Goal: Task Accomplishment & Management: Use online tool/utility

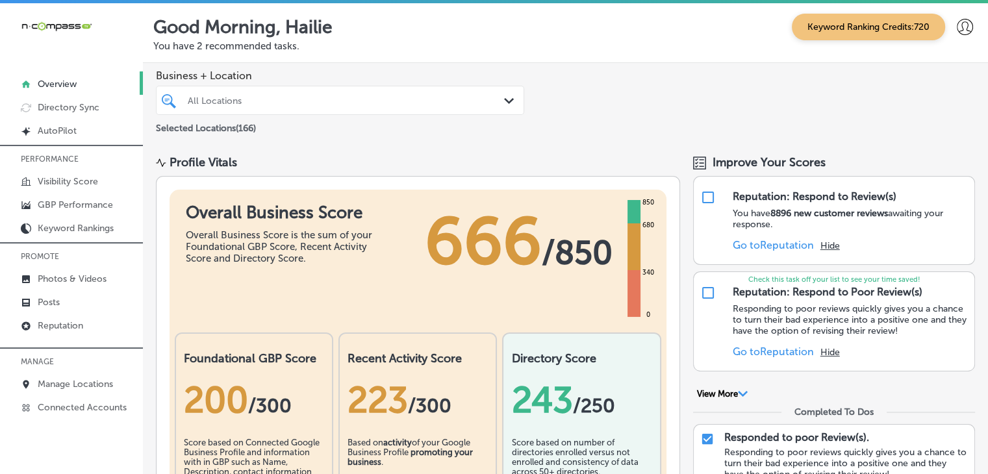
click at [59, 368] on p "MANAGE" at bounding box center [71, 361] width 143 height 19
click at [65, 383] on p "Manage Locations" at bounding box center [75, 384] width 75 height 11
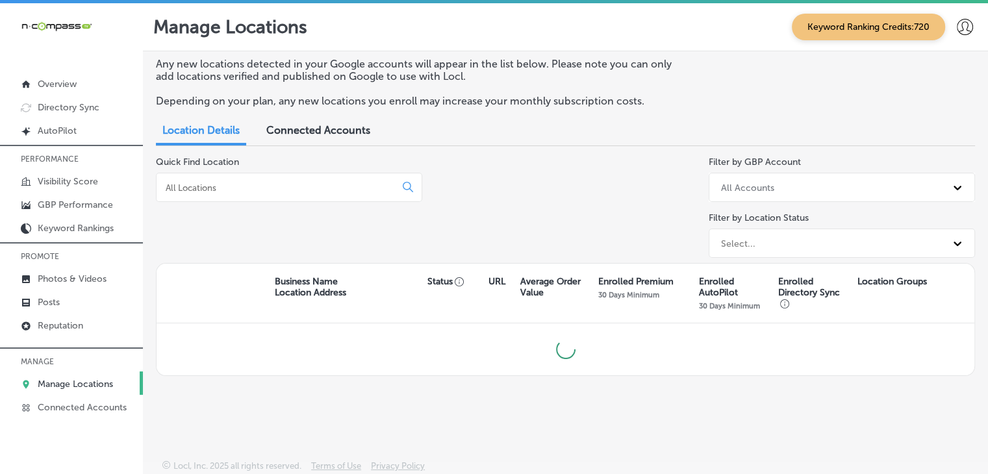
click at [334, 171] on div "Quick Find Location" at bounding box center [289, 210] width 266 height 107
drag, startPoint x: 333, startPoint y: 177, endPoint x: 330, endPoint y: 195, distance: 18.4
click at [333, 178] on div at bounding box center [289, 187] width 266 height 29
click at [330, 193] on div at bounding box center [289, 187] width 266 height 29
click at [329, 191] on input at bounding box center [278, 188] width 228 height 12
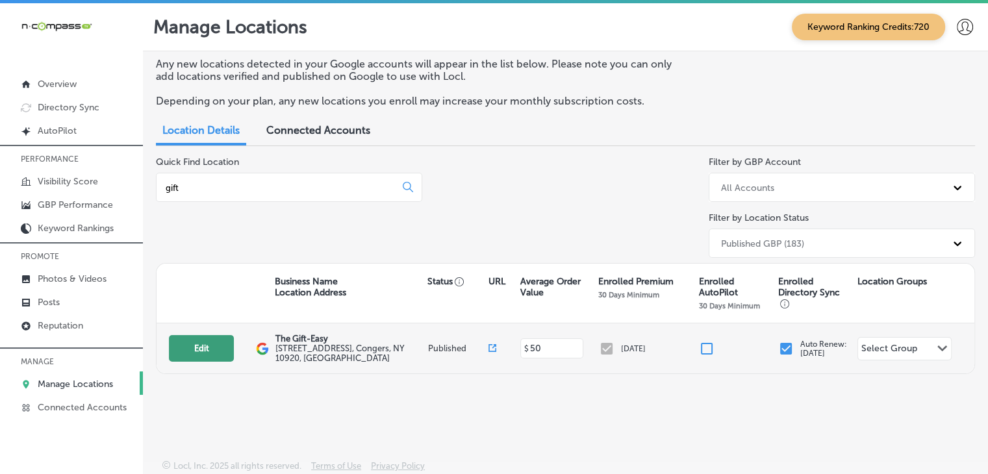
type input "gift"
click at [224, 345] on button "Edit" at bounding box center [201, 348] width 65 height 27
select select "US"
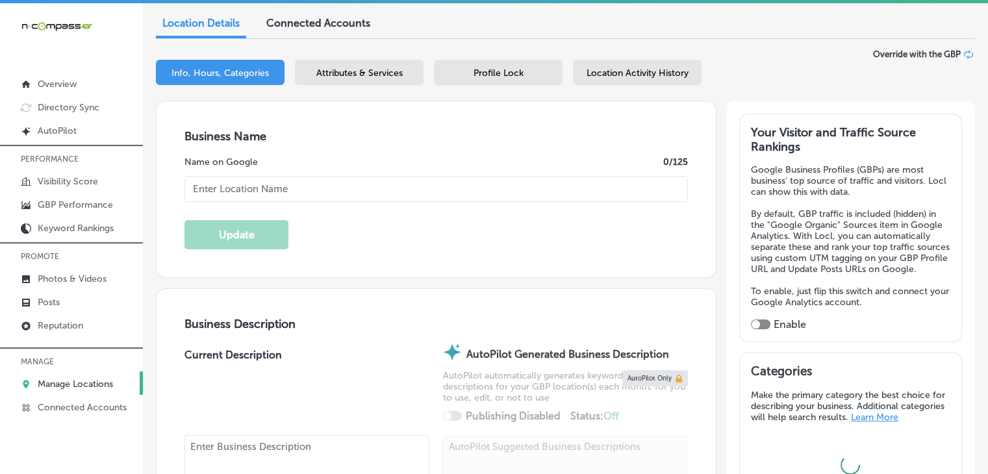
scroll to position [260, 0]
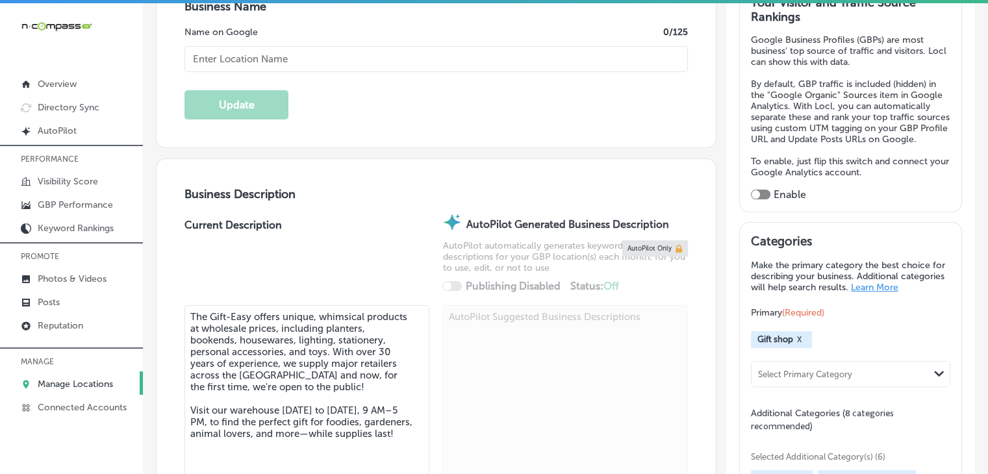
type textarea "The Gift-Easy offers unique, whimsical products at wholesale prices, including …"
type input "[STREET_ADDRESS]"
type input "Congers"
type input "10920"
type input "US"
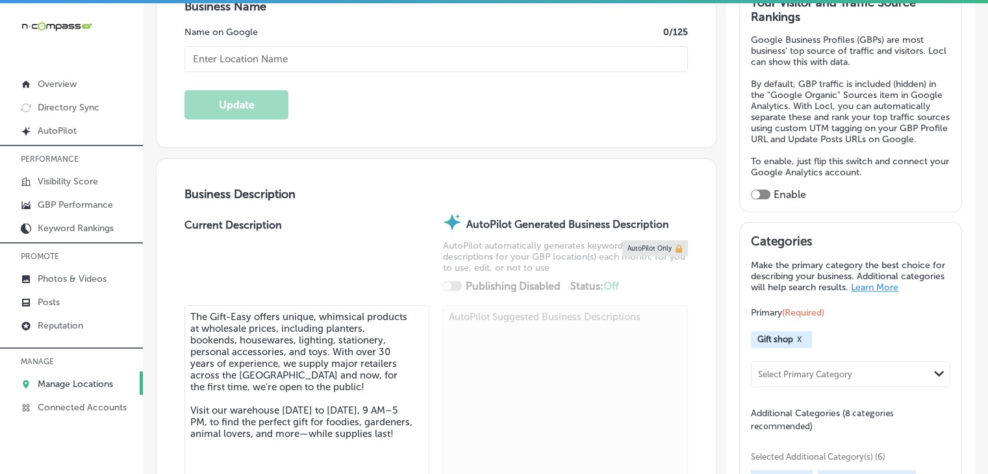
checkbox input "true"
type input "[URL][DOMAIN_NAME]"
type input "[PHONE_NUMBER]"
type input "The Gift-Easy"
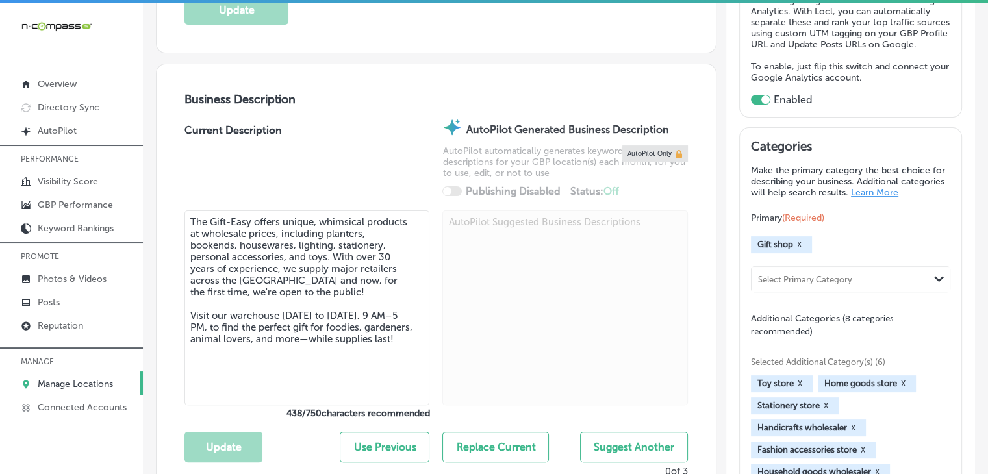
scroll to position [390, 0]
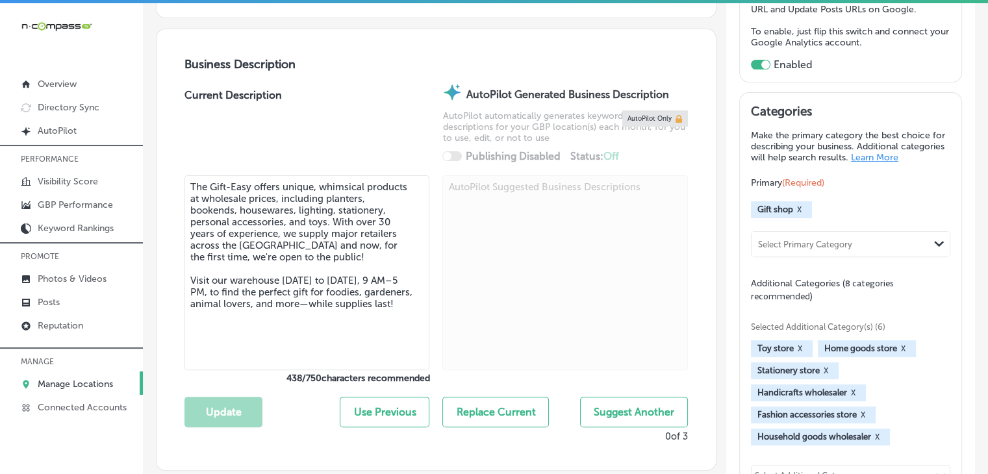
click at [312, 296] on textarea "The Gift-Easy offers unique, whimsical products at wholesale prices, including …" at bounding box center [306, 272] width 245 height 195
paste textarea ", located in [GEOGRAPHIC_DATA], has been a major designer of sought-after whims…"
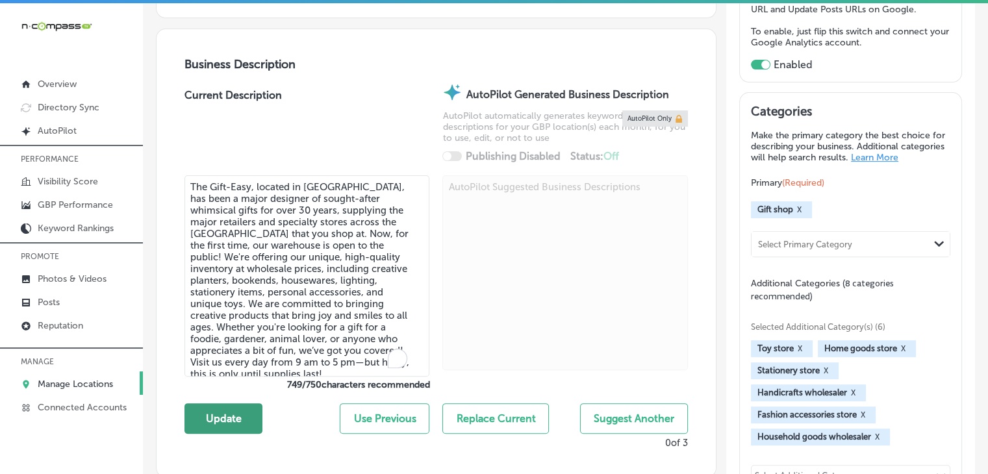
type textarea "The Gift-Easy, located in [GEOGRAPHIC_DATA], has been a major designer of sough…"
click at [229, 405] on button "Update" at bounding box center [223, 418] width 78 height 31
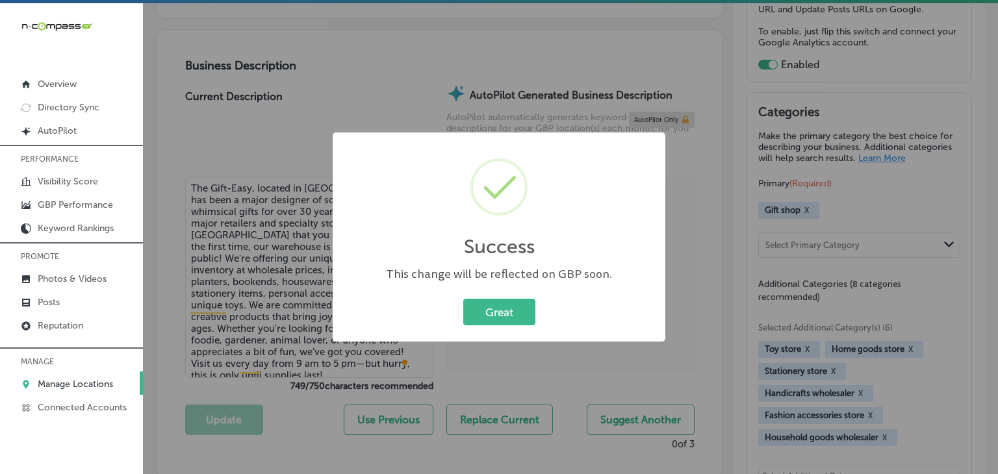
click at [547, 81] on div "Success × This change will be reflected on GBP soon. Great Cancel" at bounding box center [499, 237] width 998 height 474
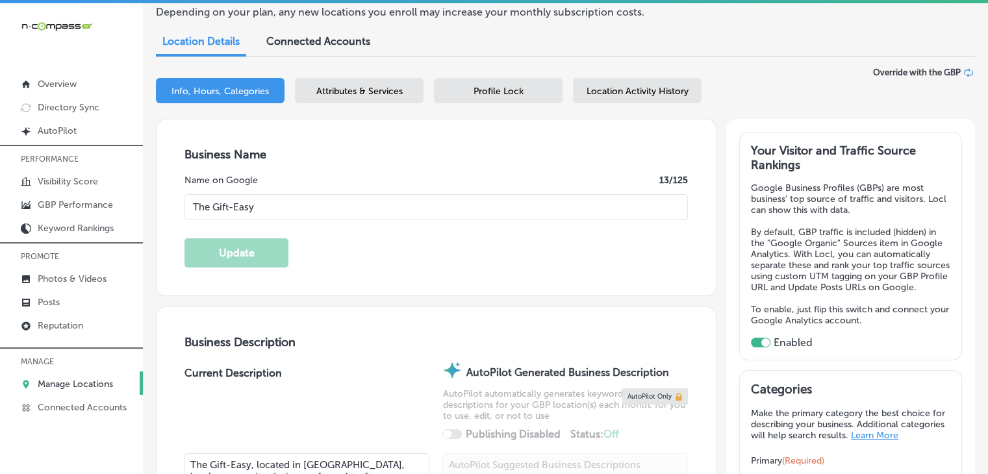
scroll to position [0, 0]
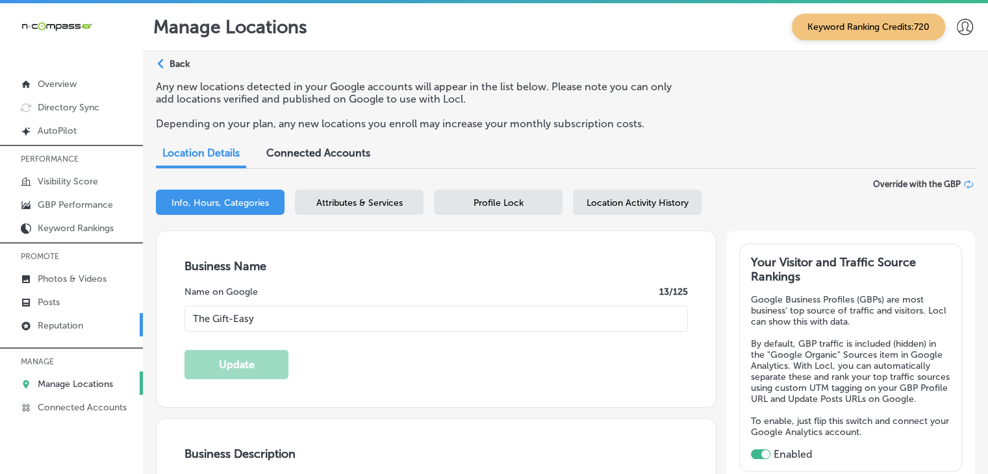
click at [89, 321] on link "Reputation" at bounding box center [71, 324] width 143 height 23
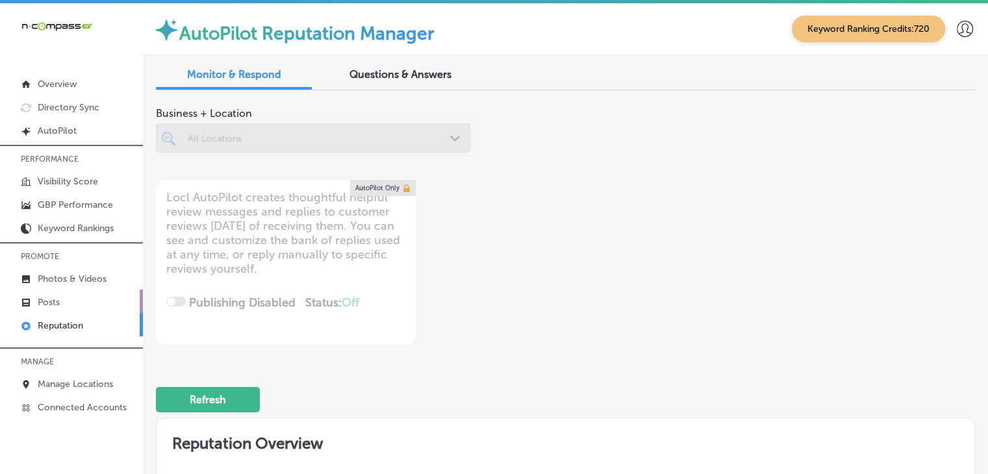
click at [90, 303] on link "Posts" at bounding box center [71, 301] width 143 height 23
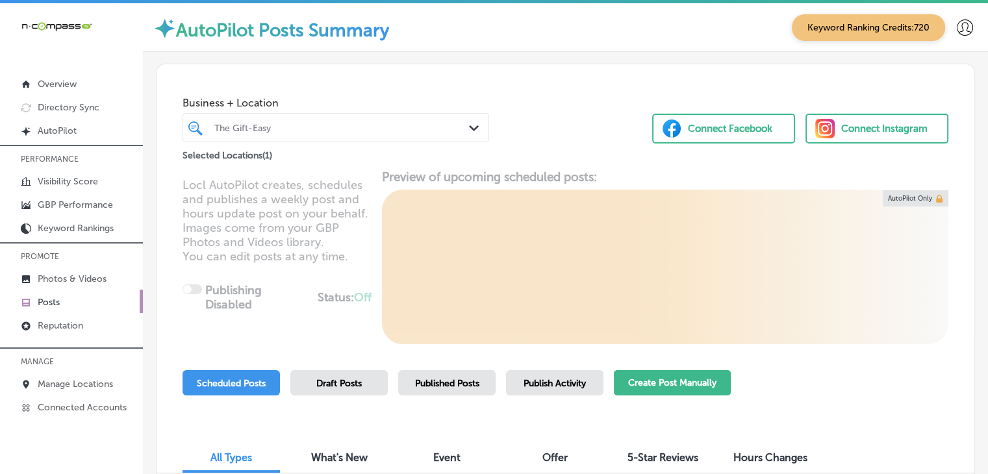
click at [684, 388] on button "Create Post Manually" at bounding box center [672, 382] width 117 height 25
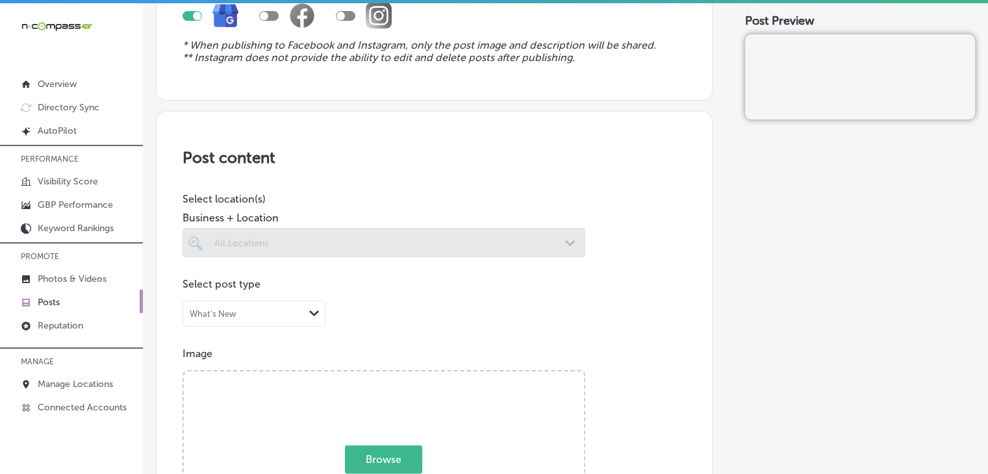
scroll to position [260, 0]
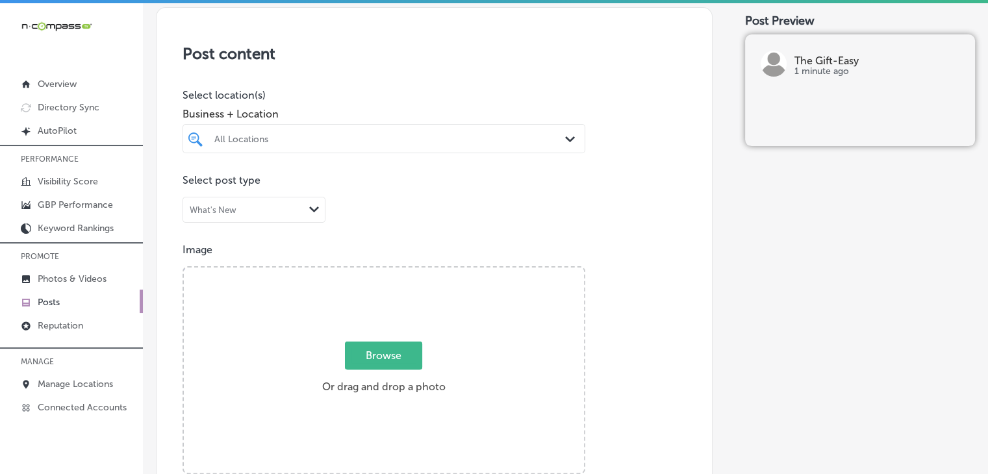
click at [299, 133] on div "All Locations" at bounding box center [390, 138] width 352 height 11
click at [353, 172] on div "Select All Clear All" at bounding box center [383, 169] width 403 height 12
click at [362, 211] on div at bounding box center [383, 213] width 403 height 21
click at [366, 188] on label "[STREET_ADDRESS]" at bounding box center [397, 186] width 111 height 8
type input "gift"
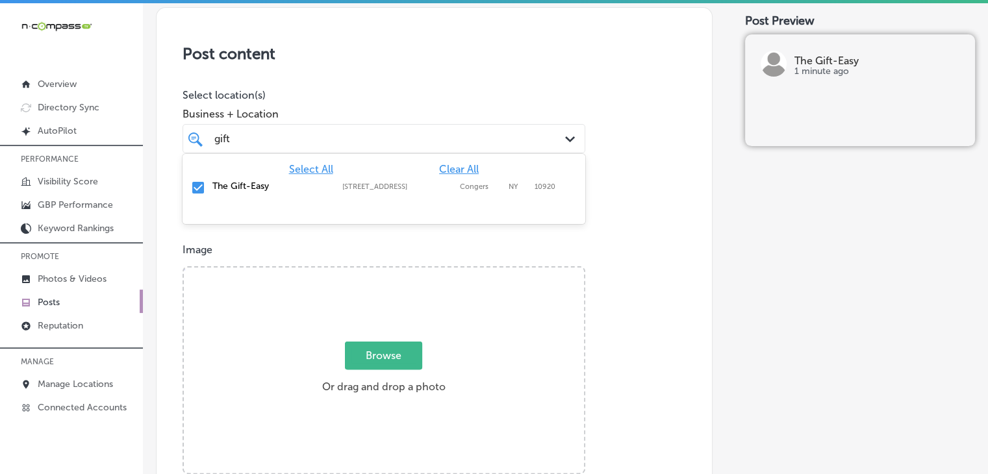
click at [371, 98] on p "Select location(s)" at bounding box center [383, 95] width 403 height 12
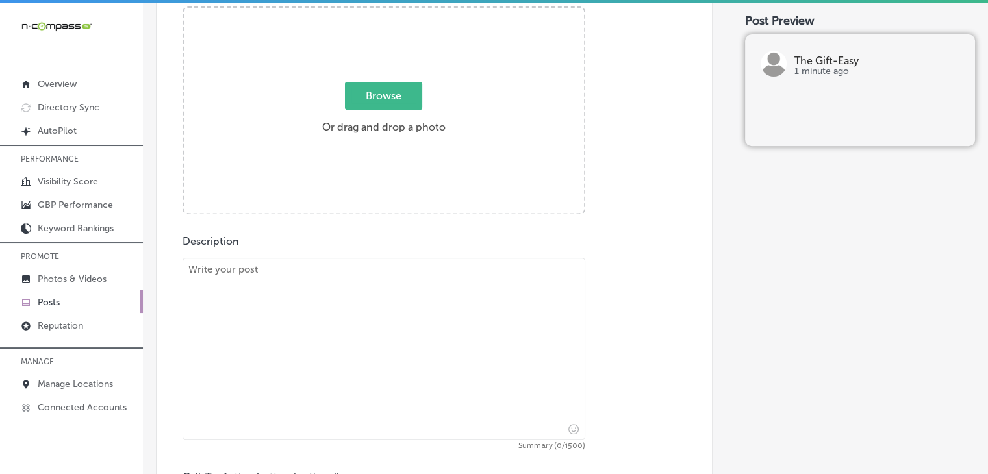
click at [453, 344] on textarea at bounding box center [383, 349] width 403 height 182
paste textarea "After 30+ years of supplying products to top retailers, we’re opening our doors…"
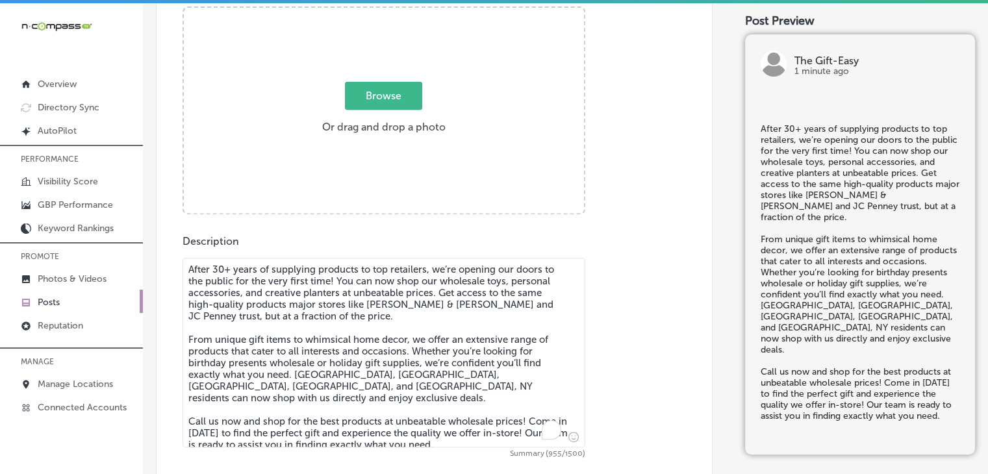
scroll to position [390, 0]
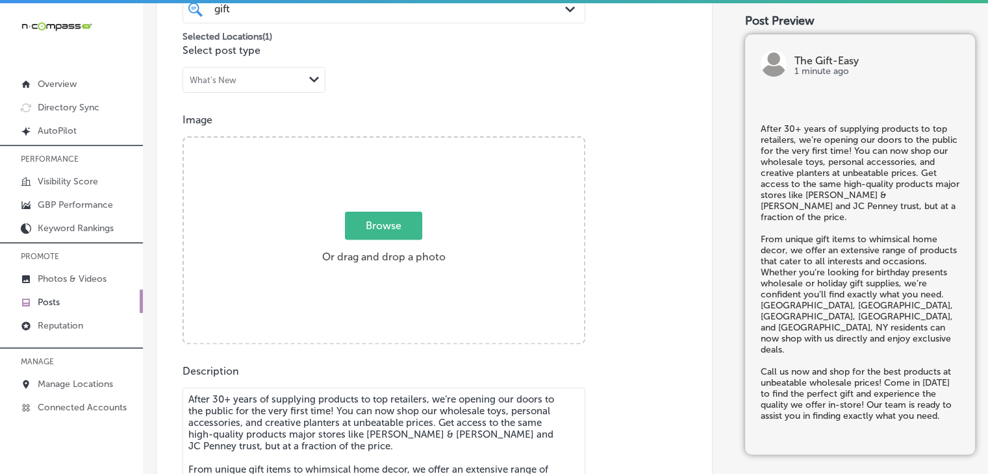
type textarea "After 30+ years of supplying products to top retailers, we’re opening our doors…"
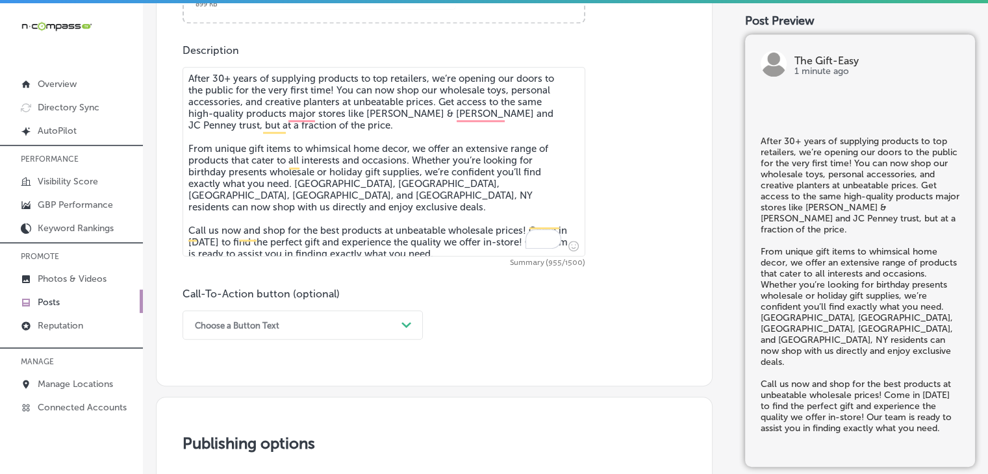
scroll to position [779, 0]
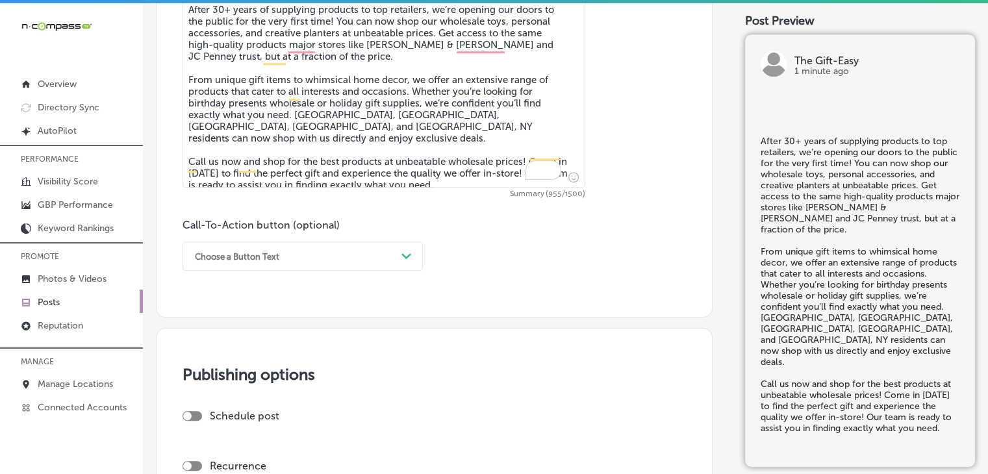
click at [269, 268] on div "Choose a Button Text Path Created with Sketch." at bounding box center [302, 256] width 240 height 29
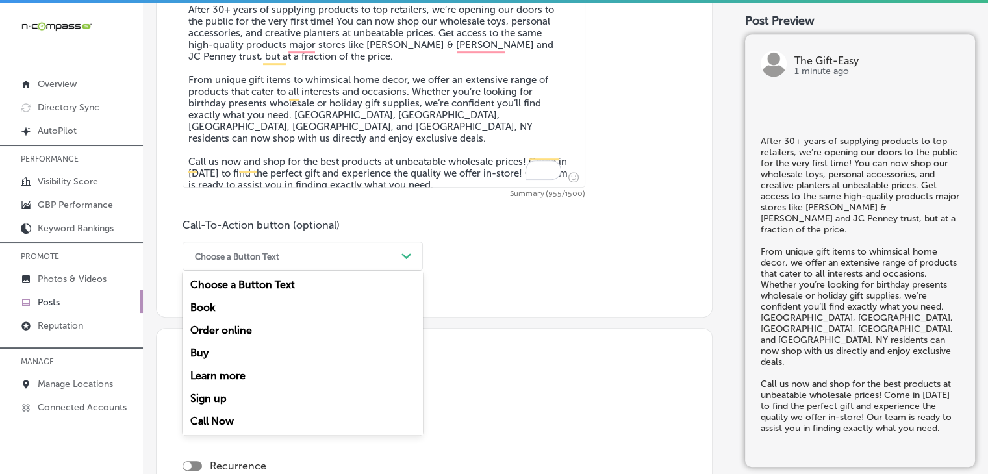
click at [234, 416] on div "Call Now" at bounding box center [302, 421] width 240 height 23
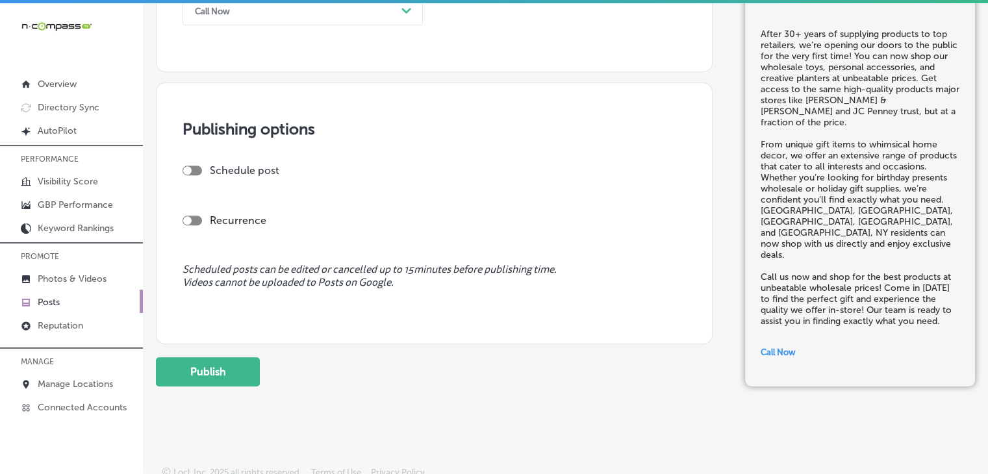
scroll to position [1031, 0]
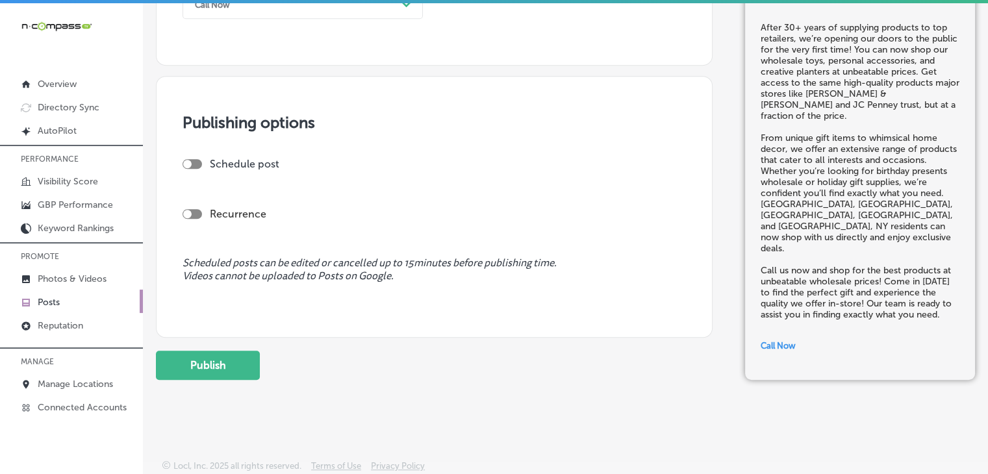
click at [189, 159] on div at bounding box center [191, 164] width 19 height 10
checkbox input "true"
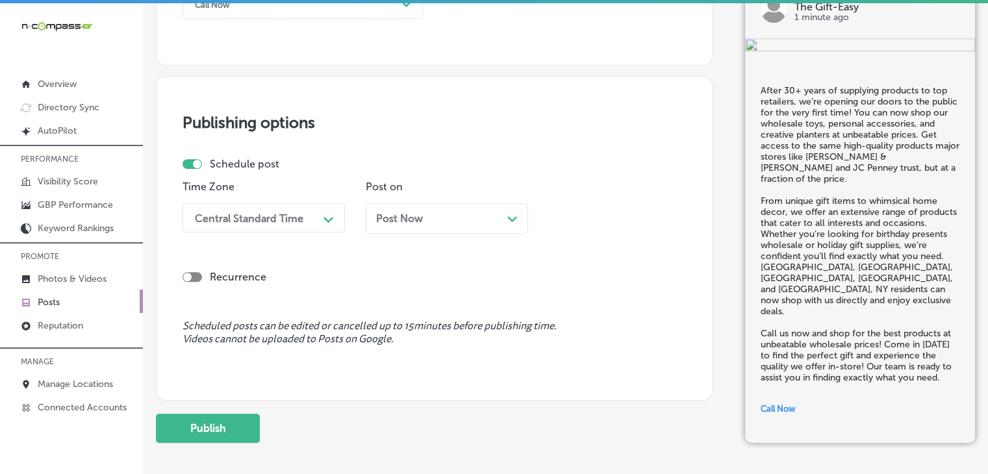
click at [275, 214] on div "Central Standard Time" at bounding box center [249, 218] width 108 height 12
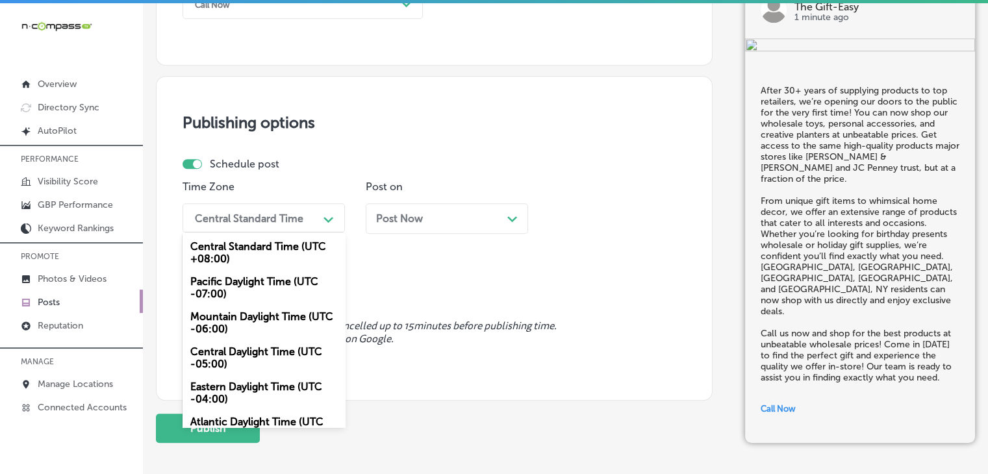
click at [266, 319] on div "Mountain Daylight Time (UTC -06:00)" at bounding box center [263, 322] width 162 height 35
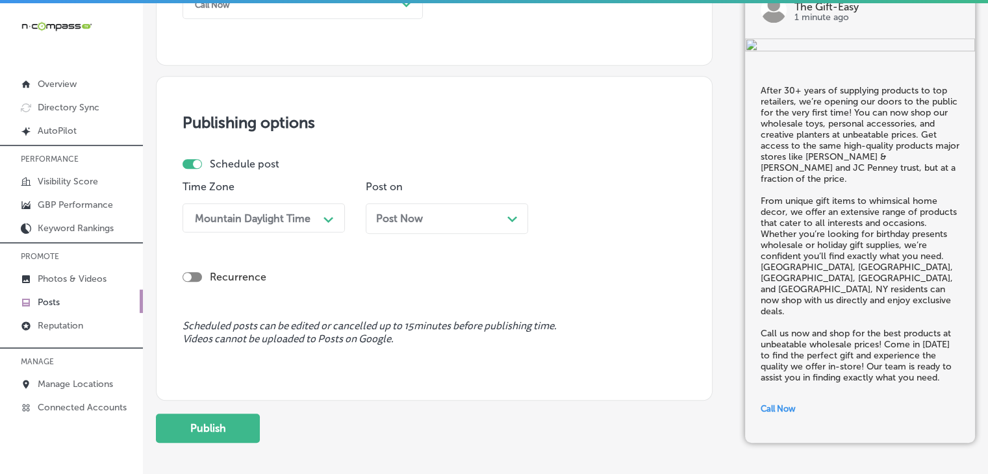
click at [383, 244] on div "Recurrence" at bounding box center [433, 267] width 503 height 46
click at [392, 232] on div "Post Now Path Created with Sketch." at bounding box center [447, 218] width 162 height 31
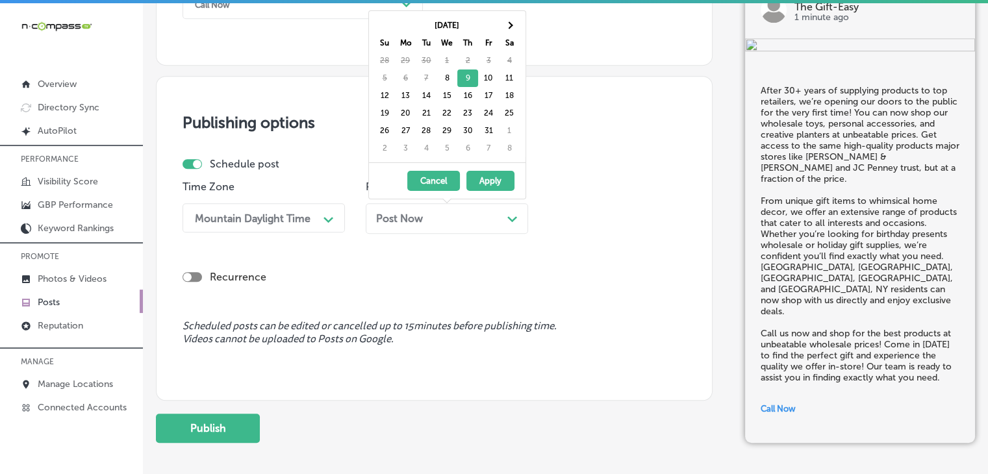
click at [429, 171] on button "Cancel" at bounding box center [433, 181] width 53 height 20
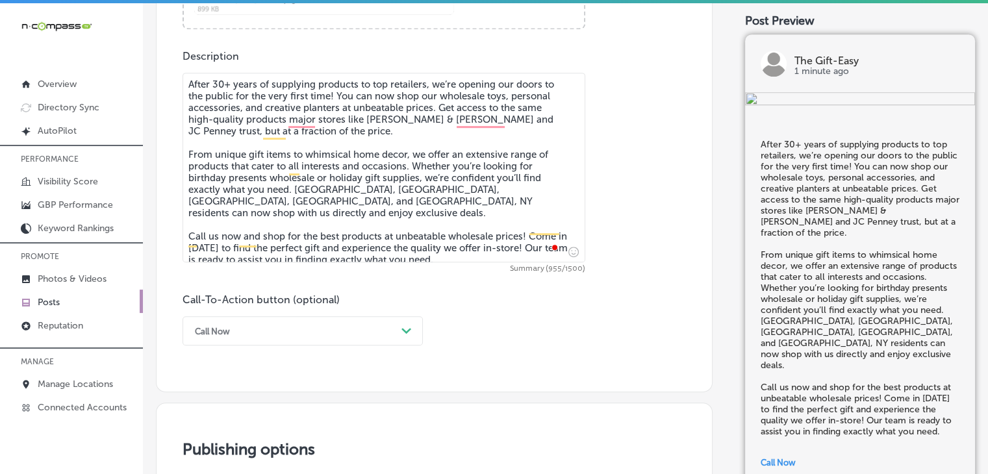
scroll to position [1094, 0]
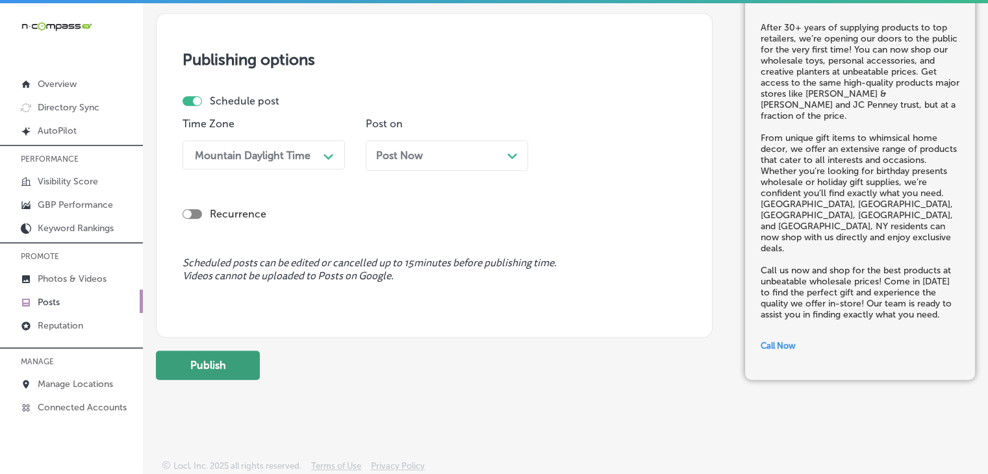
click at [265, 354] on div "Publish" at bounding box center [434, 365] width 557 height 29
click at [246, 356] on button "Publish" at bounding box center [208, 365] width 104 height 29
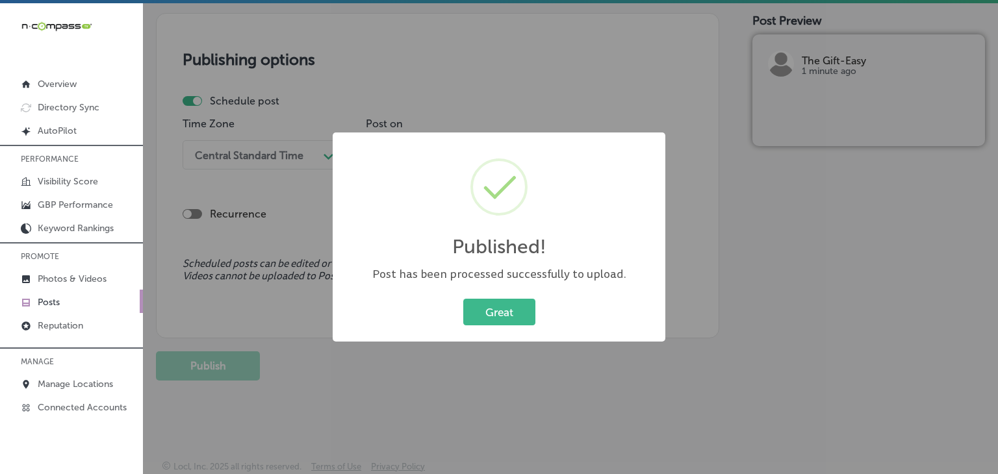
click at [462, 45] on div "Published! × Post has been processed successfully to upload. Great Cancel" at bounding box center [499, 237] width 998 height 474
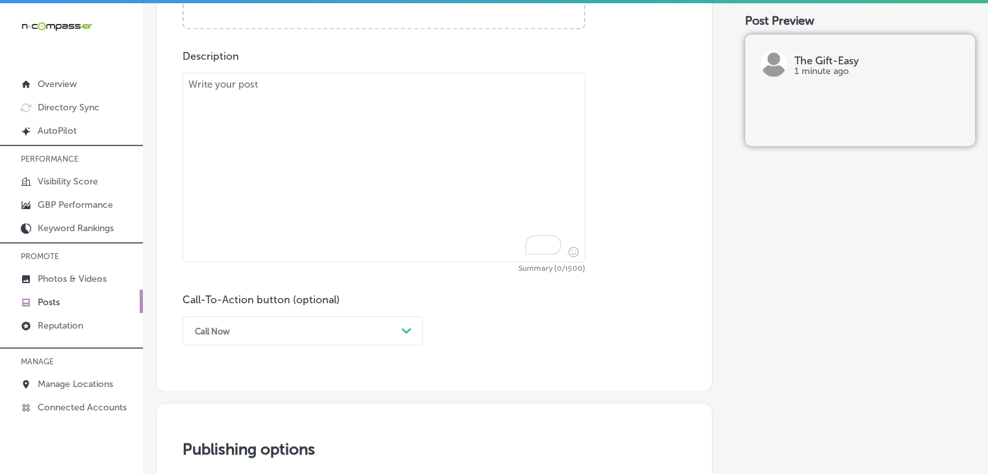
click at [426, 221] on textarea "To enrich screen reader interactions, please activate Accessibility in Grammarl…" at bounding box center [383, 168] width 403 height 190
paste textarea "Lor ipsu 87 dolor, Sit Amet-Cons adi elit s doeiusm temporin ut labo-etdolor ma…"
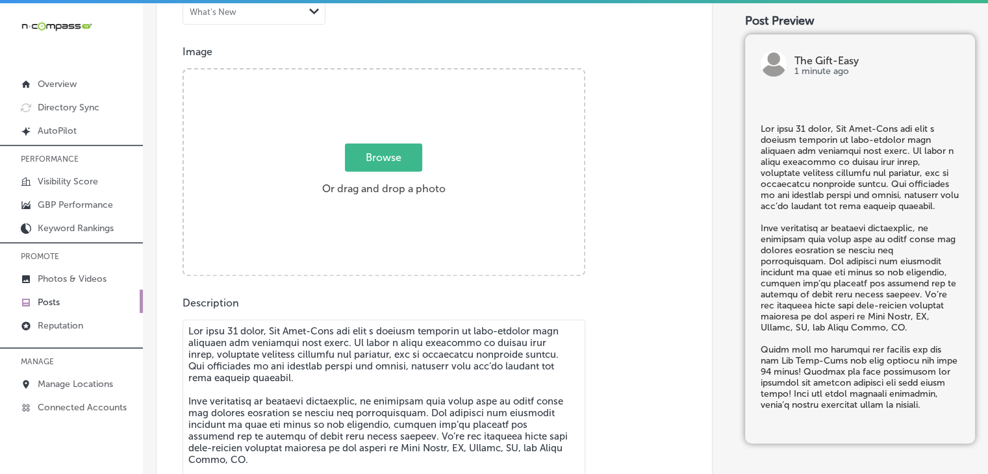
scroll to position [315, 0]
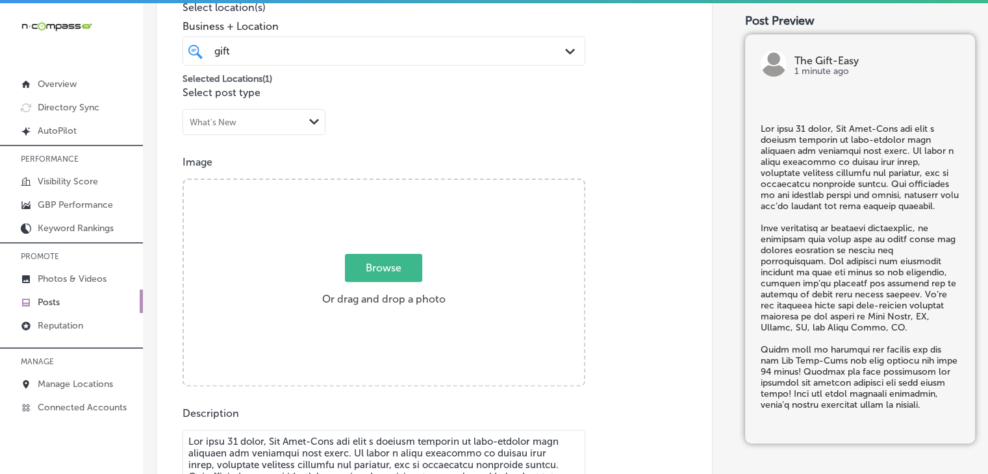
type textarea "Lor ipsu 87 dolor, Sit Amet-Cons adi elit s doeiusm temporin ut labo-etdolor ma…"
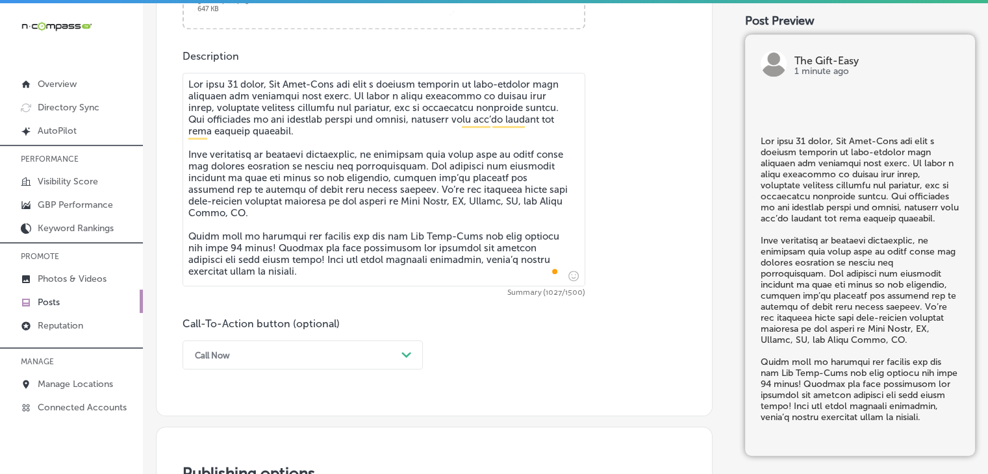
click at [299, 349] on div "Call Now Path Created with Sketch." at bounding box center [302, 354] width 240 height 29
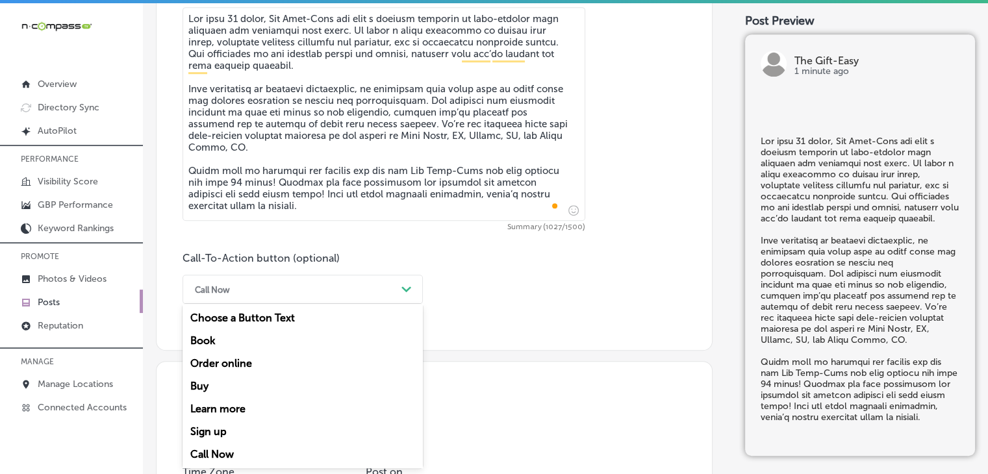
click at [268, 402] on div "Learn more" at bounding box center [302, 408] width 240 height 23
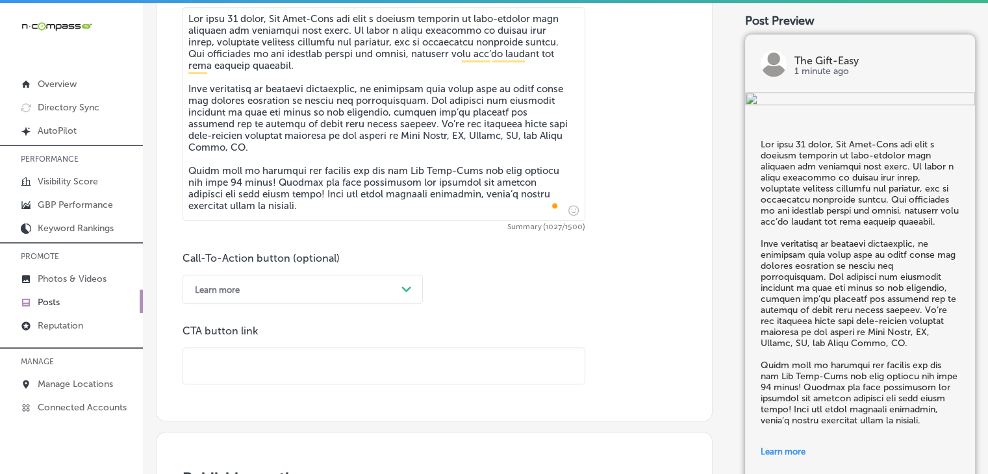
drag, startPoint x: 356, startPoint y: 356, endPoint x: 358, endPoint y: 348, distance: 8.2
click at [356, 356] on input "text" at bounding box center [383, 366] width 401 height 36
paste input "[URL][DOMAIN_NAME]"
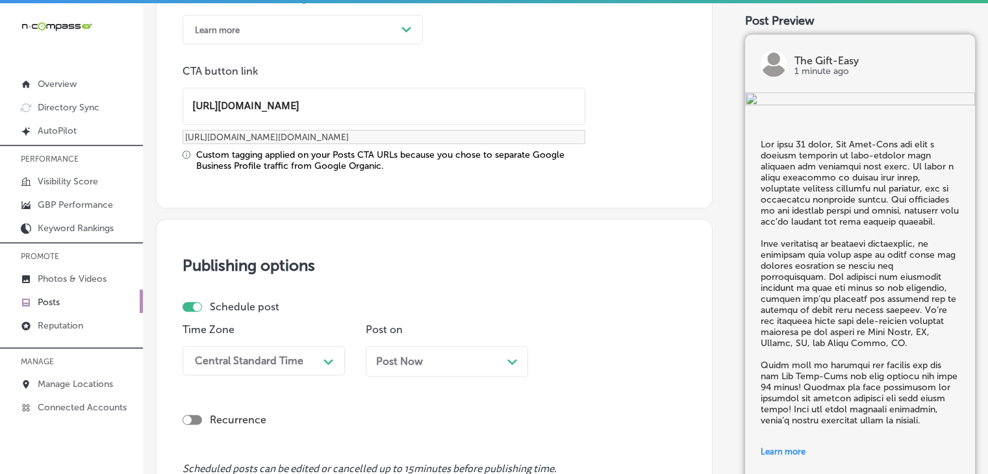
type input "[URL][DOMAIN_NAME]"
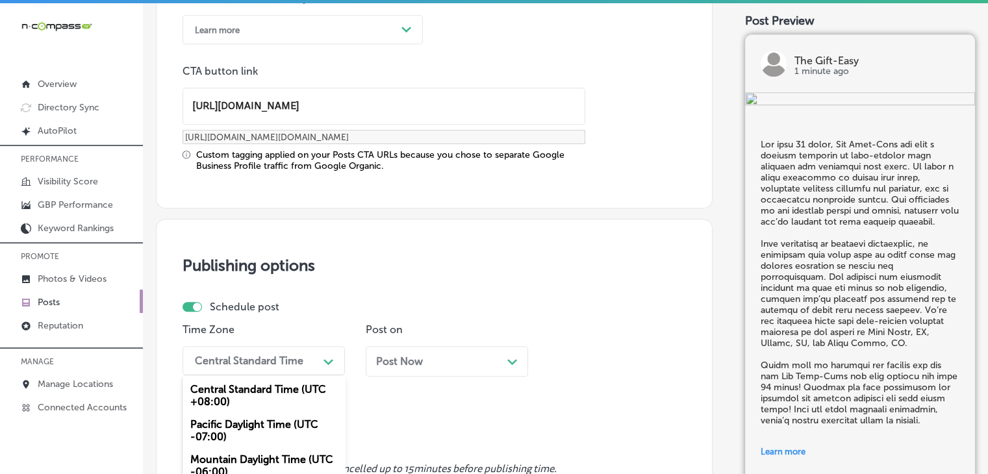
click at [281, 360] on div "option Mountain Daylight Time (UTC -06:00), selected. option Mountain Daylight …" at bounding box center [263, 360] width 162 height 29
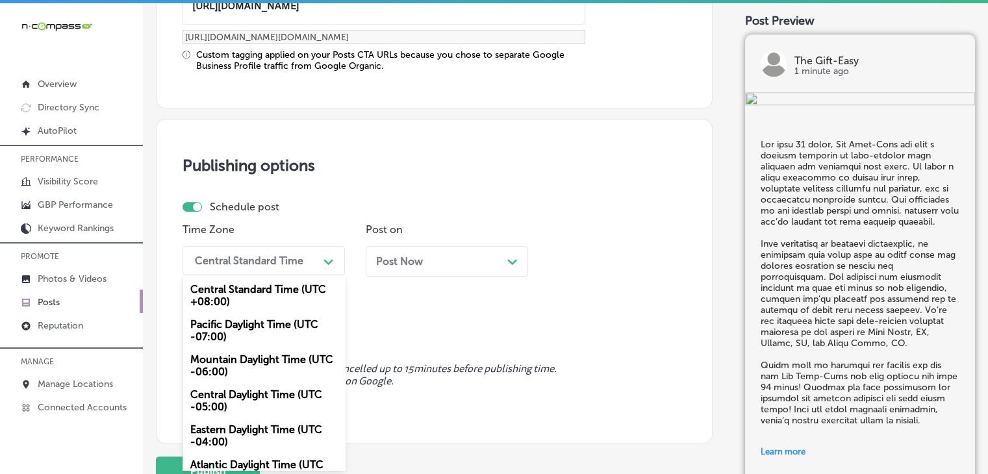
click at [275, 367] on div "Mountain Daylight Time (UTC -06:00)" at bounding box center [263, 365] width 162 height 35
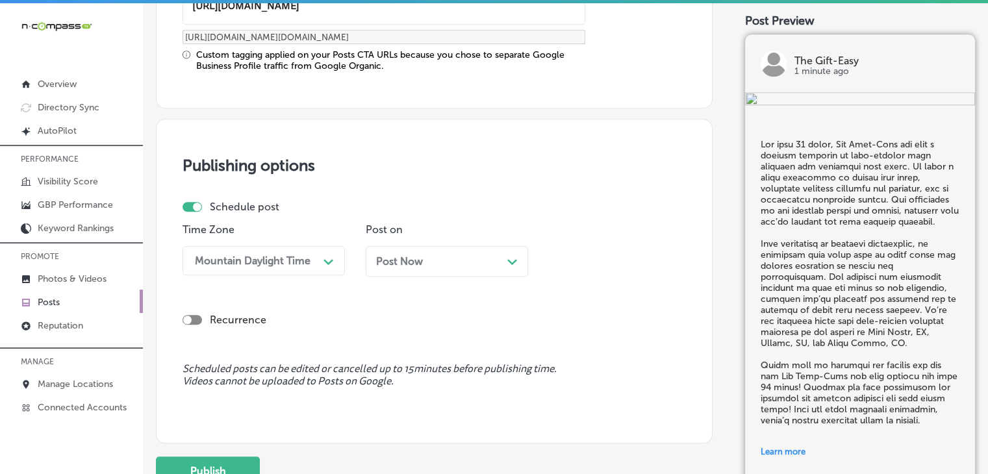
click at [418, 241] on div "Post on Post Now Path Created with Sketch." at bounding box center [447, 254] width 162 height 63
click at [416, 255] on span "Post Now" at bounding box center [399, 261] width 47 height 12
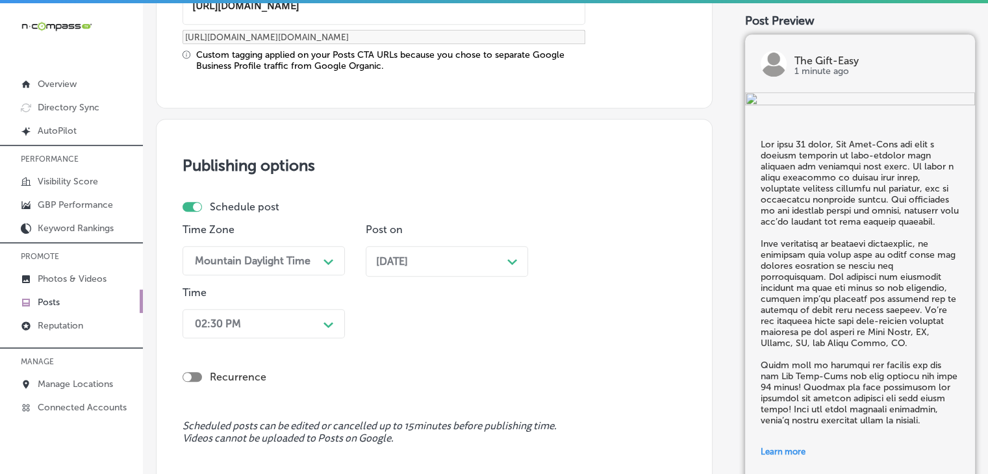
click at [307, 314] on div "02:30 PM Path Created with Sketch." at bounding box center [263, 323] width 162 height 29
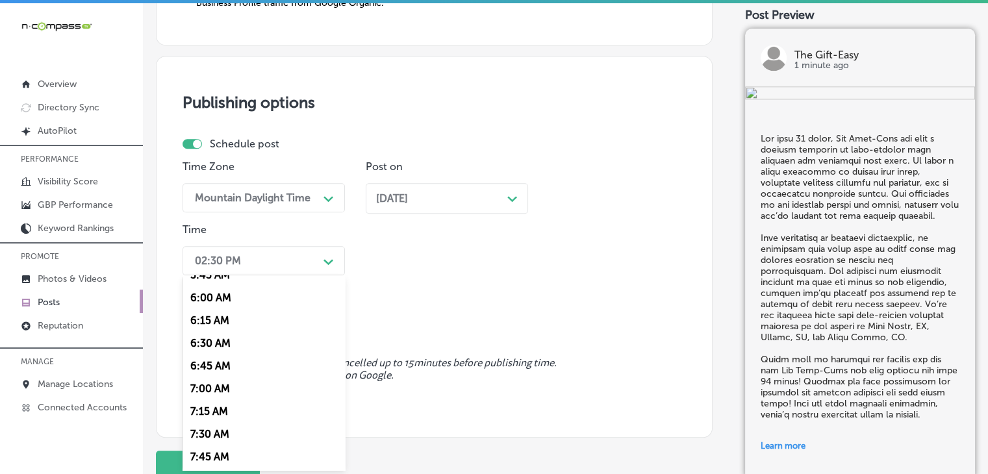
scroll to position [520, 0]
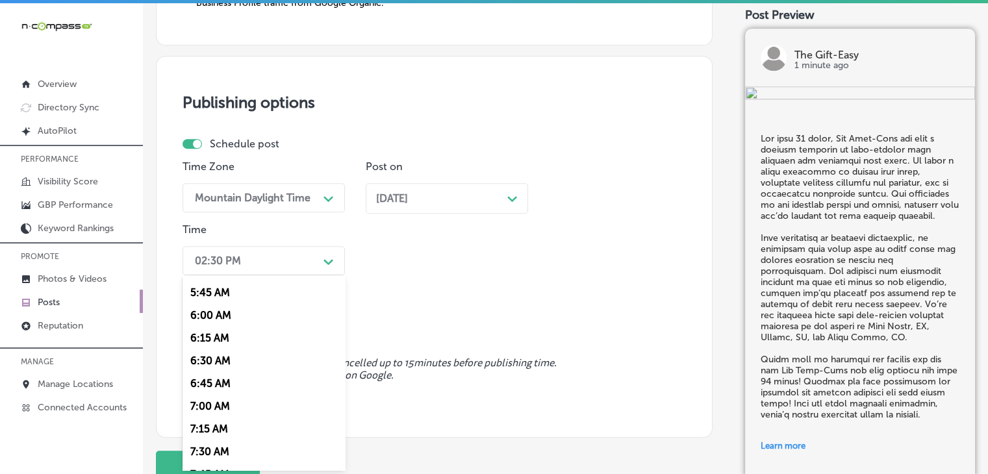
click at [206, 410] on div "7:00 AM" at bounding box center [263, 406] width 162 height 23
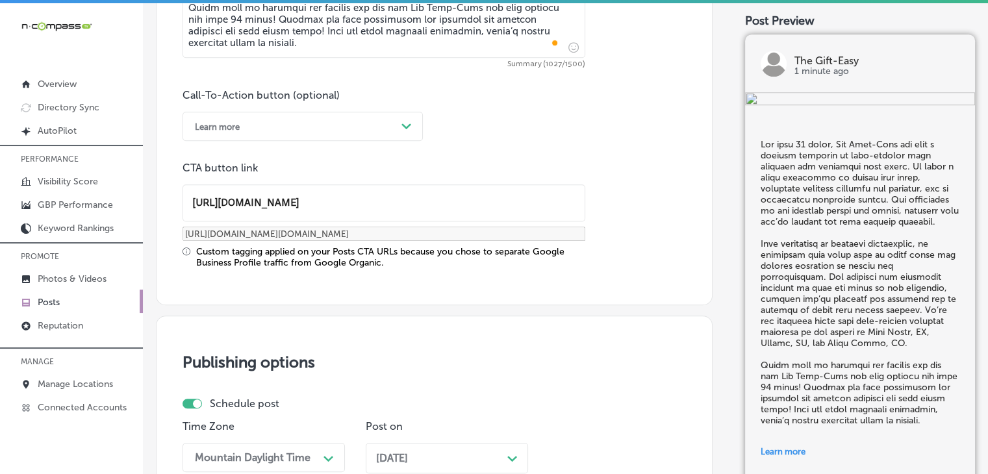
scroll to position [1292, 0]
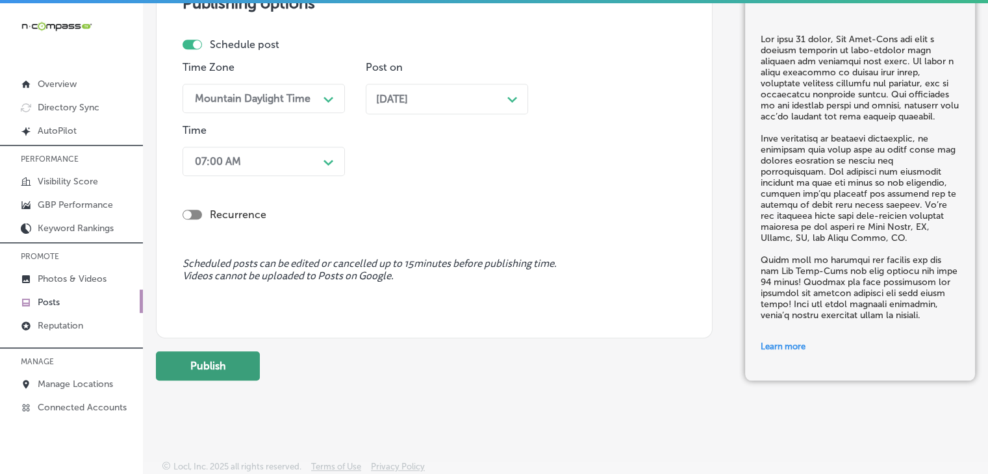
click at [226, 372] on button "Publish" at bounding box center [208, 365] width 104 height 29
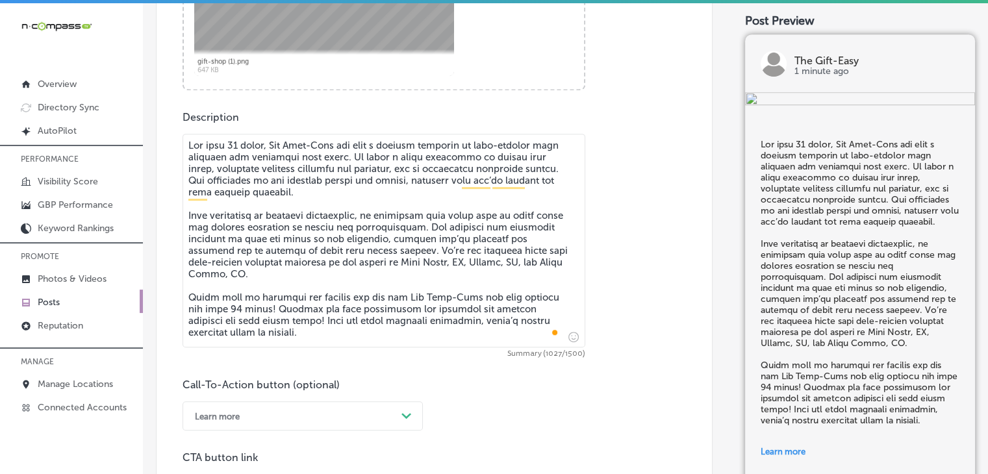
scroll to position [533, 0]
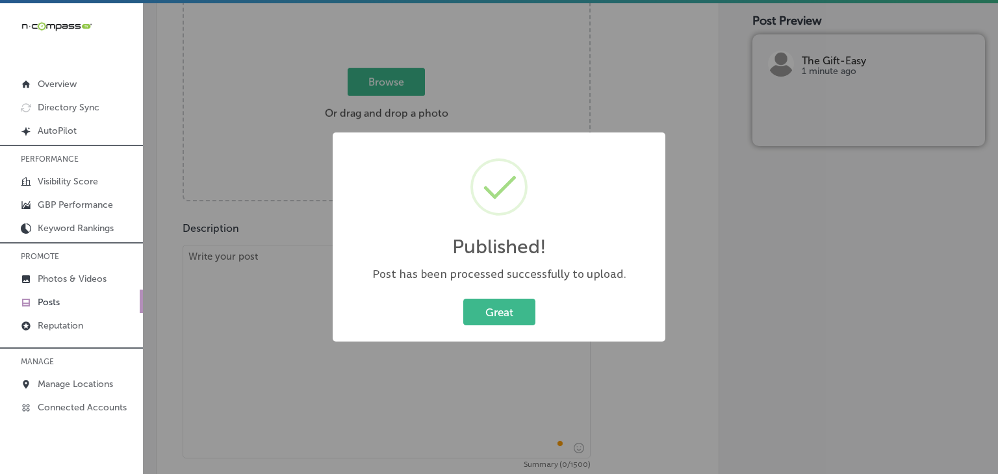
click at [236, 268] on div "Published! × Post has been processed successfully to upload. Great Cancel" at bounding box center [499, 237] width 998 height 474
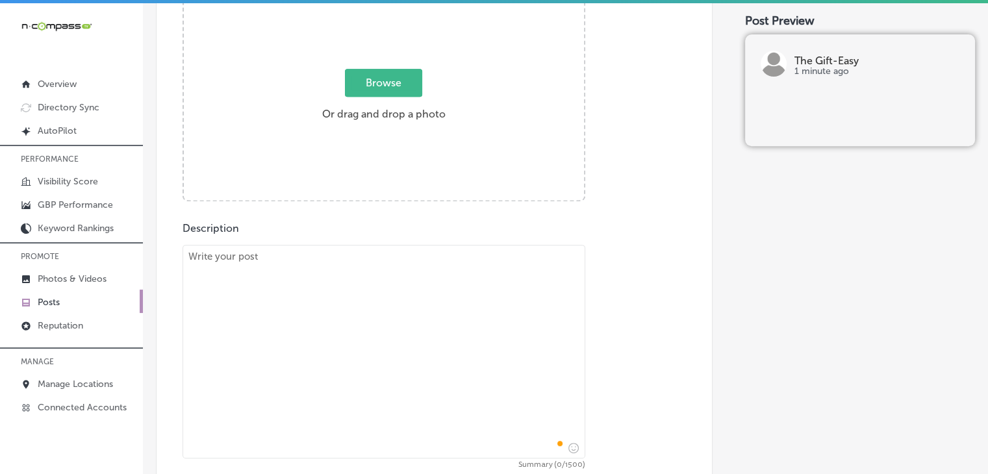
click at [252, 255] on textarea "To enrich screen reader interactions, please activate Accessibility in Grammarl…" at bounding box center [383, 352] width 403 height 214
paste textarea "Lo Ips Dolo-Sita, co adipi elit-seddoei temporinc utla etdolore mag aliqua enim…"
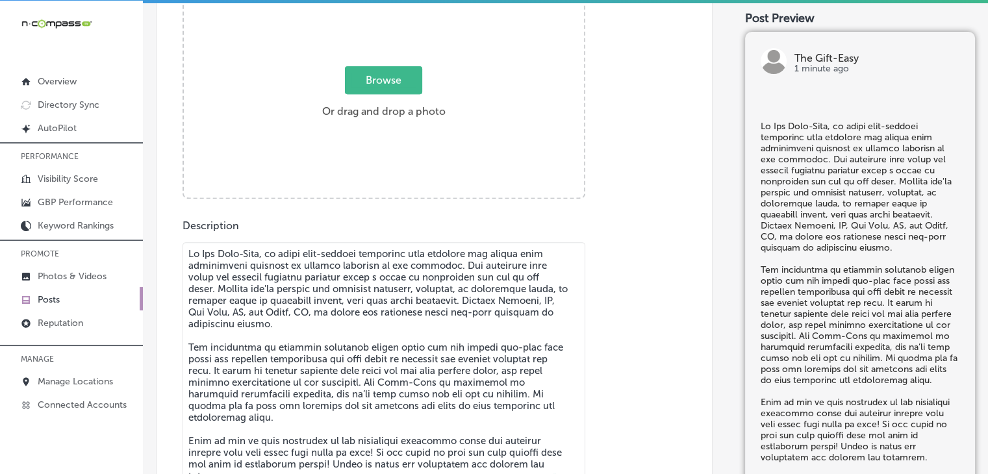
scroll to position [545, 0]
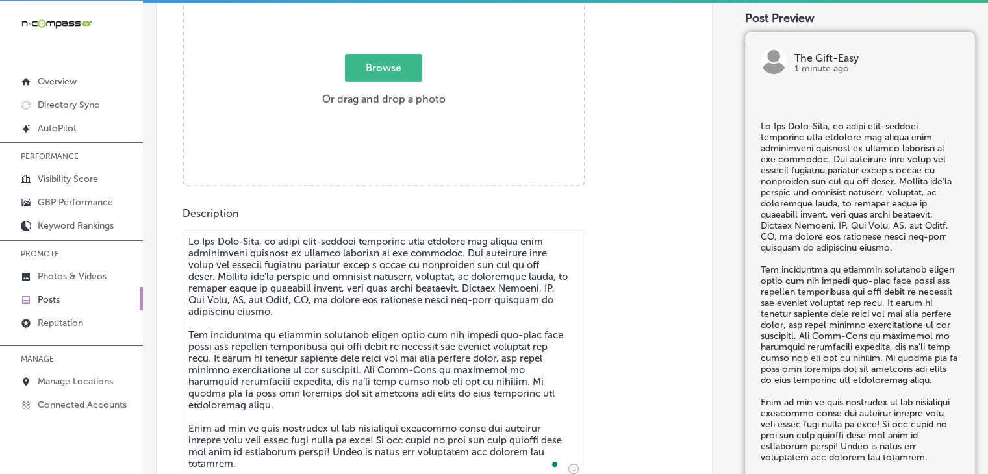
type textarea "Lo Ips Dolo-Sita, co adipi elit-seddoei temporinc utla etdolore mag aliqua enim…"
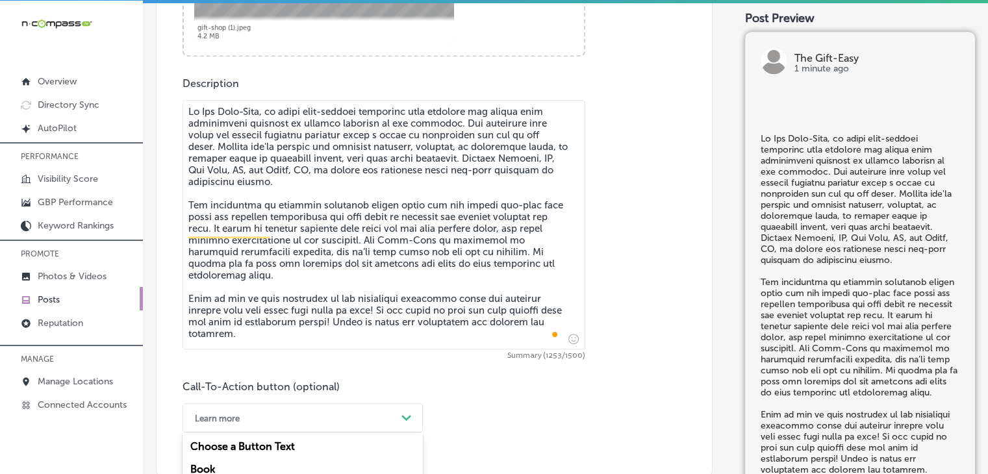
scroll to position [803, 0]
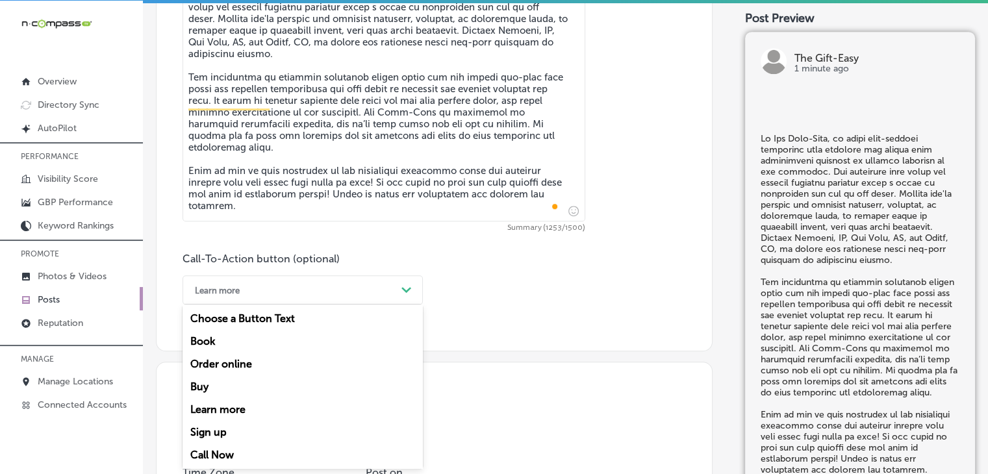
click at [256, 305] on div "option Learn more, selected. option Sign up focused, 6 of 7. 7 results availabl…" at bounding box center [302, 289] width 240 height 29
click at [246, 449] on div "Call Now" at bounding box center [302, 455] width 240 height 23
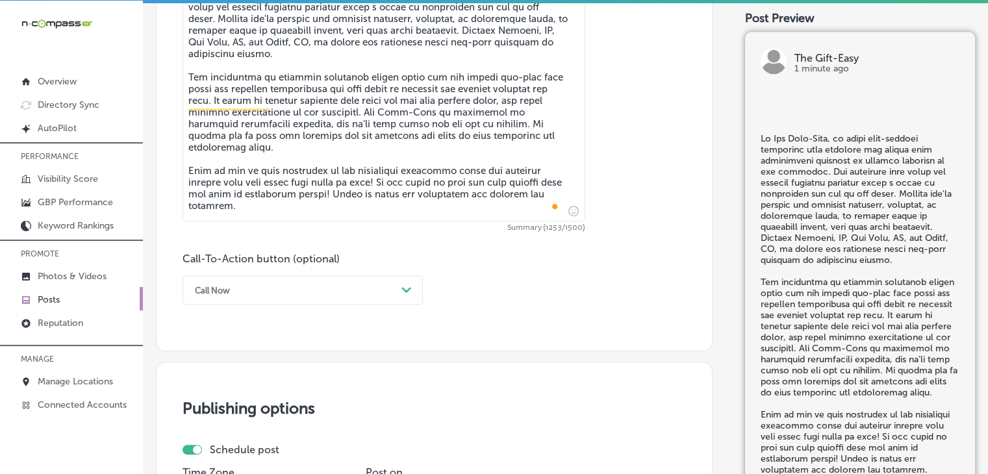
scroll to position [1062, 0]
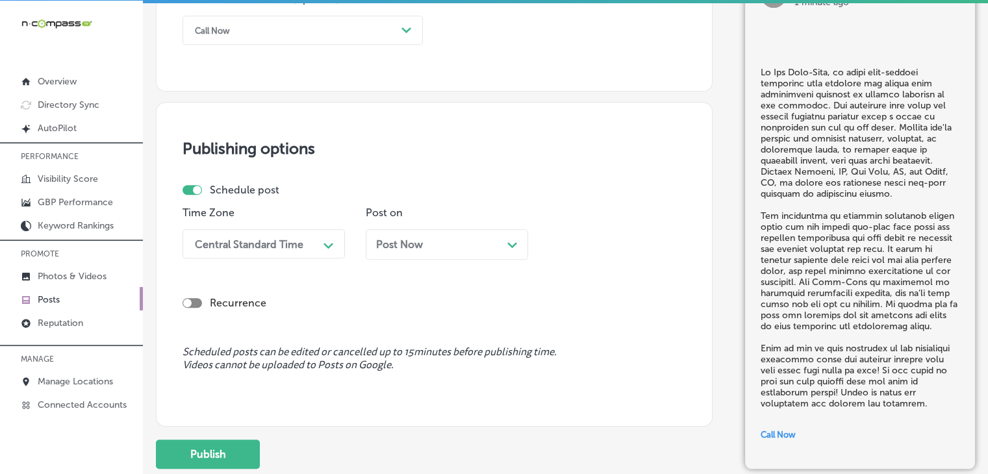
click at [324, 243] on icon "Path Created with Sketch." at bounding box center [328, 246] width 10 height 6
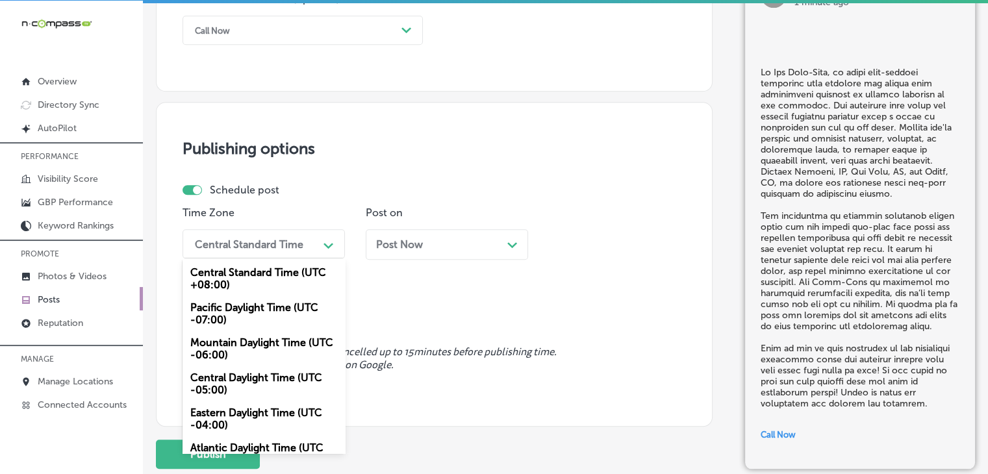
click at [266, 349] on div "Mountain Daylight Time (UTC -06:00)" at bounding box center [263, 348] width 162 height 35
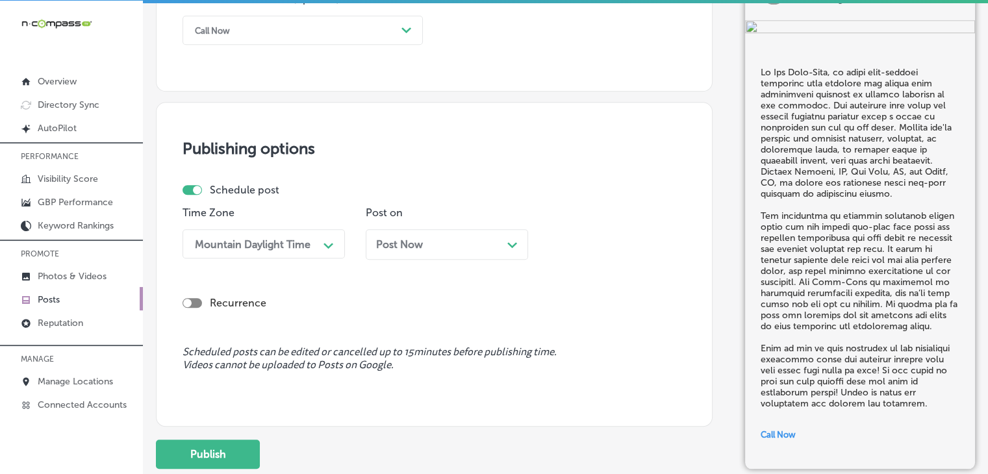
click at [411, 249] on div "Post Now Path Created with Sketch." at bounding box center [447, 244] width 162 height 31
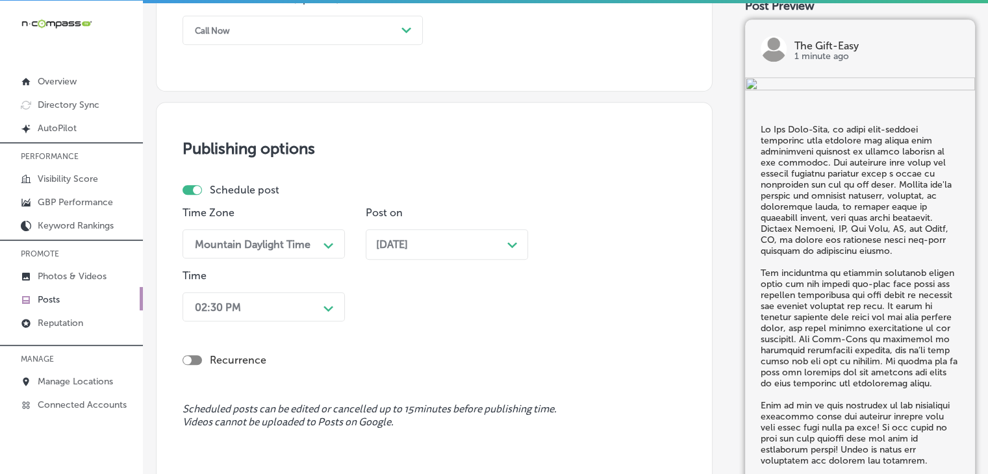
click at [305, 306] on div "02:30 PM Path Created with Sketch." at bounding box center [263, 306] width 162 height 29
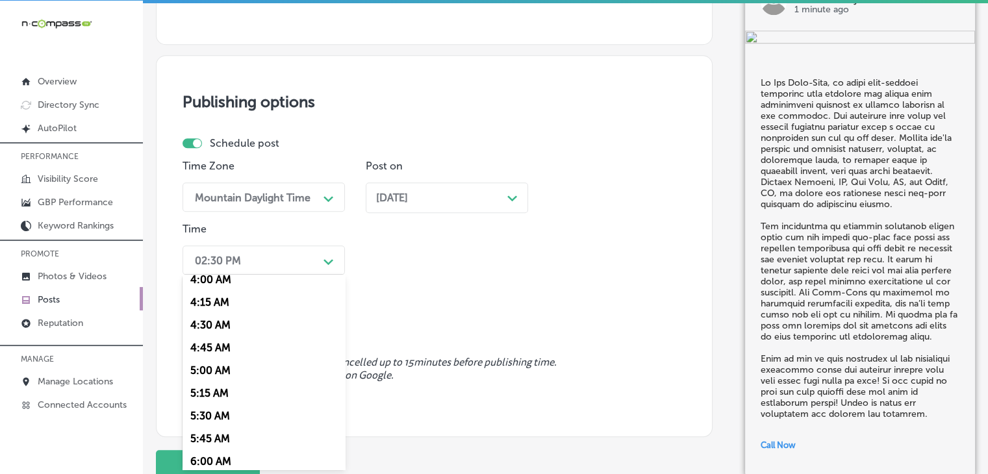
scroll to position [649, 0]
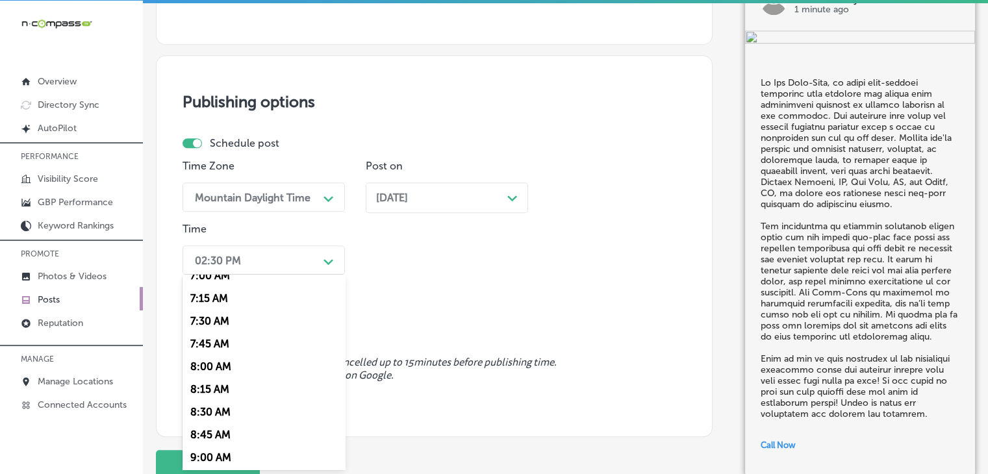
click at [217, 273] on div "02:30 PM Path Created with Sketch." at bounding box center [263, 259] width 162 height 29
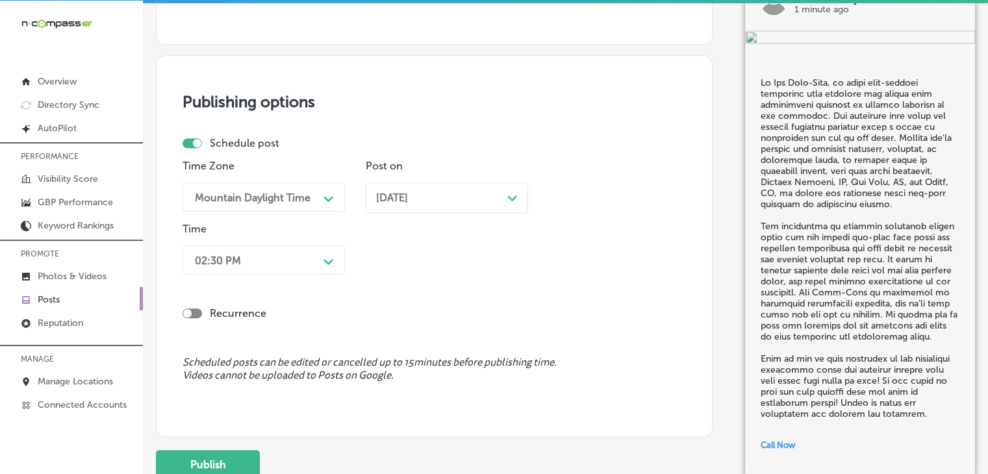
click at [291, 260] on div "02:30 PM" at bounding box center [253, 260] width 130 height 23
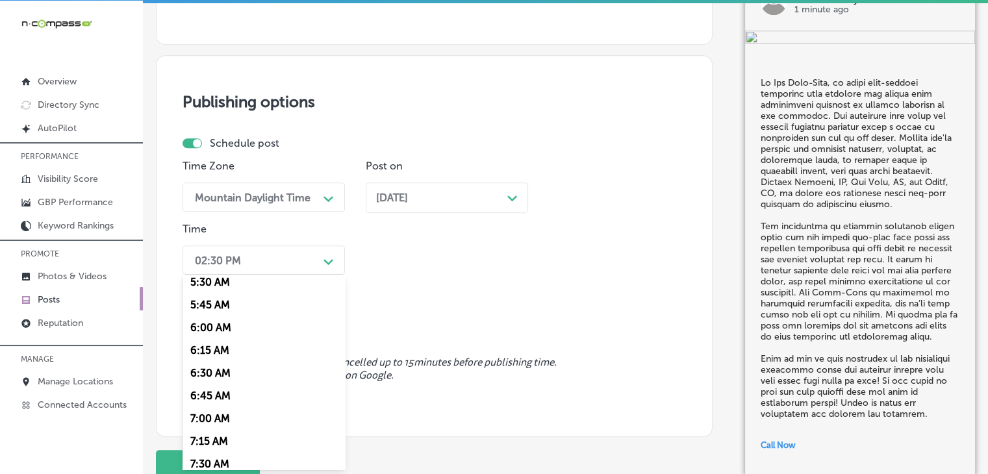
scroll to position [520, 0]
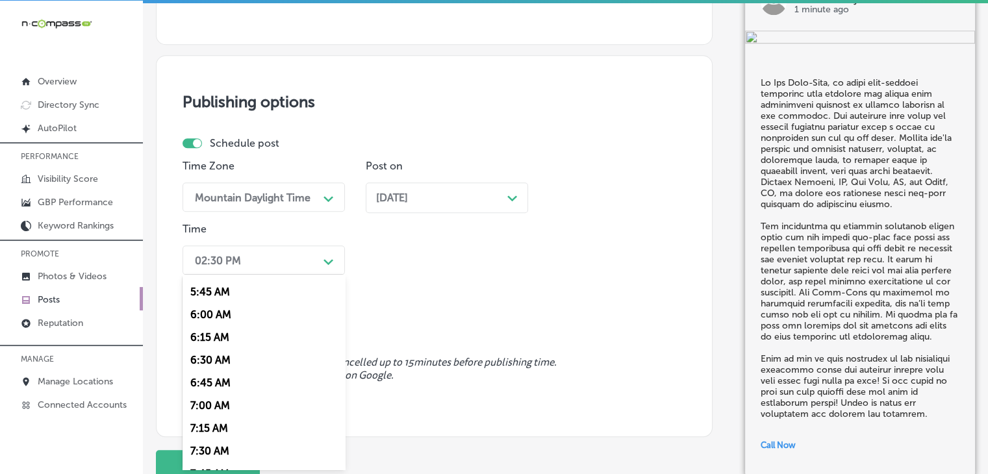
click at [207, 405] on div "7:00 AM" at bounding box center [263, 405] width 162 height 23
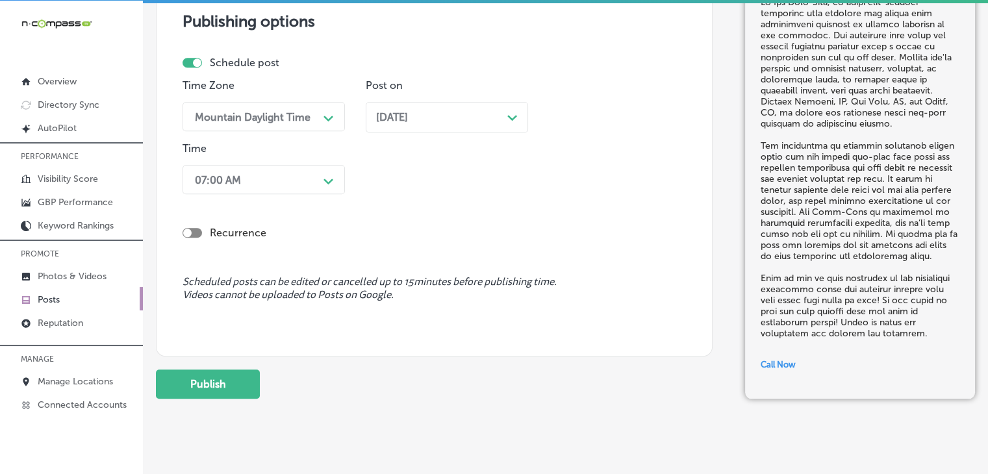
scroll to position [1211, 0]
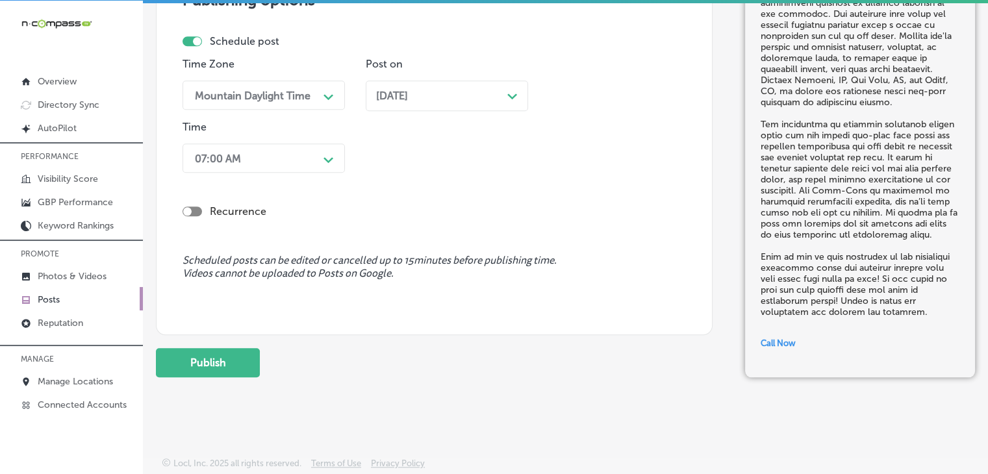
click at [240, 367] on button "Publish" at bounding box center [208, 362] width 104 height 29
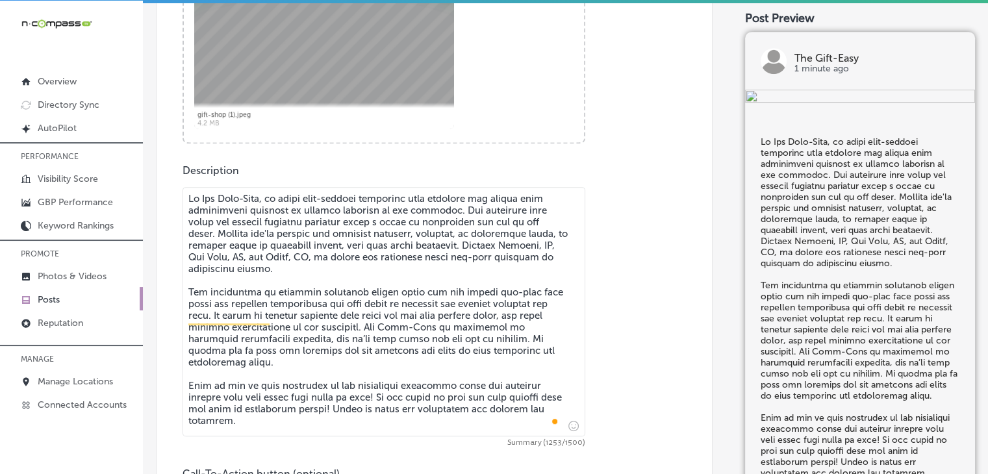
scroll to position [562, 0]
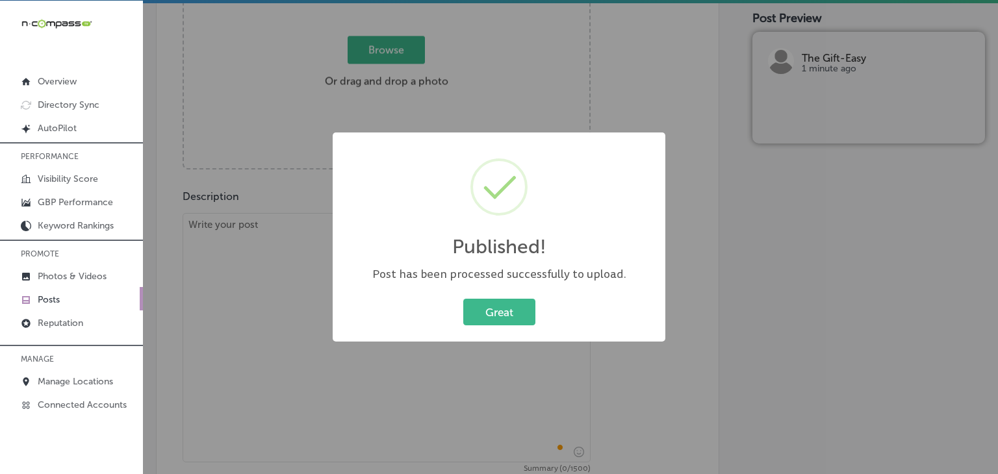
click at [265, 249] on div "Published! × Post has been processed successfully to upload. Great Cancel" at bounding box center [499, 237] width 998 height 474
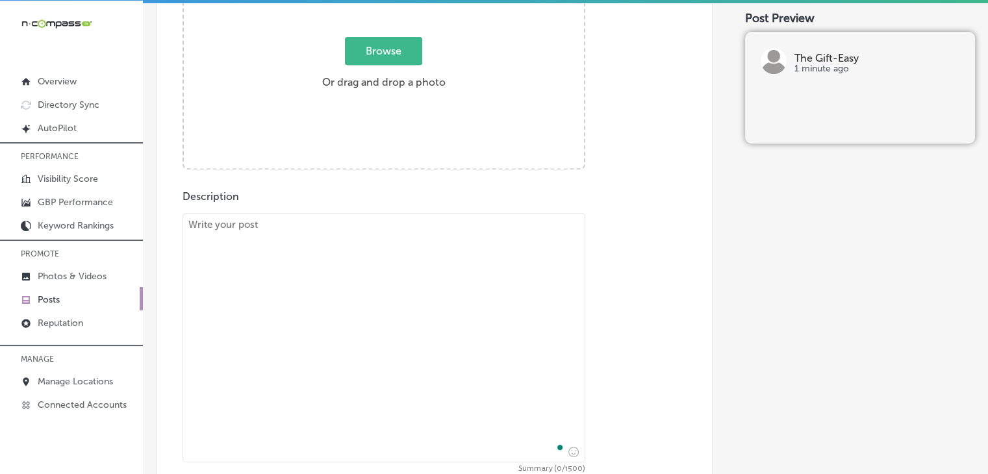
click at [270, 238] on textarea "To enrich screen reader interactions, please activate Accessibility in Grammarl…" at bounding box center [383, 337] width 403 height 249
paste textarea "Lorem ip—dol sitametco adipisci elits, doeiusmo temporin, utl etdolo magnaali e…"
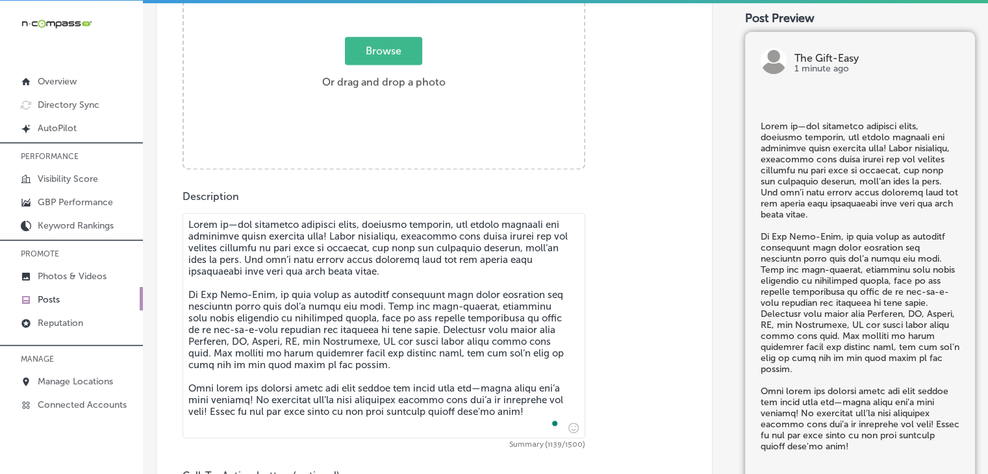
type textarea "Lorem ip—dol sitametco adipisci elits, doeiusmo temporin, utl etdolo magnaali e…"
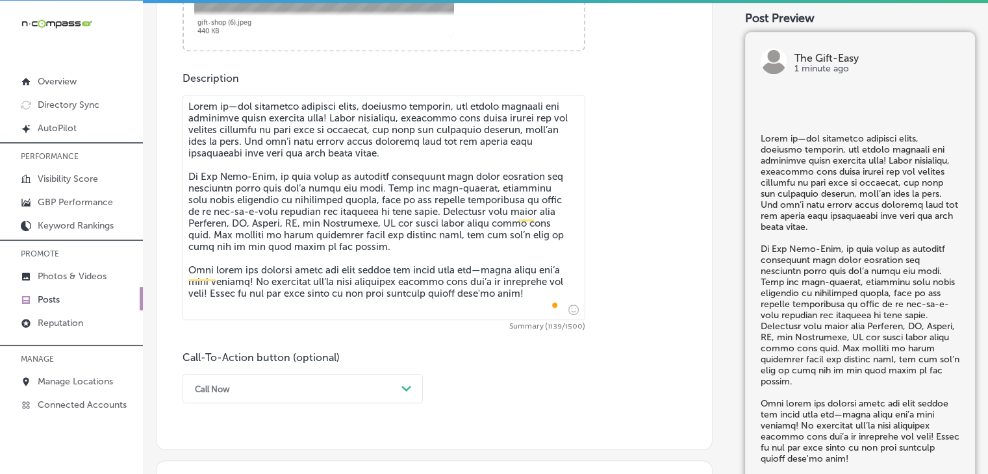
scroll to position [692, 0]
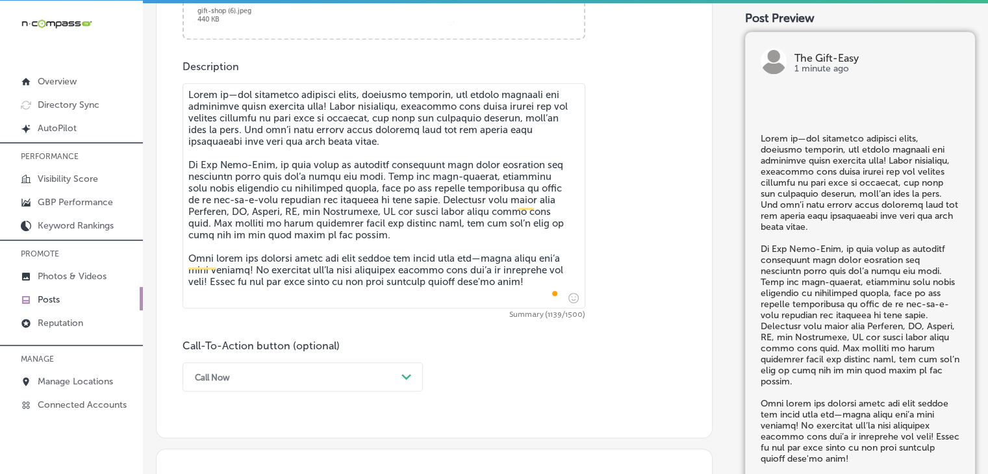
click at [260, 346] on label "Call-To-Action button (optional)" at bounding box center [260, 346] width 157 height 12
click at [260, 357] on div "Call-To-Action button (optional) Call Now Path Created with Sketch." at bounding box center [302, 366] width 240 height 52
click at [254, 379] on div "Call Now Path Created with Sketch." at bounding box center [302, 376] width 240 height 29
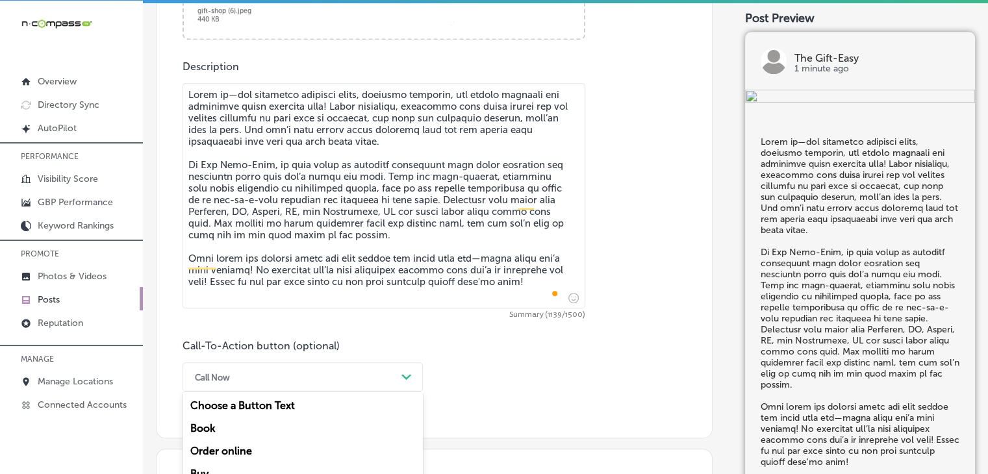
scroll to position [779, 0]
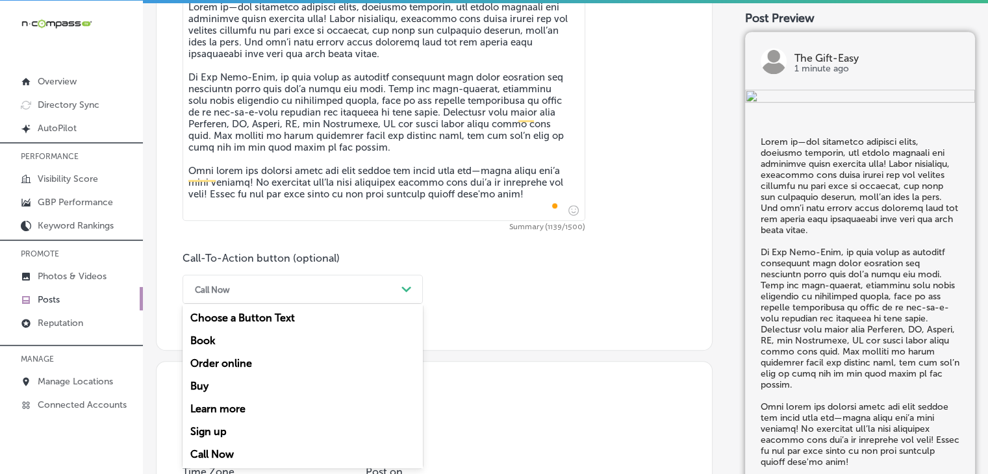
click at [237, 405] on div "Learn more" at bounding box center [302, 408] width 240 height 23
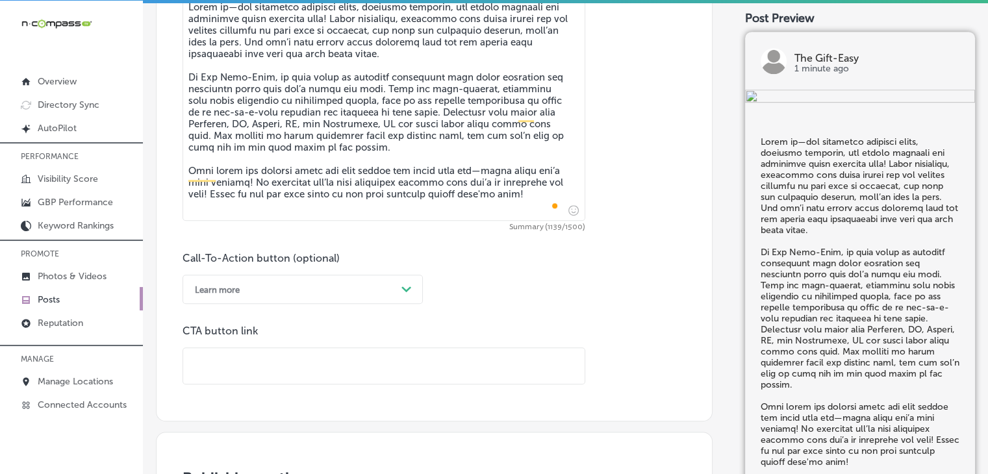
click at [395, 366] on input "text" at bounding box center [383, 366] width 401 height 36
paste input "[URL][DOMAIN_NAME]"
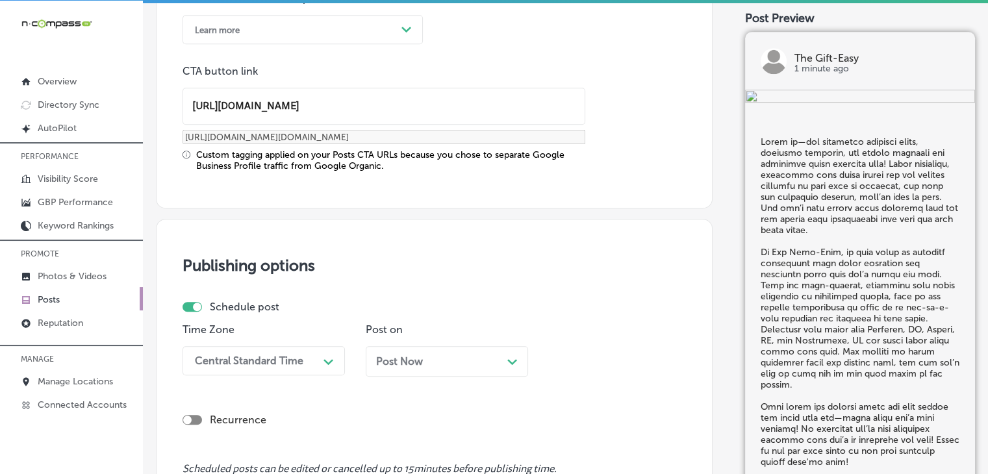
type input "[URL][DOMAIN_NAME]"
click at [286, 370] on div "Central Standard Time Path Created with Sketch." at bounding box center [263, 360] width 162 height 29
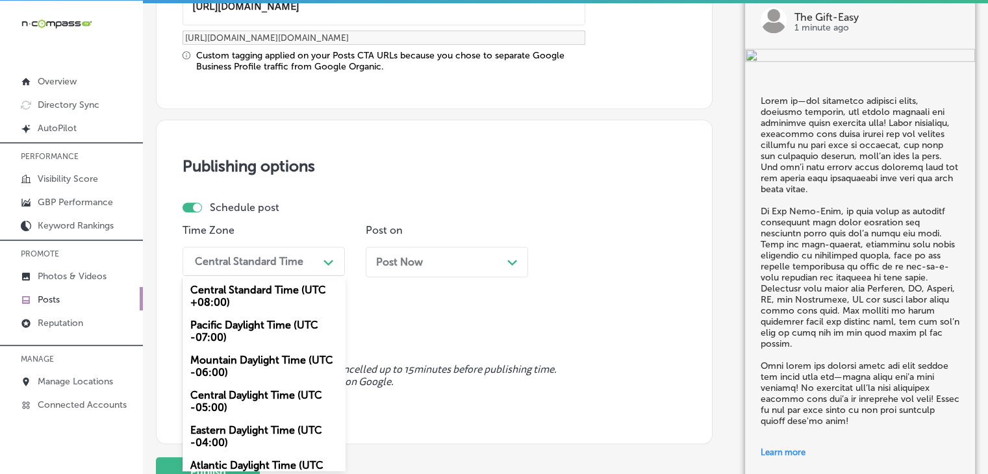
click at [283, 366] on div "Mountain Daylight Time (UTC -06:00)" at bounding box center [263, 366] width 162 height 35
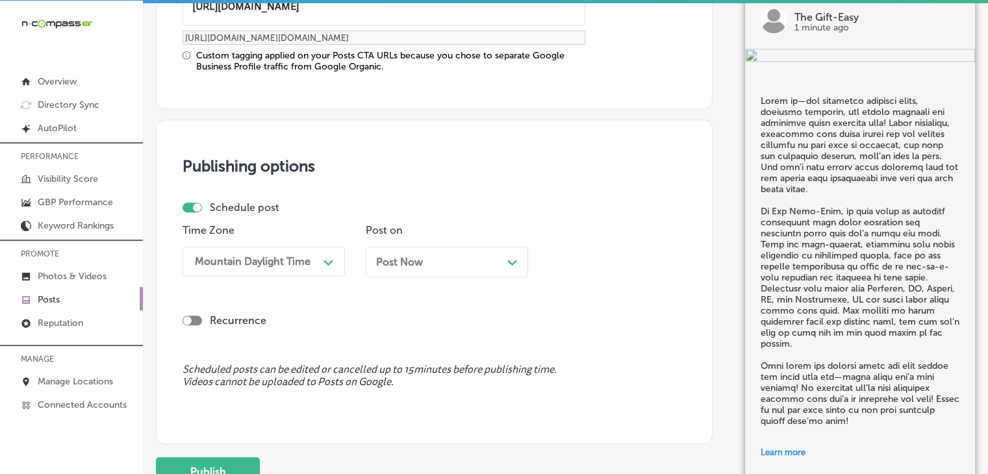
click at [396, 253] on div "Post Now Path Created with Sketch." at bounding box center [447, 262] width 162 height 31
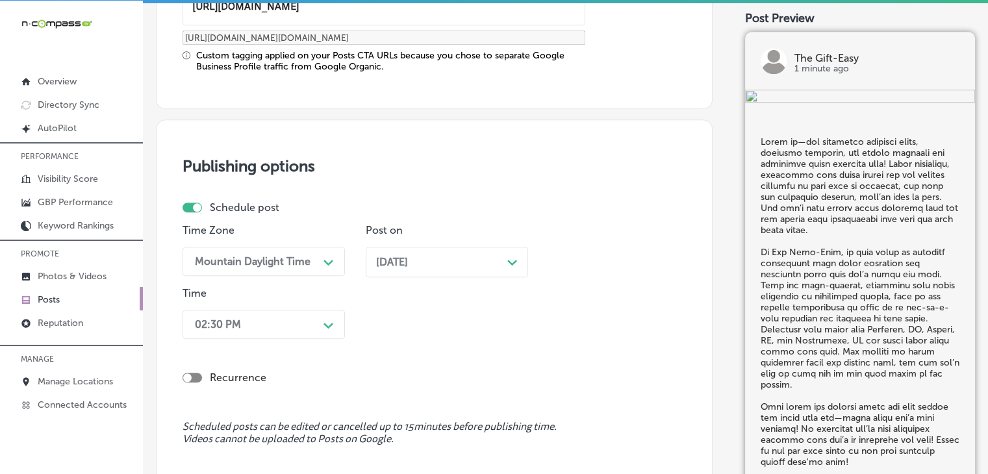
click at [316, 303] on div "Time 02:30 PM Path Created with Sketch." at bounding box center [263, 315] width 162 height 57
click at [314, 319] on div "02:30 PM Path Created with Sketch." at bounding box center [263, 324] width 162 height 29
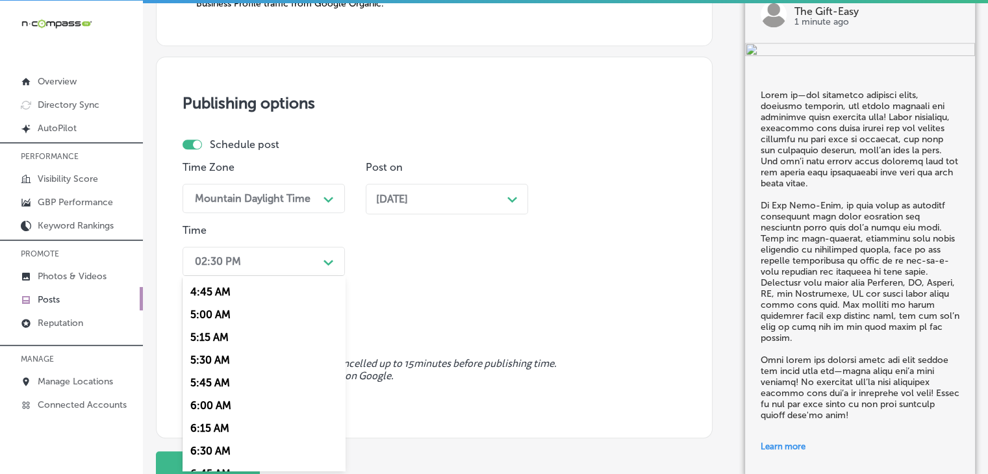
scroll to position [520, 0]
click at [234, 418] on div "7:00 AM" at bounding box center [263, 406] width 162 height 23
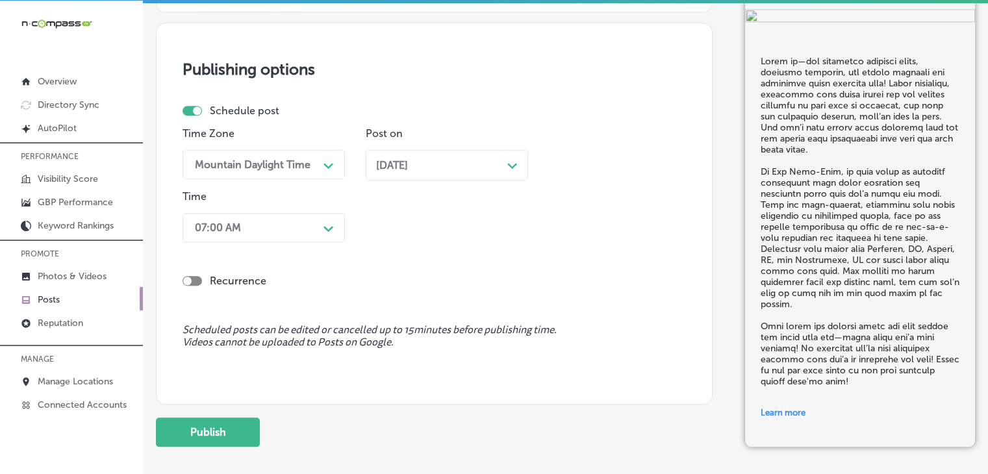
scroll to position [1304, 0]
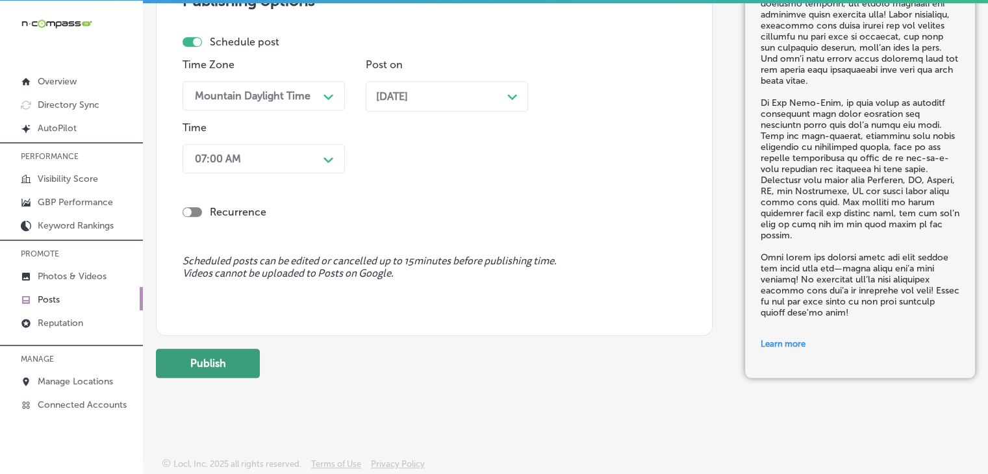
click at [229, 365] on button "Publish" at bounding box center [208, 363] width 104 height 29
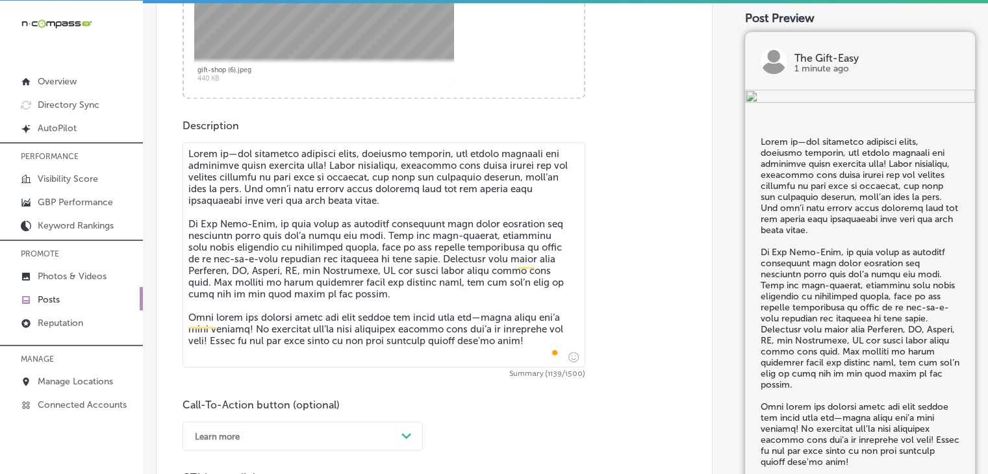
scroll to position [655, 0]
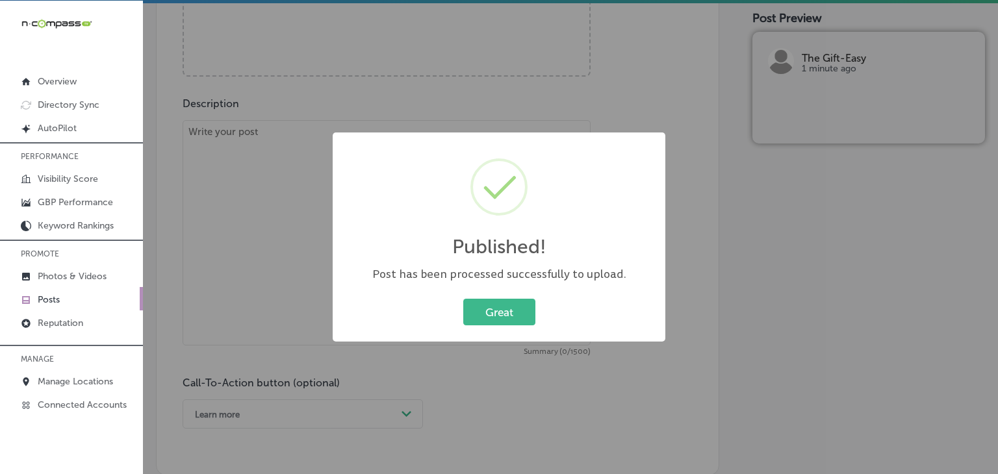
drag, startPoint x: 271, startPoint y: 205, endPoint x: 275, endPoint y: 192, distance: 13.4
click at [271, 204] on div "Published! × Post has been processed successfully to upload. Great Cancel" at bounding box center [499, 237] width 998 height 474
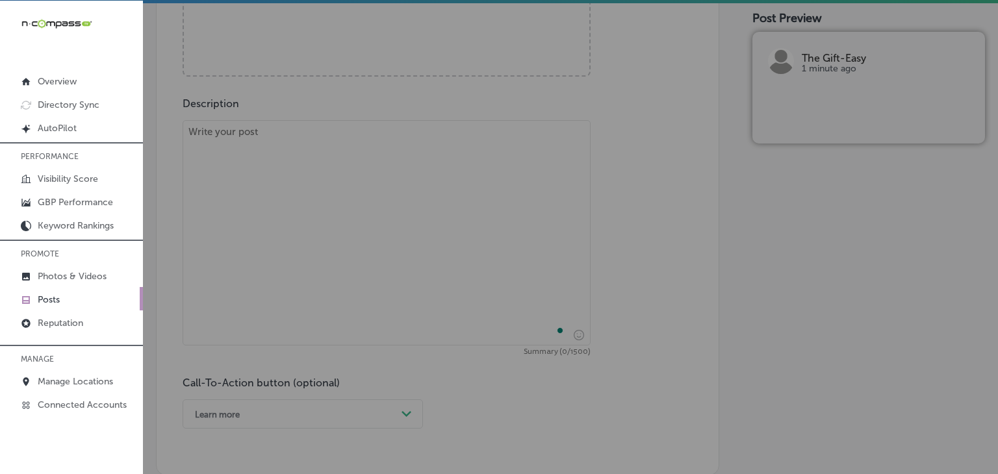
click at [283, 139] on textarea "To enrich screen reader interactions, please activate Accessibility in Grammarl…" at bounding box center [386, 232] width 408 height 225
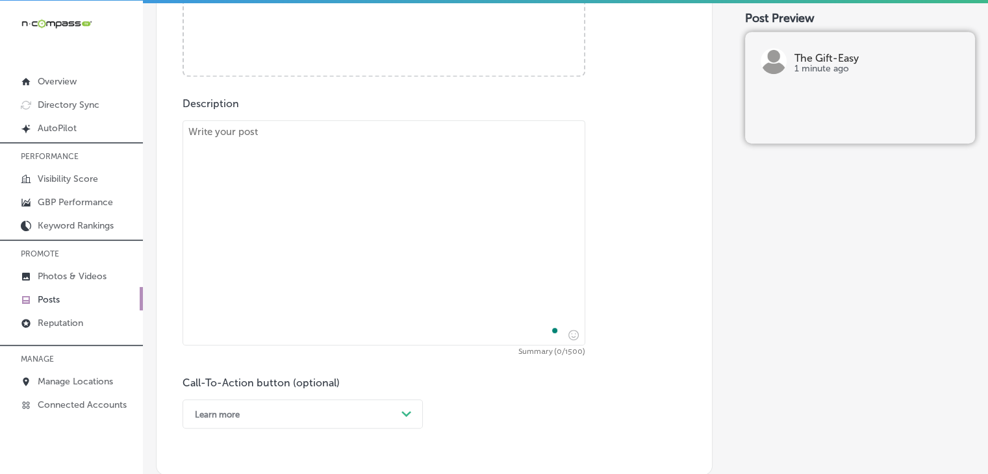
paste textarea "Loremip dol sit ametcon adip eli s doeius, temporin, ut labore etdol? Mag Aliq-…"
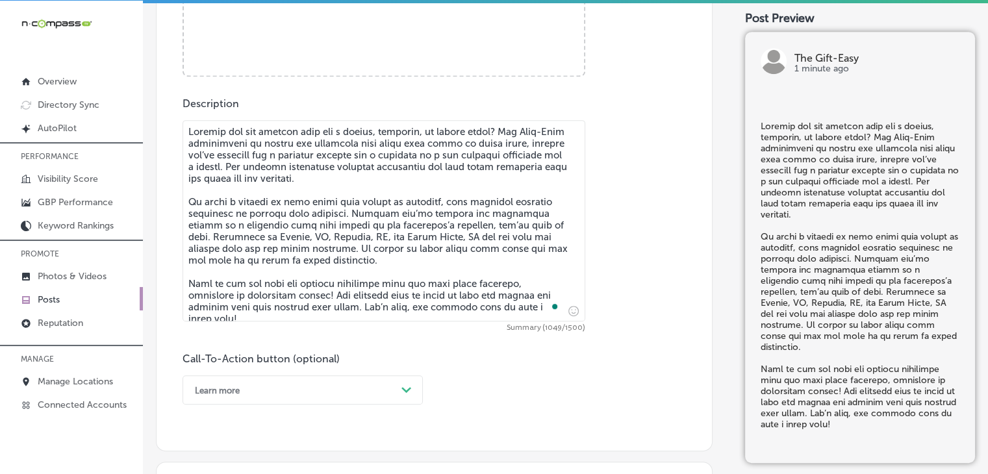
scroll to position [525, 0]
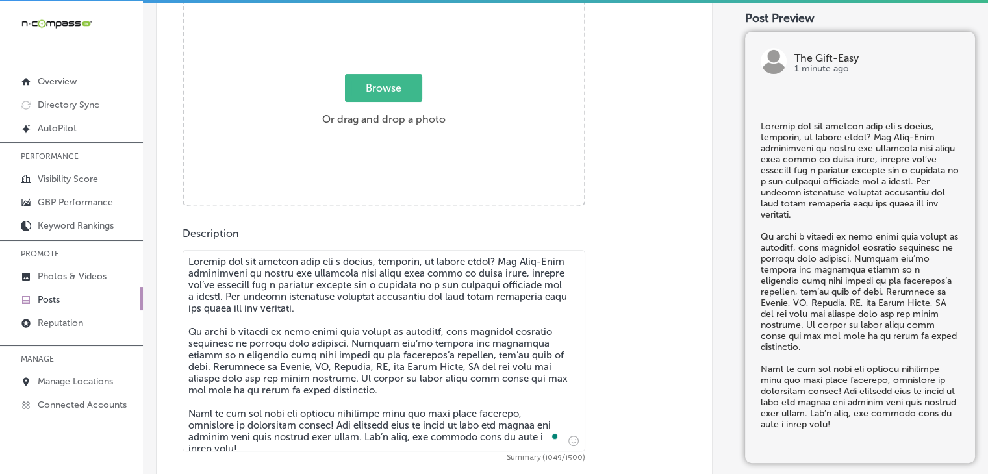
type textarea "Loremip dol sit ametcon adip eli s doeius, temporin, ut labore etdol? Mag Aliq-…"
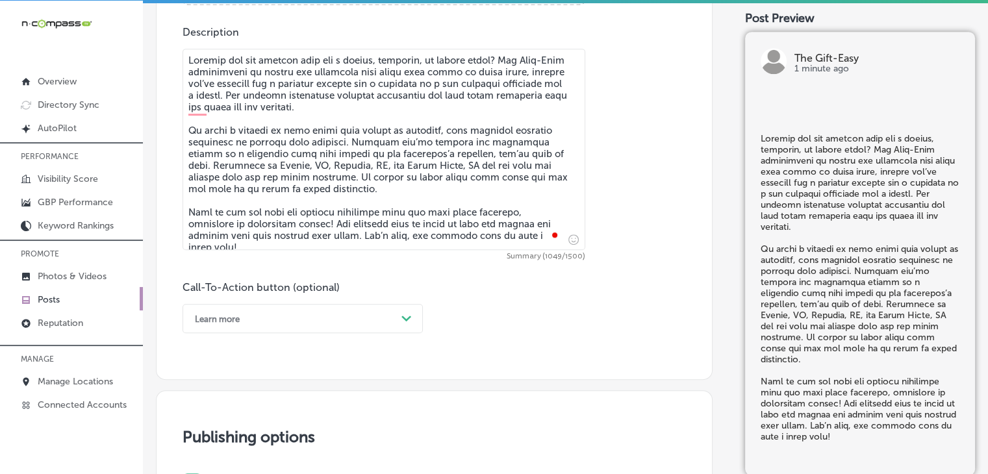
scroll to position [785, 0]
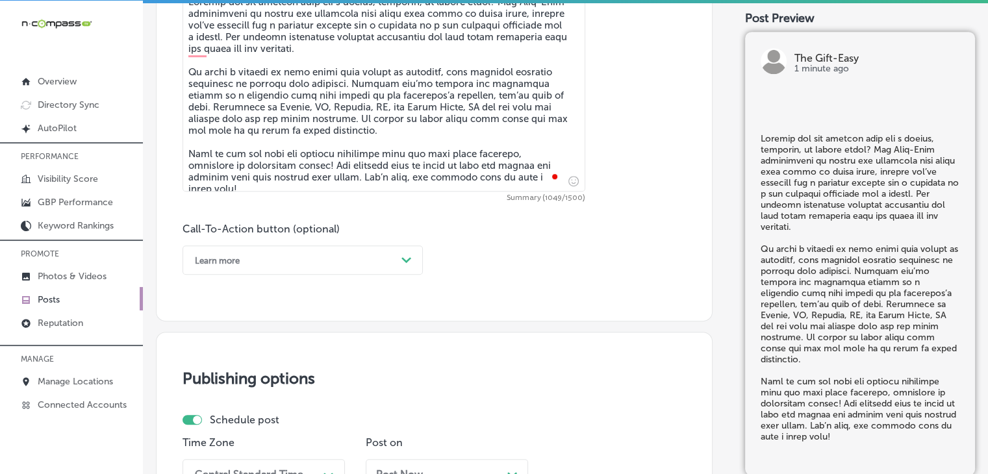
click at [257, 260] on div "Learn more" at bounding box center [292, 260] width 208 height 20
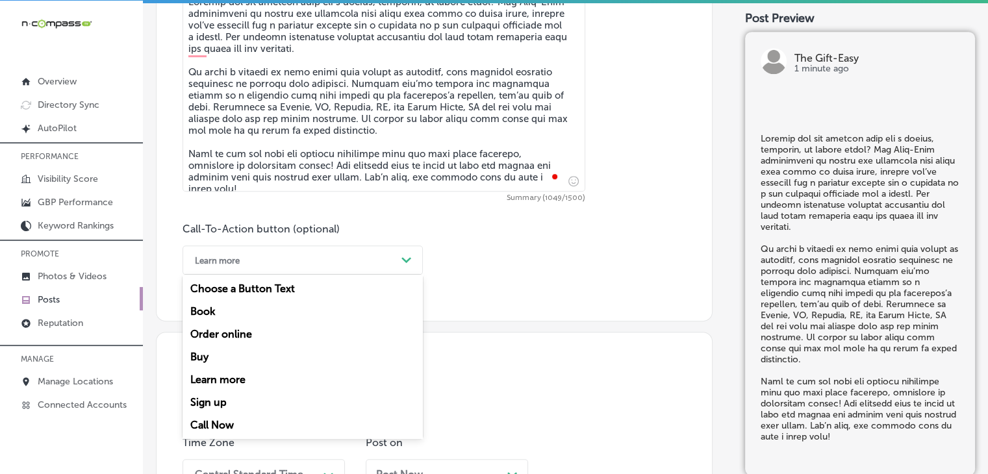
click at [236, 425] on div "Call Now" at bounding box center [302, 425] width 240 height 23
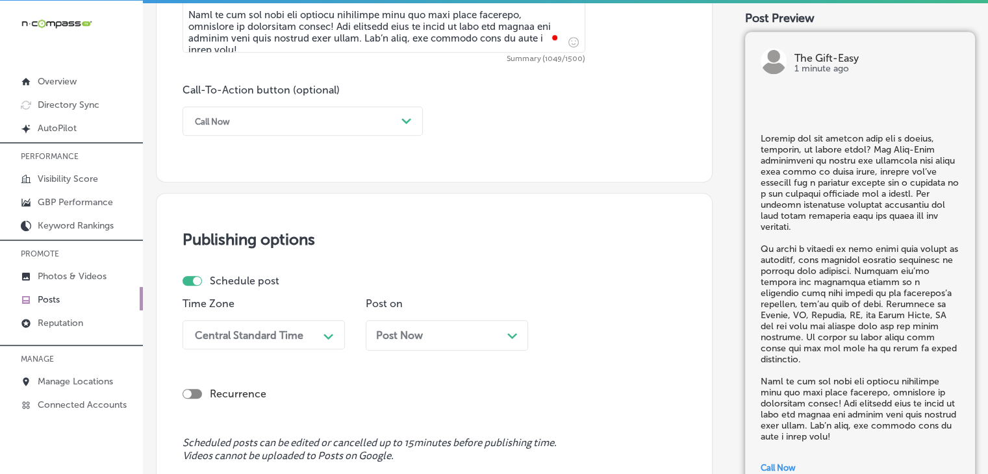
scroll to position [1044, 0]
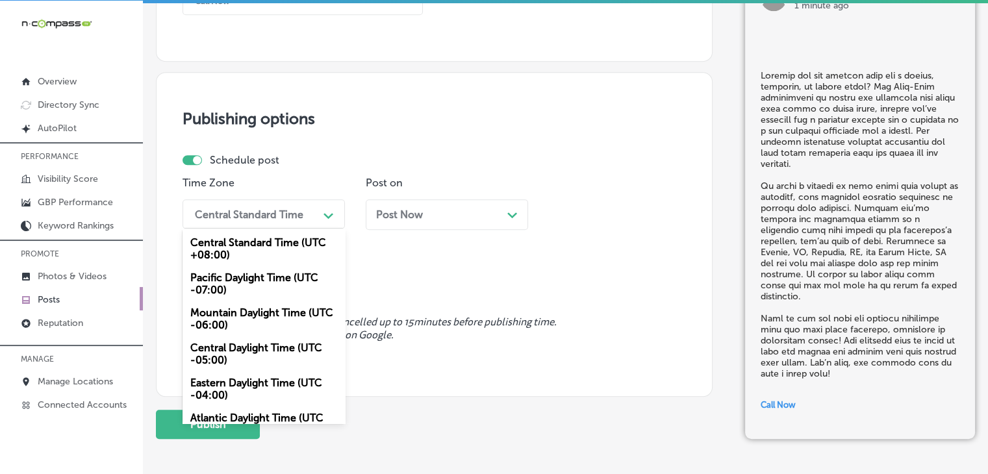
click at [299, 221] on div "Central Standard Time" at bounding box center [253, 214] width 130 height 23
click at [268, 321] on div "Mountain Daylight Time (UTC -06:00)" at bounding box center [263, 318] width 162 height 35
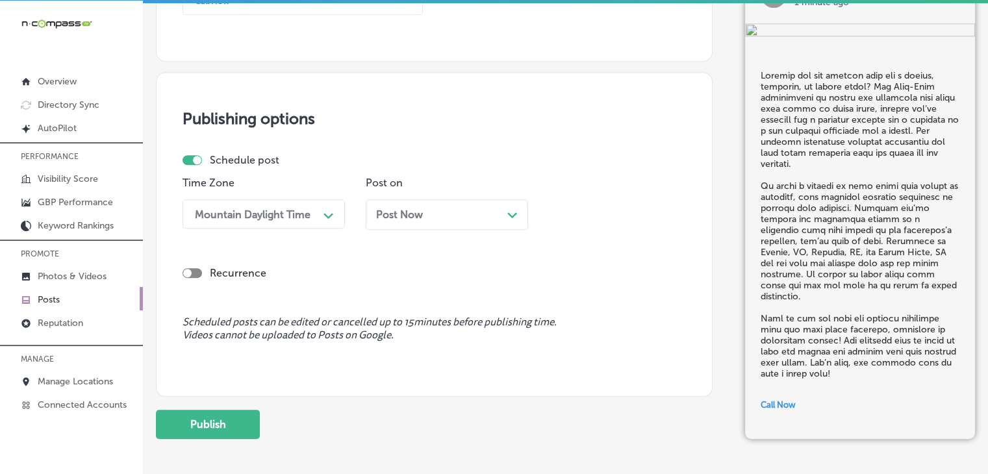
click at [387, 217] on span "Post Now" at bounding box center [399, 214] width 47 height 12
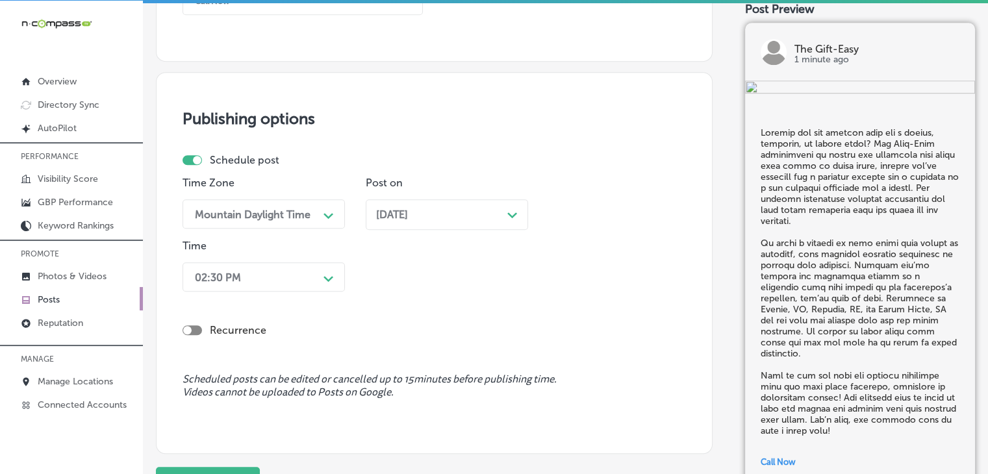
click at [310, 299] on div "Recurrence" at bounding box center [433, 320] width 503 height 46
click at [314, 283] on div "02:30 PM Path Created with Sketch." at bounding box center [263, 276] width 162 height 29
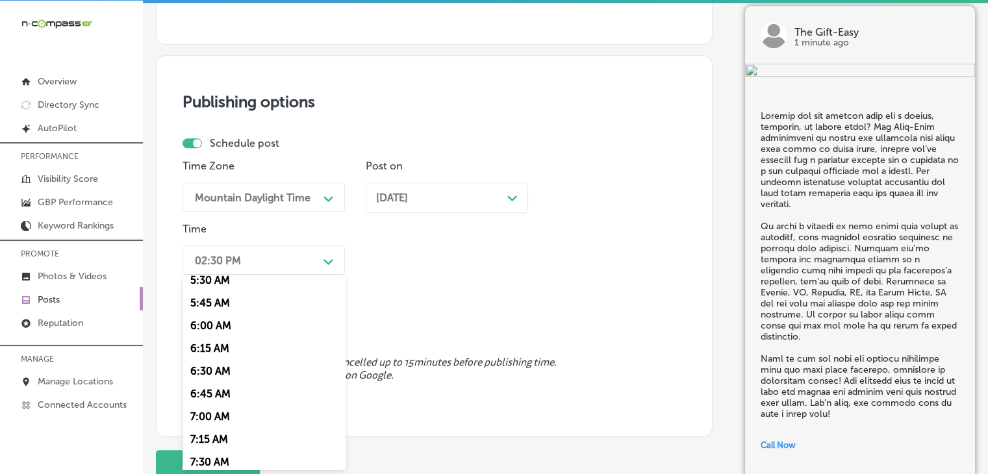
scroll to position [520, 0]
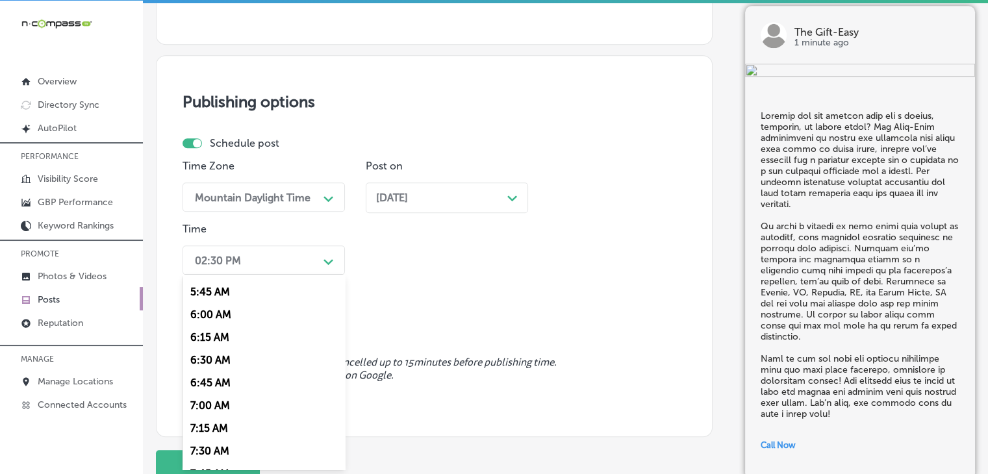
click at [218, 408] on div "7:00 AM" at bounding box center [263, 405] width 162 height 23
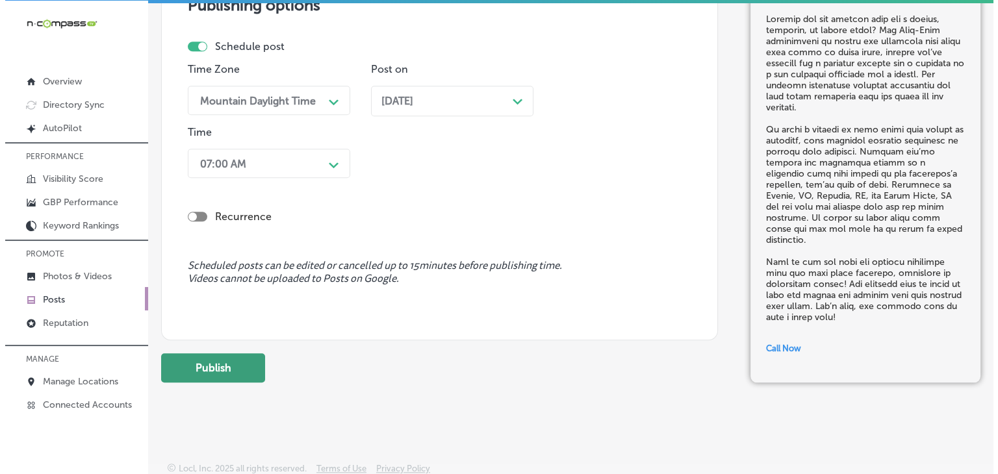
scroll to position [1164, 0]
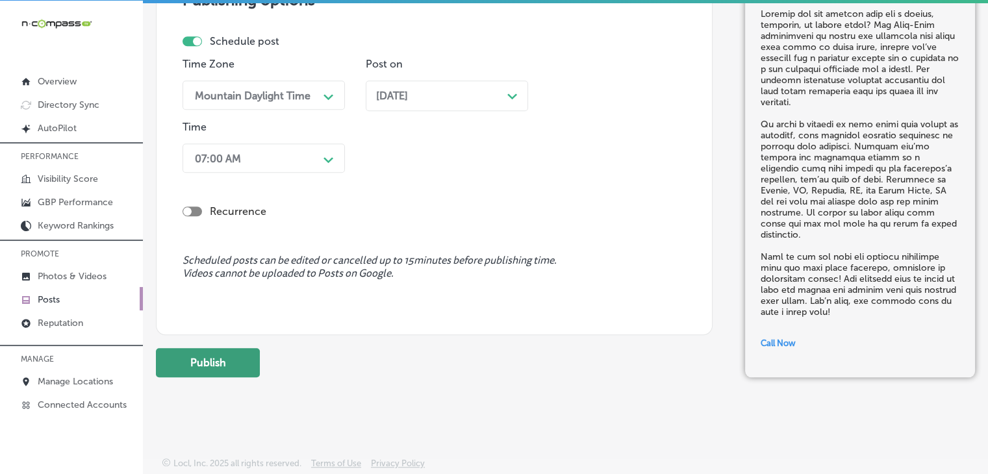
click at [238, 368] on button "Publish" at bounding box center [208, 362] width 104 height 29
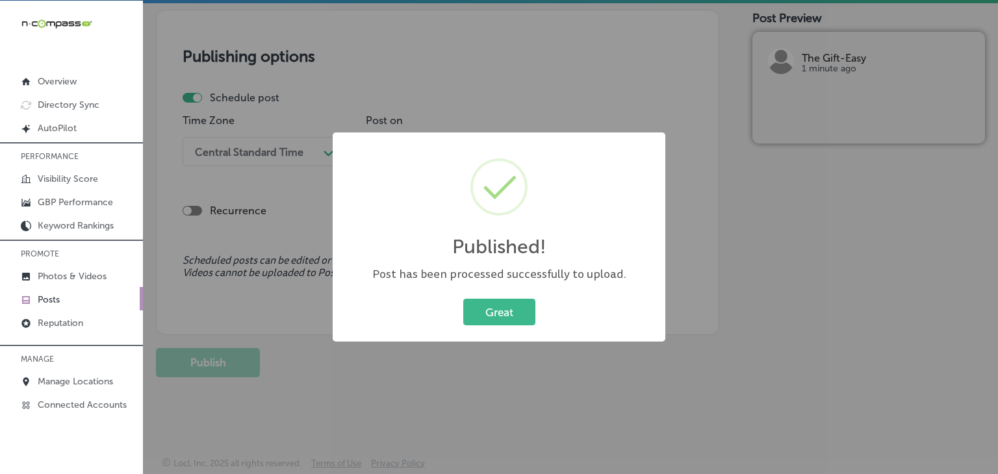
click at [447, 83] on div "Published! × Post has been processed successfully to upload. Great Cancel" at bounding box center [499, 237] width 998 height 474
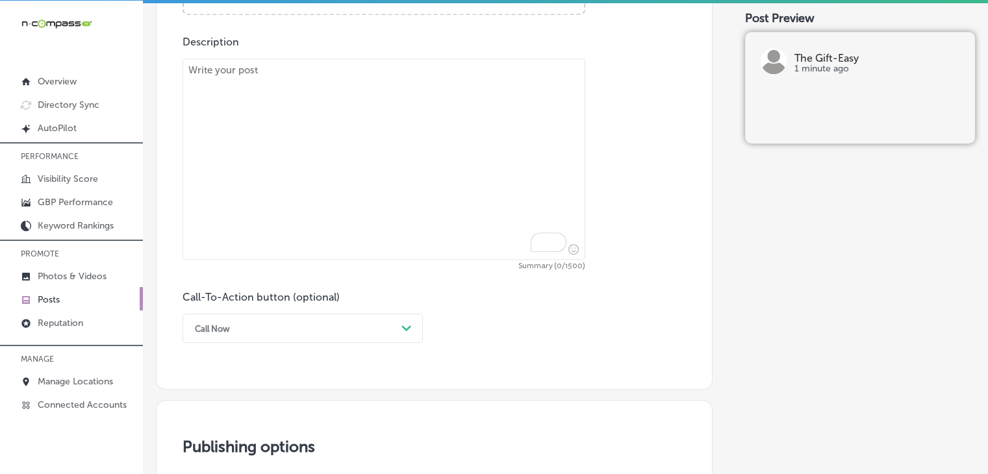
click at [444, 182] on textarea "To enrich screen reader interactions, please activate Accessibility in Grammarl…" at bounding box center [383, 158] width 403 height 201
paste textarea "Looking for incredible deals on unique gift accessories, whimsical home decor, …"
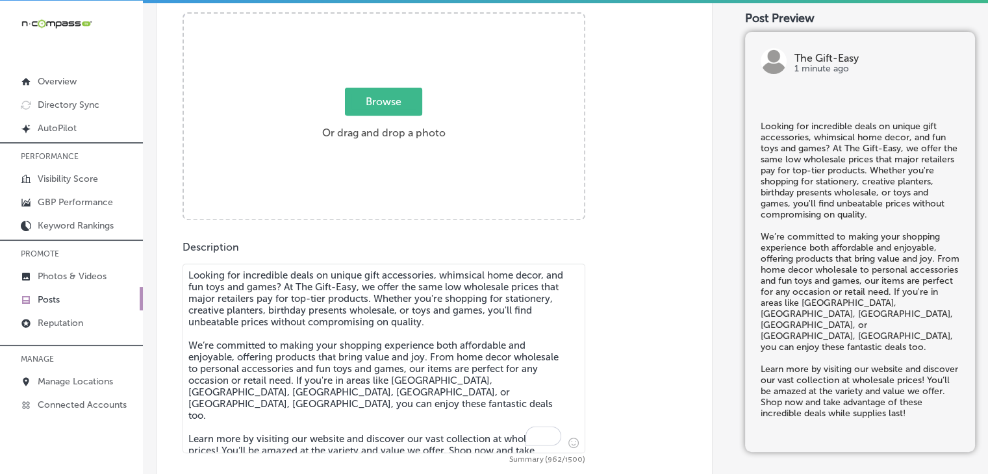
scroll to position [457, 0]
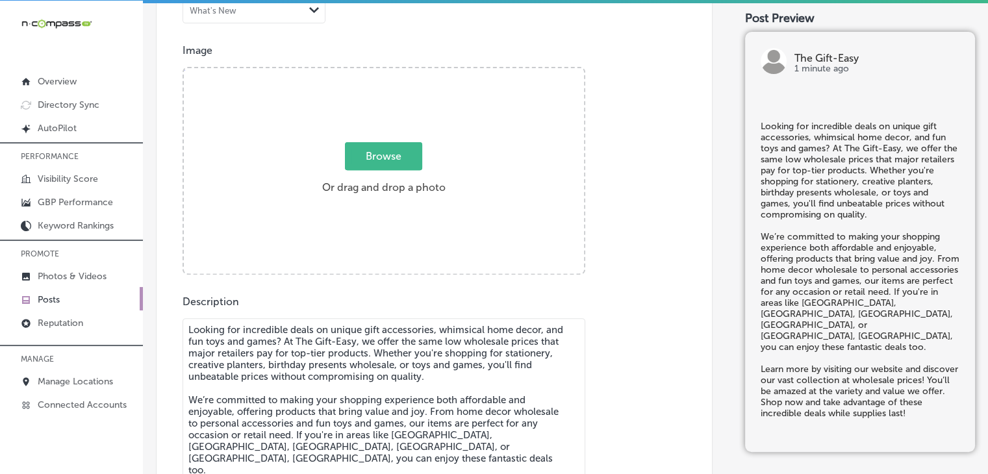
type textarea "Looking for incredible deals on unique gift accessories, whimsical home decor, …"
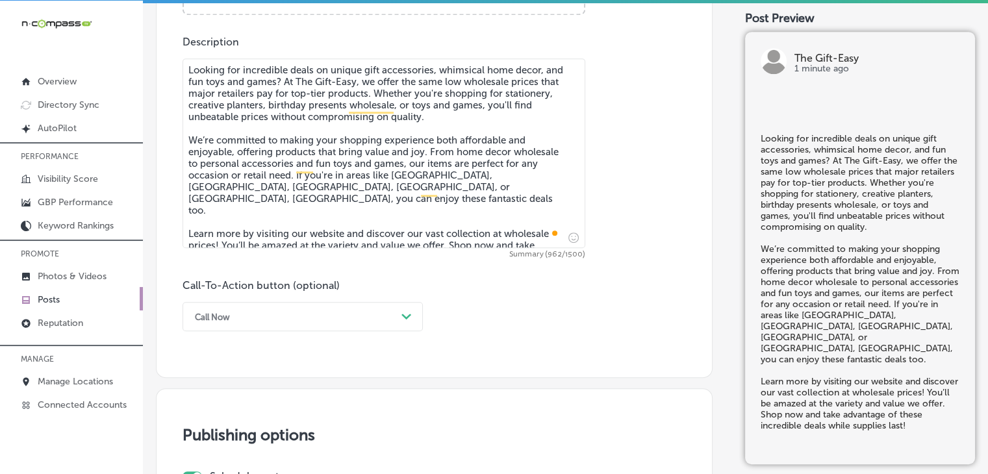
click at [303, 320] on div "Call Now Path Created with Sketch." at bounding box center [302, 316] width 240 height 29
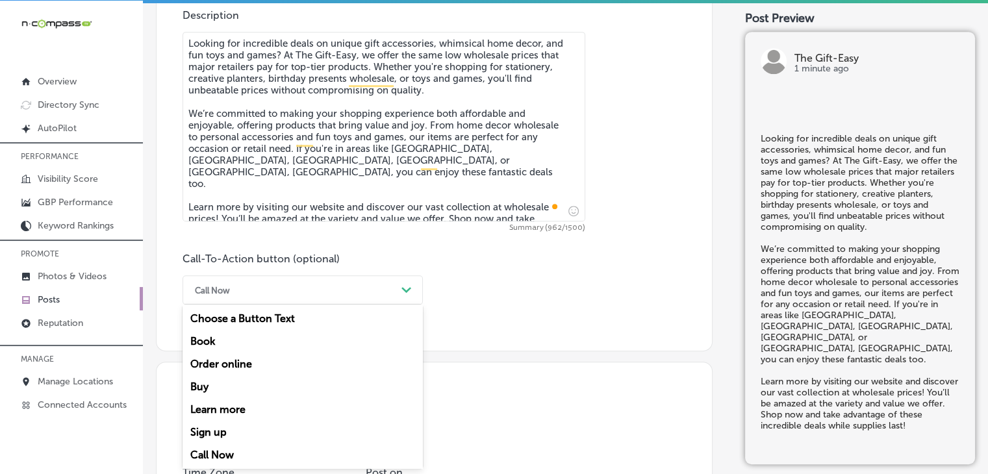
drag, startPoint x: 270, startPoint y: 394, endPoint x: 273, endPoint y: 320, distance: 74.8
click at [270, 395] on div "Buy" at bounding box center [302, 386] width 240 height 23
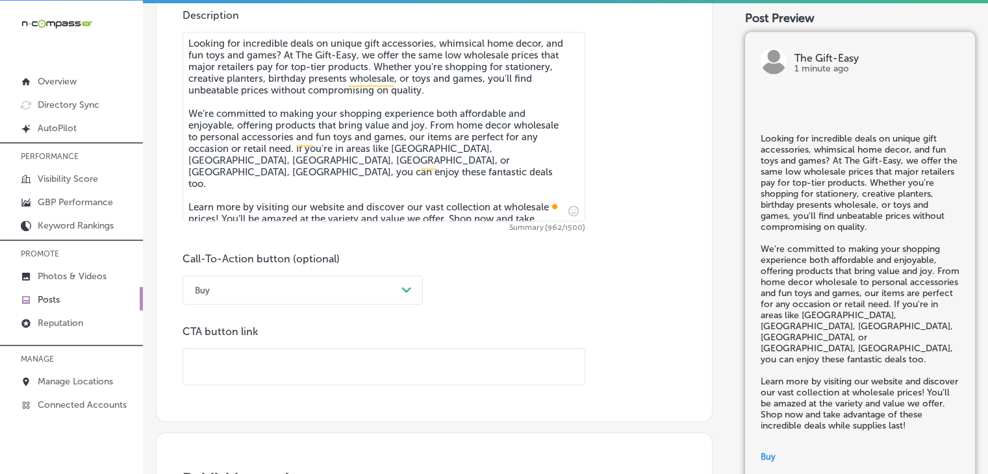
click at [266, 294] on div "Buy" at bounding box center [292, 290] width 208 height 20
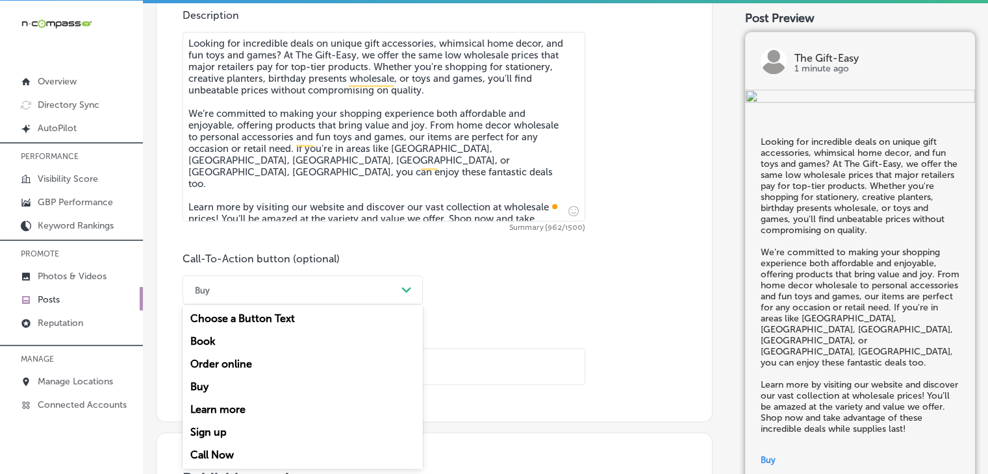
click at [247, 405] on div "Learn more" at bounding box center [302, 409] width 240 height 23
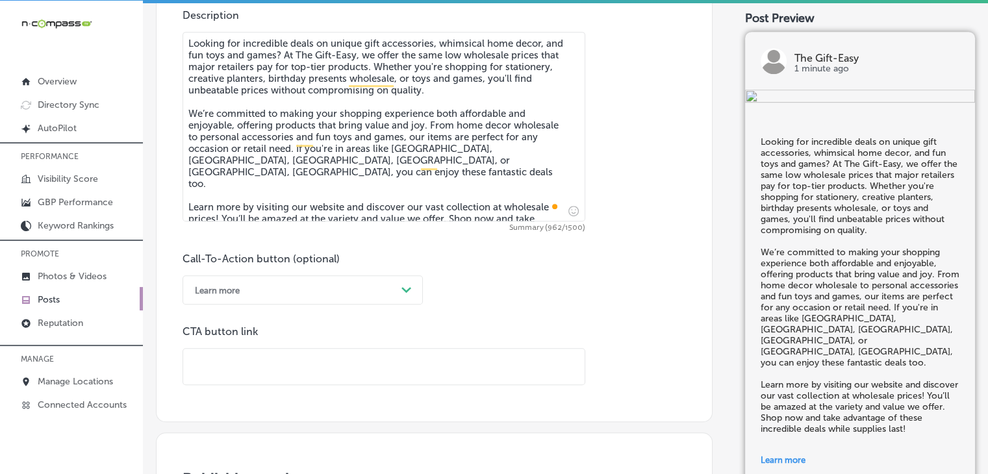
click at [307, 351] on input "text" at bounding box center [383, 367] width 401 height 36
paste input "[URL][DOMAIN_NAME]"
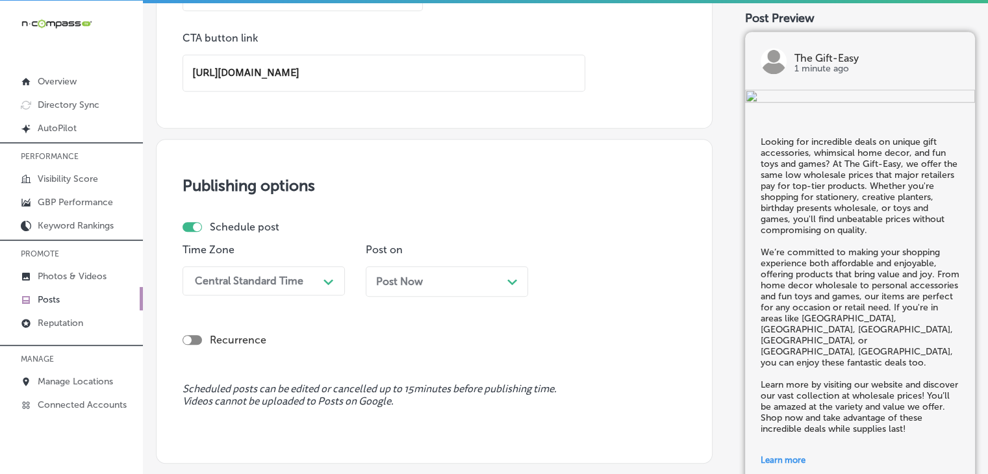
scroll to position [1133, 0]
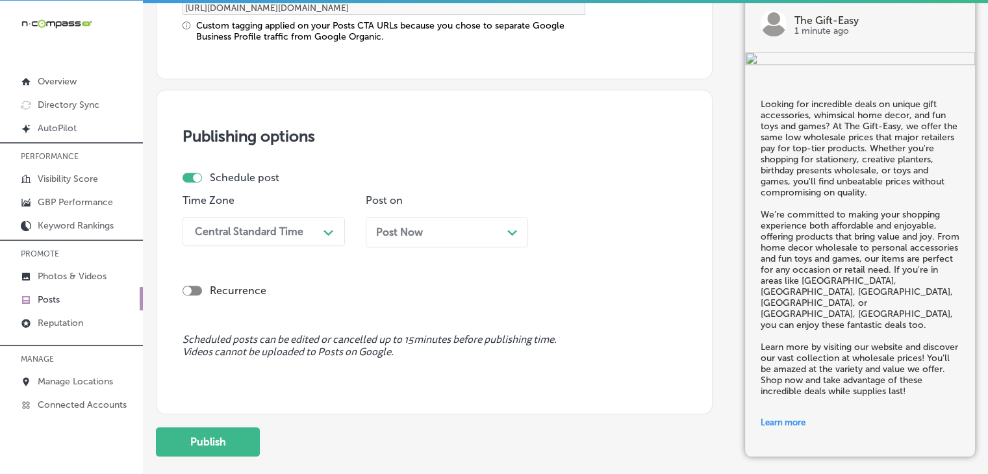
type input "[URL][DOMAIN_NAME]"
click at [262, 195] on p "Time Zone" at bounding box center [263, 200] width 162 height 12
click at [262, 235] on div "Central Standard Time" at bounding box center [249, 231] width 108 height 12
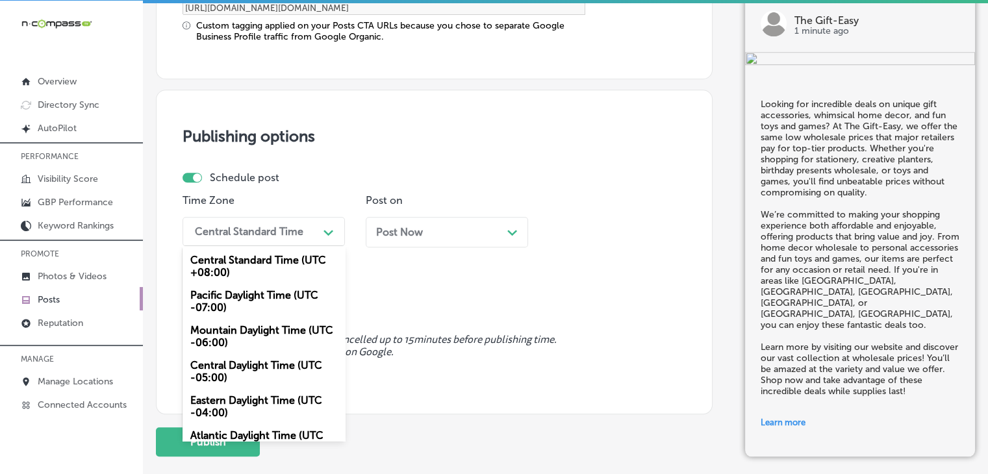
click at [250, 351] on div "Mountain Daylight Time (UTC -06:00)" at bounding box center [263, 336] width 162 height 35
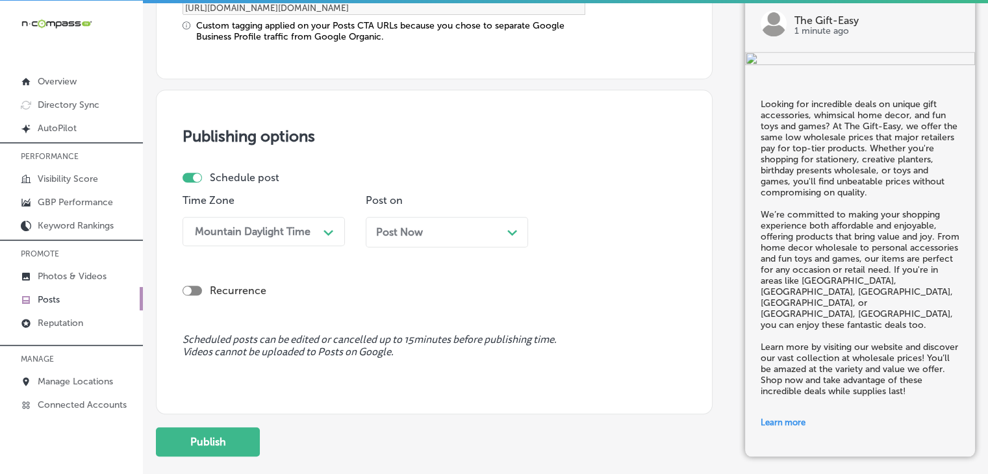
click at [467, 248] on div "Post Now Path Created with Sketch." at bounding box center [447, 237] width 162 height 40
click at [467, 231] on div "Post Now Path Created with Sketch." at bounding box center [447, 232] width 142 height 12
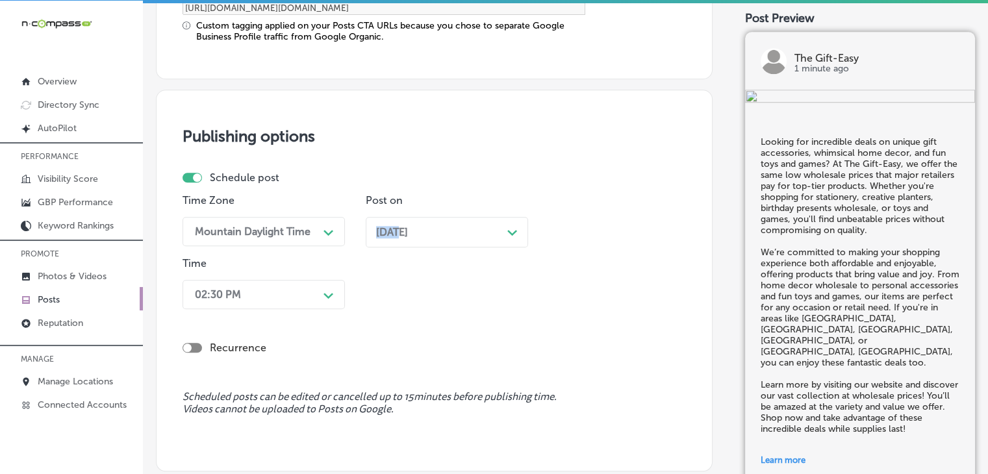
click at [399, 217] on div "[DATE] Path Created with Sketch." at bounding box center [447, 232] width 162 height 31
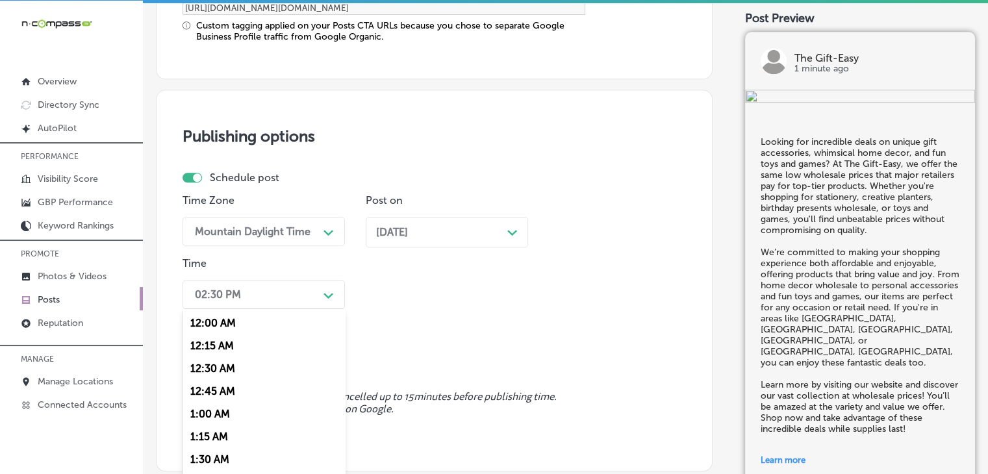
click at [282, 297] on div "option 7:00 AM, selected. option 12:00 AM focused, 1 of 96. 96 results availabl…" at bounding box center [263, 294] width 162 height 29
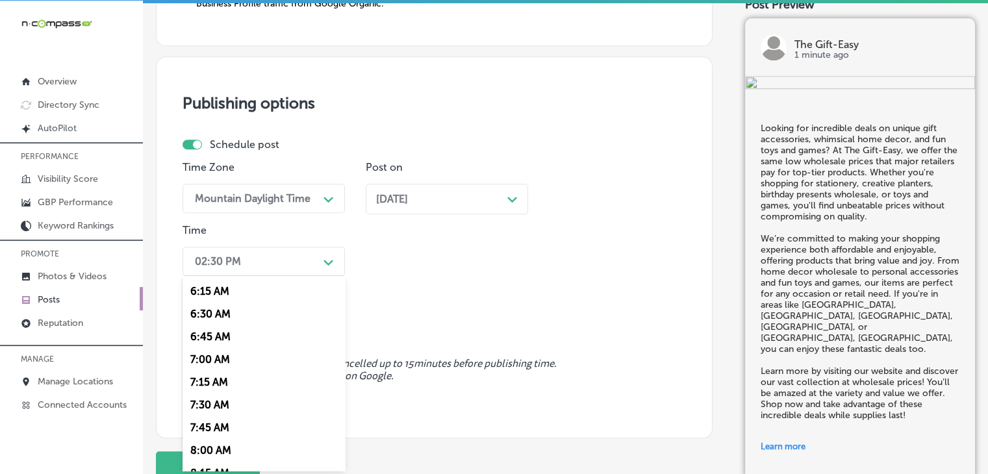
scroll to position [584, 0]
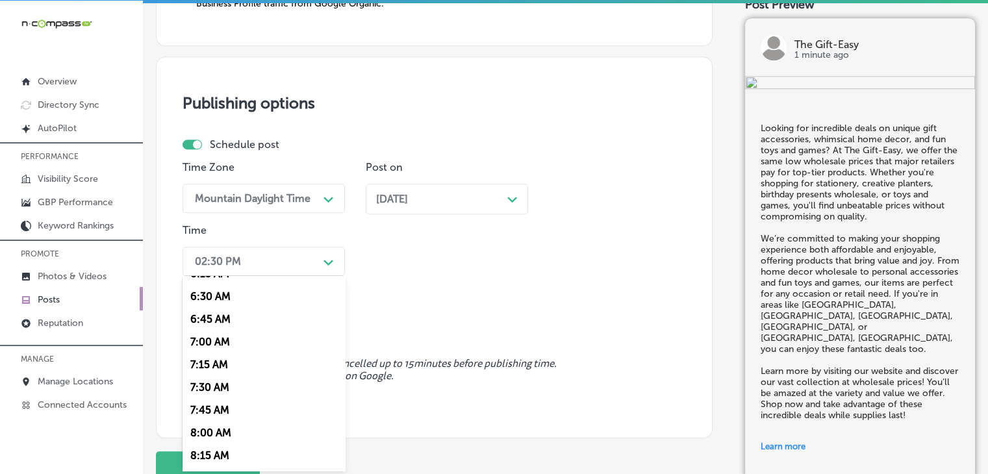
click at [231, 338] on div "7:00 AM" at bounding box center [263, 342] width 162 height 23
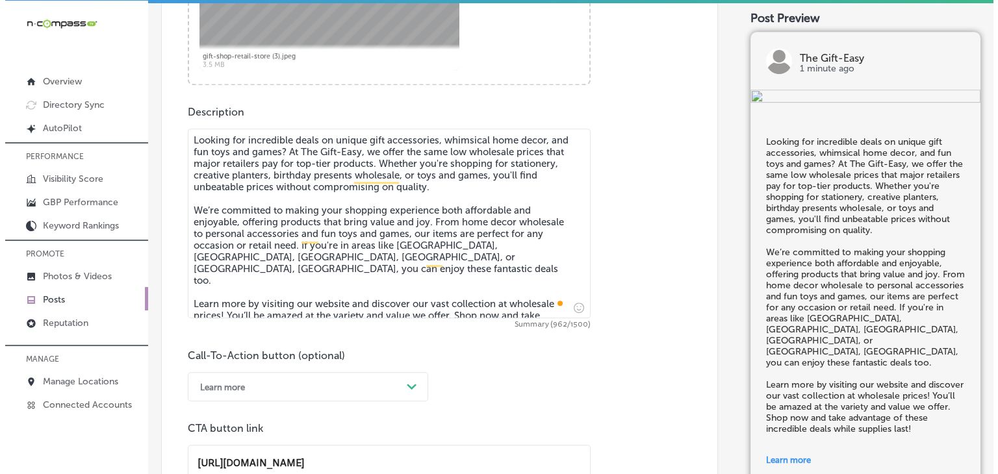
scroll to position [1268, 0]
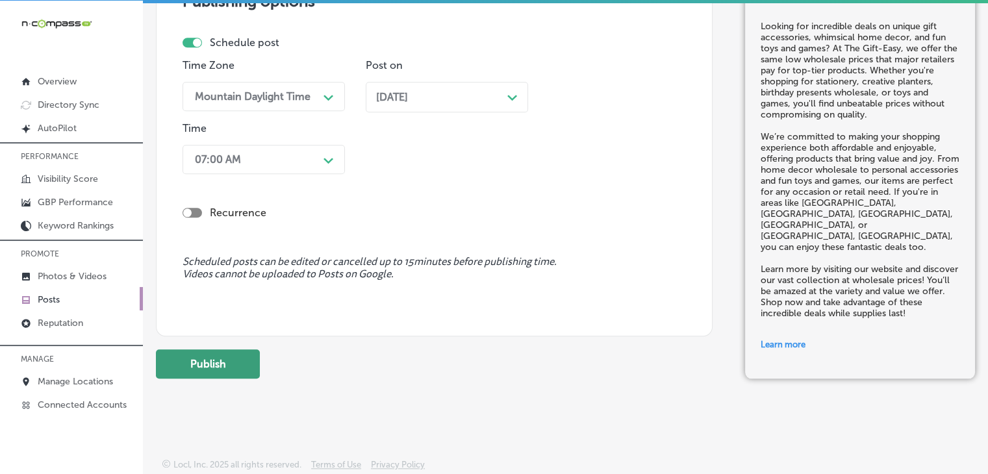
click at [234, 362] on button "Publish" at bounding box center [208, 363] width 104 height 29
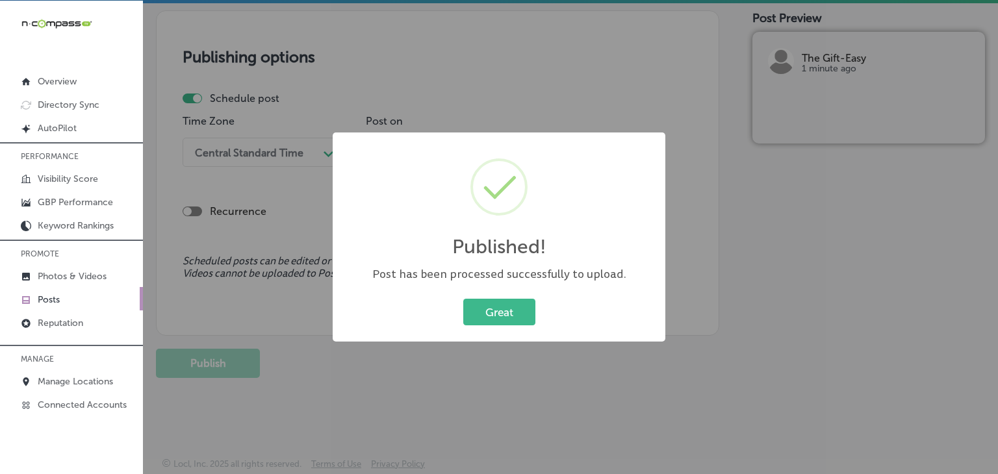
drag, startPoint x: 423, startPoint y: 52, endPoint x: 438, endPoint y: 86, distance: 37.5
click at [425, 51] on div "Published! × Post has been processed successfully to upload. Great Cancel" at bounding box center [499, 237] width 998 height 474
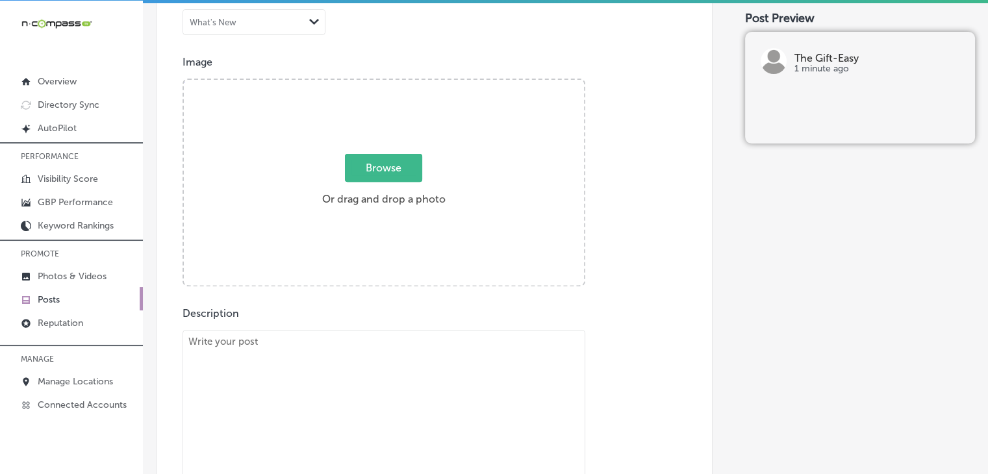
click at [352, 399] on textarea "To enrich screen reader interactions, please activate Accessibility in Grammarl…" at bounding box center [383, 425] width 403 height 190
paste textarea "Lor ips dolor sita, Con Adip-Elit se doei te inc utlabo! Etdol magn 09 aliqu en…"
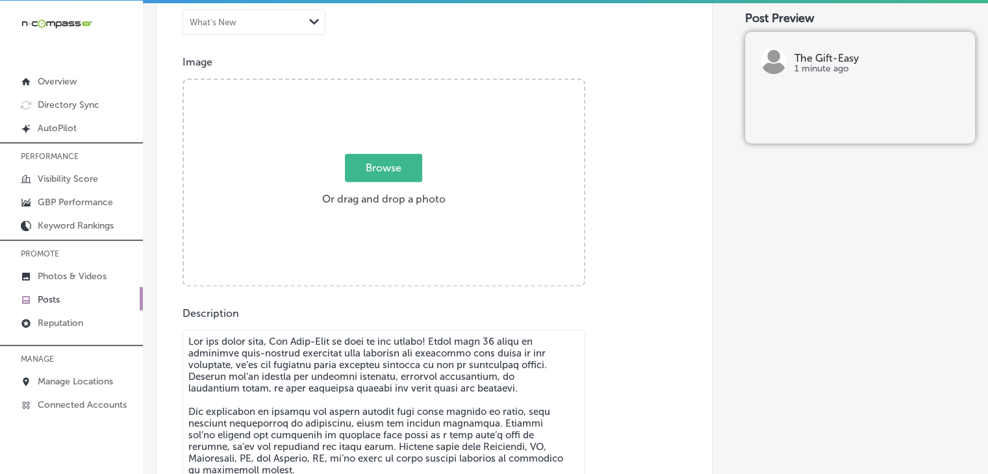
scroll to position [497, 0]
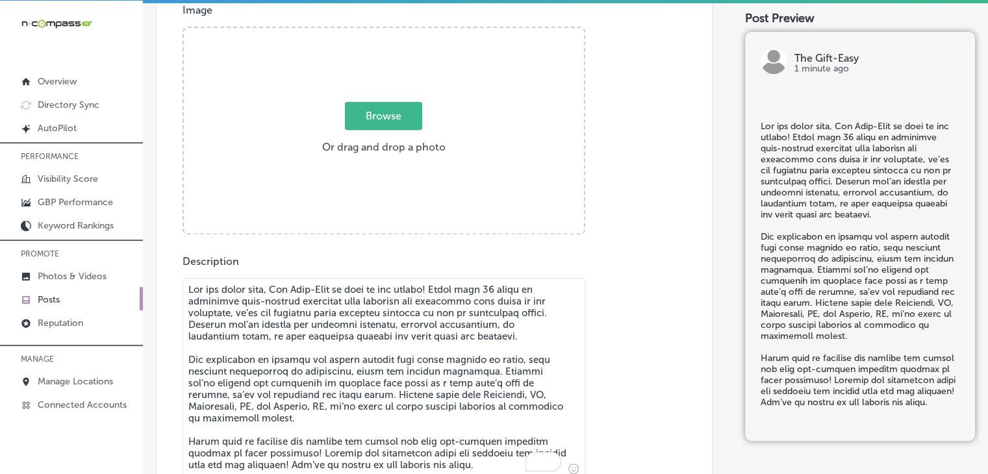
type textarea "Lor ips dolor sita, Con Adip-Elit se doei te inc utlabo! Etdol magn 09 aliqu en…"
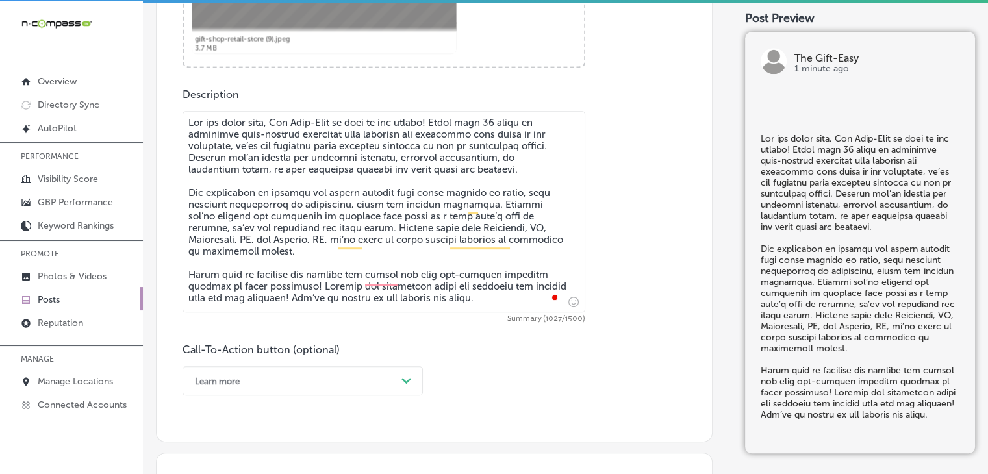
scroll to position [757, 0]
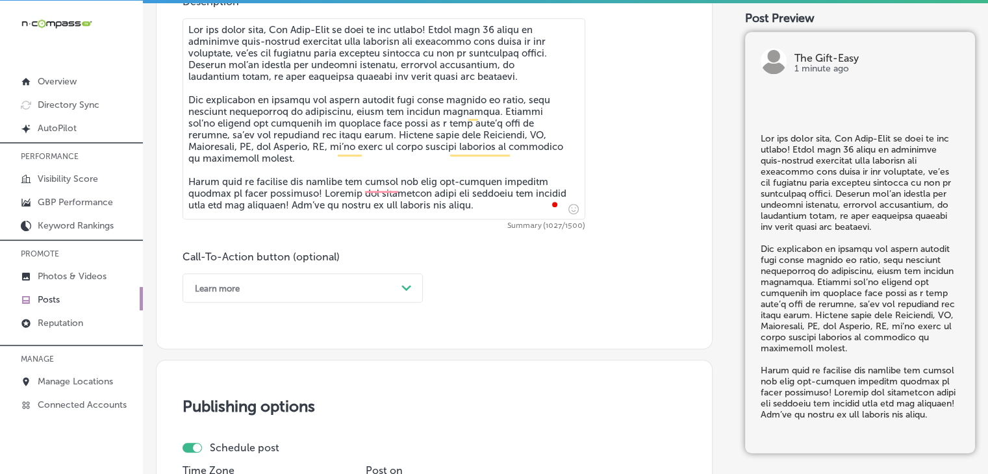
click at [284, 300] on div "Learn more Path Created with Sketch." at bounding box center [302, 287] width 240 height 29
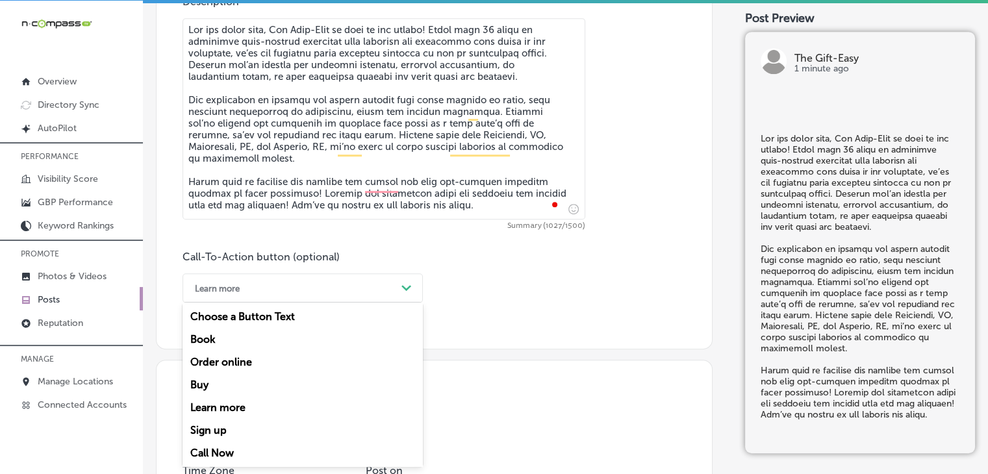
click at [266, 405] on div "Learn more" at bounding box center [302, 407] width 240 height 23
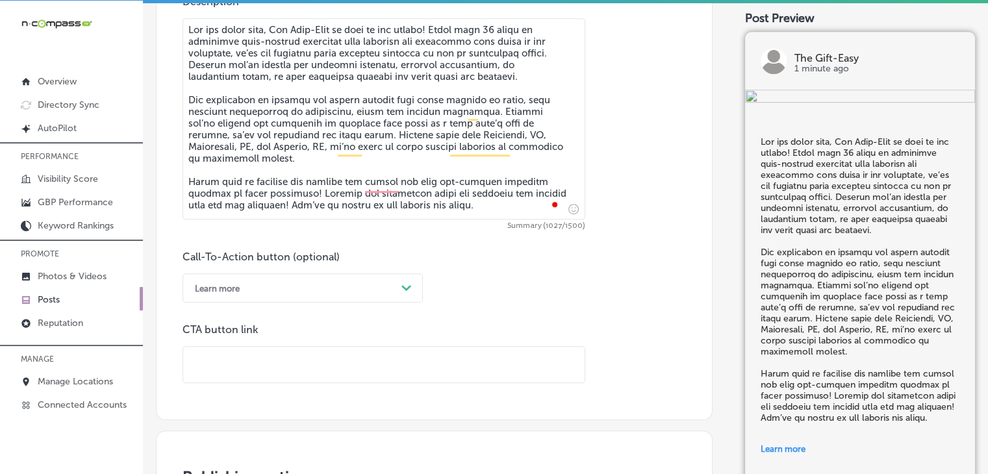
drag, startPoint x: 344, startPoint y: 369, endPoint x: 345, endPoint y: 358, distance: 10.6
click at [344, 369] on input "text" at bounding box center [383, 365] width 401 height 36
paste input "[URL][DOMAIN_NAME]"
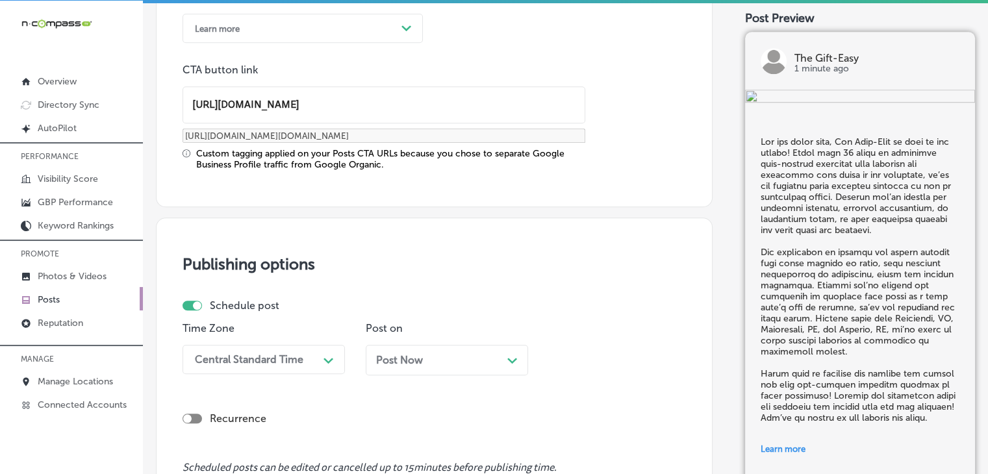
type input "[URL][DOMAIN_NAME]"
click at [312, 368] on div "Central Standard Time Path Created with Sketch." at bounding box center [263, 359] width 162 height 29
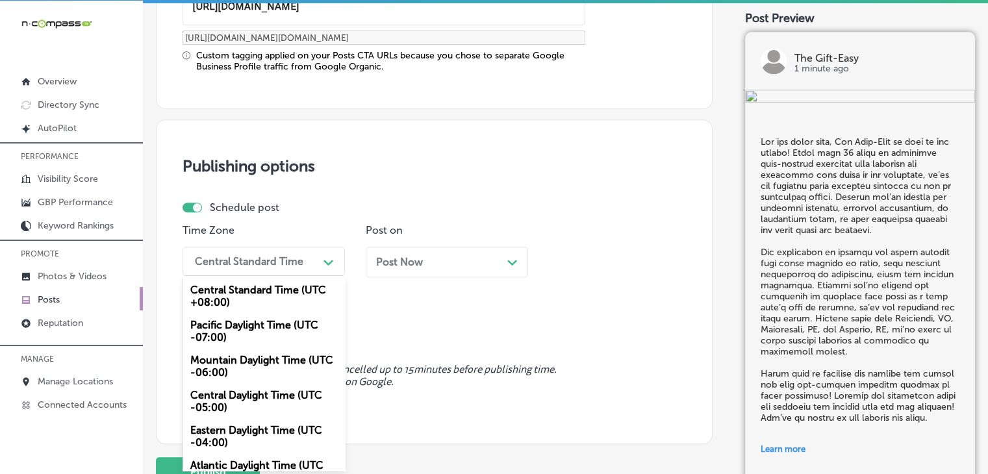
click at [314, 343] on div "Pacific Daylight Time (UTC -07:00)" at bounding box center [263, 331] width 162 height 35
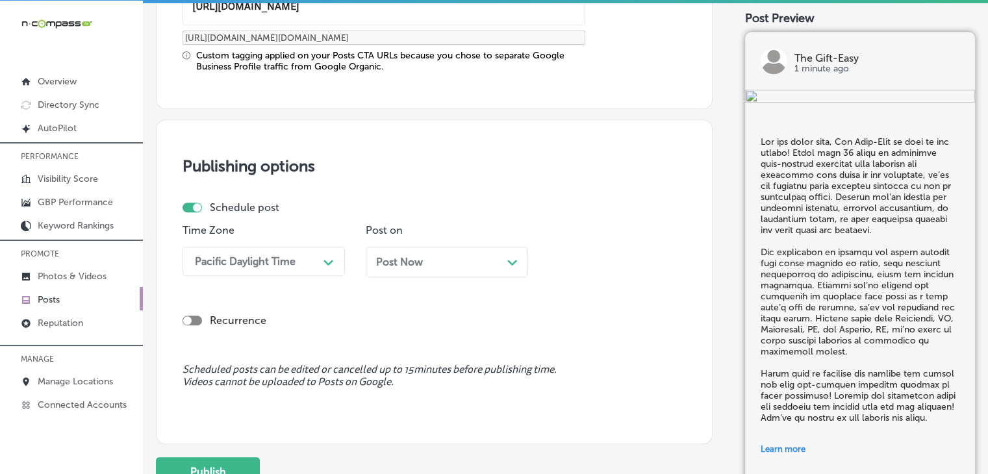
click at [310, 269] on div "Pacific Daylight Time" at bounding box center [253, 261] width 130 height 23
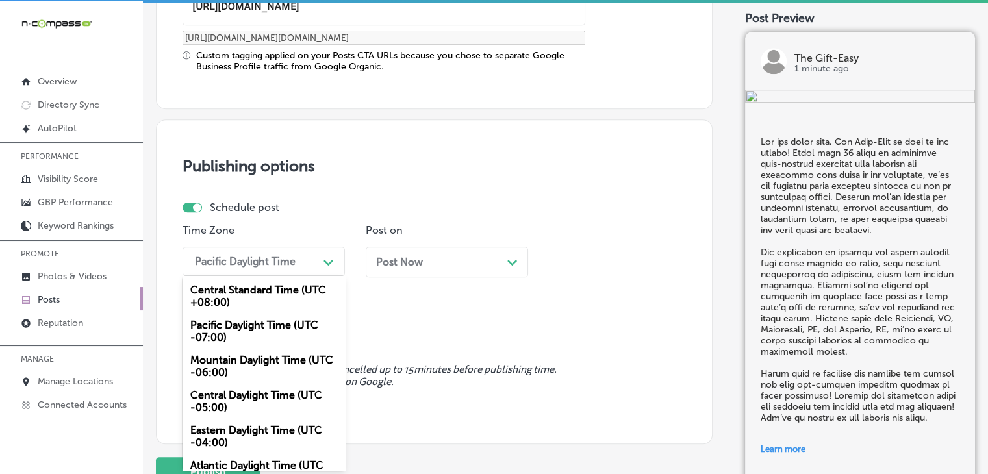
click at [294, 384] on div "Central Daylight Time (UTC -05:00)" at bounding box center [263, 401] width 162 height 35
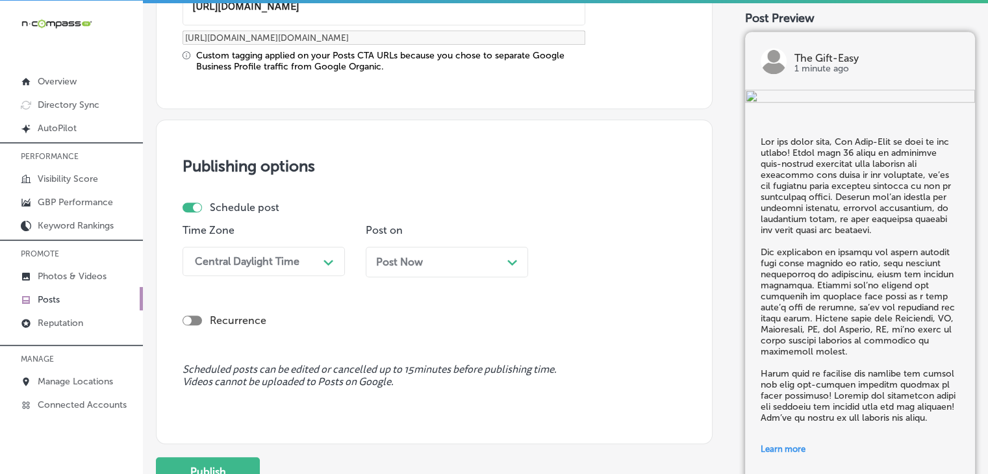
click at [390, 275] on div "Post Now Path Created with Sketch." at bounding box center [447, 267] width 162 height 40
click at [307, 266] on div "Central Daylight Time" at bounding box center [253, 261] width 130 height 23
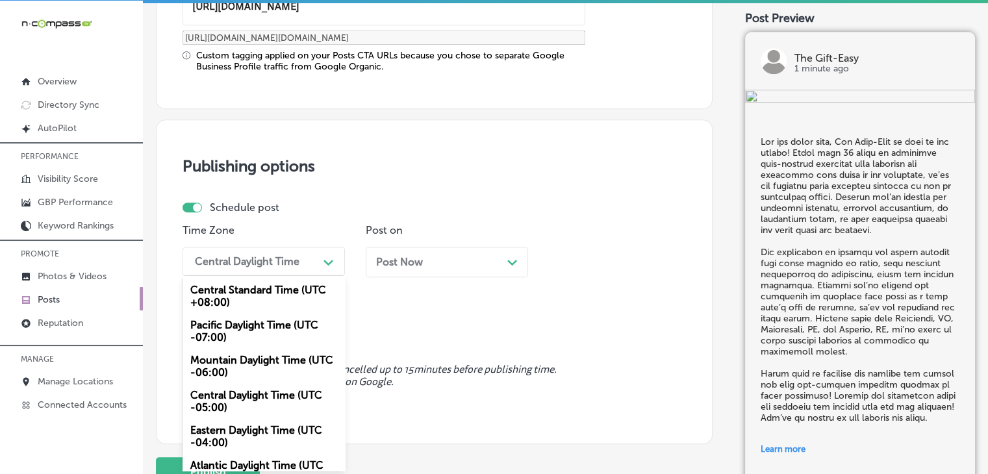
click at [297, 367] on div "Mountain Daylight Time (UTC -06:00)" at bounding box center [263, 366] width 162 height 35
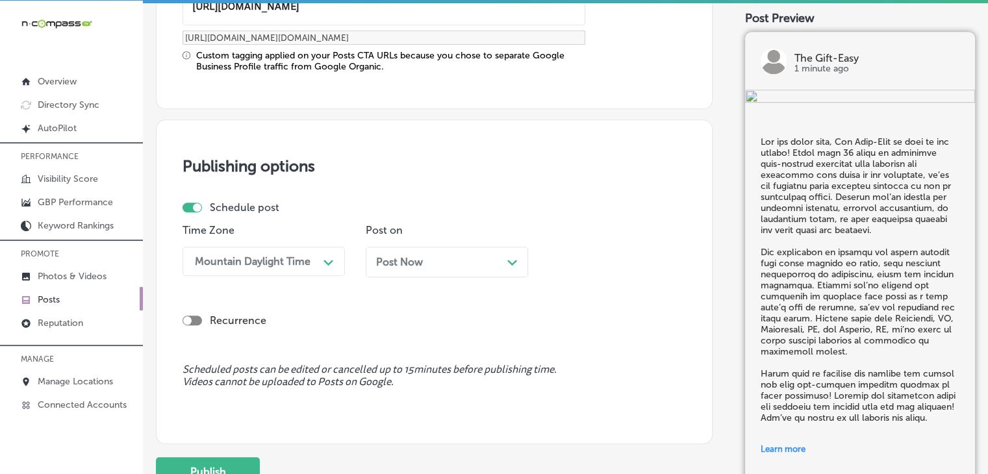
click at [427, 257] on div "Post Now Path Created with Sketch." at bounding box center [447, 262] width 142 height 12
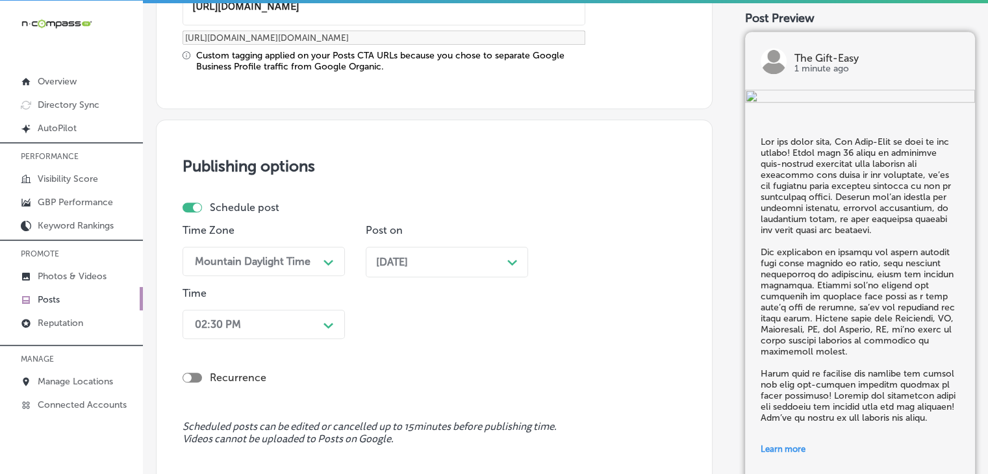
click at [314, 325] on div "02:30 PM Path Created with Sketch." at bounding box center [263, 324] width 162 height 29
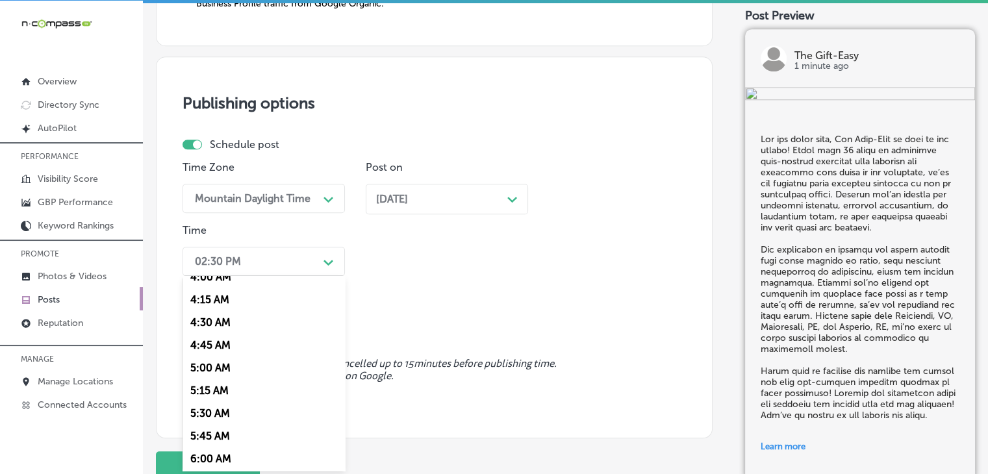
scroll to position [507, 0]
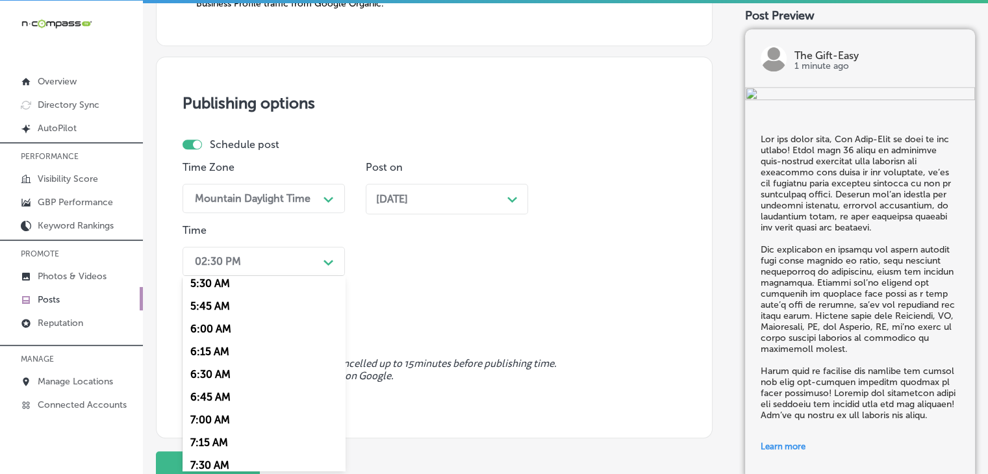
click at [200, 416] on div "7:00 AM" at bounding box center [263, 419] width 162 height 23
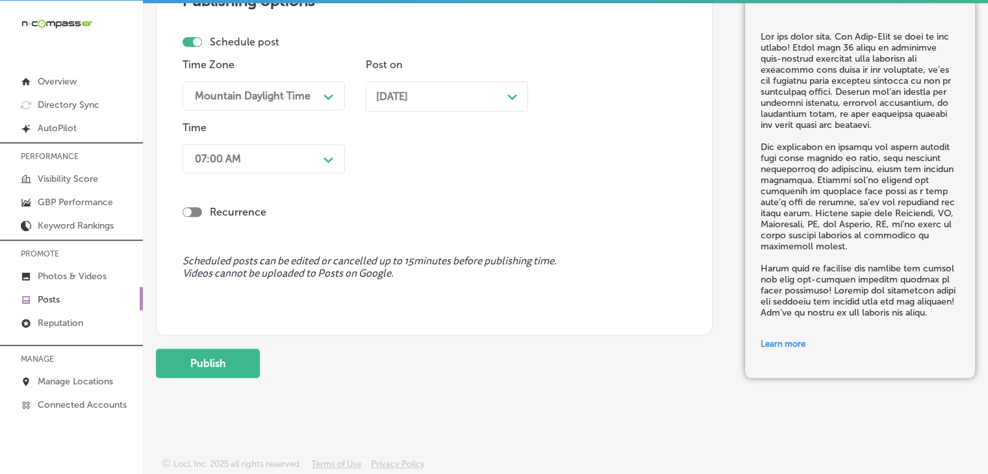
scroll to position [18, 0]
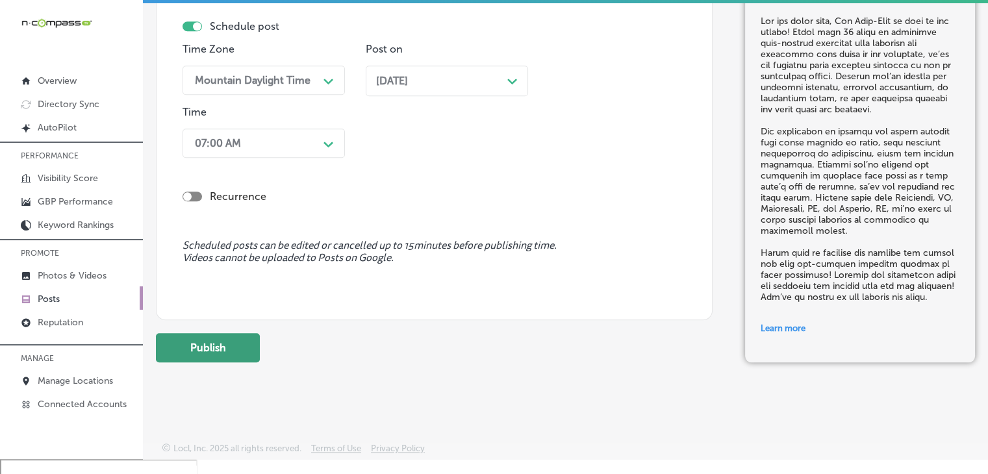
click at [242, 347] on button "Publish" at bounding box center [208, 347] width 104 height 29
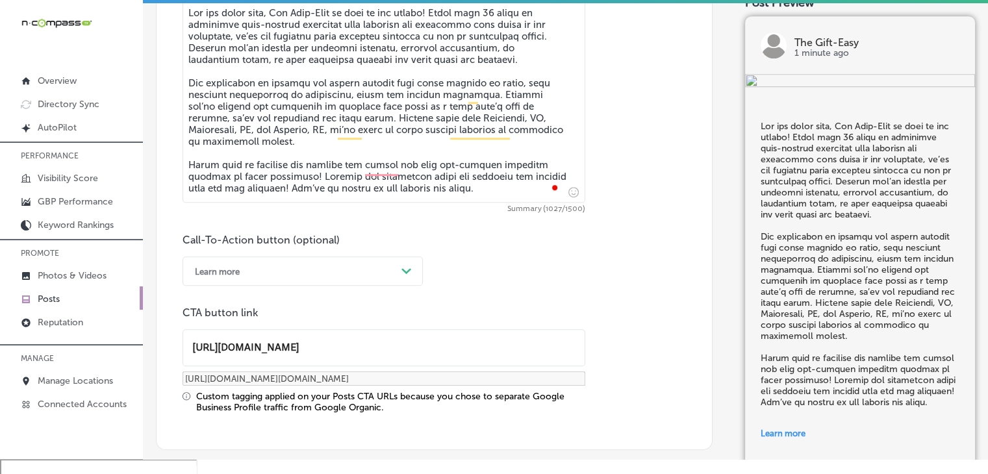
scroll to position [631, 0]
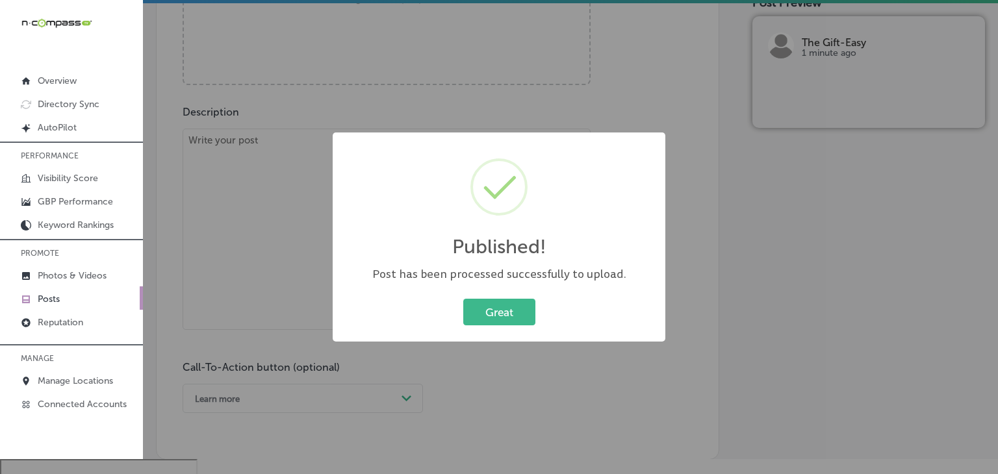
click at [304, 193] on div "Published! × Post has been processed successfully to upload. Great Cancel" at bounding box center [499, 237] width 998 height 474
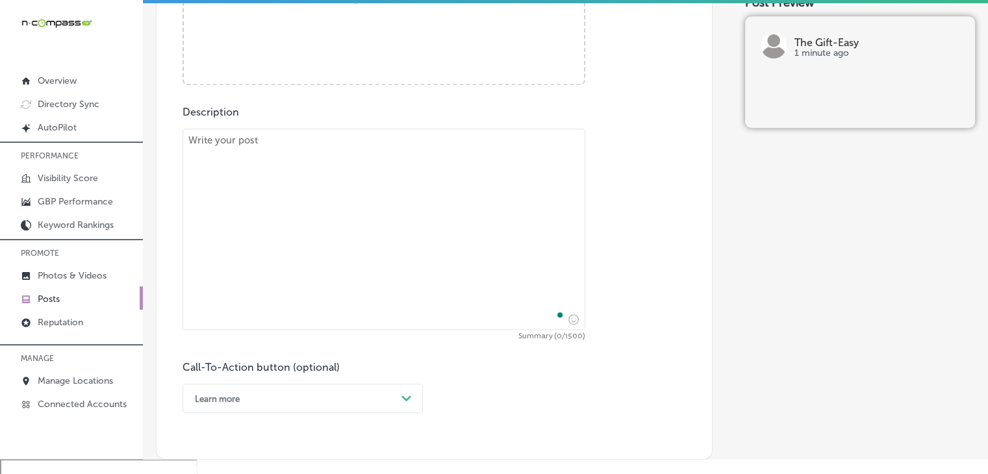
click at [304, 159] on textarea "To enrich screen reader interactions, please activate Accessibility in Grammarl…" at bounding box center [383, 229] width 403 height 201
paste textarea "Looking for a wide variety of wholesale home decor, accessories, and stationery…"
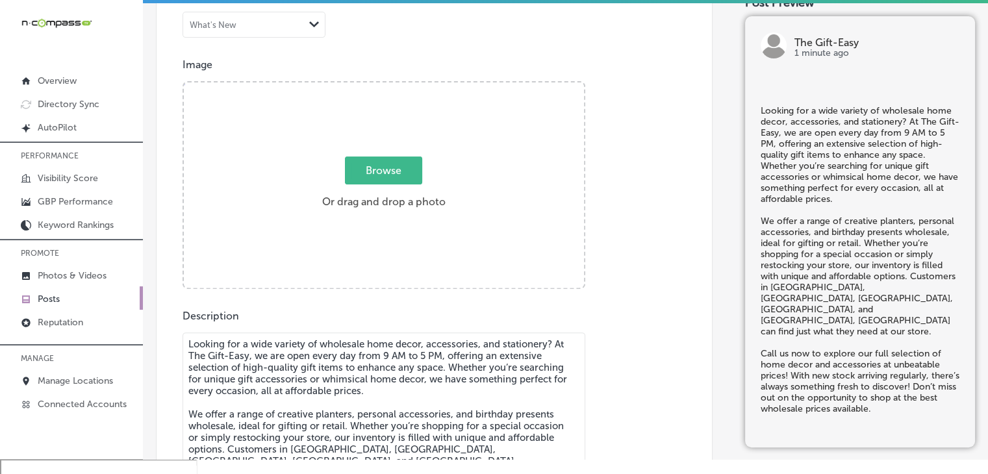
type textarea "Looking for a wide variety of wholesale home decor, accessories, and stationery…"
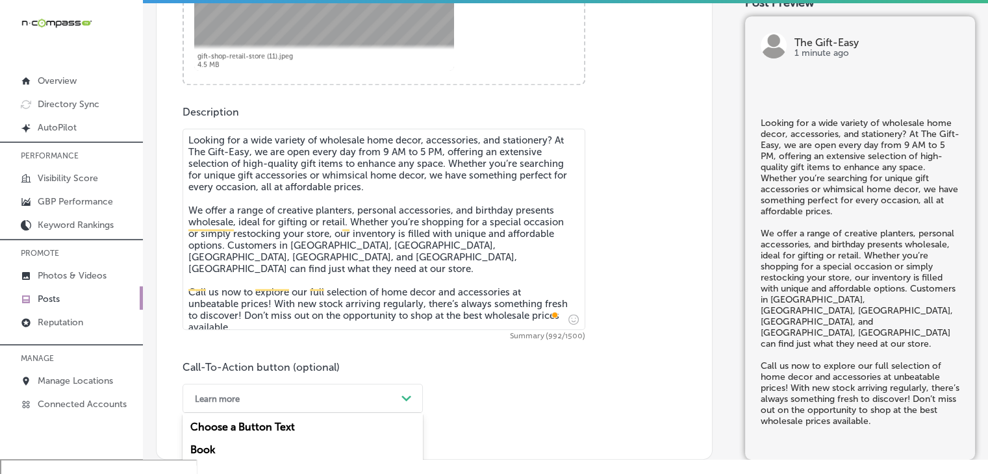
click at [282, 388] on div "option Learn more, selected. option Buy focused, 4 of 7. 7 results available. U…" at bounding box center [302, 398] width 240 height 29
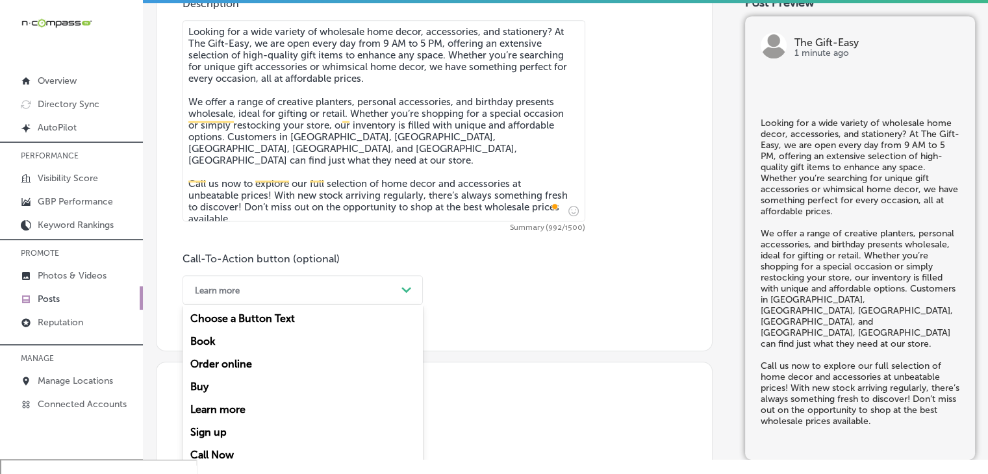
click at [249, 446] on div "Call Now" at bounding box center [302, 455] width 240 height 23
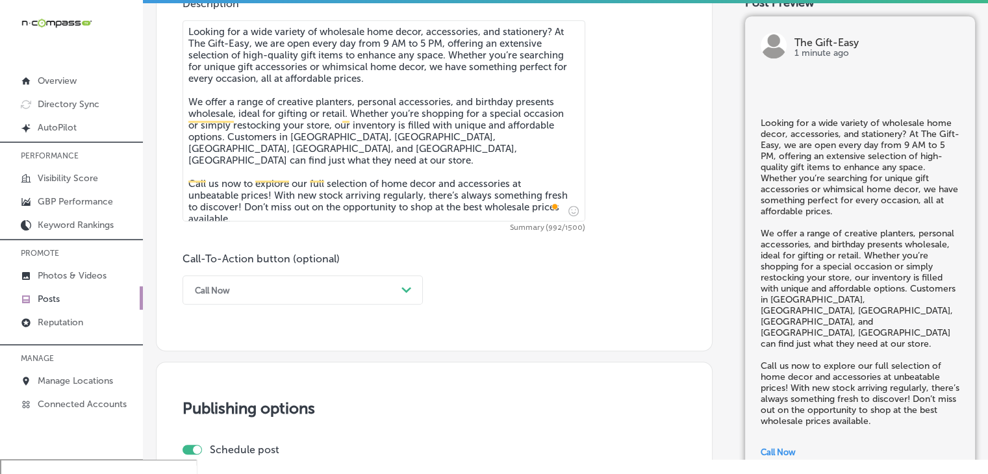
scroll to position [1106, 0]
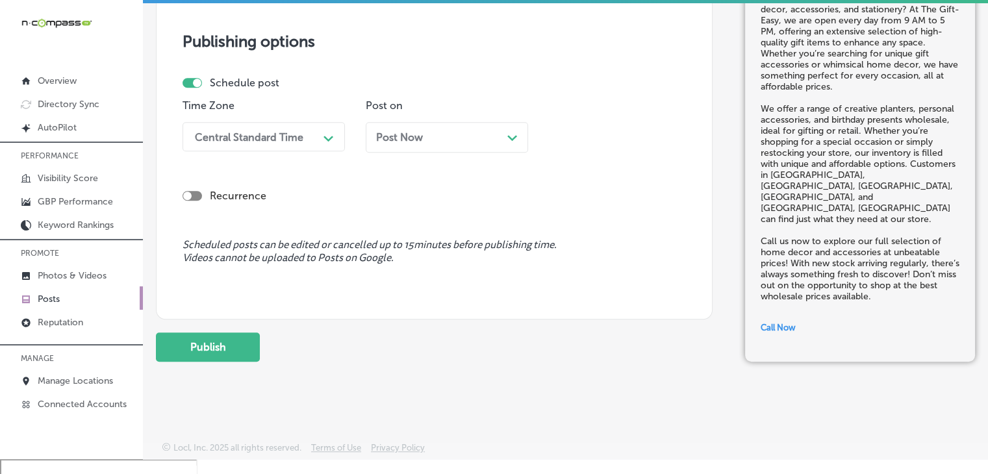
click at [286, 158] on div "Time Zone Central Standard Time Path Created with Sketch." at bounding box center [263, 130] width 162 height 63
click at [294, 144] on div "Central Standard Time" at bounding box center [253, 136] width 130 height 23
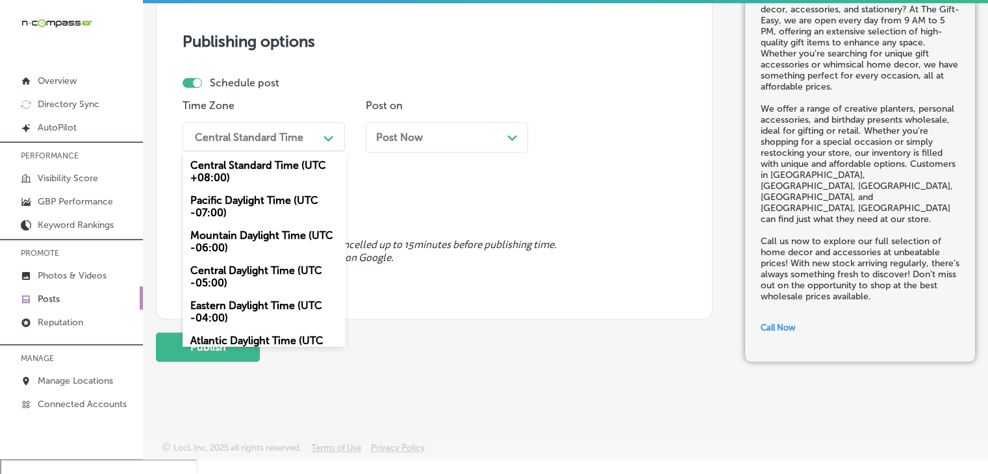
click at [268, 241] on div "Mountain Daylight Time (UTC -06:00)" at bounding box center [263, 241] width 162 height 35
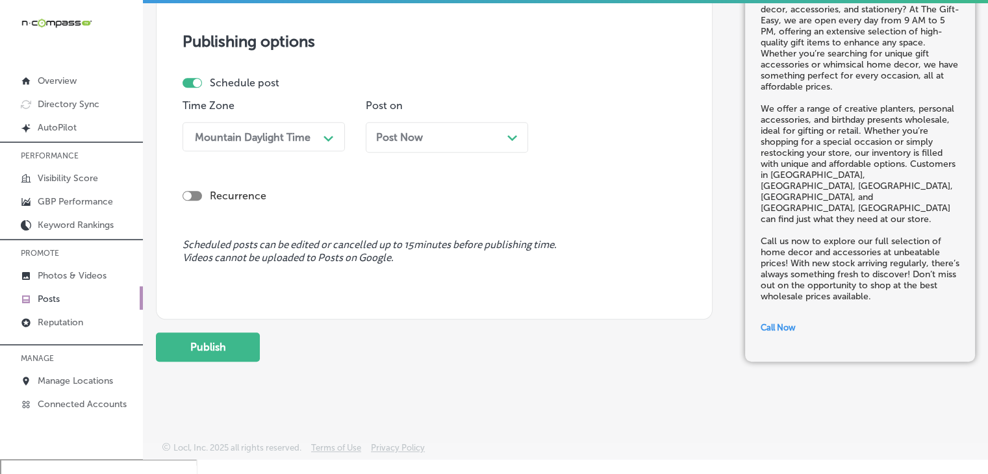
click at [412, 144] on div "Post Now Path Created with Sketch." at bounding box center [447, 137] width 162 height 31
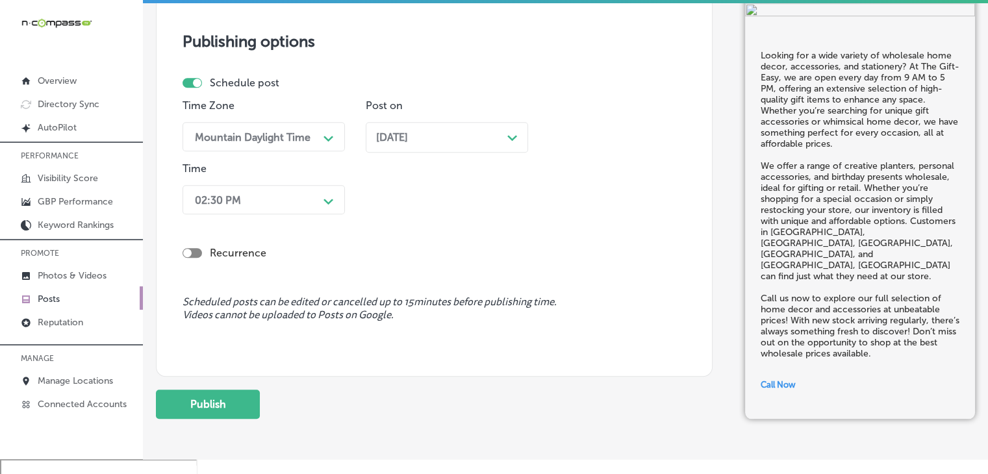
click at [396, 122] on div "[DATE] Path Created with Sketch." at bounding box center [447, 137] width 162 height 31
click at [319, 209] on div "Path Created with Sketch." at bounding box center [328, 199] width 21 height 23
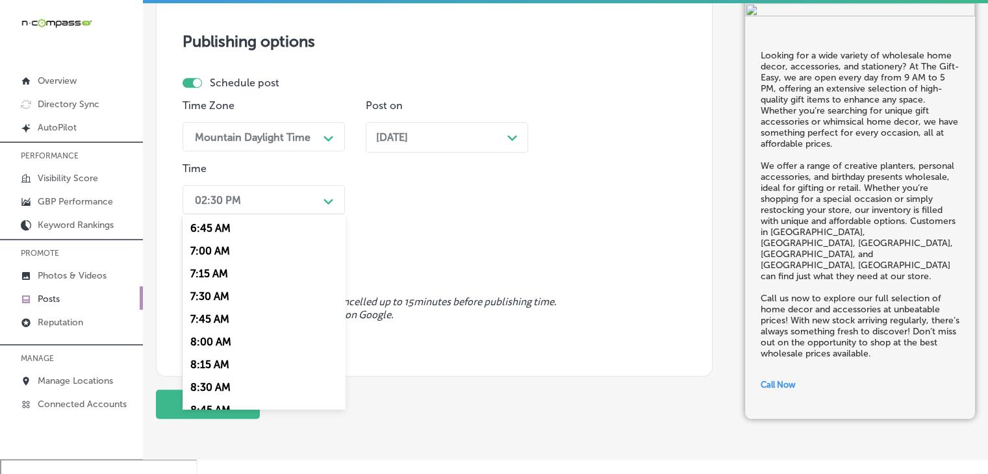
scroll to position [649, 0]
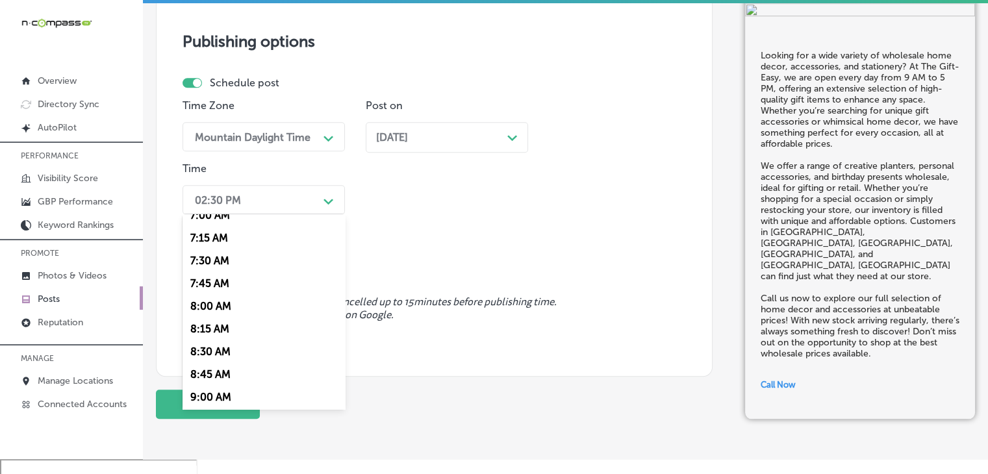
click at [216, 229] on div "7:15 AM" at bounding box center [263, 238] width 162 height 23
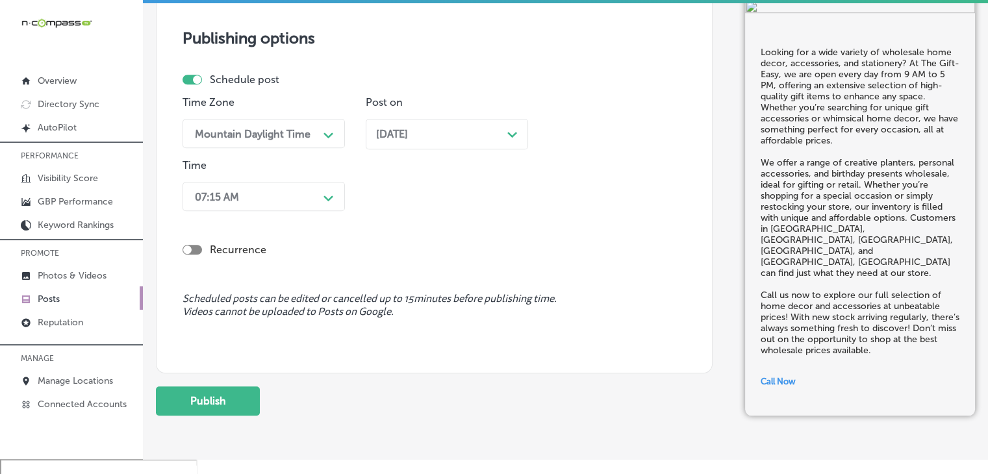
scroll to position [1164, 0]
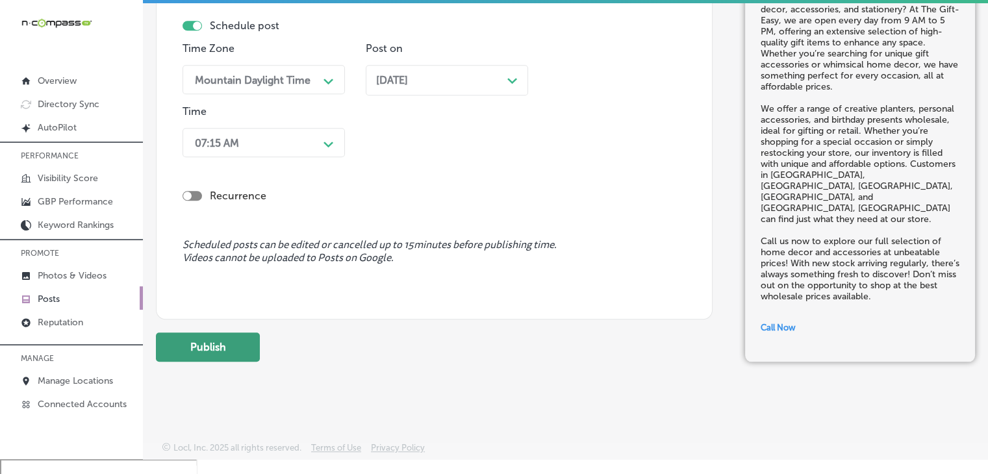
click at [224, 355] on button "Publish" at bounding box center [208, 347] width 104 height 29
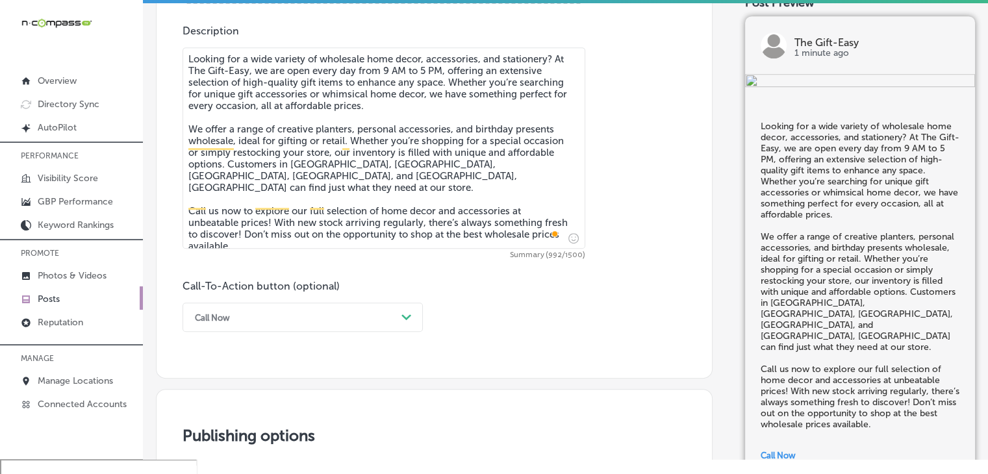
scroll to position [644, 0]
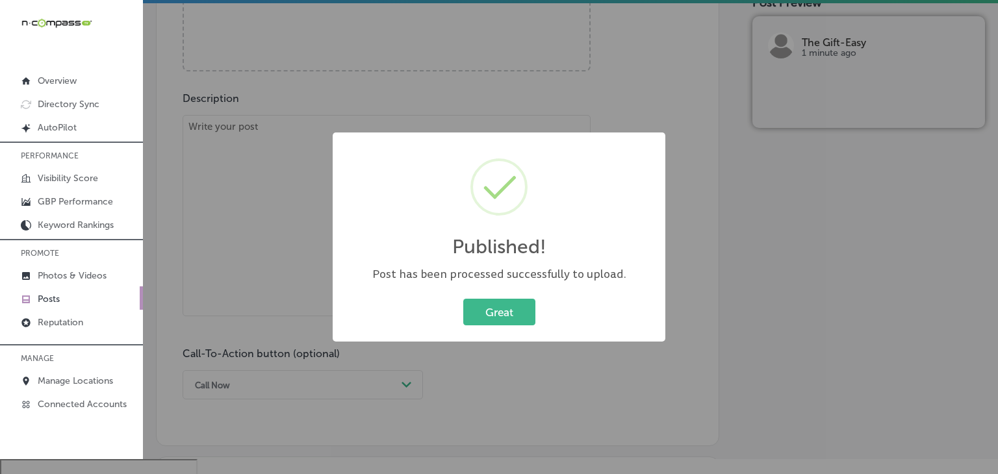
click at [280, 177] on div "Published! × Post has been processed successfully to upload. Great Cancel" at bounding box center [499, 237] width 998 height 474
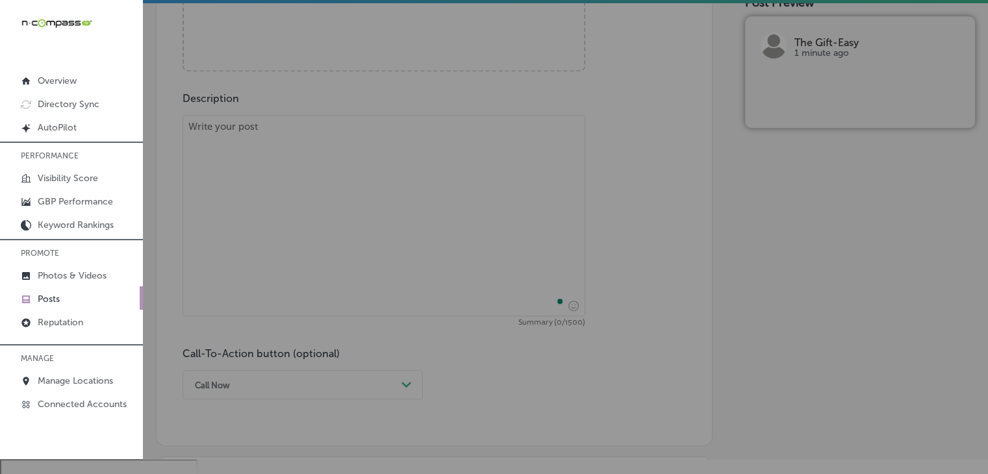
click at [291, 132] on textarea "To enrich screen reader interactions, please activate Accessibility in Grammarl…" at bounding box center [383, 215] width 403 height 201
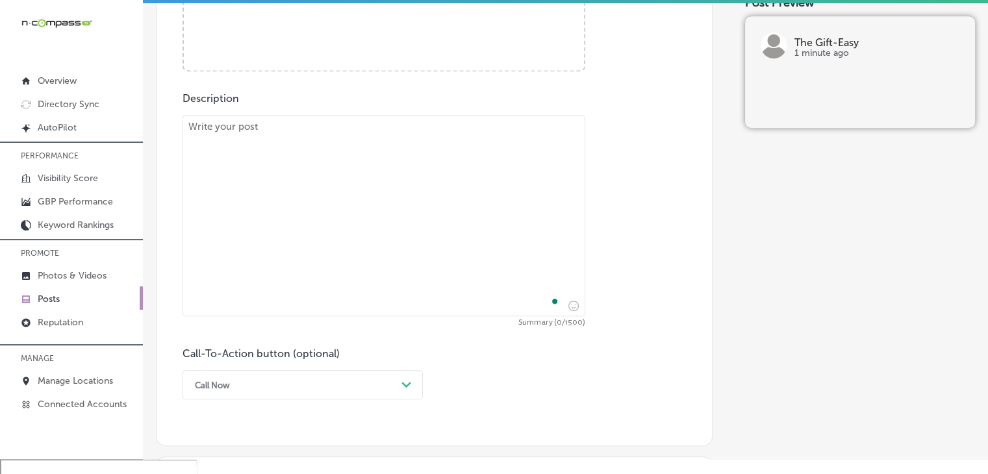
paste textarea "Lo Ips Dolo-Sita, con adipisc el se doeiu tem inc utlabo et dol magn aliq eni a…"
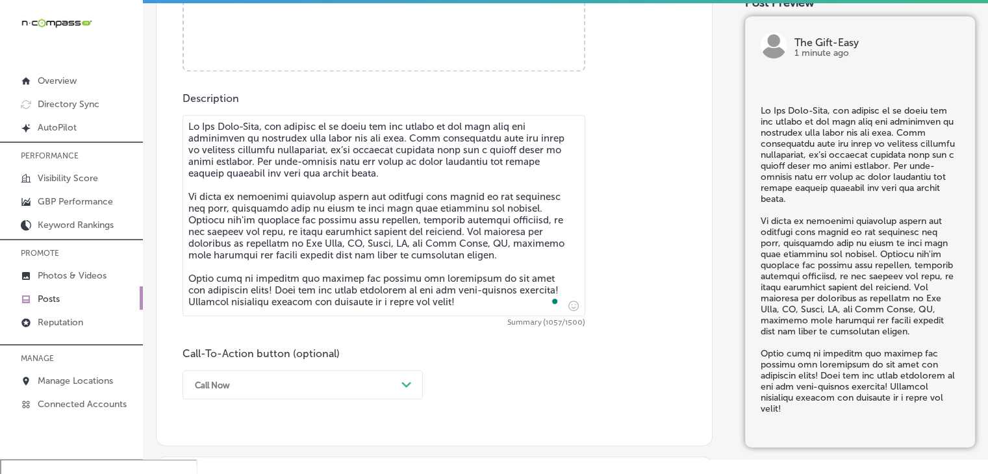
type textarea "Lo Ips Dolo-Sita, con adipisc el se doeiu tem inc utlabo et dol magn aliq eni a…"
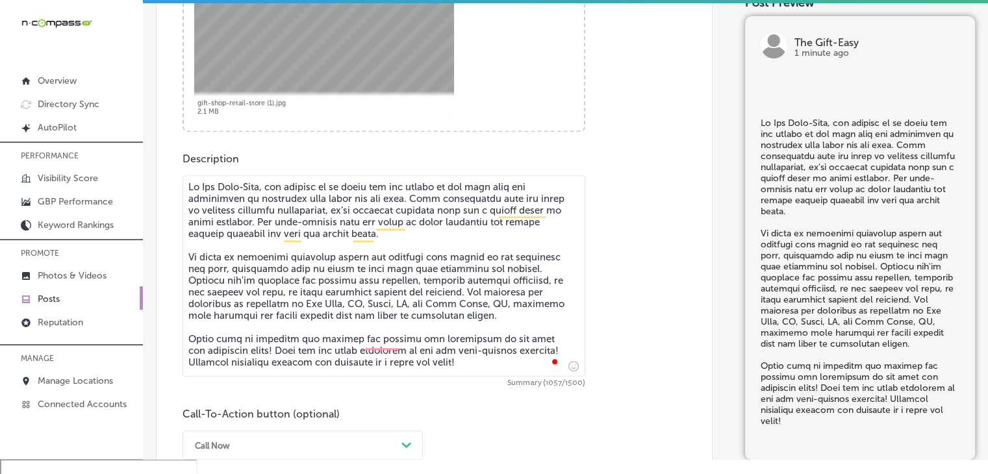
scroll to position [774, 0]
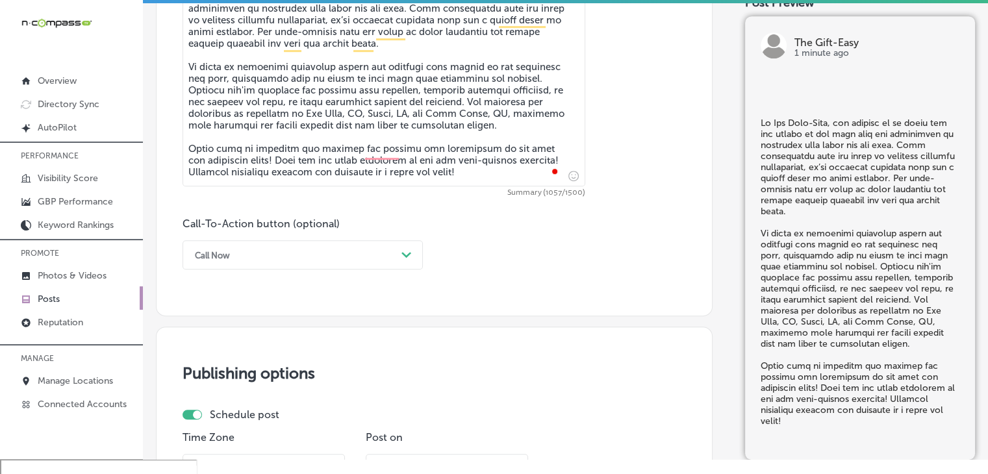
click at [247, 259] on div "Call Now" at bounding box center [292, 255] width 208 height 20
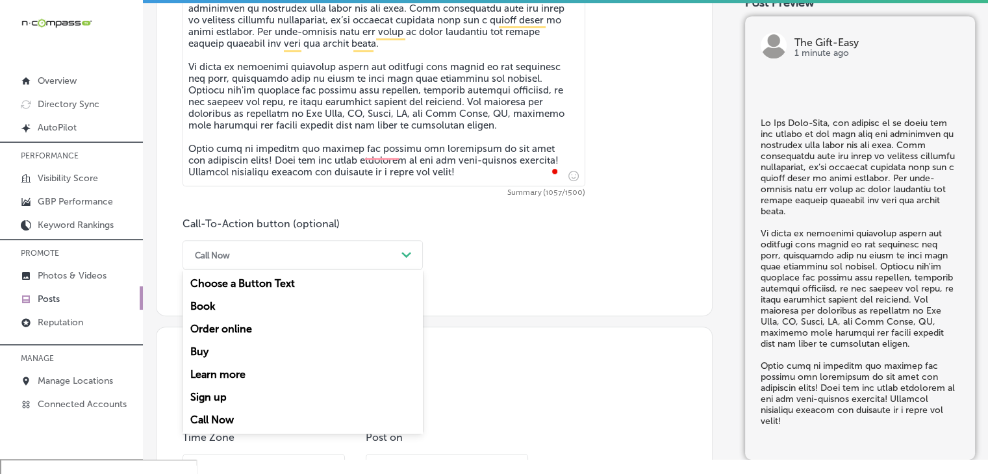
click at [227, 367] on div "Learn more" at bounding box center [302, 374] width 240 height 23
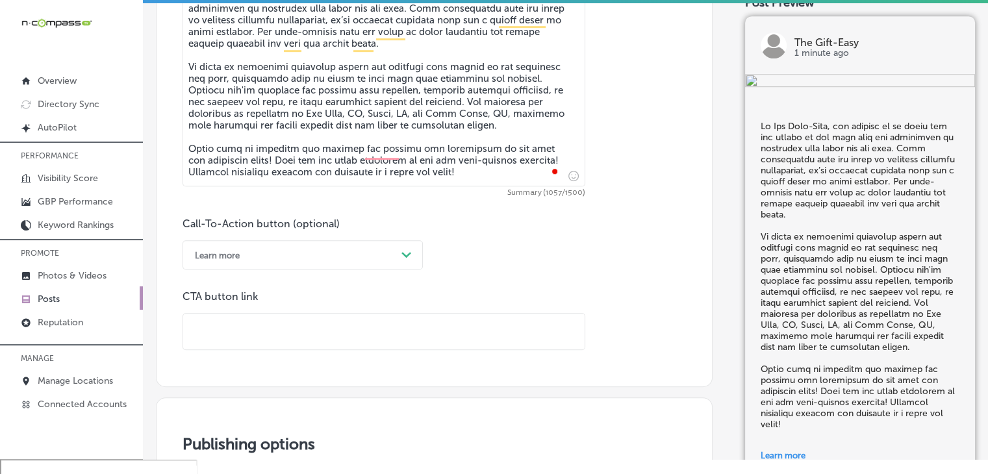
click at [366, 313] on div "CTA button link" at bounding box center [383, 320] width 403 height 60
click at [364, 324] on input "text" at bounding box center [383, 332] width 401 height 36
paste input "[URL][DOMAIN_NAME]"
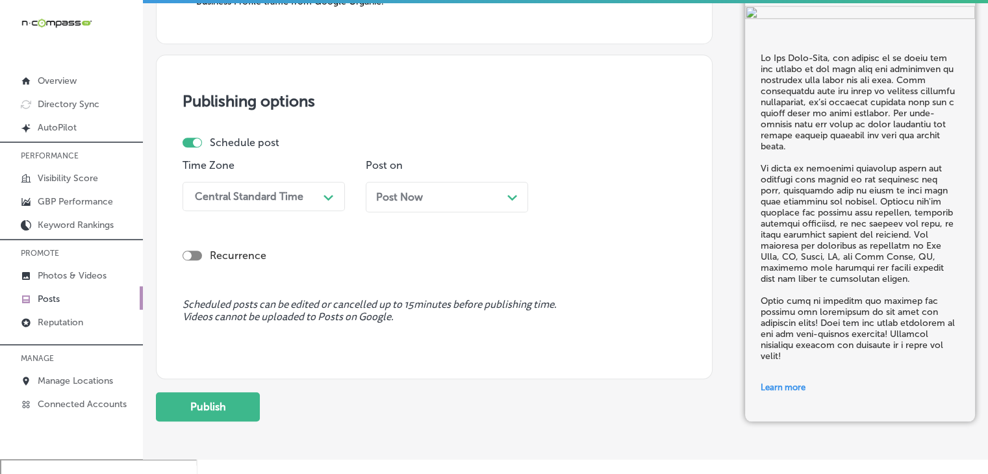
type input "[URL][DOMAIN_NAME]"
click at [282, 179] on div "Time Zone Central Standard Time Path Created with Sketch." at bounding box center [263, 190] width 162 height 63
click at [282, 195] on div "Central Standard Time" at bounding box center [249, 196] width 108 height 12
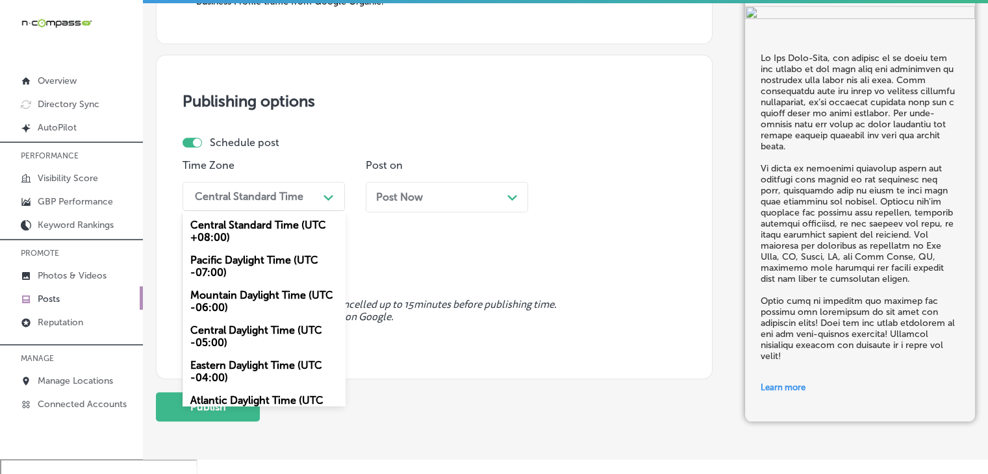
click at [262, 299] on div "Mountain Daylight Time (UTC -06:00)" at bounding box center [263, 301] width 162 height 35
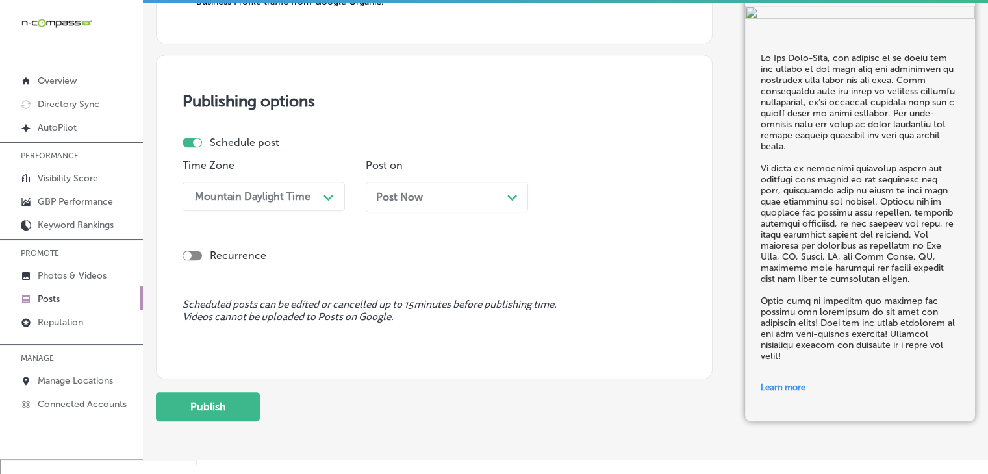
click at [422, 193] on span "Post Now" at bounding box center [399, 197] width 47 height 12
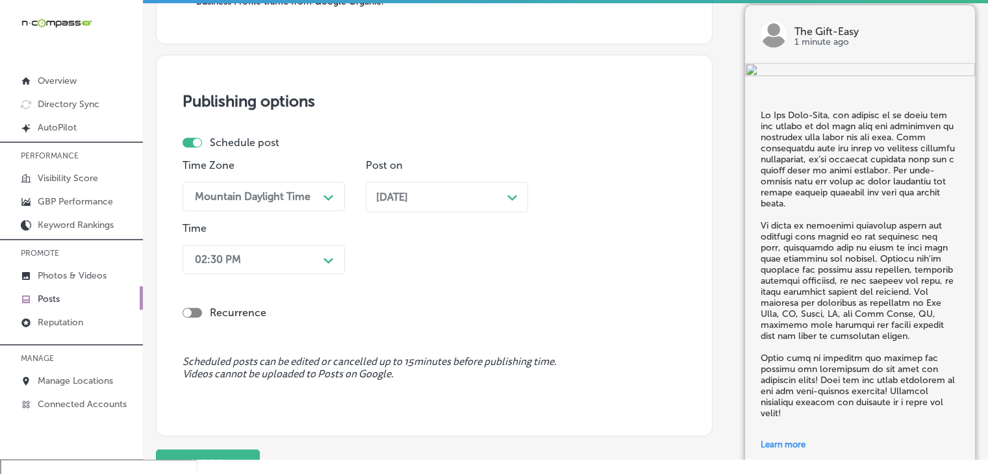
click at [400, 185] on div "[DATE] Path Created with Sketch." at bounding box center [447, 197] width 162 height 31
drag, startPoint x: 320, startPoint y: 288, endPoint x: 317, endPoint y: 262, distance: 25.5
click at [320, 281] on div "Recurrence" at bounding box center [433, 302] width 503 height 46
click at [317, 262] on div "02:30 PM" at bounding box center [253, 259] width 130 height 23
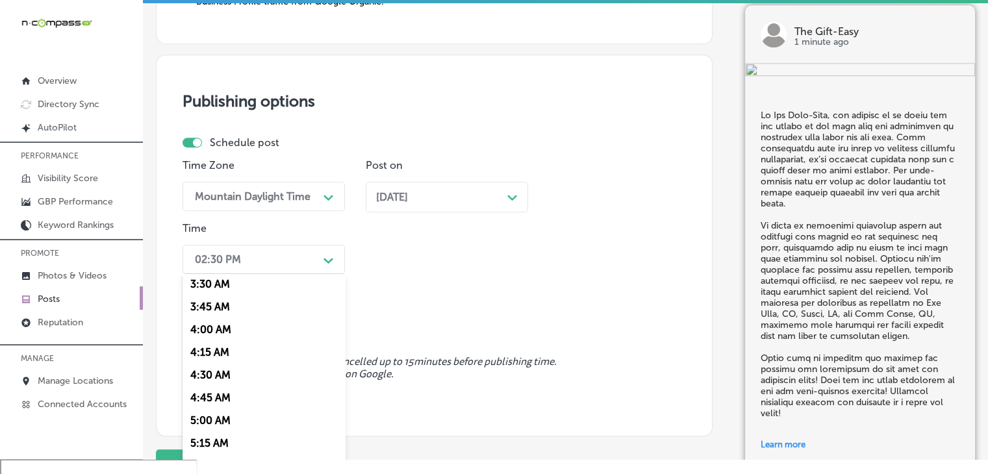
scroll to position [520, 0]
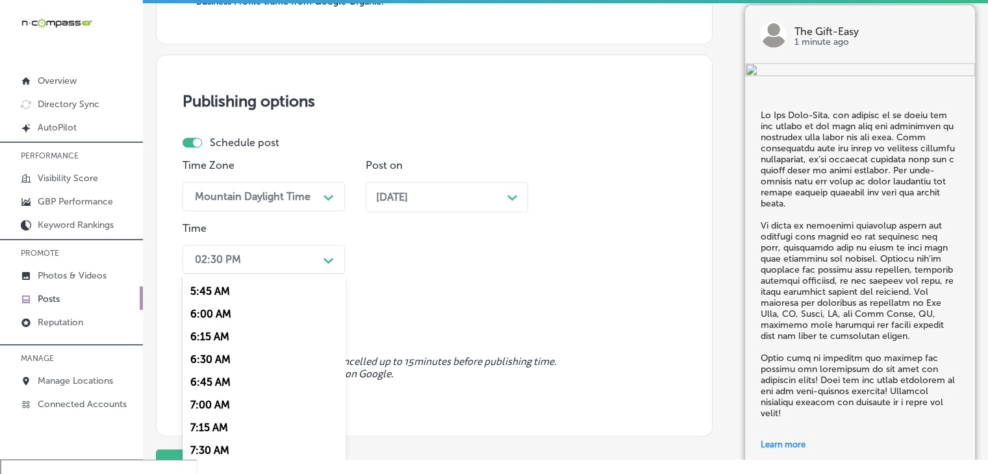
click at [247, 400] on div "7:00 AM" at bounding box center [263, 405] width 162 height 23
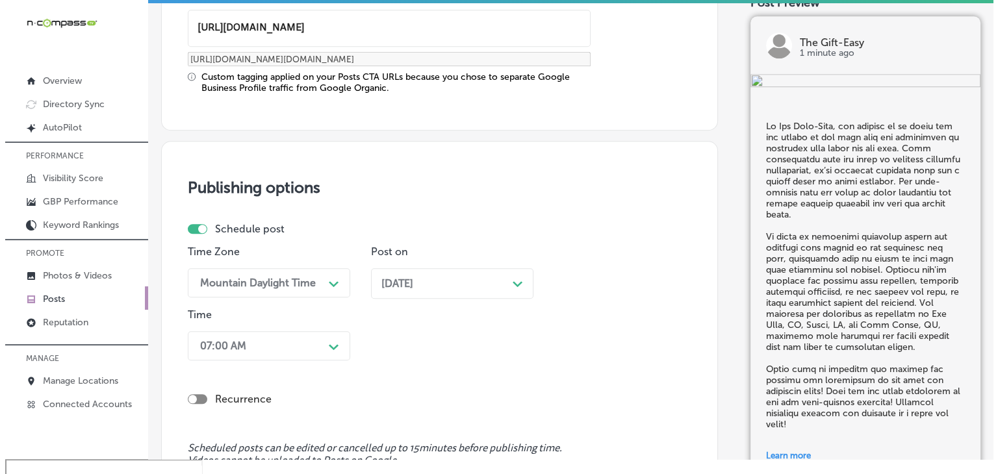
scroll to position [1280, 0]
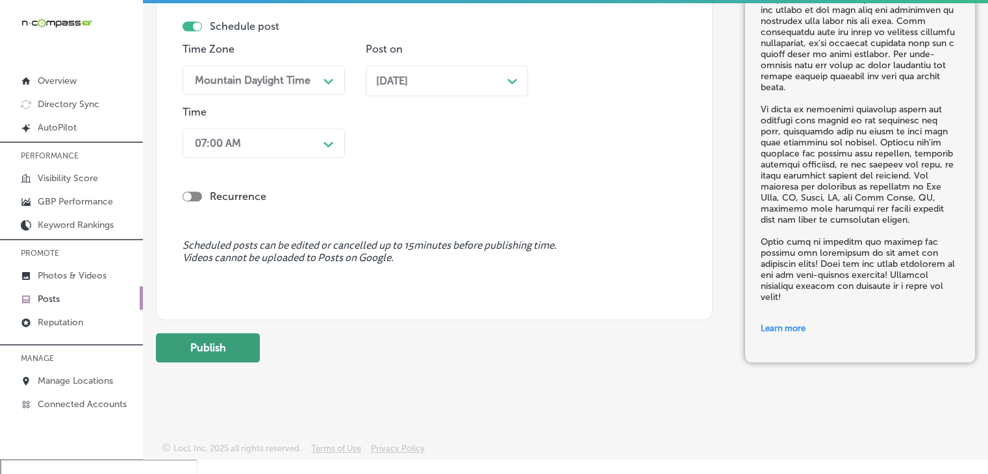
click at [235, 345] on button "Publish" at bounding box center [208, 347] width 104 height 29
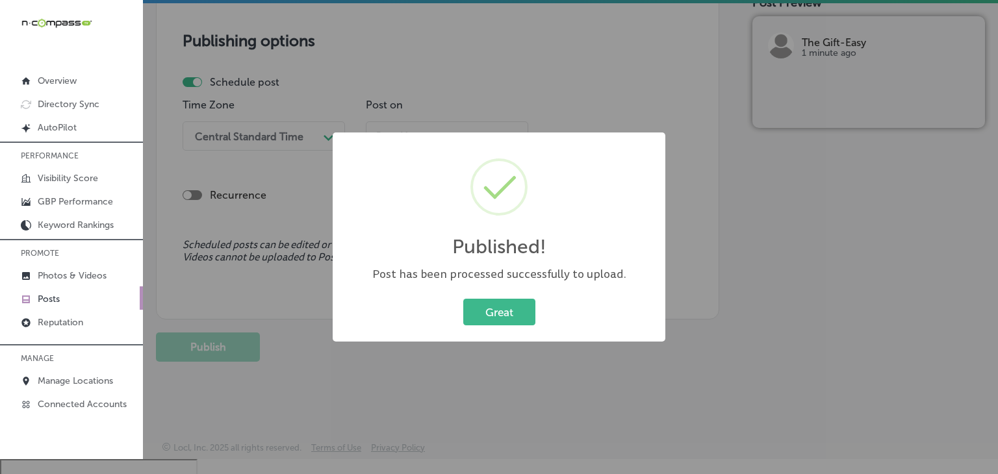
click at [413, 66] on div "Published! × Post has been processed successfully to upload. Great Cancel" at bounding box center [499, 237] width 998 height 474
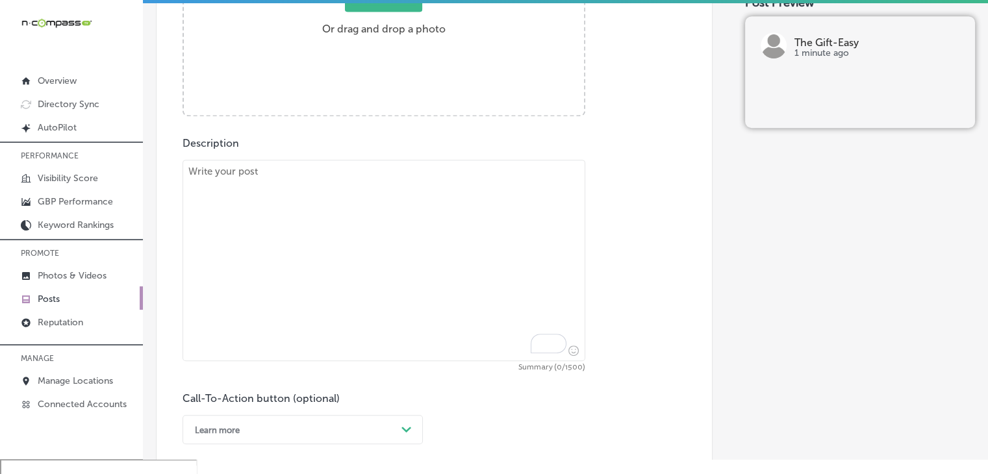
scroll to position [586, 0]
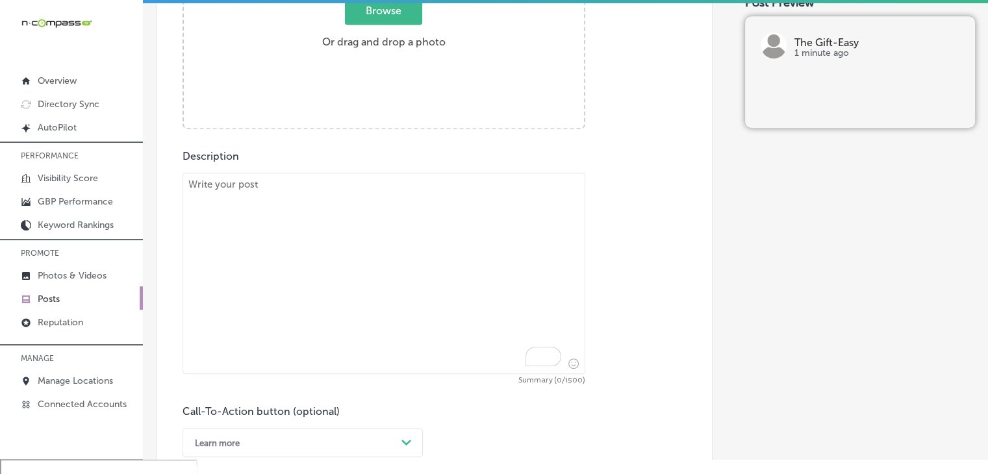
click at [267, 292] on textarea "To enrich screen reader interactions, please activate Accessibility in Grammarl…" at bounding box center [383, 273] width 403 height 201
click at [373, 259] on textarea "To enrich screen reader interactions, please activate Accessibility in Grammarl…" at bounding box center [383, 273] width 403 height 201
paste textarea "Bring a touch of fun and creativity into your home with whimsical products from…"
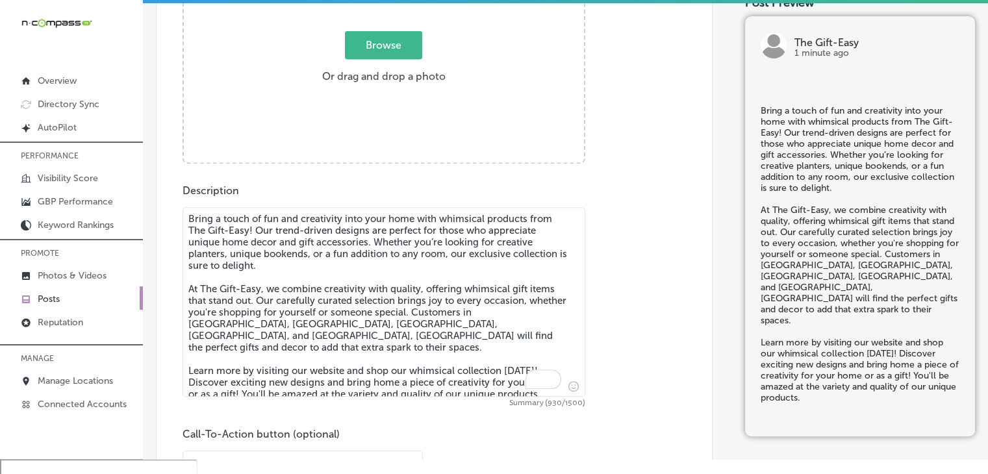
type textarea "Bring a touch of fun and creativity into your home with whimsical products from…"
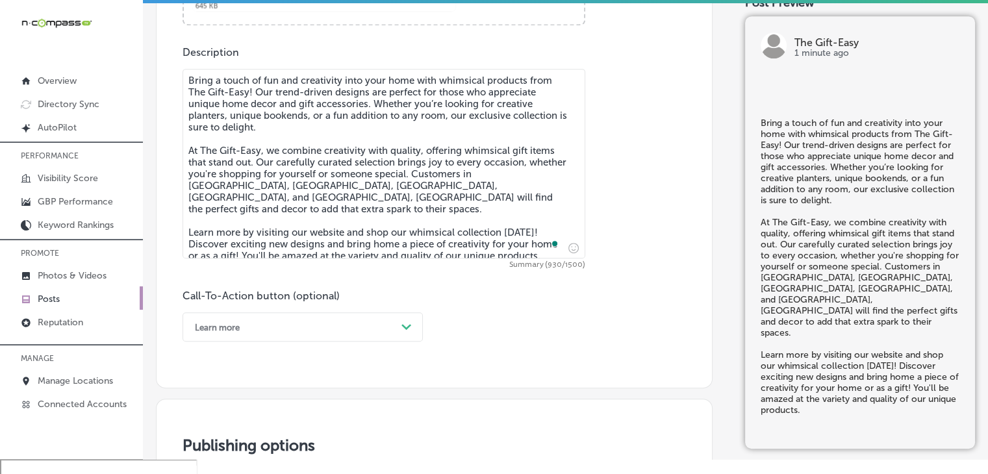
scroll to position [846, 0]
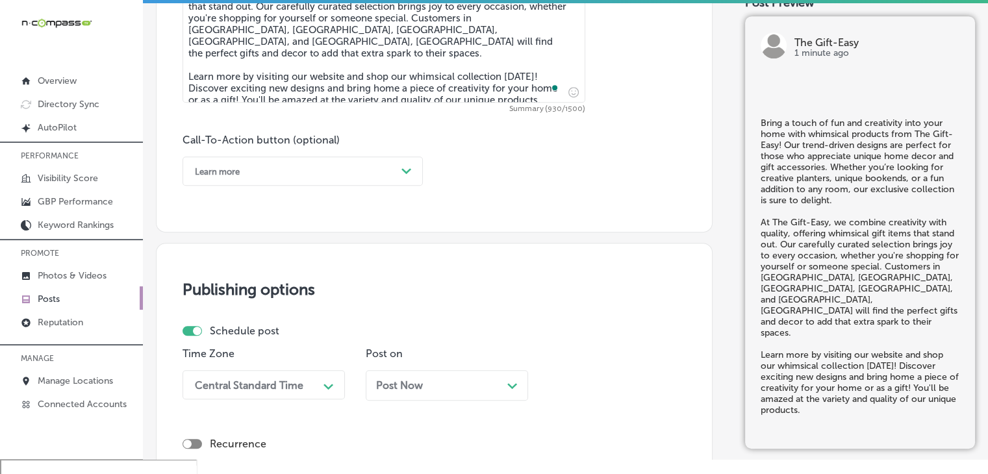
click at [279, 182] on div "Learn more Path Created with Sketch." at bounding box center [302, 171] width 240 height 29
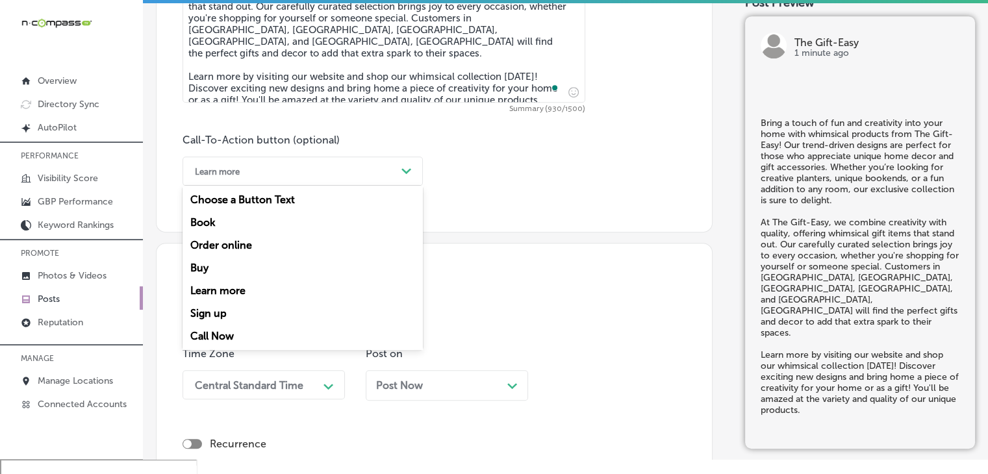
click at [222, 297] on div "Learn more" at bounding box center [302, 290] width 240 height 23
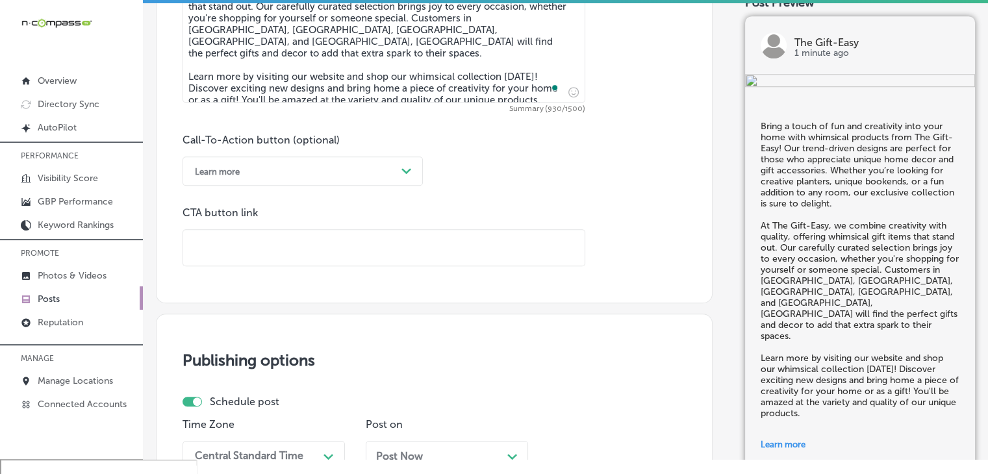
drag, startPoint x: 431, startPoint y: 263, endPoint x: 434, endPoint y: 256, distance: 7.8
click at [431, 263] on input "text" at bounding box center [383, 248] width 401 height 36
paste input "[URL][DOMAIN_NAME]"
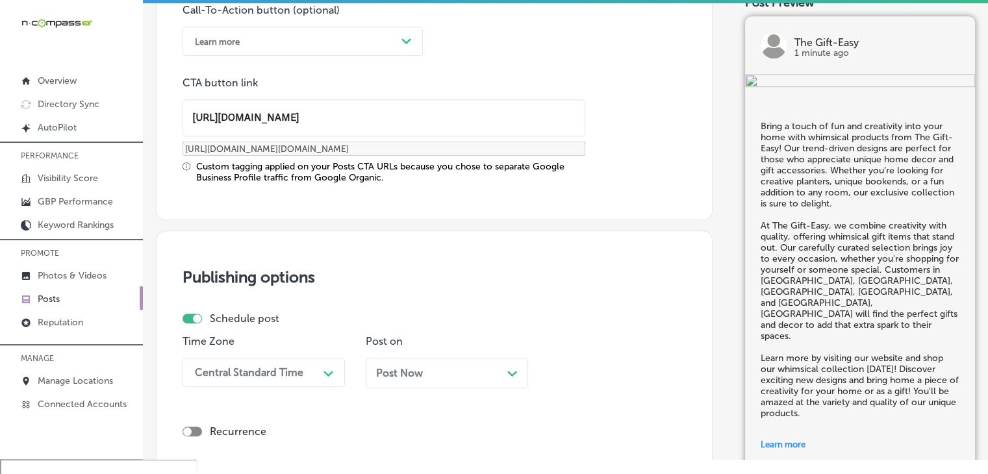
type input "[URL][DOMAIN_NAME]"
click at [323, 375] on div "Central Standard Time Path Created with Sketch." at bounding box center [263, 372] width 162 height 29
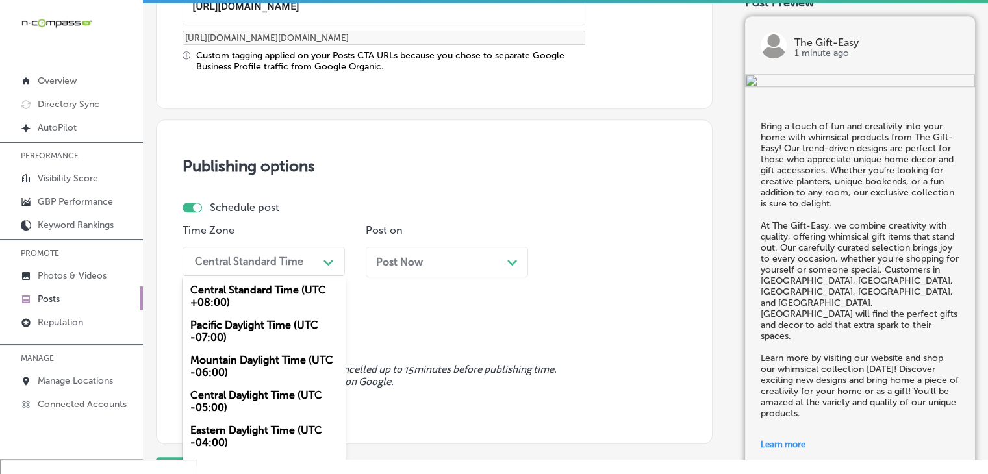
drag, startPoint x: 309, startPoint y: 370, endPoint x: 381, endPoint y: 262, distance: 128.8
click at [309, 370] on div "Mountain Daylight Time (UTC -06:00)" at bounding box center [263, 366] width 162 height 35
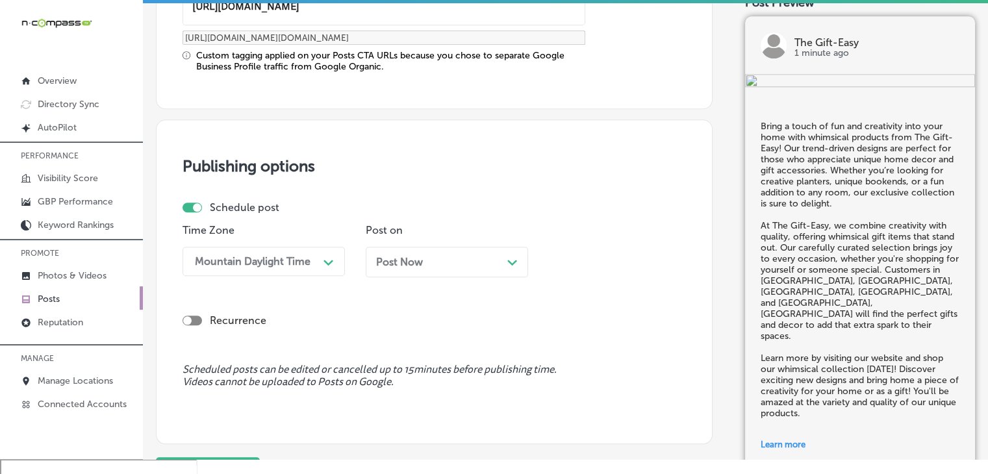
click at [411, 230] on p "Post on" at bounding box center [447, 230] width 162 height 12
click at [413, 247] on div "Post Now Path Created with Sketch." at bounding box center [447, 262] width 162 height 31
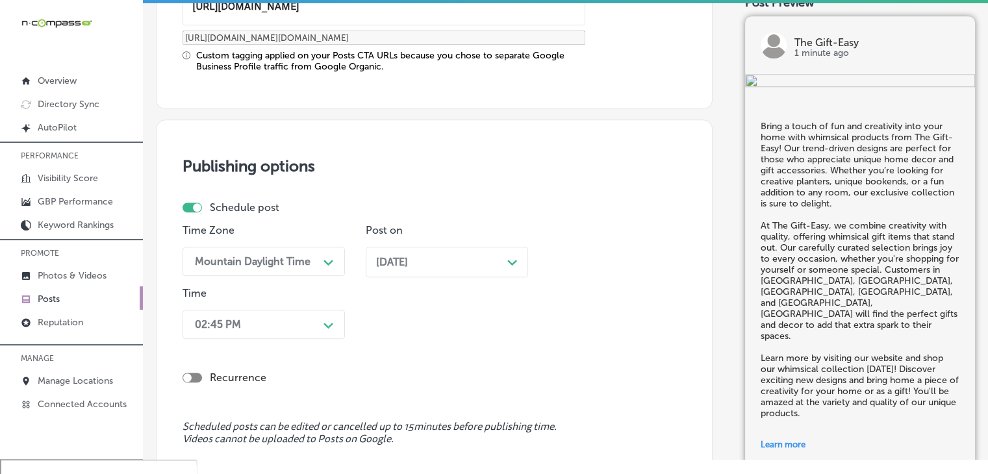
drag, startPoint x: 227, startPoint y: 289, endPoint x: 227, endPoint y: 312, distance: 23.4
click at [227, 289] on p "Time" at bounding box center [263, 293] width 162 height 12
click at [227, 312] on div "02:45 PM Path Created with Sketch." at bounding box center [263, 324] width 162 height 29
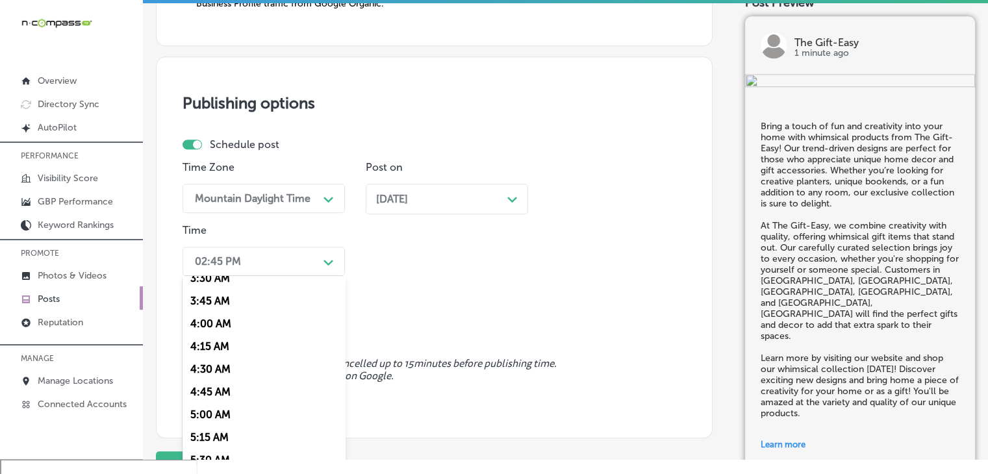
scroll to position [649, 0]
click at [237, 280] on div "7:00 AM" at bounding box center [263, 277] width 162 height 23
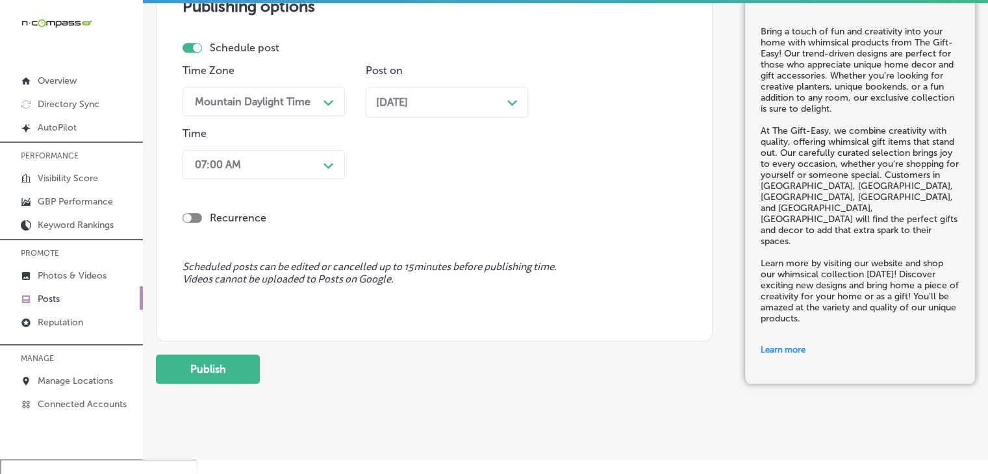
scroll to position [1268, 0]
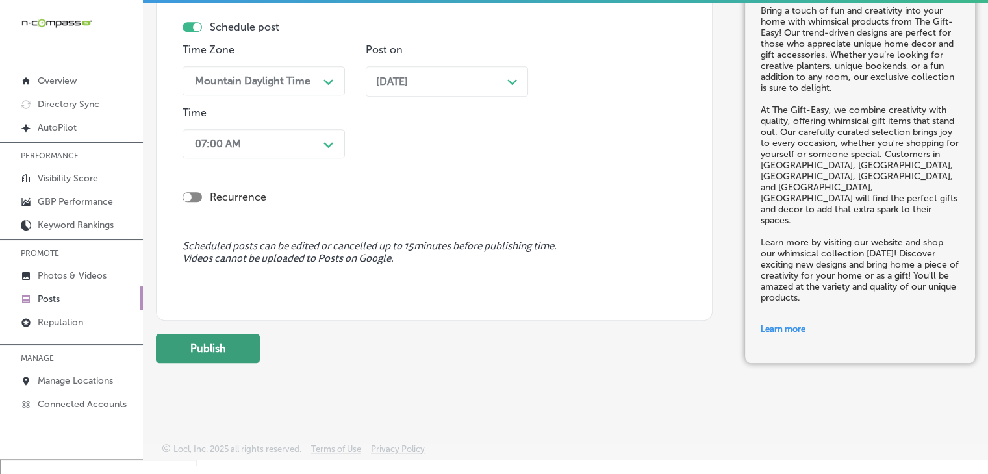
click at [227, 344] on button "Publish" at bounding box center [208, 348] width 104 height 29
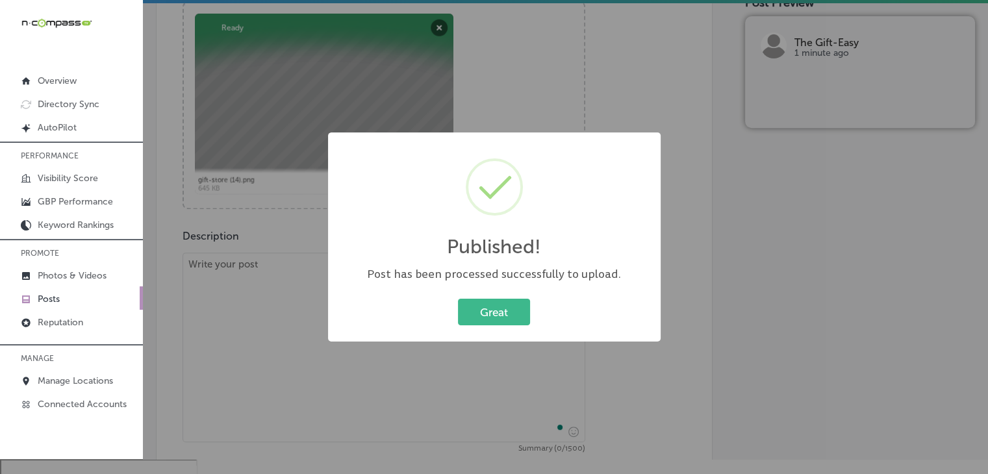
scroll to position [488, 0]
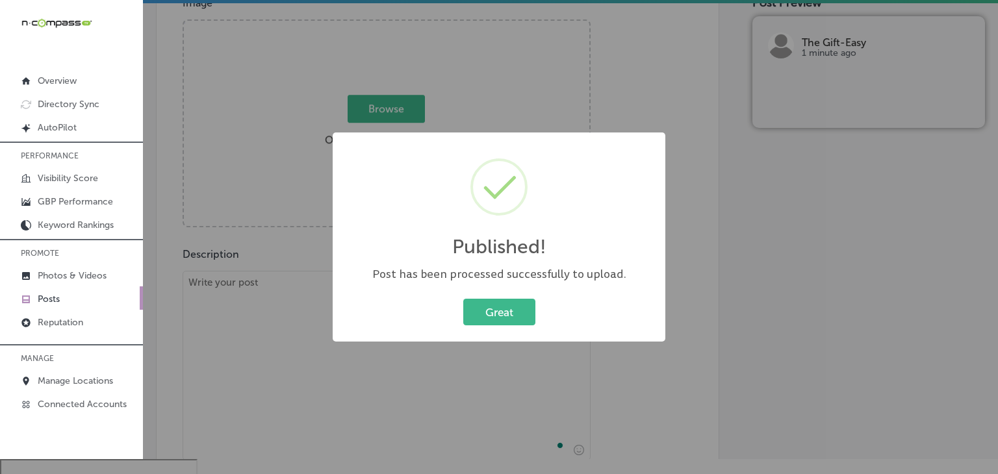
click at [290, 266] on div "Published! × Post has been processed successfully to upload. Great Cancel" at bounding box center [499, 237] width 998 height 474
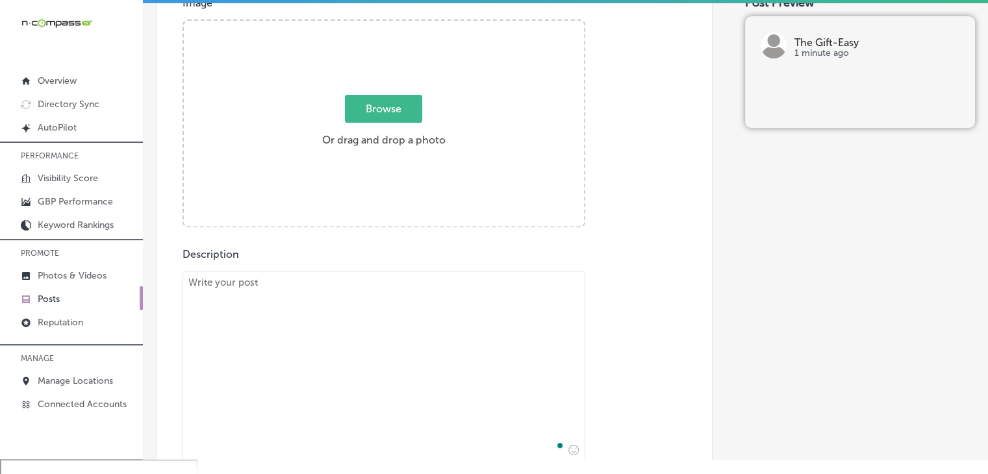
click at [290, 301] on textarea "To enrich screen reader interactions, please activate Accessibility in Grammarl…" at bounding box center [383, 366] width 403 height 190
paste textarea "The holiday season is here—shop early for the holidays and find the perfect gif…"
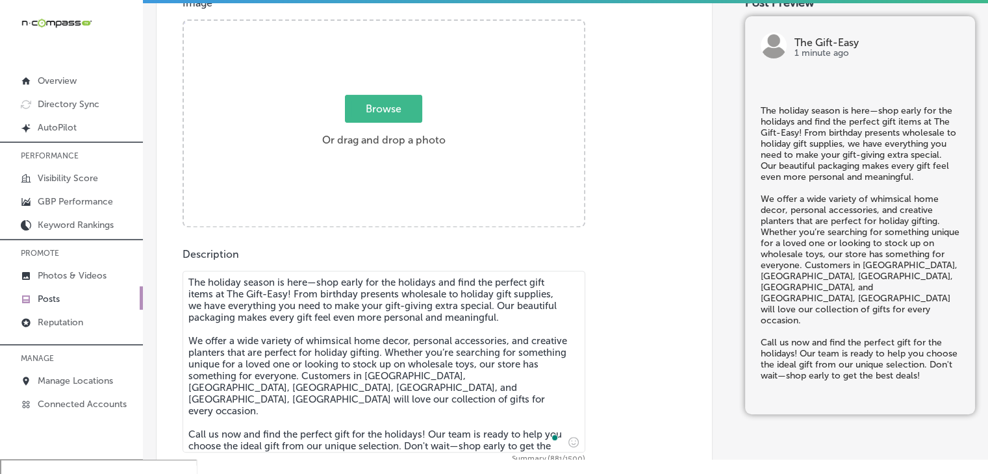
type textarea "The holiday season is here—shop early for the holidays and find the perfect gif…"
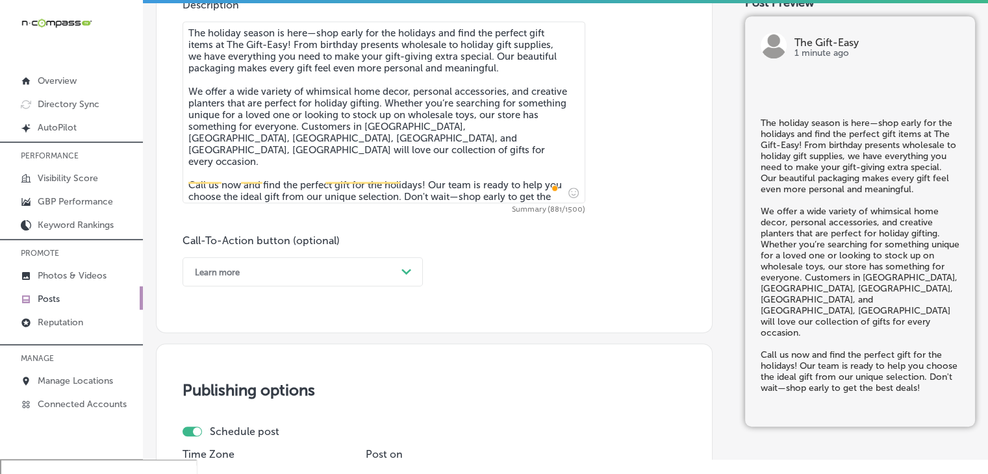
scroll to position [748, 0]
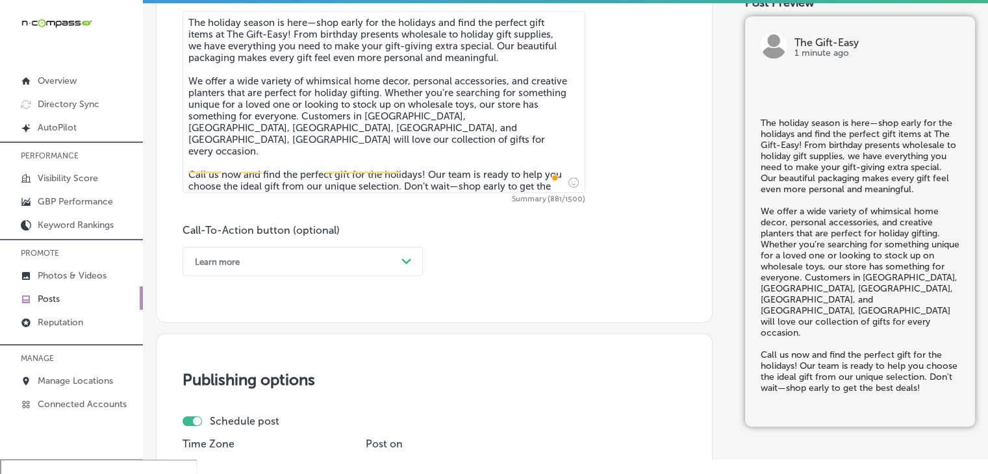
click at [291, 244] on div "Call-To-Action button (optional) Learn more Path Created with Sketch." at bounding box center [302, 250] width 240 height 52
click at [277, 270] on div "Learn more" at bounding box center [292, 261] width 208 height 20
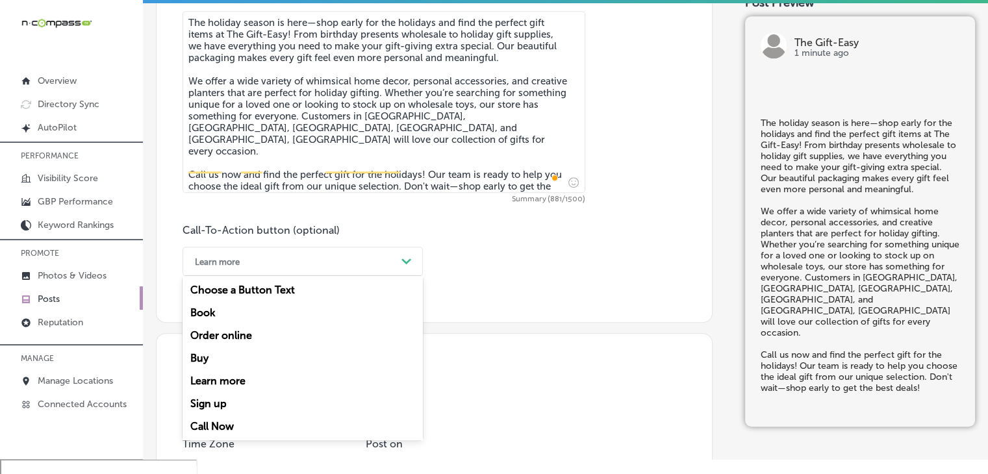
click at [251, 425] on div "Call Now" at bounding box center [302, 426] width 240 height 23
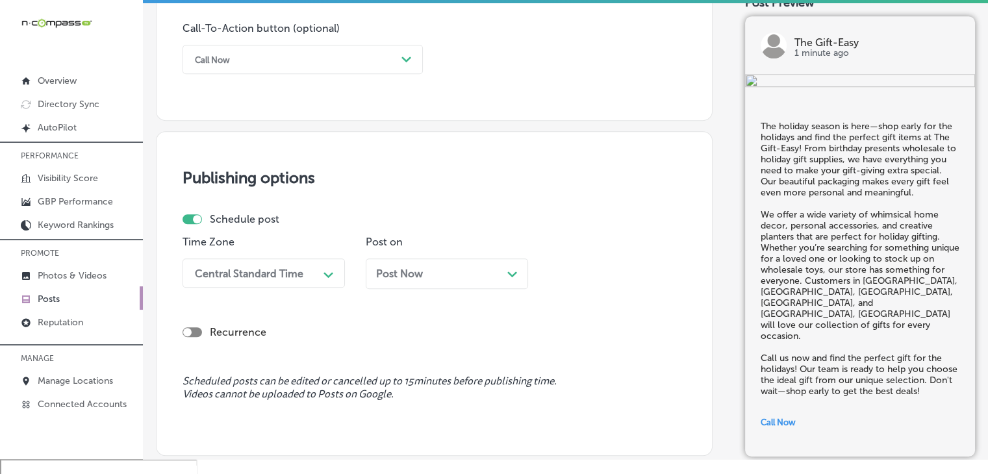
scroll to position [1008, 0]
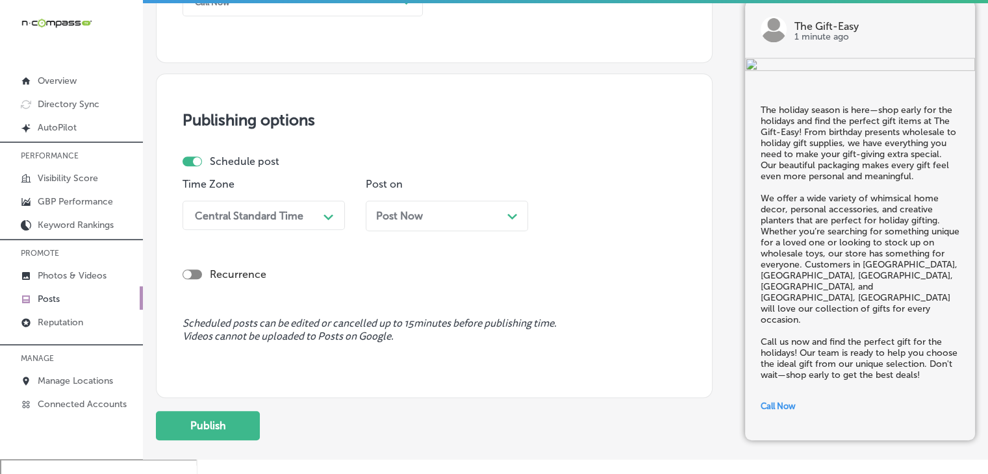
click at [286, 221] on div "Central Standard Time" at bounding box center [253, 215] width 130 height 23
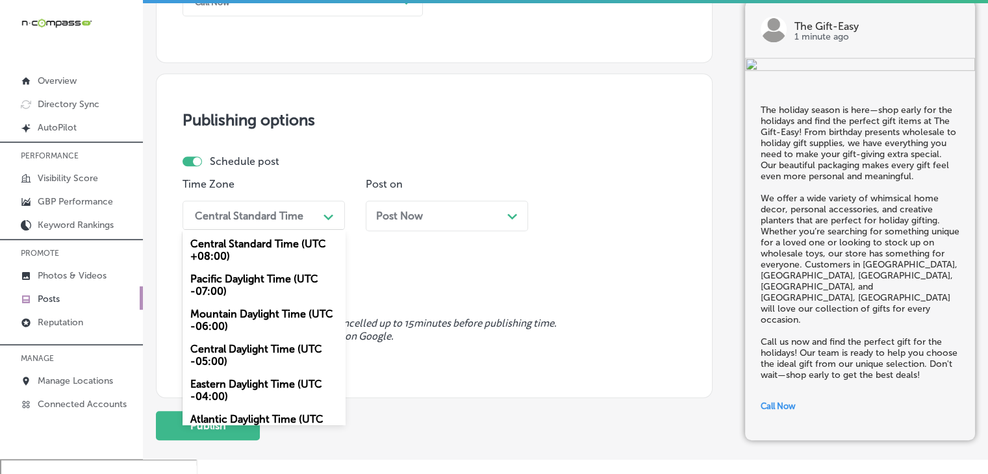
click at [265, 327] on div "Mountain Daylight Time (UTC -06:00)" at bounding box center [263, 320] width 162 height 35
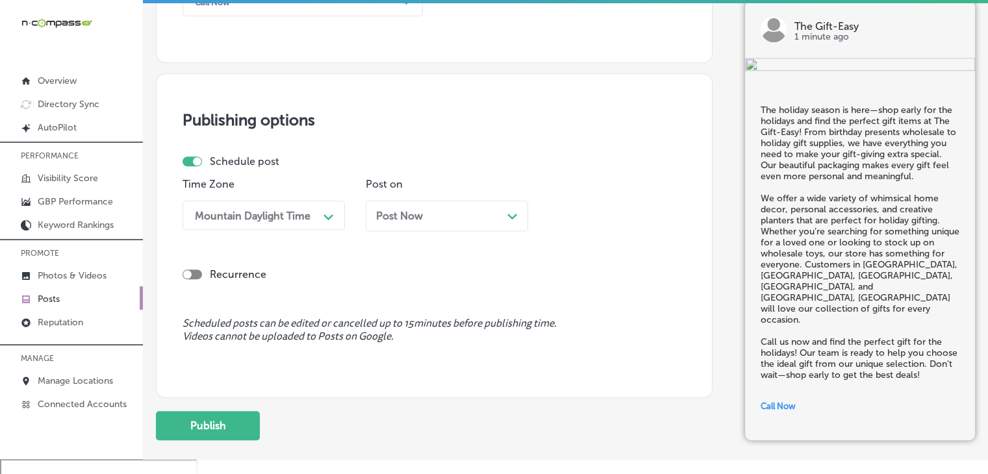
click at [408, 194] on div "Post on Post Now Path Created with Sketch." at bounding box center [447, 209] width 162 height 63
click at [408, 208] on div "Post Now Path Created with Sketch." at bounding box center [447, 216] width 162 height 31
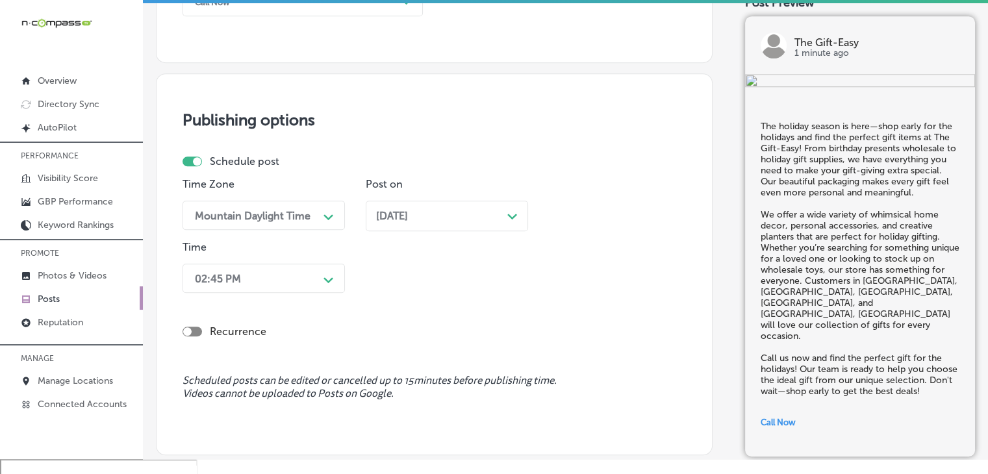
click at [312, 293] on div "Time 02:45 PM Path Created with Sketch." at bounding box center [263, 269] width 162 height 57
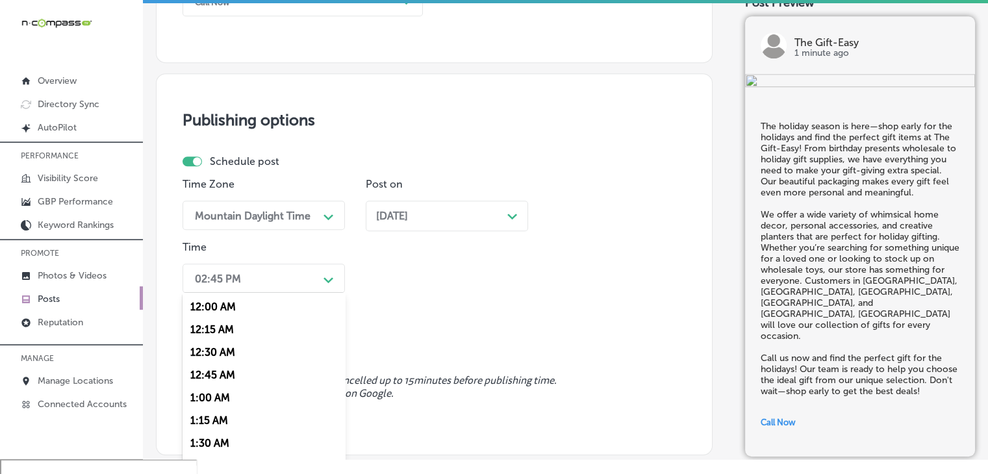
click at [315, 276] on div "option 7:00 AM, selected. option 12:00 AM focused, 1 of 96. 96 results availabl…" at bounding box center [263, 278] width 162 height 29
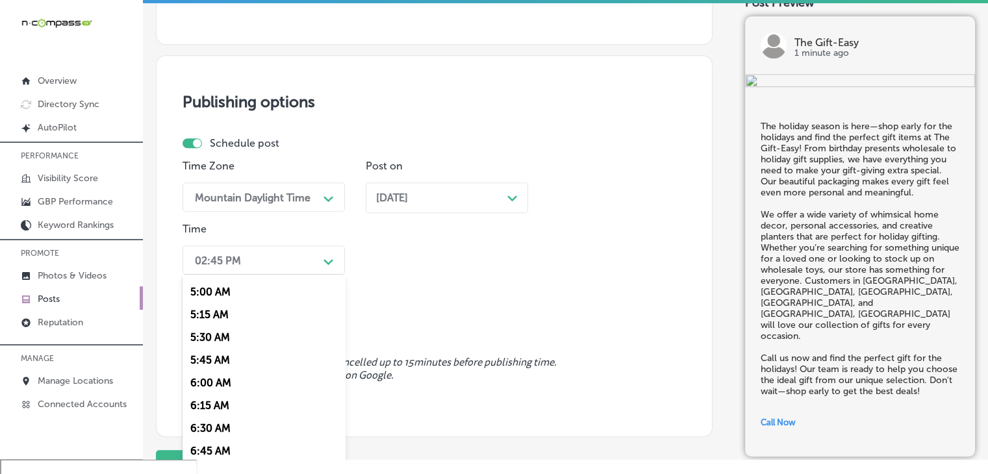
scroll to position [649, 0]
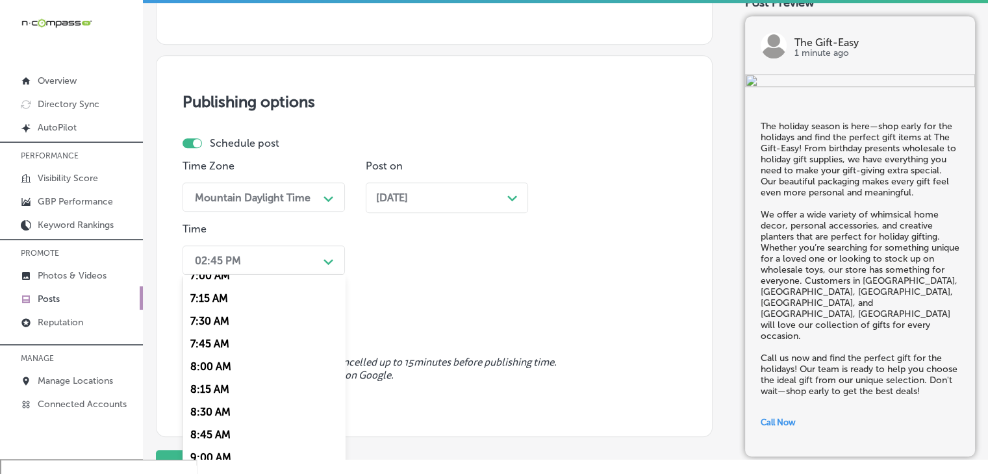
click at [224, 285] on div "7:00 AM" at bounding box center [263, 275] width 162 height 23
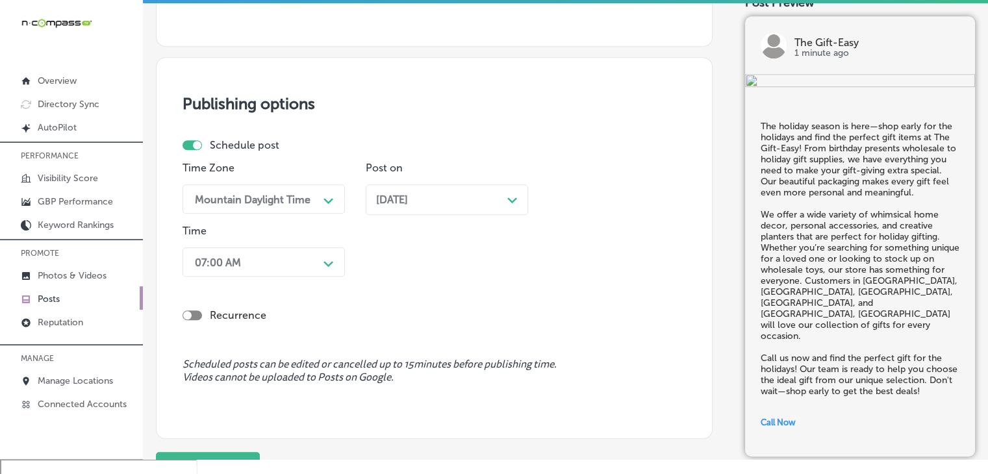
scroll to position [1144, 0]
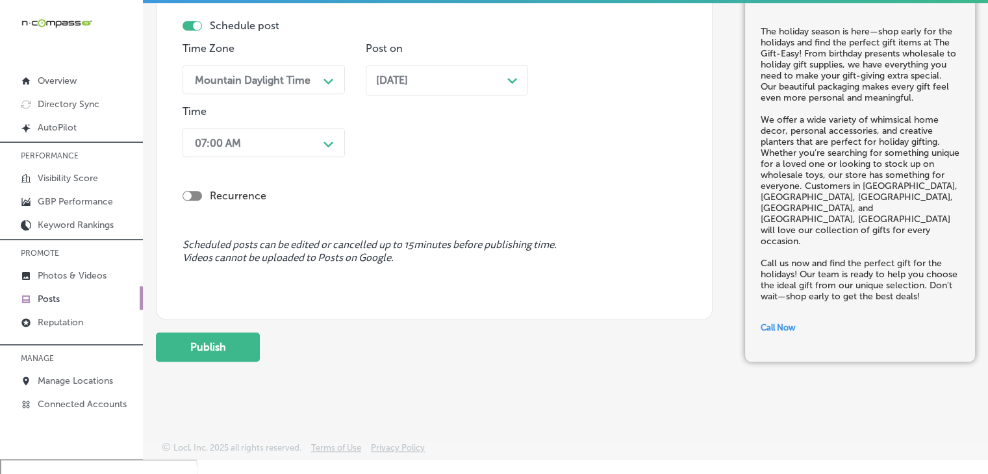
click at [235, 344] on button "Publish" at bounding box center [208, 347] width 104 height 29
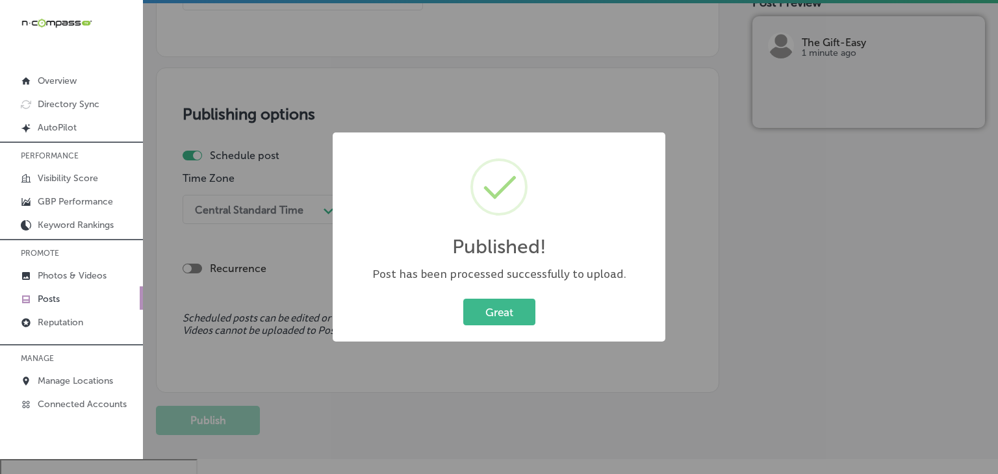
click at [468, 101] on div "Published! × Post has been processed successfully to upload. Great Cancel" at bounding box center [499, 237] width 998 height 474
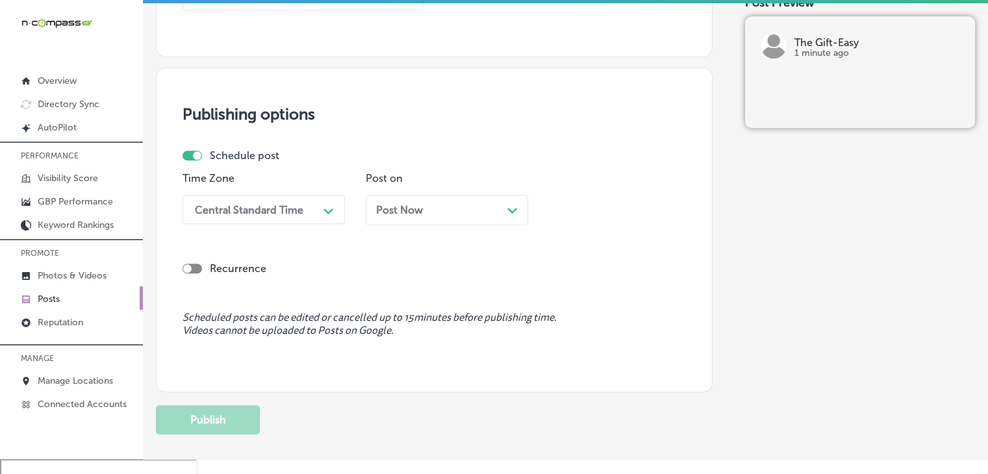
scroll to position [624, 0]
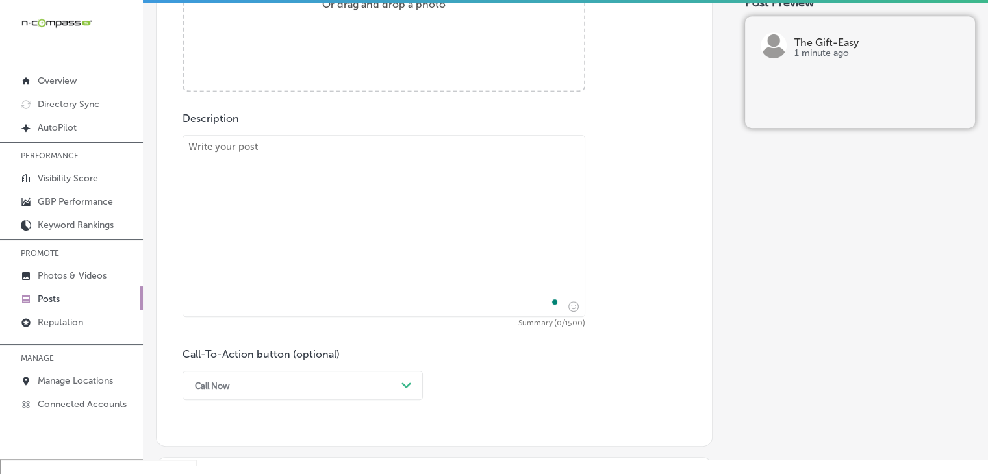
click at [382, 327] on div "Description Summary (0/1500) Call-To-Action button (optional) Call Now Path Cre…" at bounding box center [433, 256] width 503 height 288
click at [397, 242] on textarea "To enrich screen reader interactions, please activate Accessibility in Grammarl…" at bounding box center [383, 226] width 403 height 182
paste textarea "At The Gift-Easy, we strive to make your shopping experience as easy and access…"
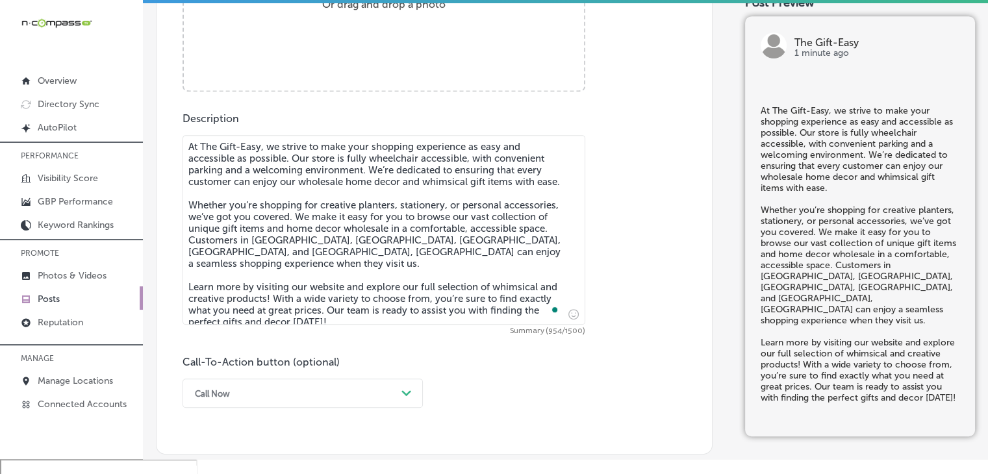
type textarea "At The Gift-Easy, we strive to make your shopping experience as easy and access…"
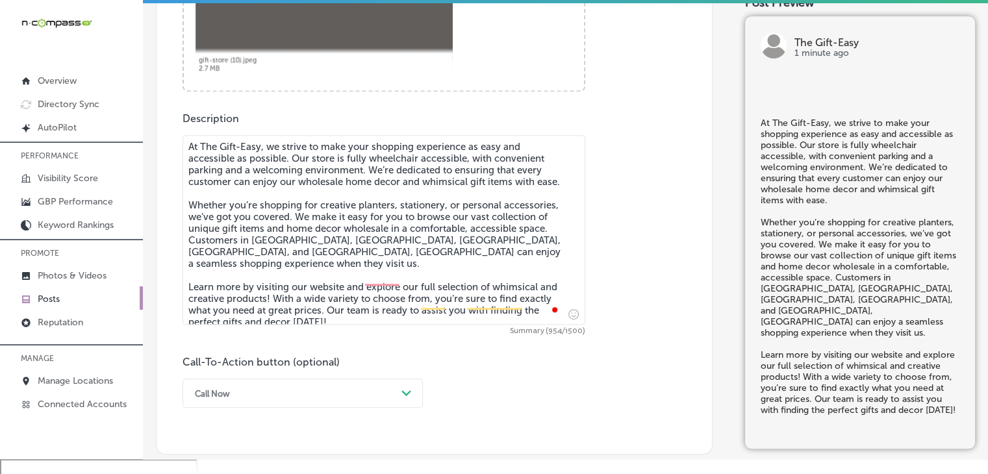
scroll to position [884, 0]
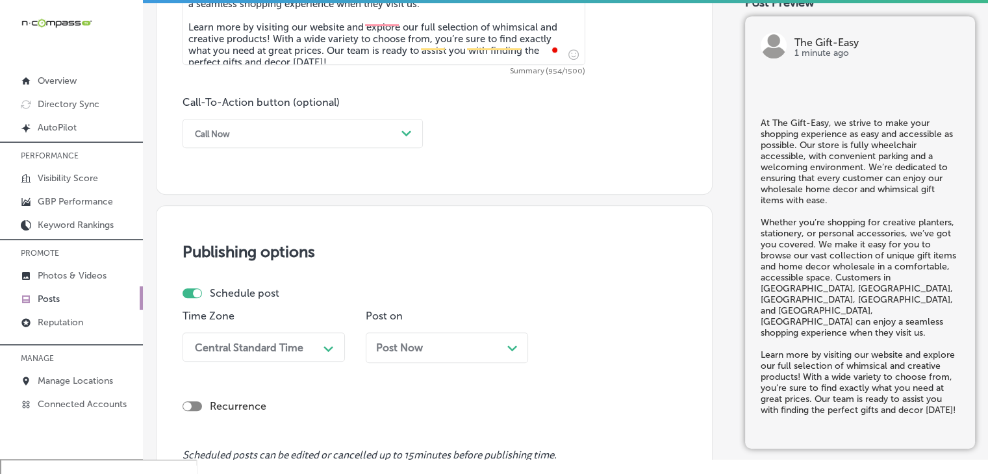
click at [286, 106] on label "Call-To-Action button (optional)" at bounding box center [260, 102] width 157 height 12
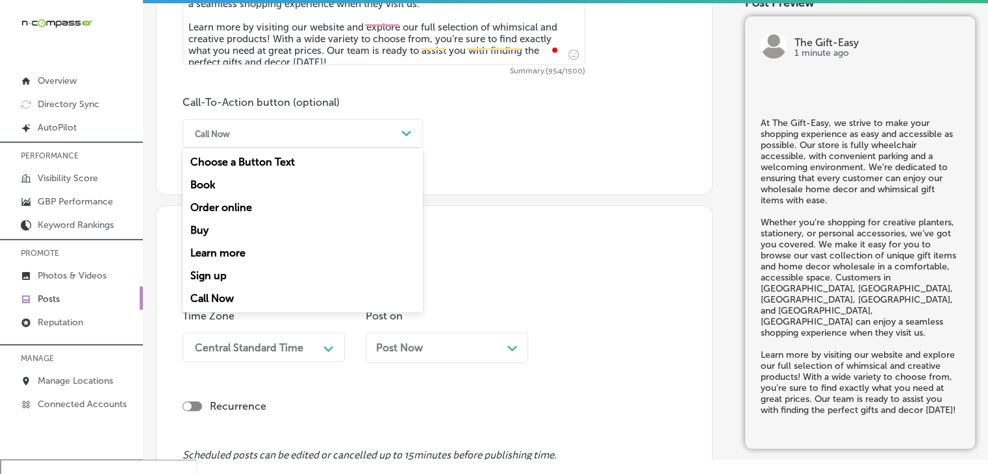
click at [284, 119] on div "Call Now Path Created with Sketch." at bounding box center [302, 133] width 240 height 29
click at [257, 247] on div "Learn more" at bounding box center [302, 253] width 240 height 23
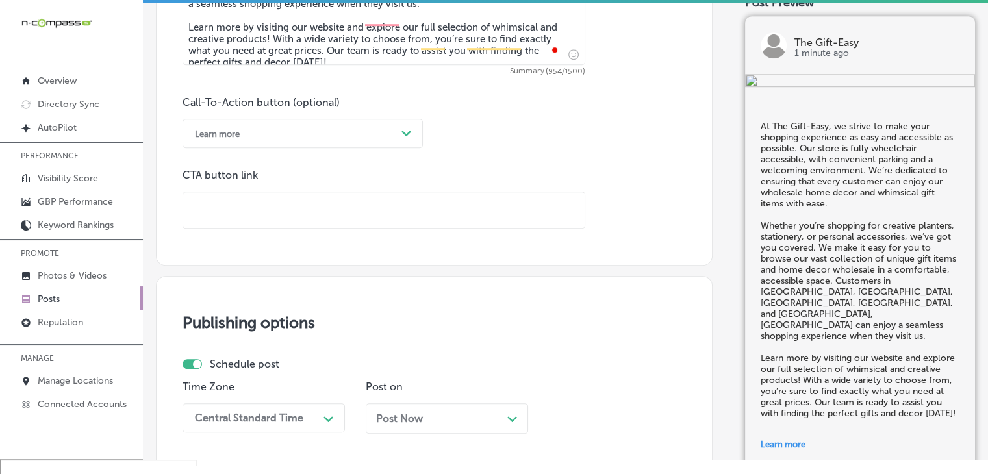
click at [390, 200] on input "text" at bounding box center [383, 210] width 401 height 36
paste input "[URL][DOMAIN_NAME]"
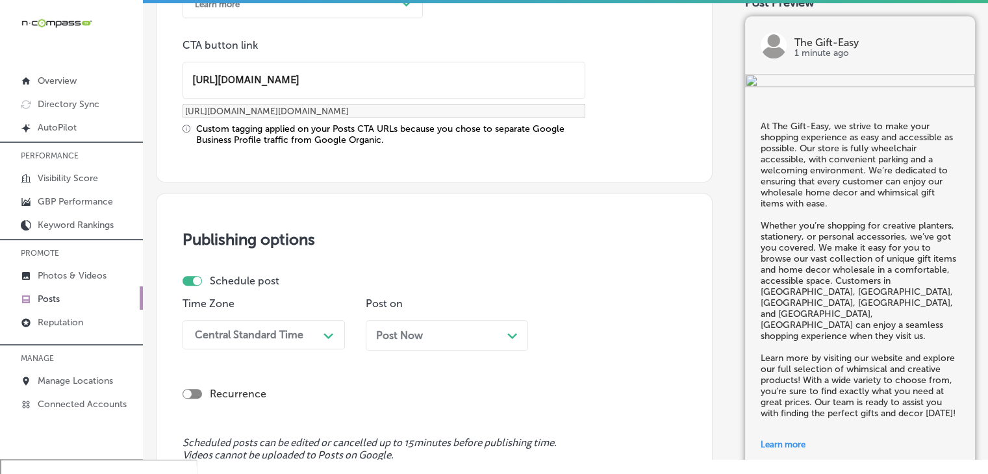
type input "[URL][DOMAIN_NAME]"
click at [277, 368] on div "Recurrence" at bounding box center [433, 383] width 503 height 46
click at [277, 357] on div "Time Zone Central Standard Time Path Created with Sketch." at bounding box center [263, 328] width 162 height 63
click at [277, 344] on div "Central Standard Time Path Created with Sketch." at bounding box center [263, 334] width 162 height 29
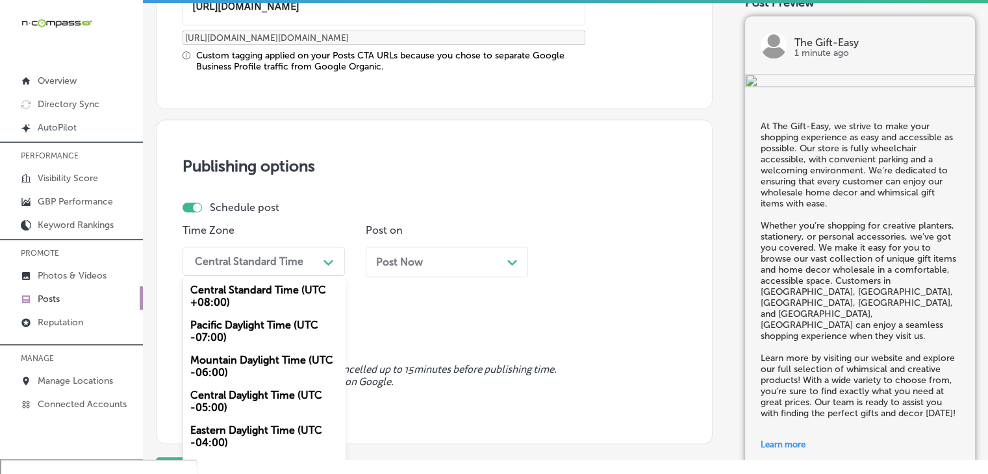
click at [264, 371] on div "Mountain Daylight Time (UTC -06:00)" at bounding box center [263, 366] width 162 height 35
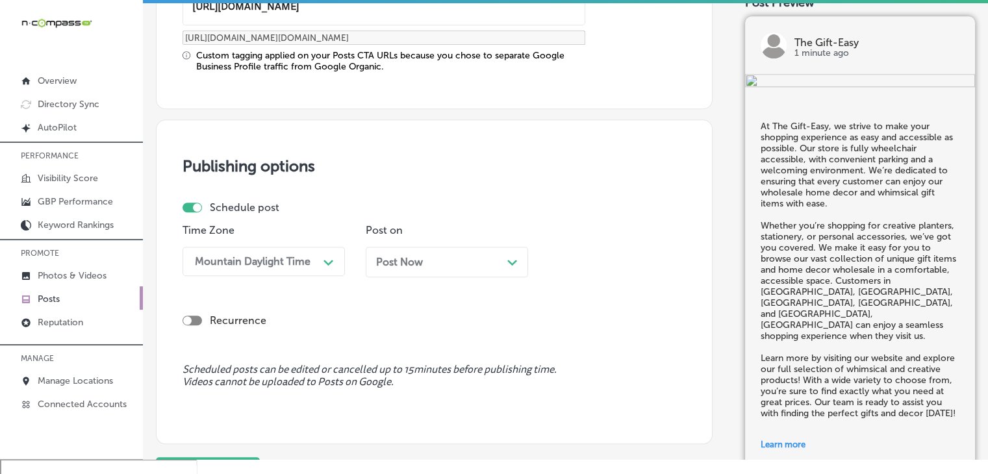
click at [410, 258] on span "Post Now" at bounding box center [399, 262] width 47 height 12
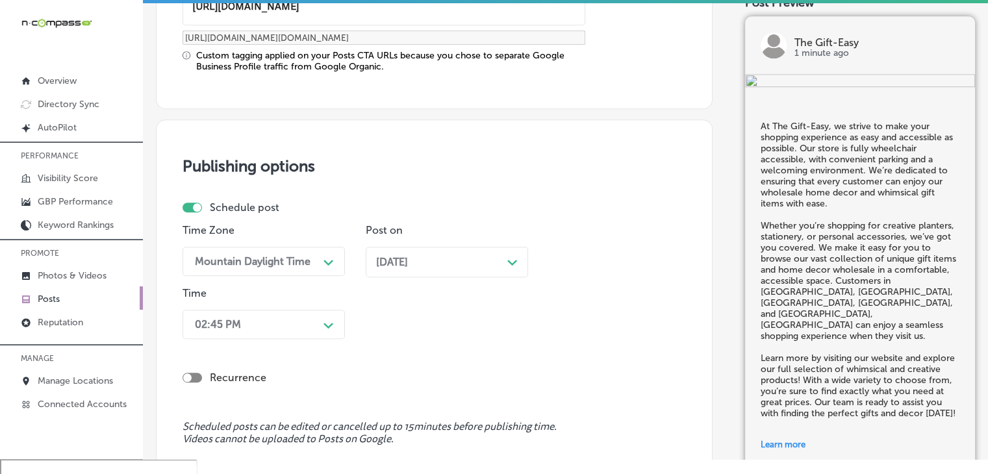
click at [317, 307] on div "Time 02:45 PM Path Created with Sketch." at bounding box center [263, 315] width 162 height 57
click at [317, 310] on div "02:45 PM Path Created with Sketch." at bounding box center [263, 324] width 162 height 29
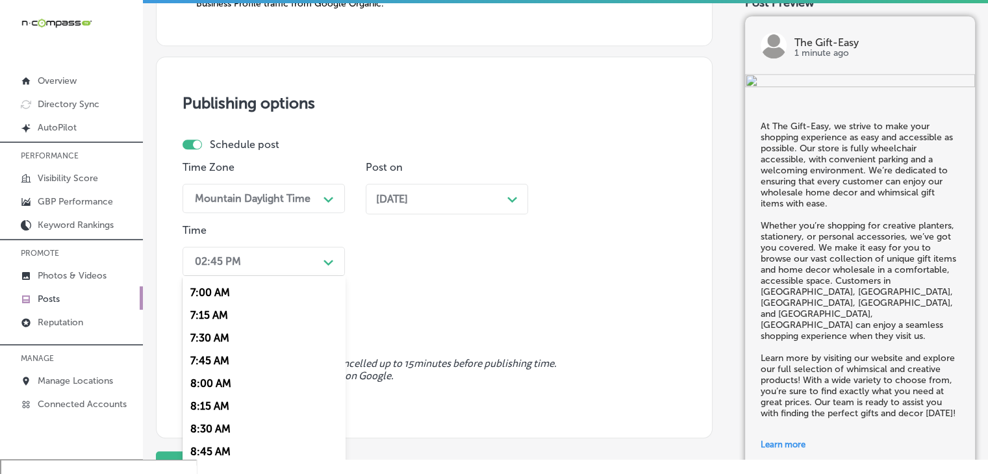
scroll to position [649, 0]
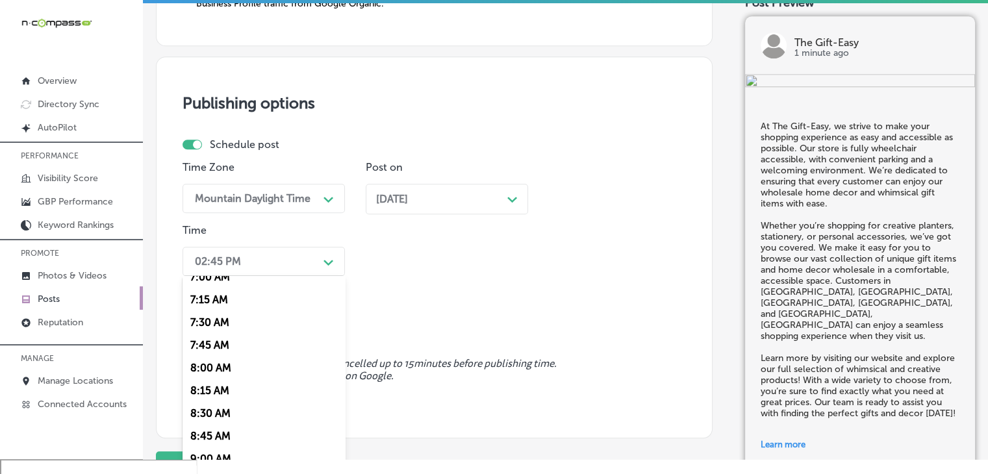
click at [242, 290] on div "7:15 AM" at bounding box center [263, 299] width 162 height 23
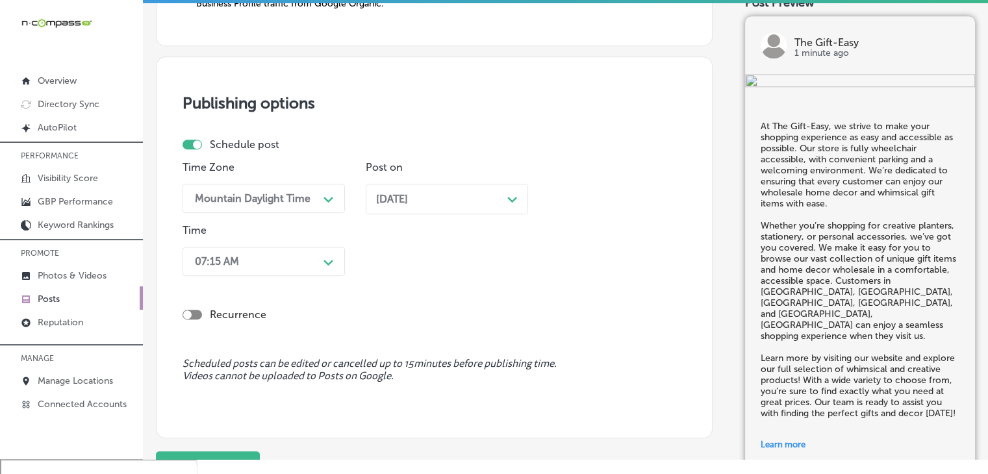
click at [260, 255] on div "07:15 AM" at bounding box center [253, 261] width 130 height 23
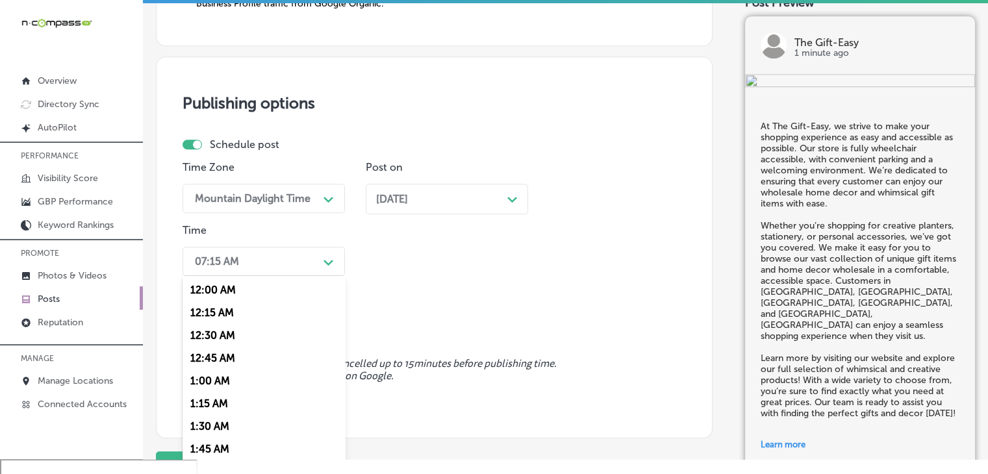
click at [320, 214] on div "Time Zone Mountain Daylight Time Path Created with Sketch." at bounding box center [263, 192] width 162 height 63
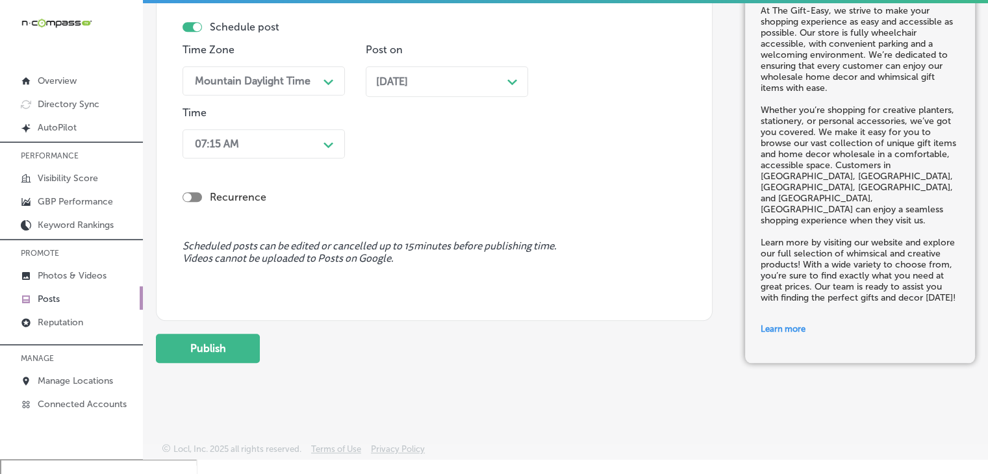
scroll to position [1268, 0]
click at [248, 338] on button "Publish" at bounding box center [208, 348] width 104 height 29
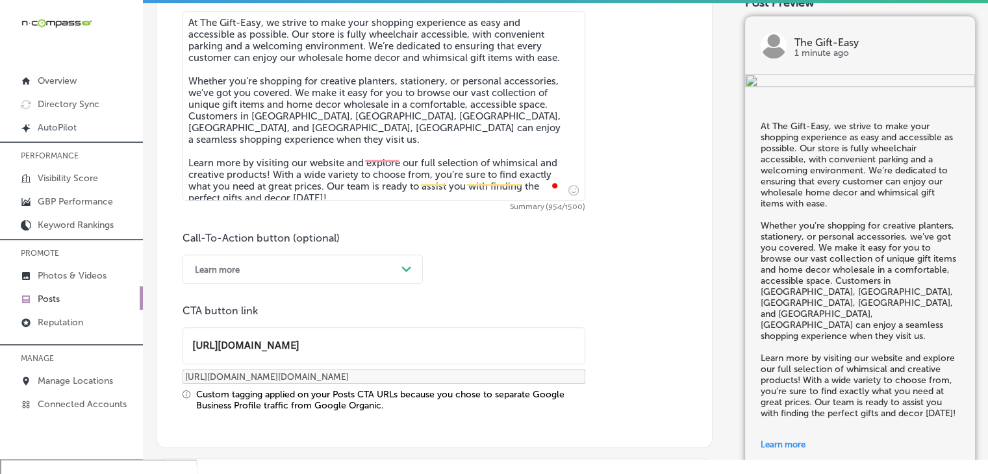
scroll to position [488, 0]
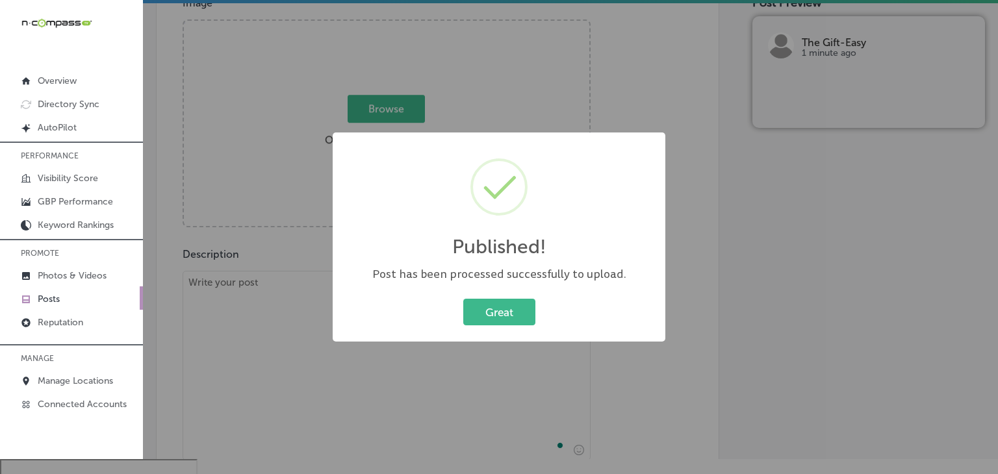
click at [274, 297] on div "Published! × Post has been processed successfully to upload. Great Cancel" at bounding box center [499, 237] width 998 height 474
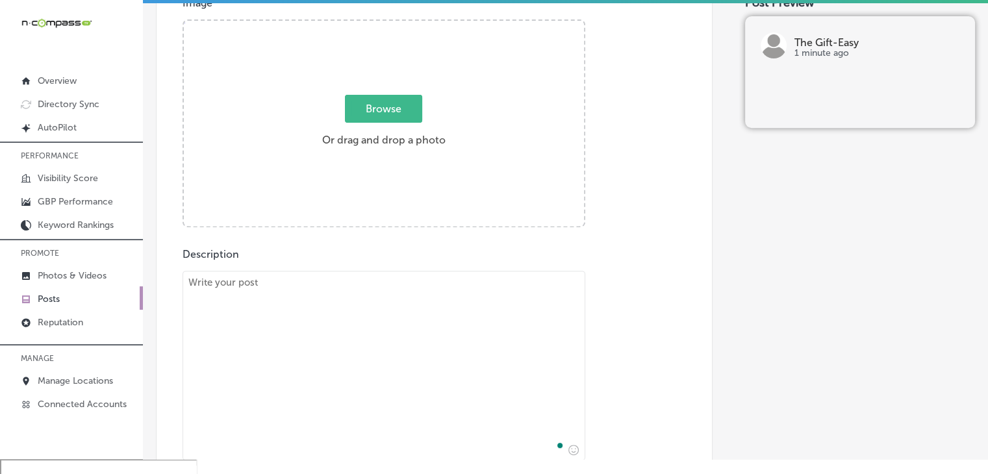
click at [273, 292] on textarea "To enrich screen reader interactions, please activate Accessibility in Grammarl…" at bounding box center [383, 366] width 403 height 190
paste textarea "Loremip dol sit ametcon adipisci elitseddoei, temporinci, utlaboree dolo, ma al…"
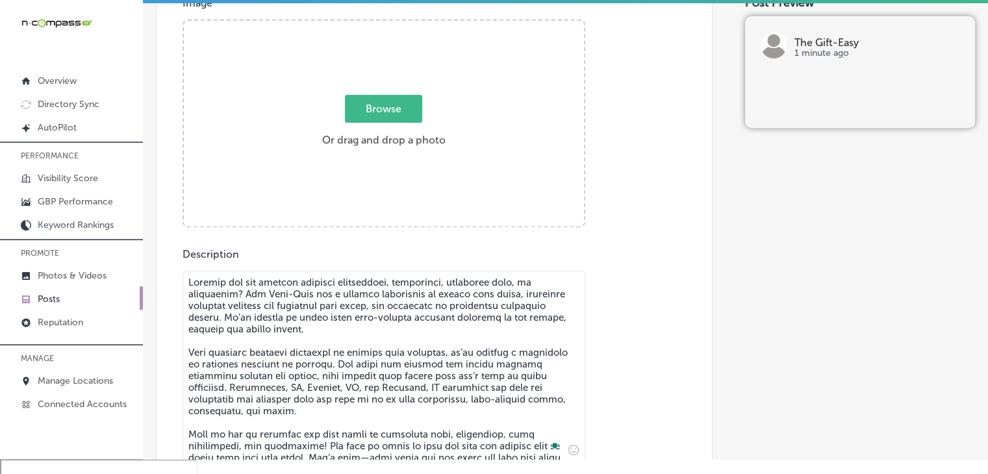
scroll to position [509, 0]
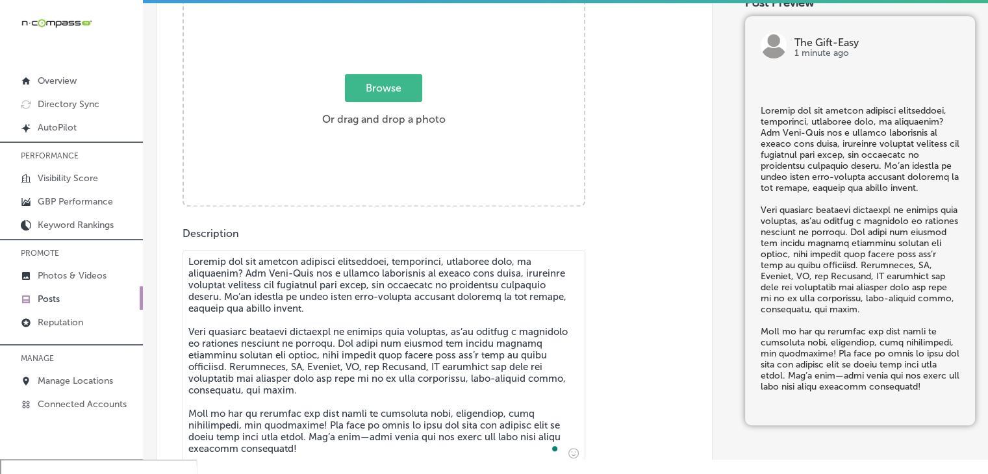
type textarea "Loremip dol sit ametcon adipisci elitseddoei, temporinci, utlaboree dolo, ma al…"
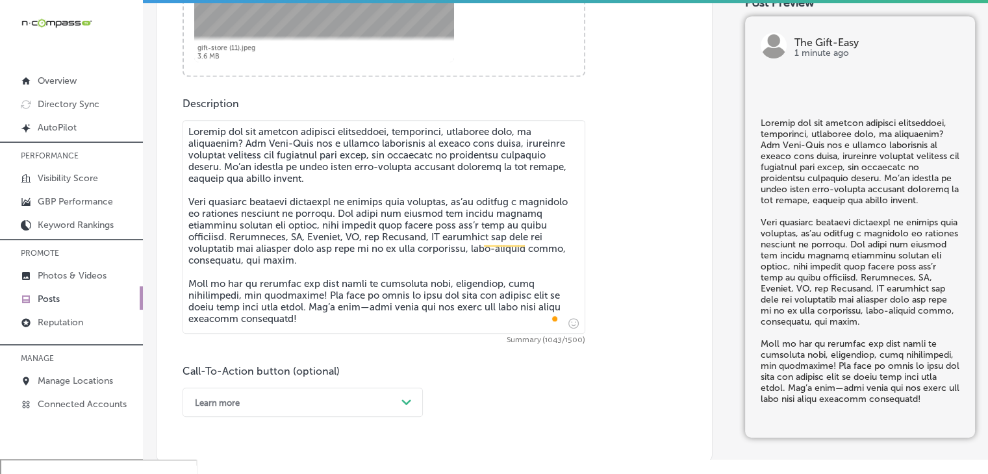
click at [257, 404] on div "Learn more Path Created with Sketch." at bounding box center [302, 402] width 240 height 29
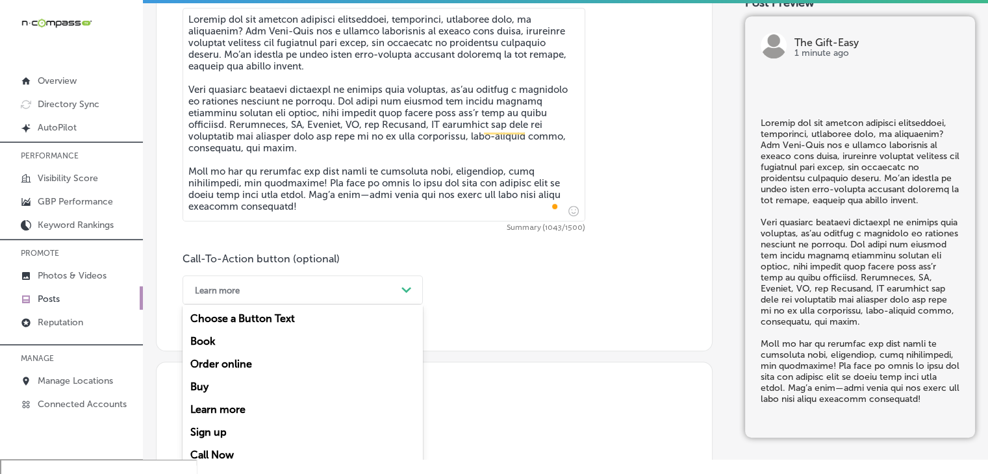
click at [239, 453] on div "Call Now" at bounding box center [302, 455] width 240 height 23
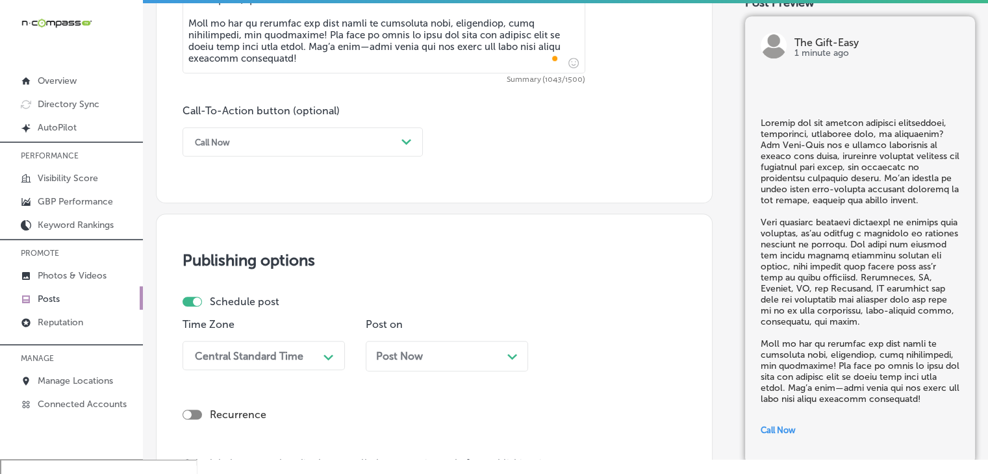
scroll to position [1011, 0]
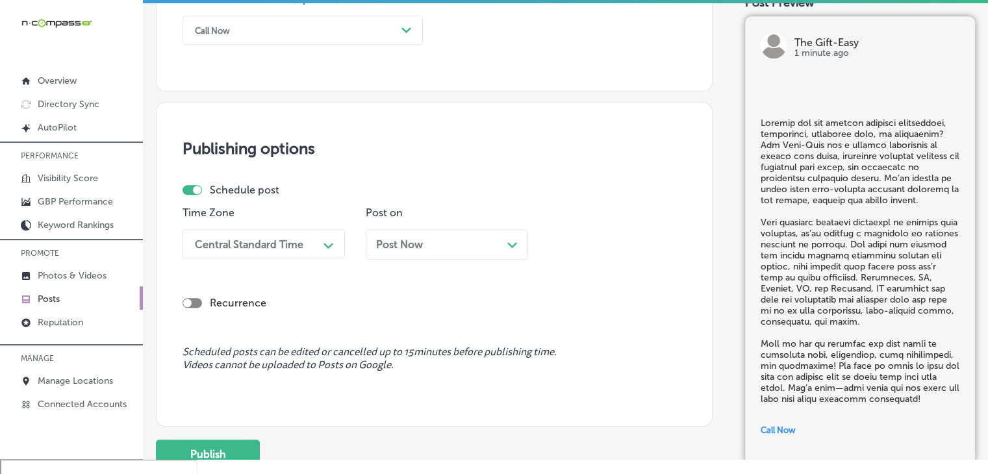
click at [273, 261] on div "Time Zone Central Standard Time Path Created with Sketch." at bounding box center [263, 238] width 162 height 63
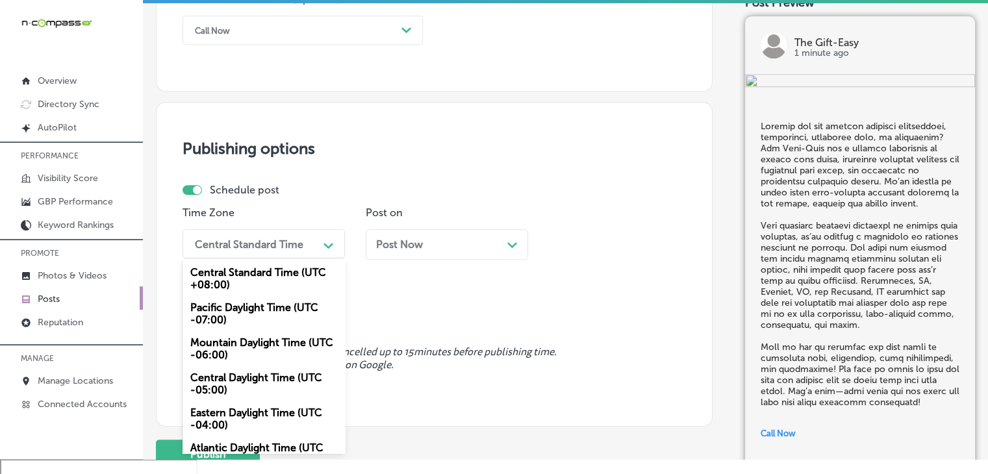
click at [279, 249] on div "Central Standard Time" at bounding box center [249, 244] width 108 height 12
click at [255, 346] on div "Mountain Daylight Time (UTC -06:00)" at bounding box center [263, 348] width 162 height 35
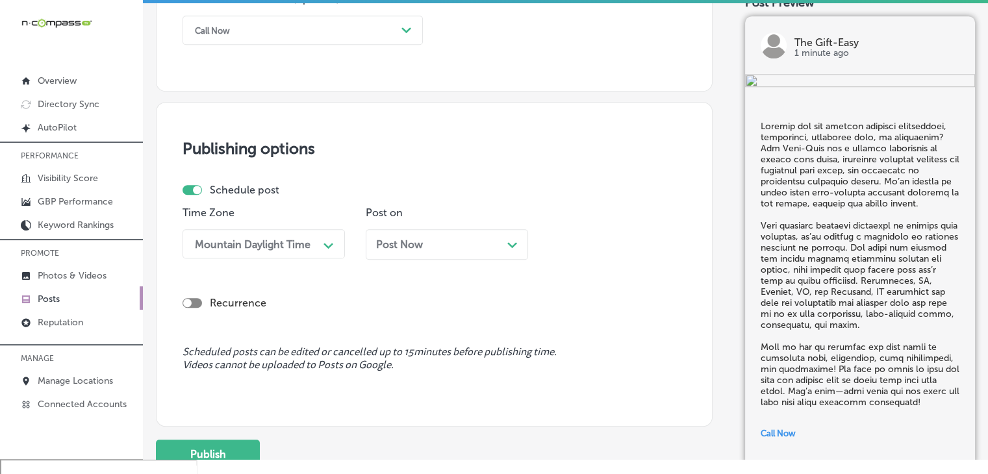
click at [416, 242] on span "Post Now" at bounding box center [399, 244] width 47 height 12
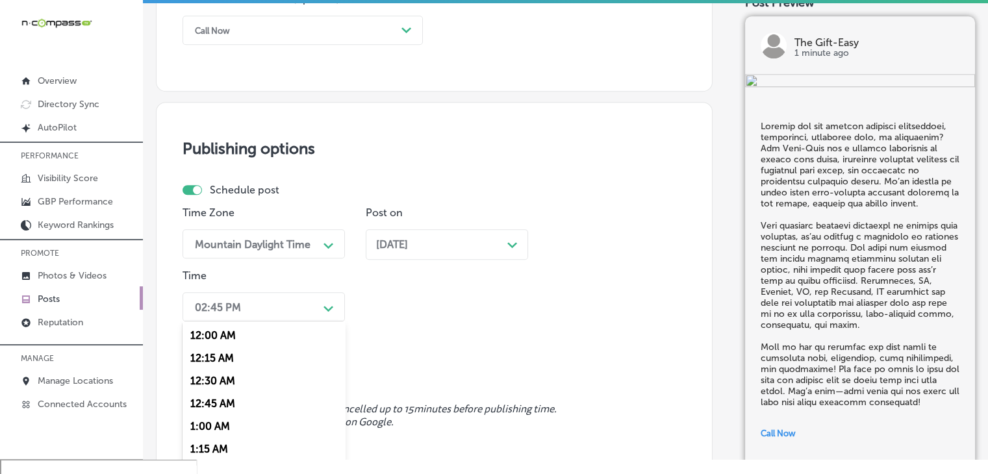
click at [221, 319] on div "option 7:15 AM, selected. option 12:15 AM focused, 2 of 96. 96 results availabl…" at bounding box center [263, 306] width 162 height 29
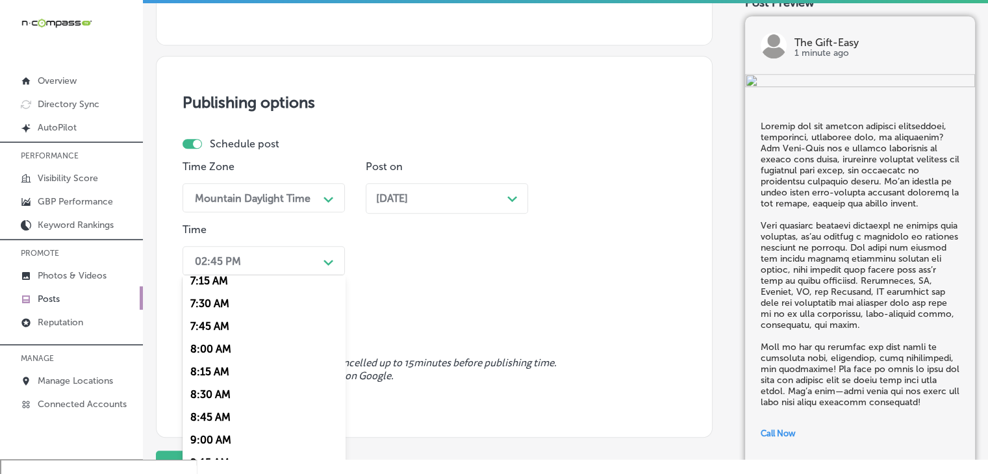
scroll to position [520, 0]
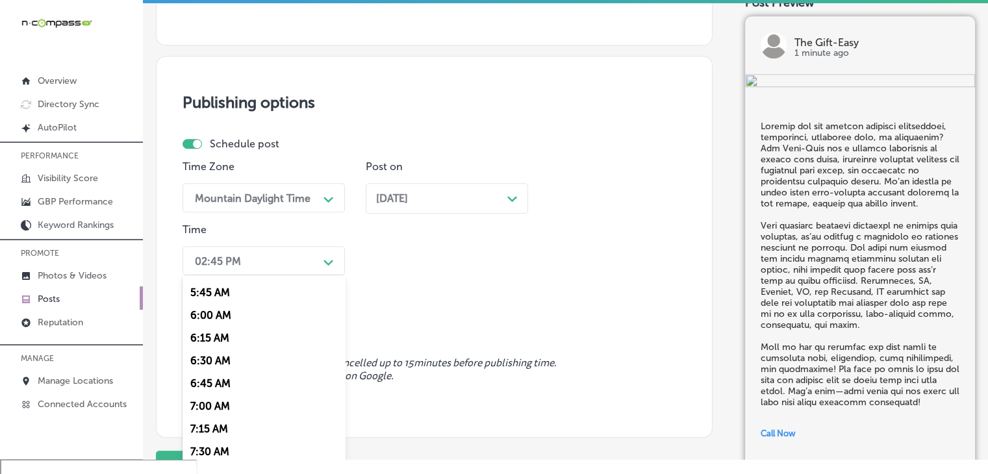
click at [223, 408] on div "7:00 AM" at bounding box center [263, 406] width 162 height 23
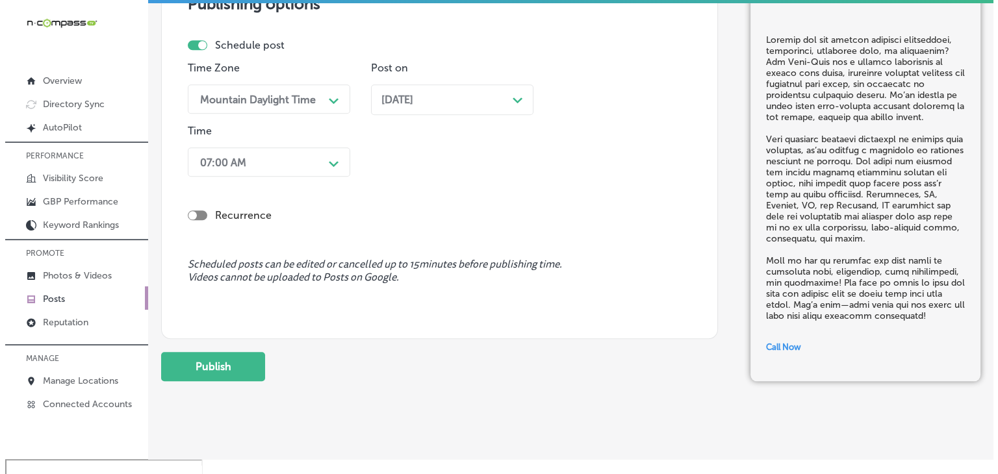
scroll to position [1175, 0]
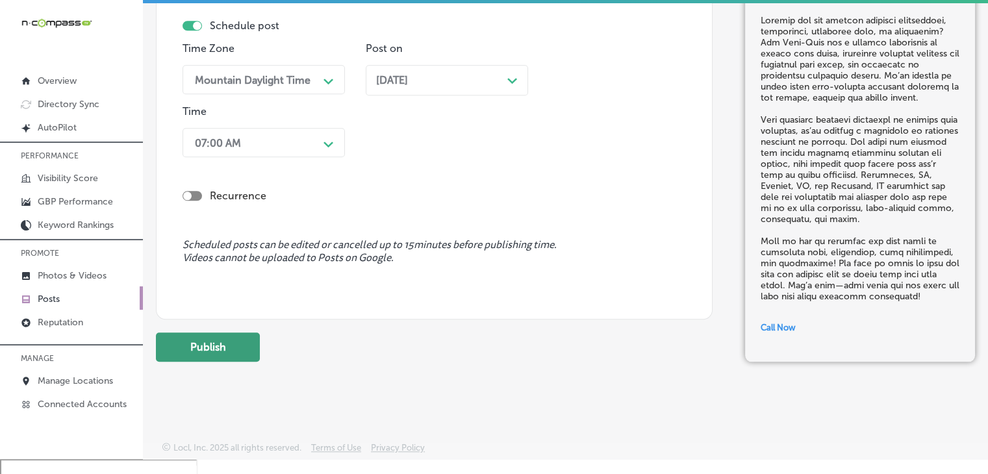
click at [231, 338] on button "Publish" at bounding box center [208, 347] width 104 height 29
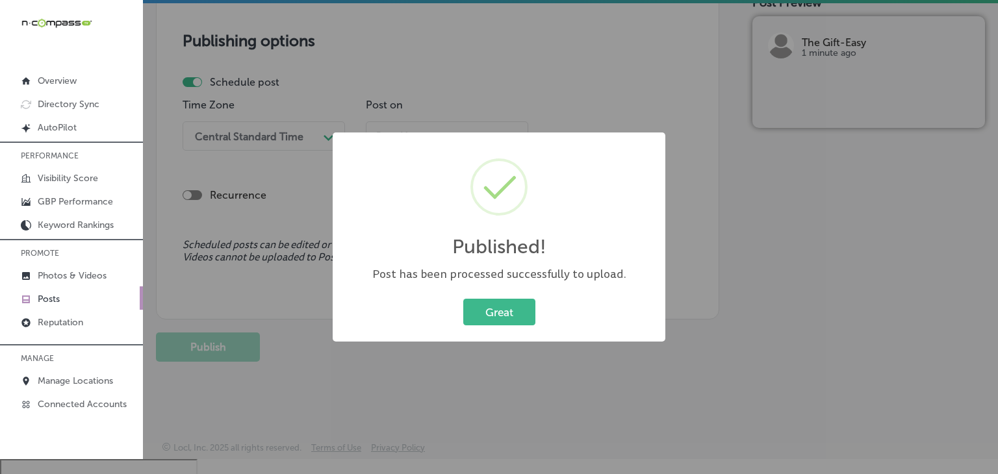
click at [471, 84] on div "Published! × Post has been processed successfully to upload. Great Cancel" at bounding box center [499, 237] width 998 height 474
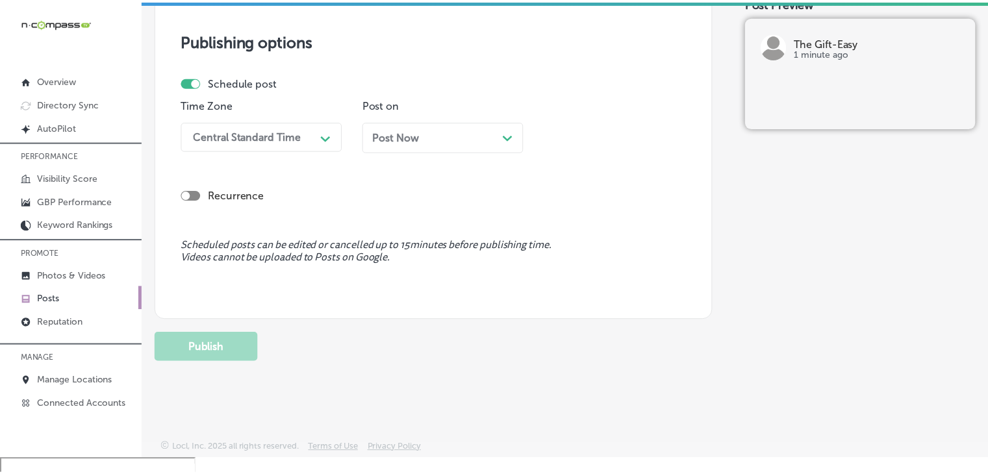
scroll to position [1118, 0]
click at [41, 279] on p "Photos & Videos" at bounding box center [72, 275] width 69 height 11
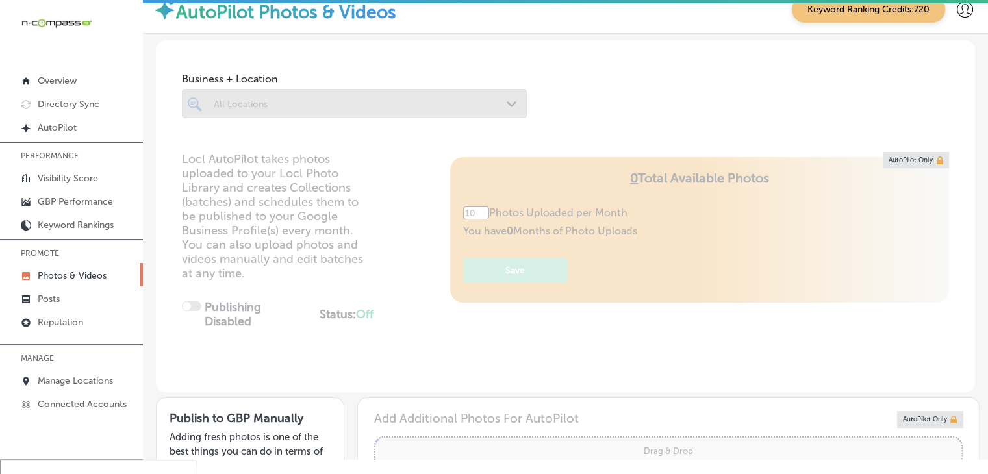
type input "5"
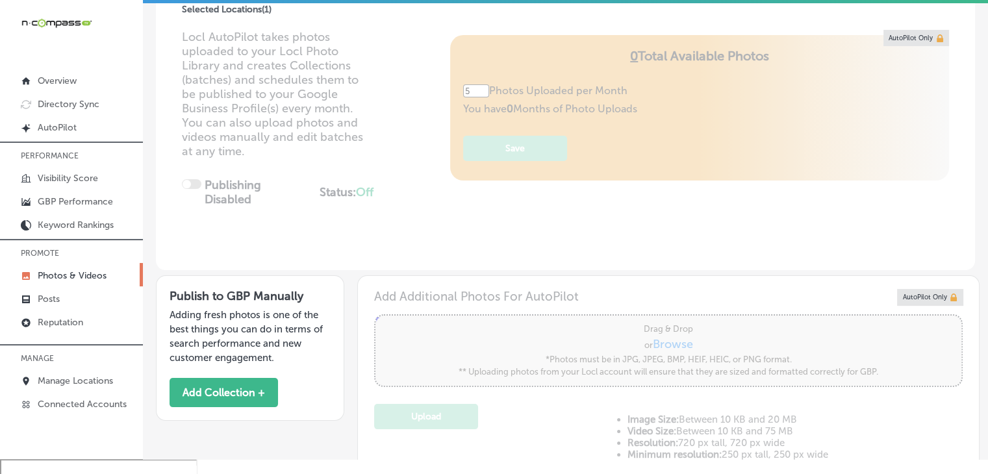
scroll to position [390, 0]
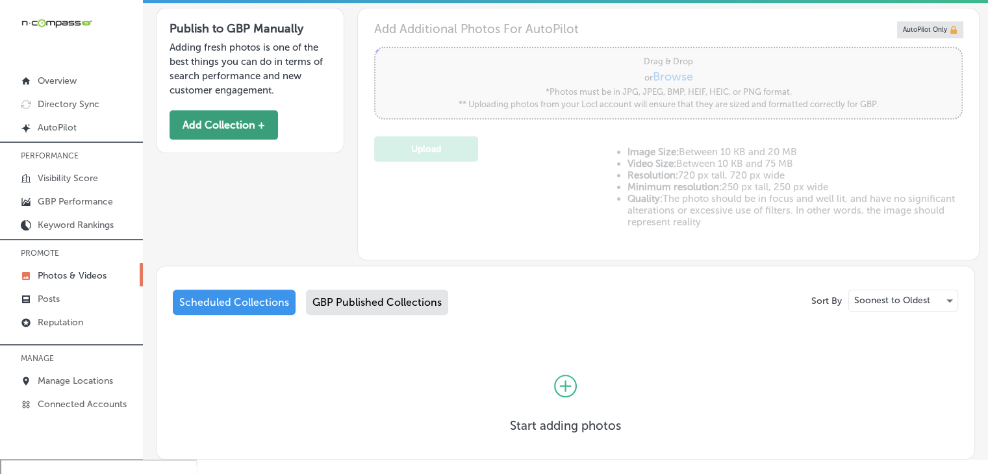
click at [236, 123] on button "Add Collection +" at bounding box center [223, 124] width 108 height 29
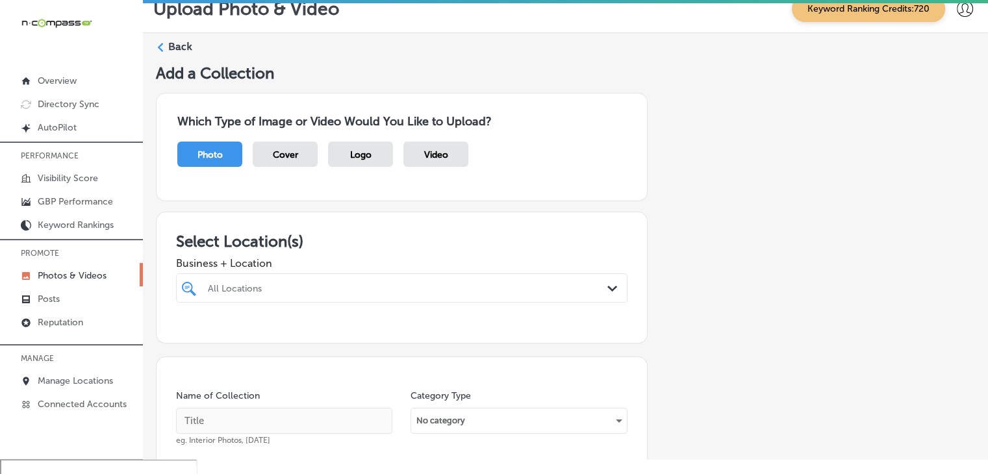
click at [349, 280] on div "All Locations" at bounding box center [401, 288] width 401 height 20
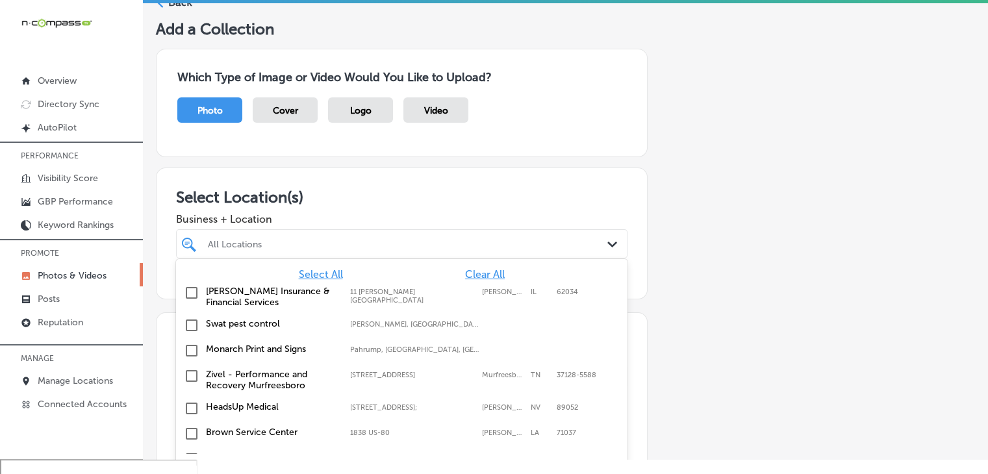
scroll to position [49, 0]
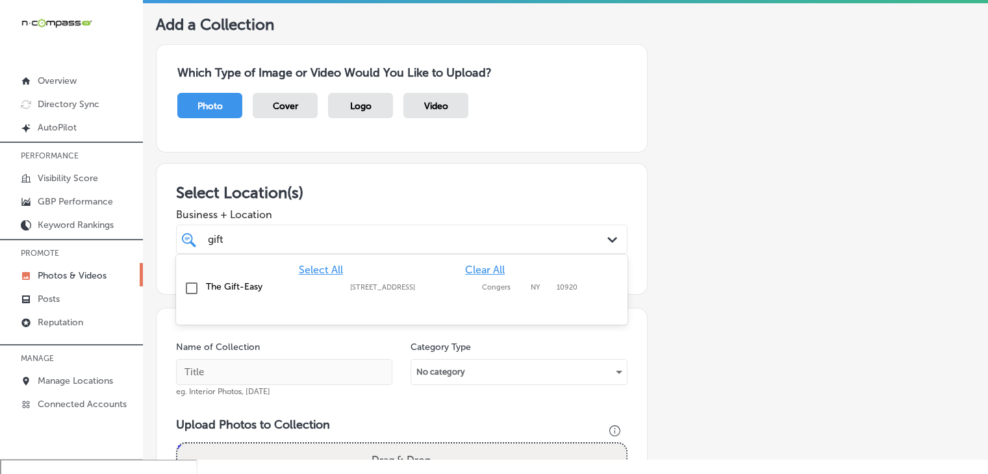
click at [349, 281] on div "The Gift-Easy [STREET_ADDRESS][GEOGRAPHIC_DATA][STREET_ADDRESS]" at bounding box center [370, 286] width 329 height 11
type input "gift"
click at [392, 183] on h3 "Select Location(s)" at bounding box center [401, 192] width 451 height 19
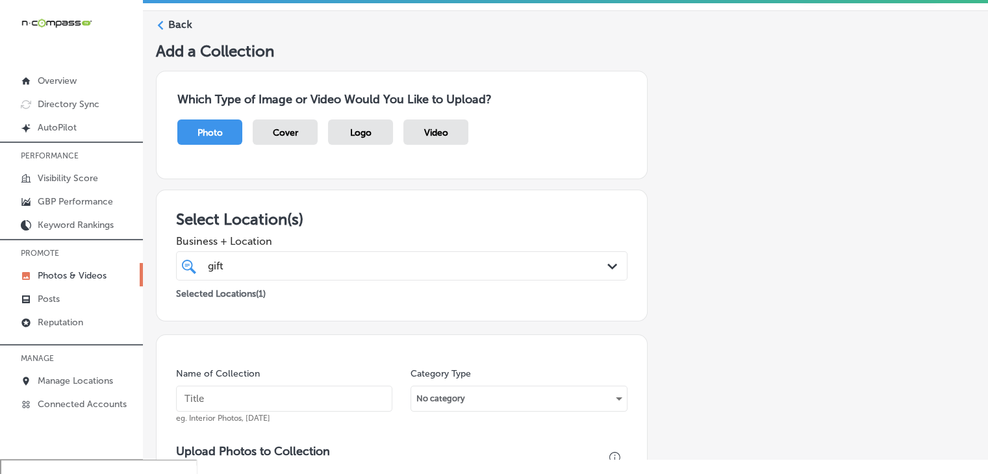
scroll to position [0, 0]
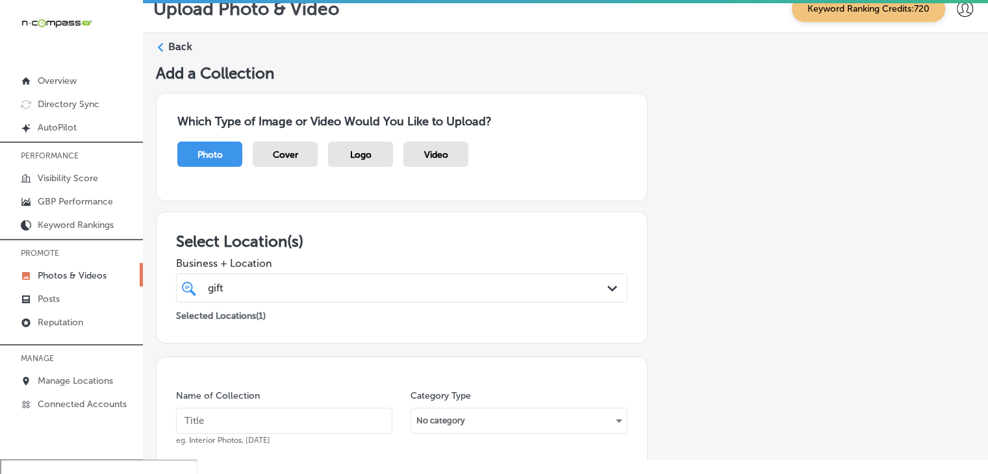
click at [218, 418] on input "text" at bounding box center [284, 421] width 216 height 26
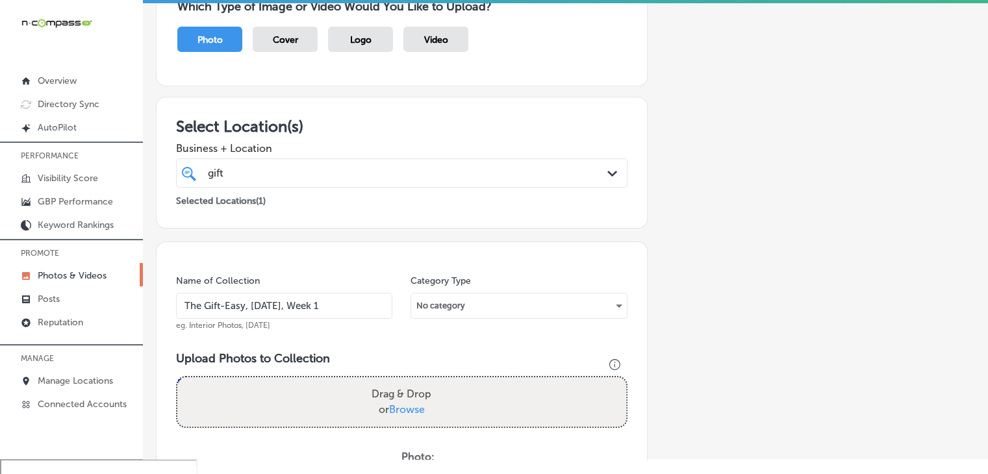
scroll to position [260, 0]
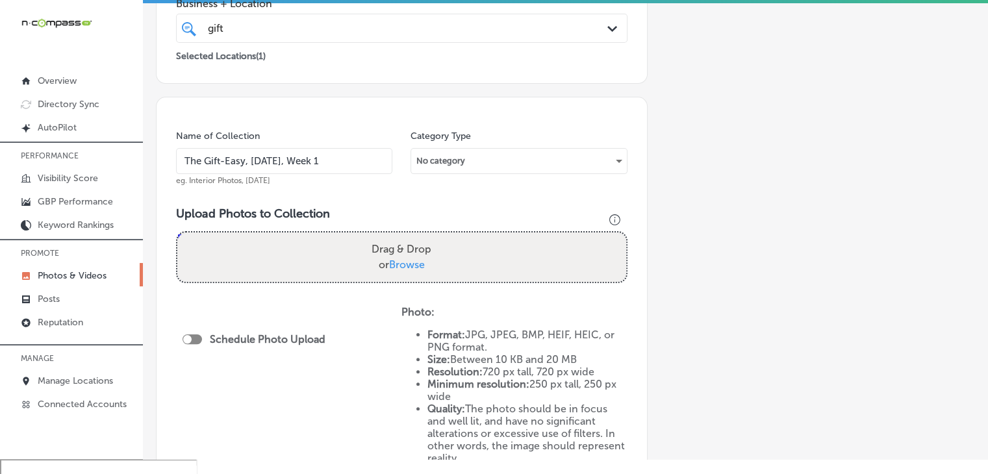
type input "The Gift-Easy, [DATE], Week 1"
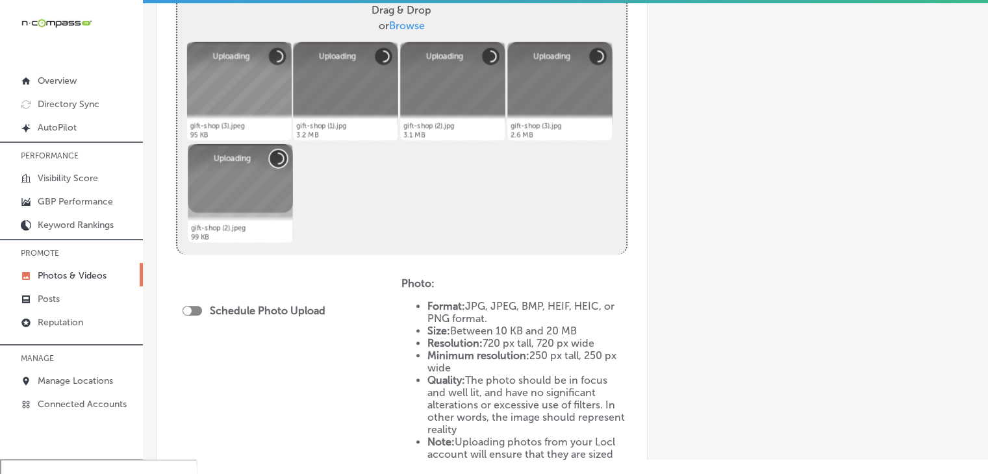
scroll to position [520, 0]
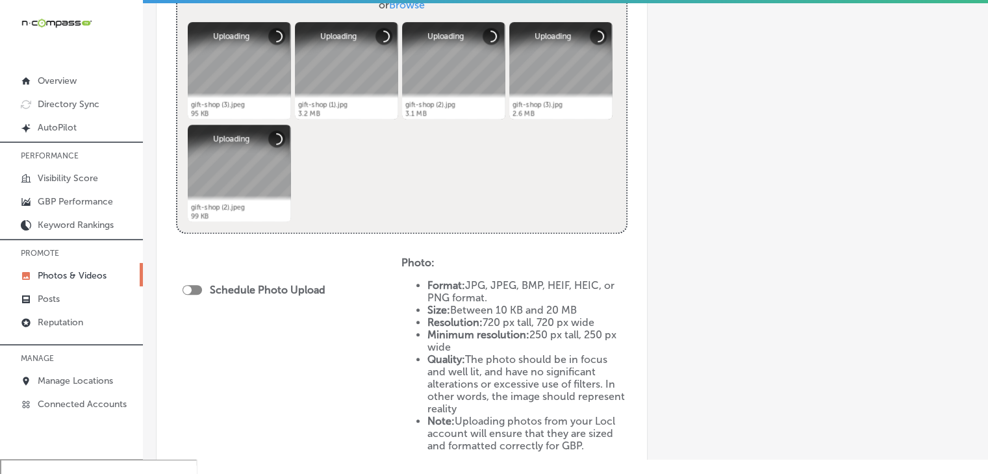
click at [201, 292] on div "Schedule Photo Upload" at bounding box center [256, 290] width 149 height 12
click at [200, 290] on div at bounding box center [191, 290] width 19 height 10
checkbox input "true"
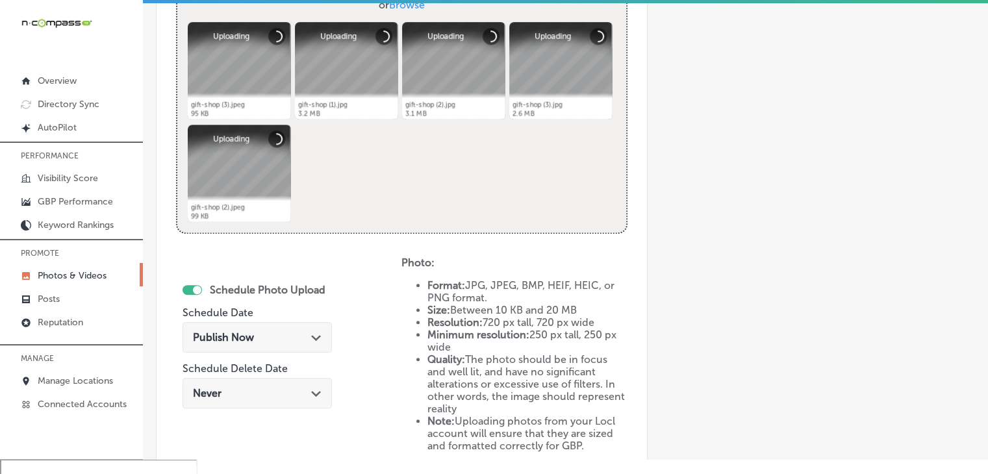
click at [226, 328] on div "Publish Now Path Created with Sketch." at bounding box center [256, 337] width 149 height 31
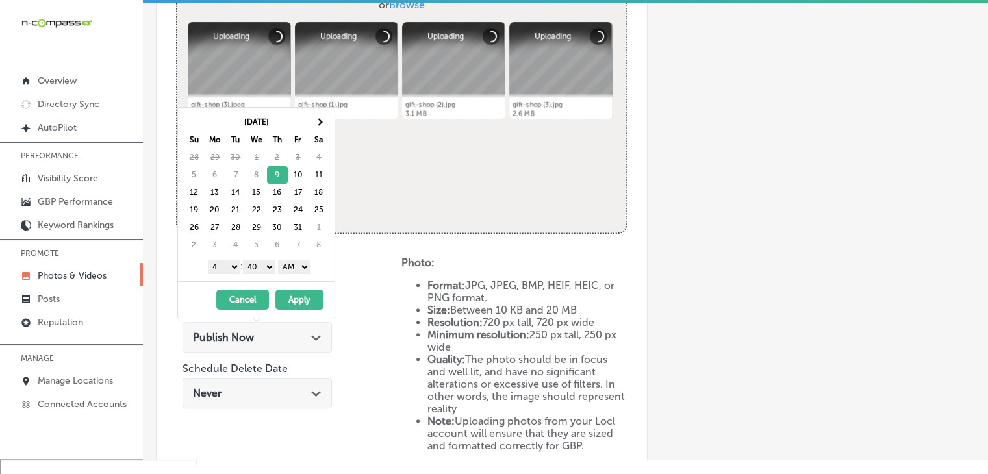
click at [242, 291] on button "Cancel" at bounding box center [242, 300] width 53 height 20
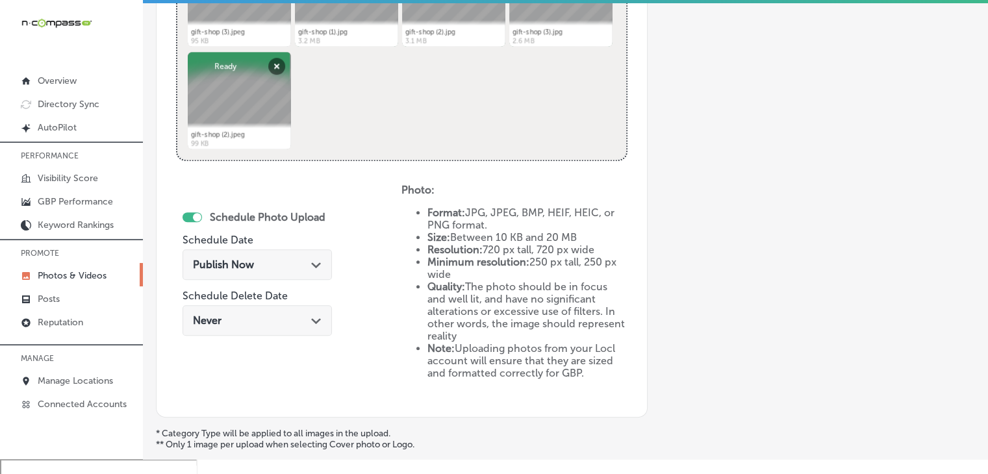
scroll to position [714, 0]
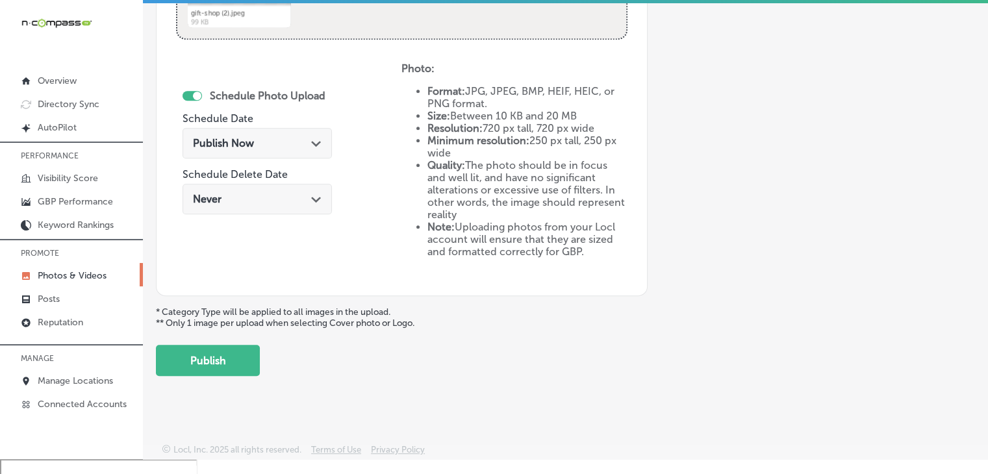
click at [223, 389] on div "Upload Photo & Video Keyword Ranking Credits: 720 Back Add a Collection Which T…" at bounding box center [565, 222] width 845 height 474
click at [229, 362] on button "Publish" at bounding box center [208, 360] width 104 height 31
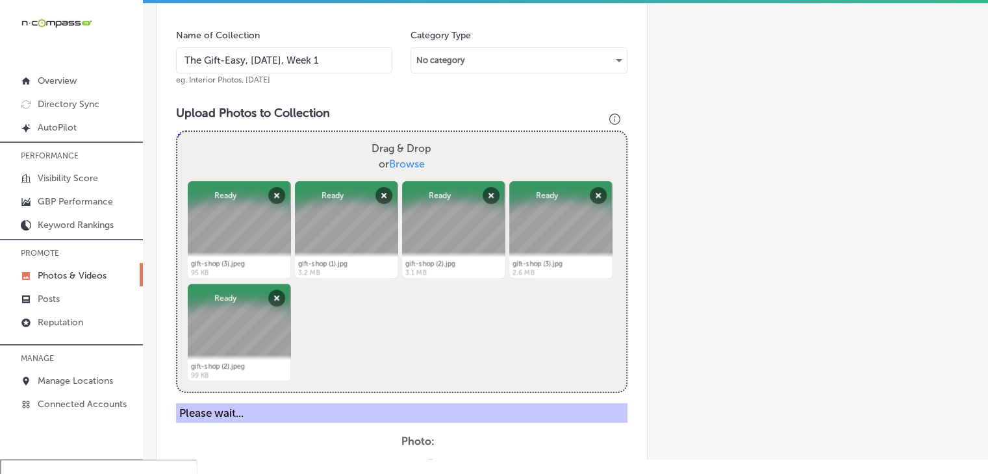
scroll to position [324, 0]
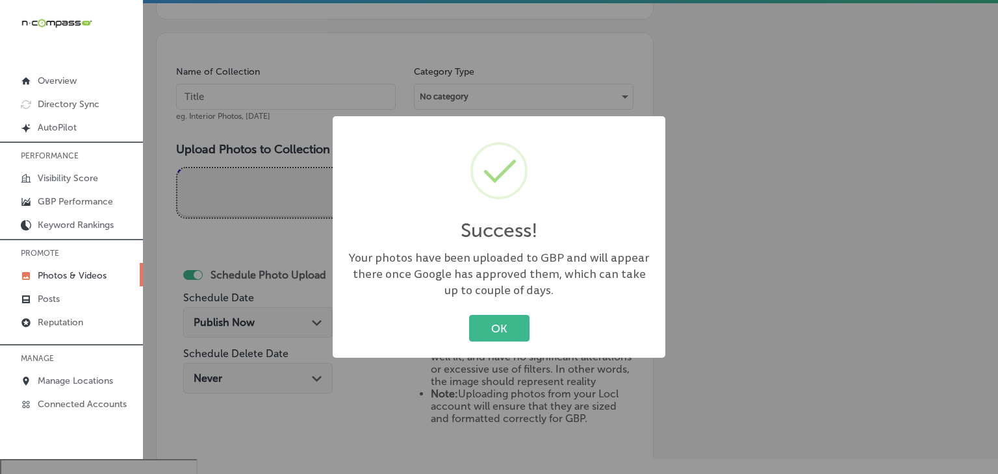
click at [265, 79] on div "Success! × Your photos have been uploaded to GBP and will appear there once Goo…" at bounding box center [499, 237] width 998 height 474
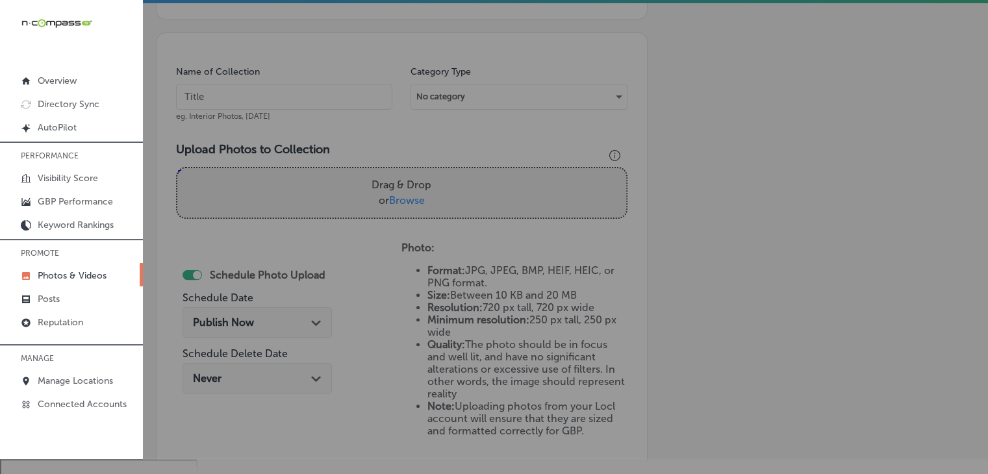
click at [282, 98] on input "text" at bounding box center [284, 97] width 216 height 26
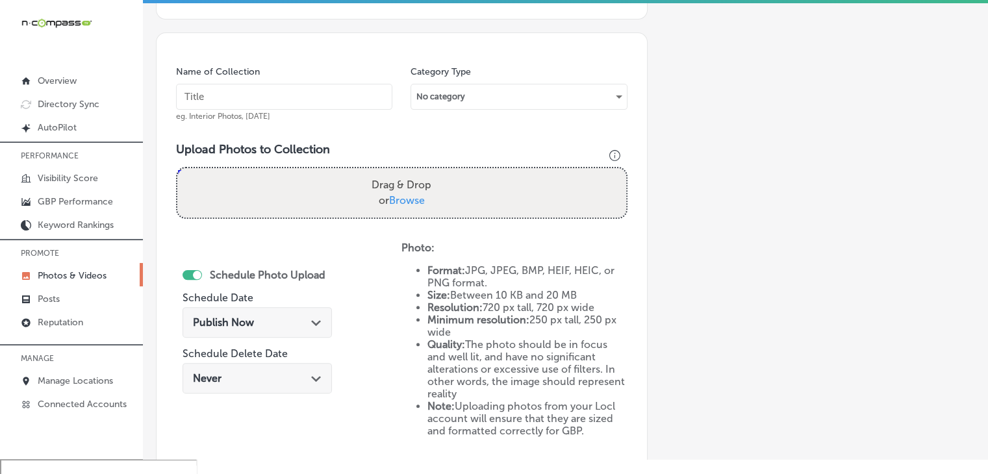
paste input "The Gift-Easy, [DATE], Week"
type input "The Gift-Easy, [DATE], Week 2"
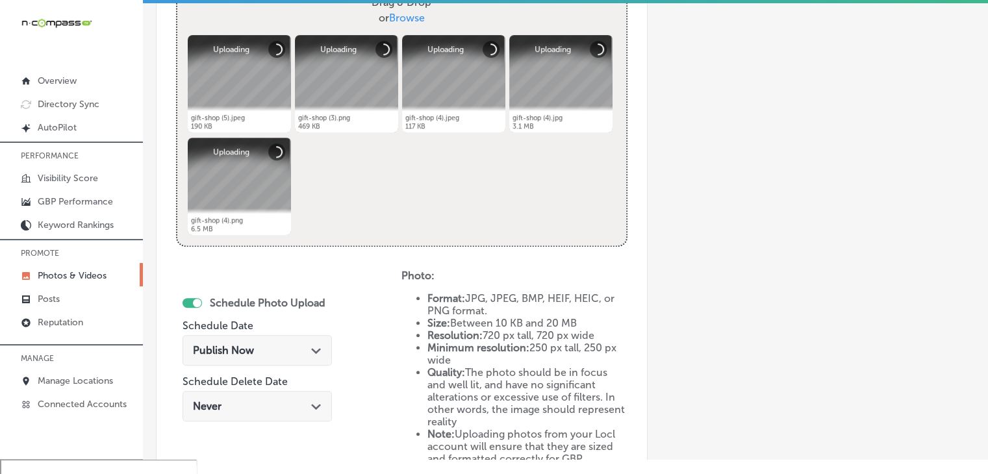
scroll to position [520, 0]
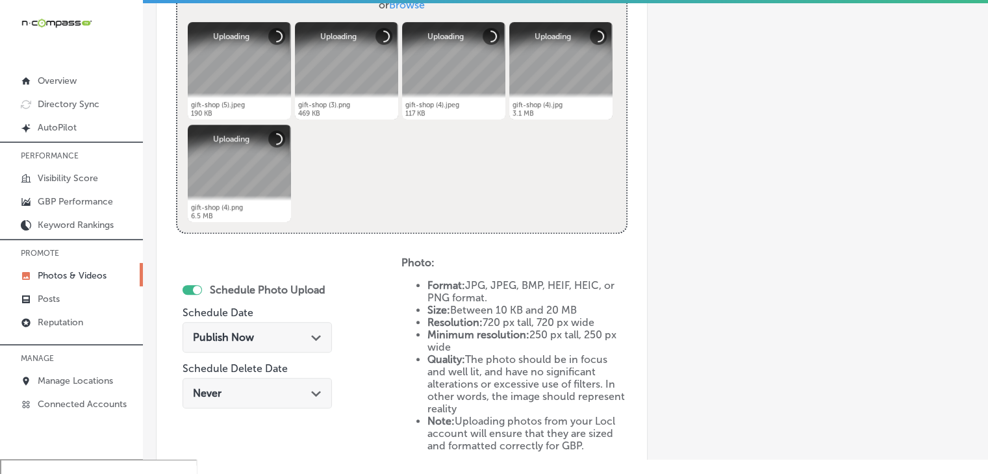
click at [294, 337] on div "Publish Now Path Created with Sketch." at bounding box center [257, 337] width 129 height 12
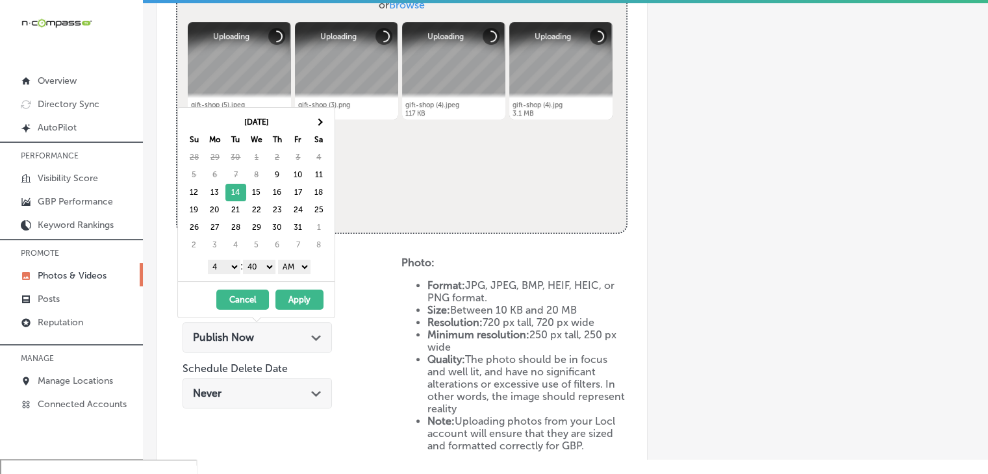
click at [223, 266] on select "1 2 3 4 5 6 7 8 9 10 11 12" at bounding box center [224, 267] width 32 height 14
click at [267, 270] on select "00 10 20 30 40 50" at bounding box center [259, 267] width 32 height 14
click at [305, 263] on select "AM PM" at bounding box center [294, 267] width 32 height 14
drag, startPoint x: 292, startPoint y: 262, endPoint x: 293, endPoint y: 270, distance: 7.3
click at [293, 263] on select "AM PM" at bounding box center [294, 267] width 32 height 14
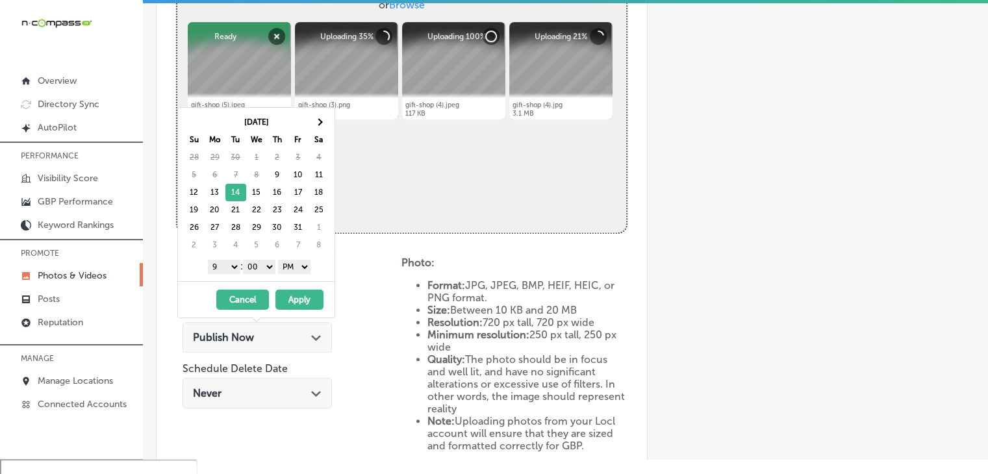
click at [294, 297] on button "Apply" at bounding box center [299, 300] width 48 height 20
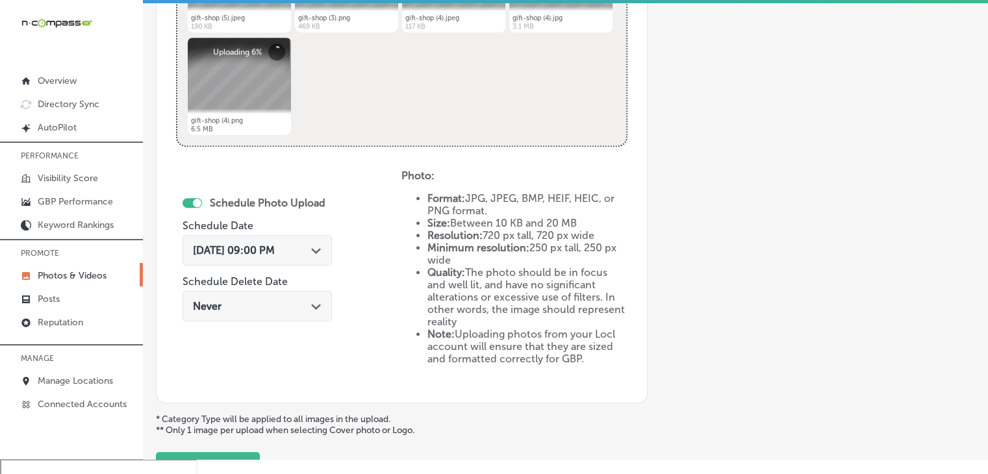
scroll to position [714, 0]
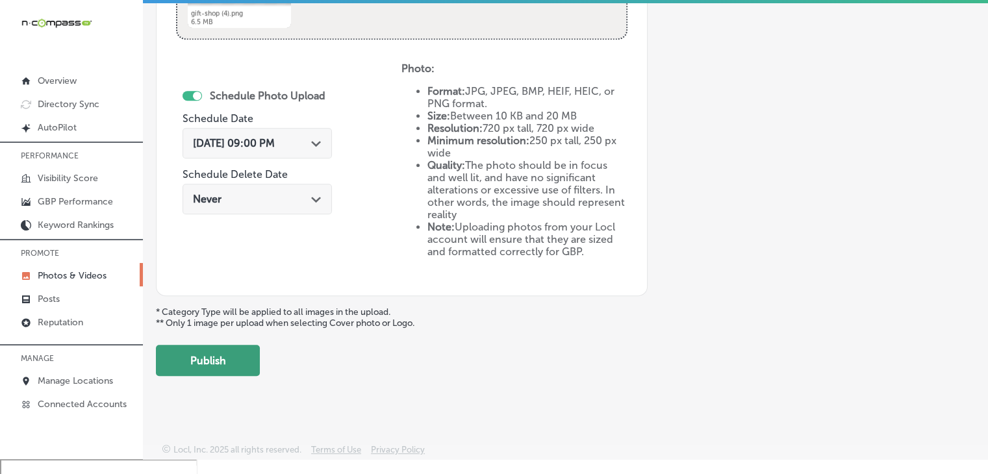
click at [255, 351] on button "Publish" at bounding box center [208, 360] width 104 height 31
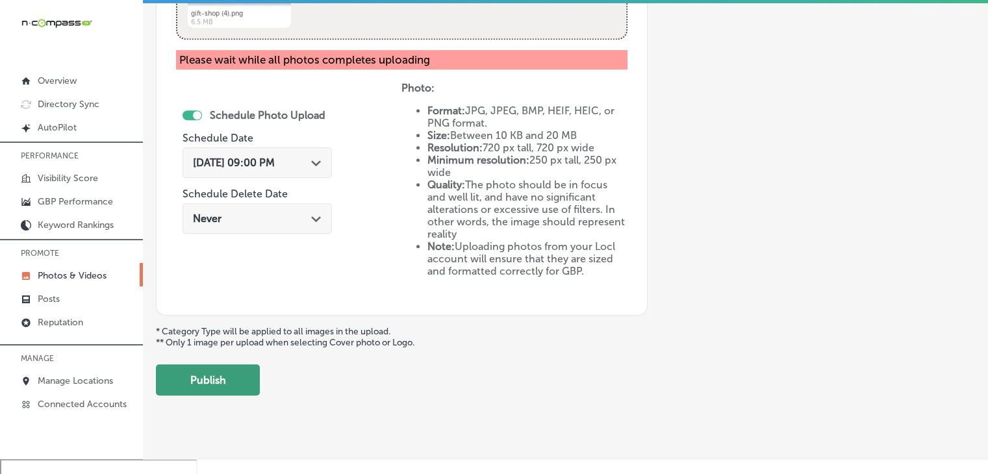
click at [199, 386] on button "Publish" at bounding box center [208, 379] width 104 height 31
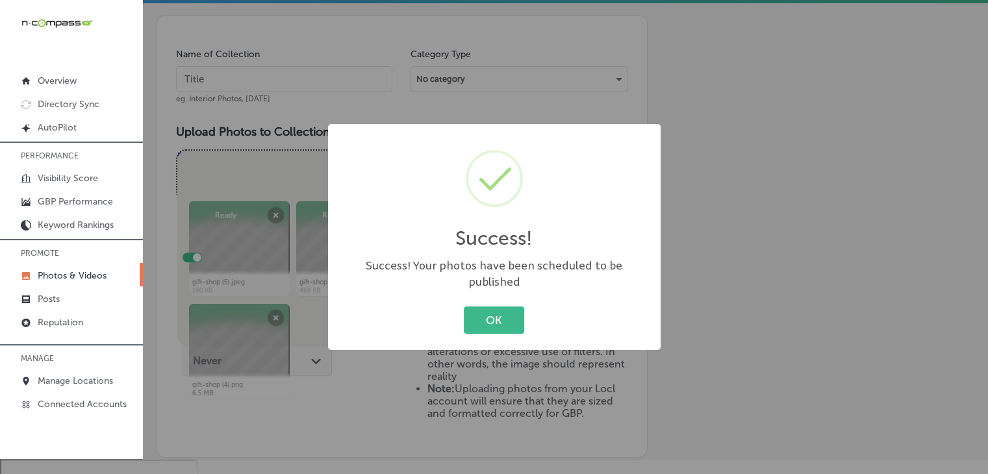
scroll to position [503, 0]
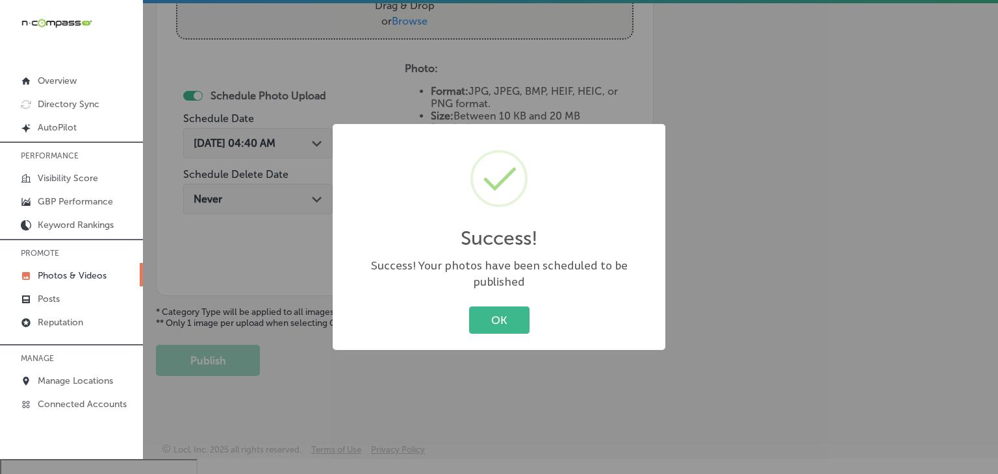
click at [449, 315] on div "OK Cancel" at bounding box center [498, 320] width 307 height 34
click at [484, 307] on button "OK" at bounding box center [499, 320] width 60 height 27
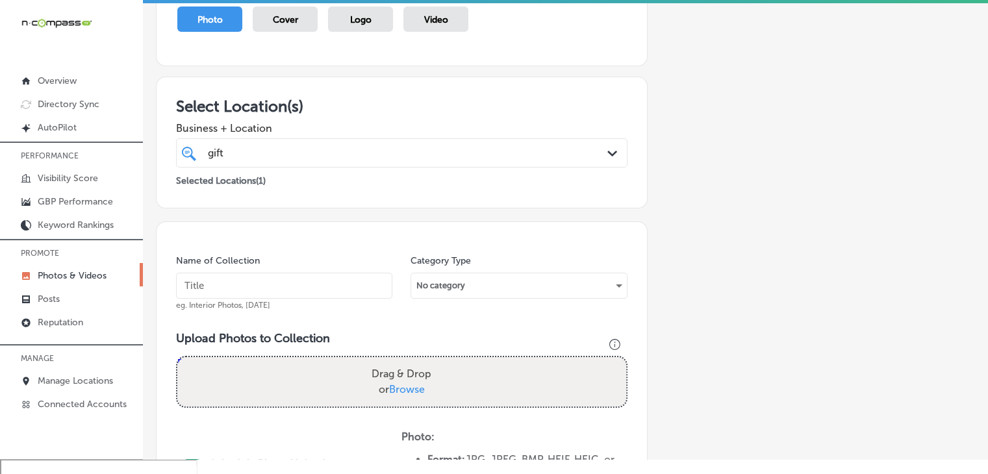
scroll to position [114, 0]
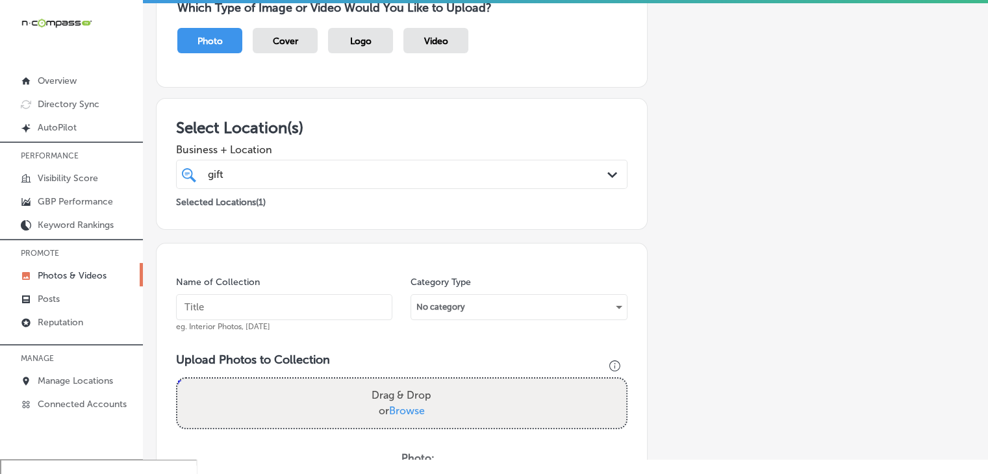
click at [284, 318] on input "text" at bounding box center [284, 307] width 216 height 26
paste input "The Gift-Easy, [DATE], Week"
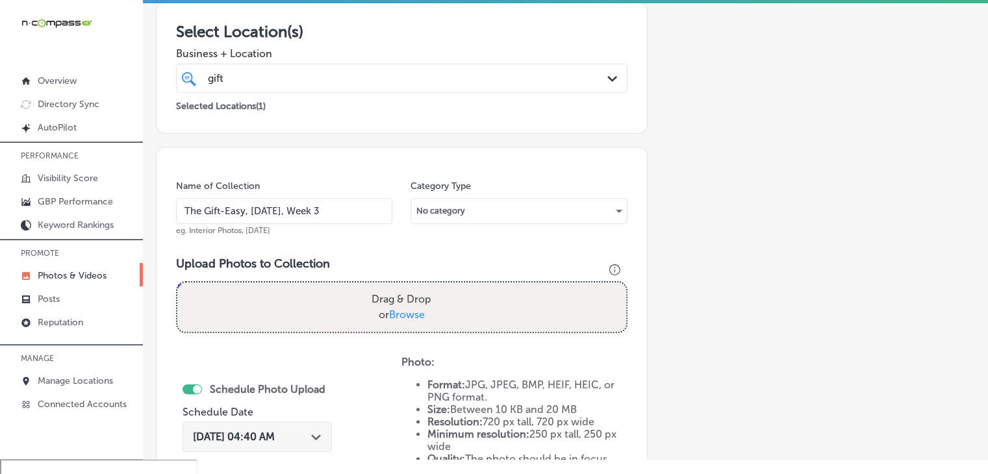
scroll to position [244, 0]
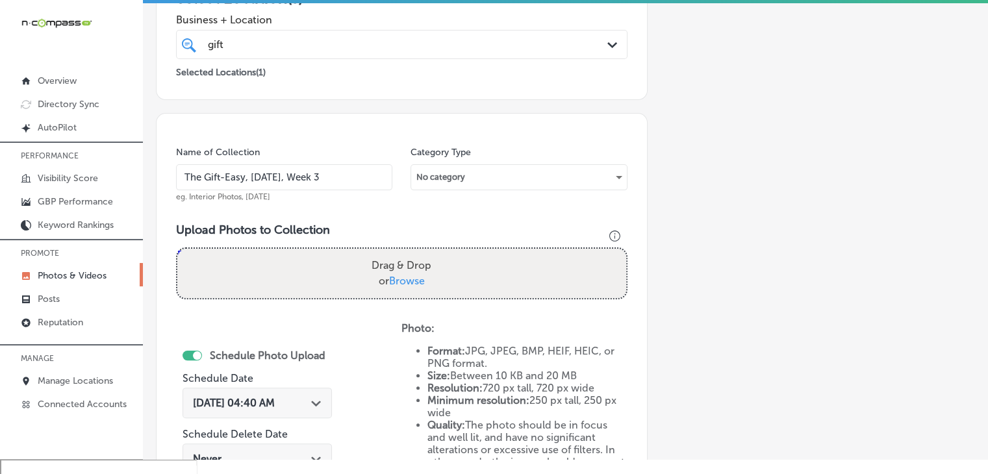
type input "The Gift-Easy, [DATE], Week 3"
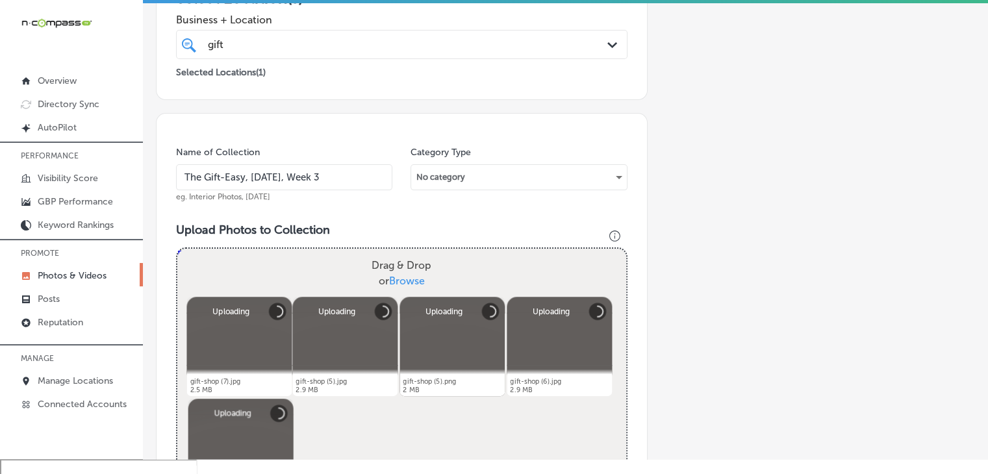
scroll to position [503, 0]
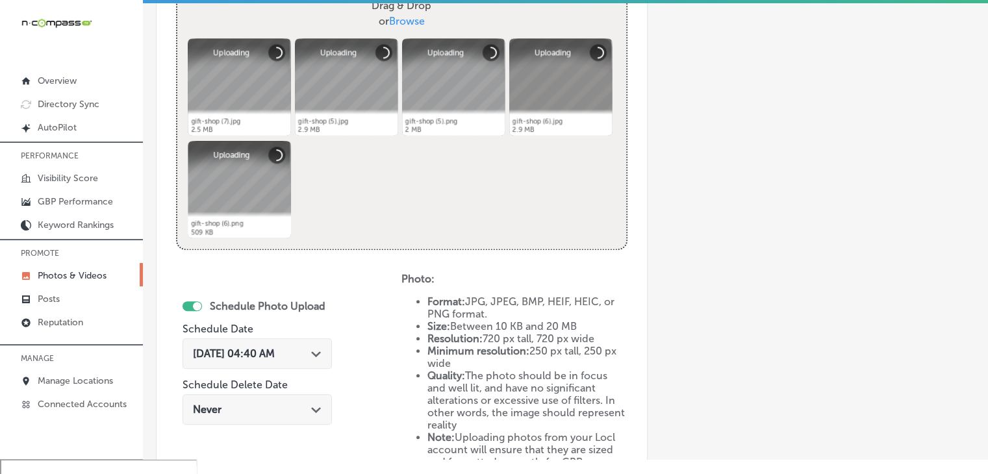
click at [275, 349] on span "[DATE] 04:40 AM" at bounding box center [234, 353] width 82 height 12
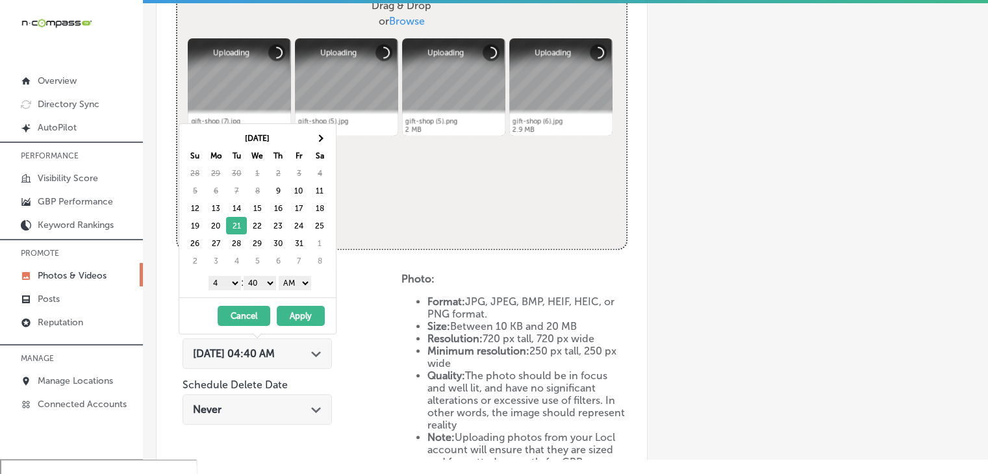
click at [227, 284] on select "1 2 3 4 5 6 7 8 9 10 11 12" at bounding box center [224, 283] width 32 height 14
click at [257, 283] on select "00 10 20 30 40 50" at bounding box center [260, 283] width 32 height 14
click at [305, 279] on select "AM PM" at bounding box center [295, 283] width 32 height 14
click at [288, 313] on button "Apply" at bounding box center [301, 316] width 48 height 20
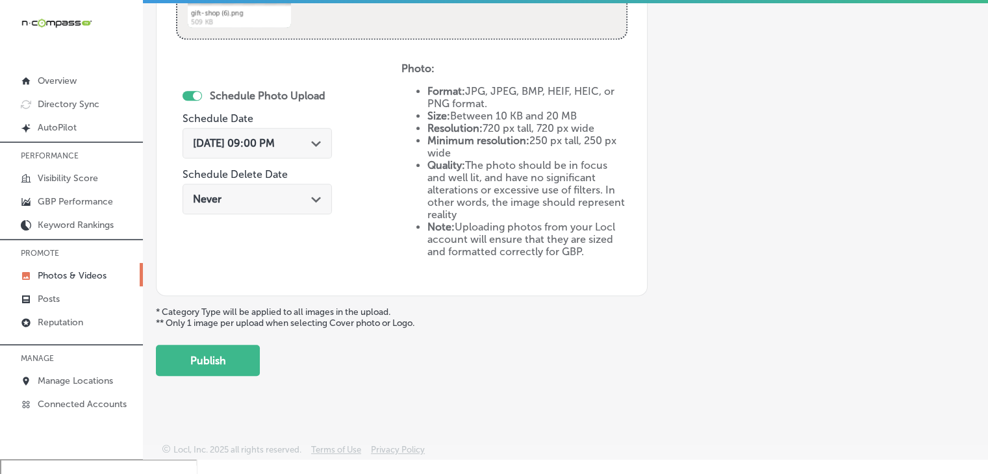
click at [227, 353] on button "Publish" at bounding box center [208, 360] width 104 height 31
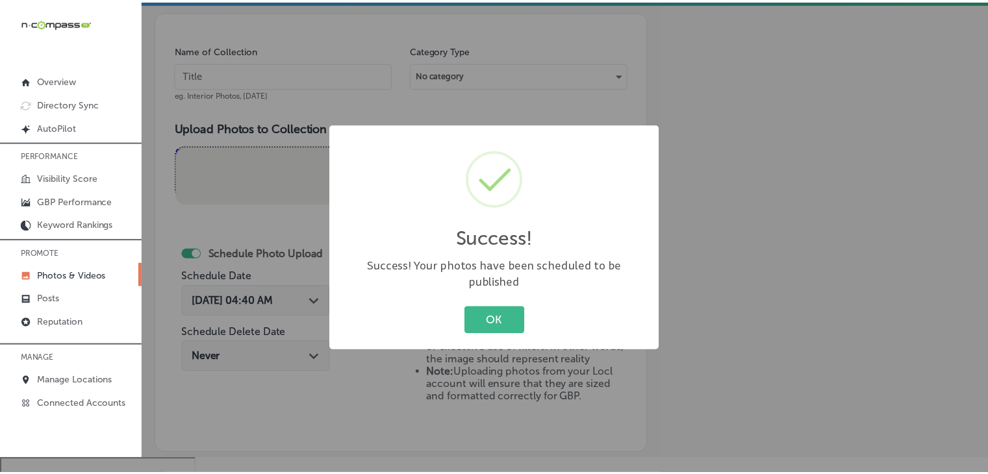
scroll to position [324, 0]
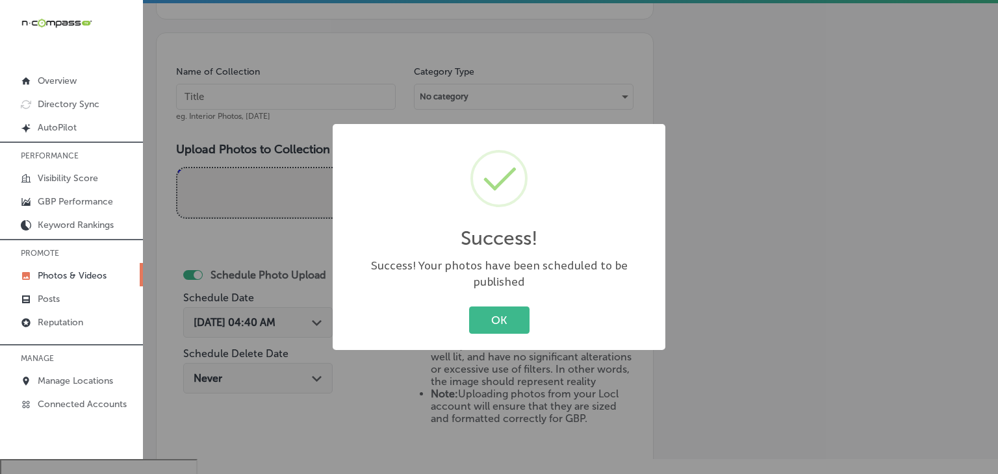
click at [336, 121] on div "Success! × Success! Your photos have been scheduled to be published OK Cancel" at bounding box center [499, 237] width 998 height 474
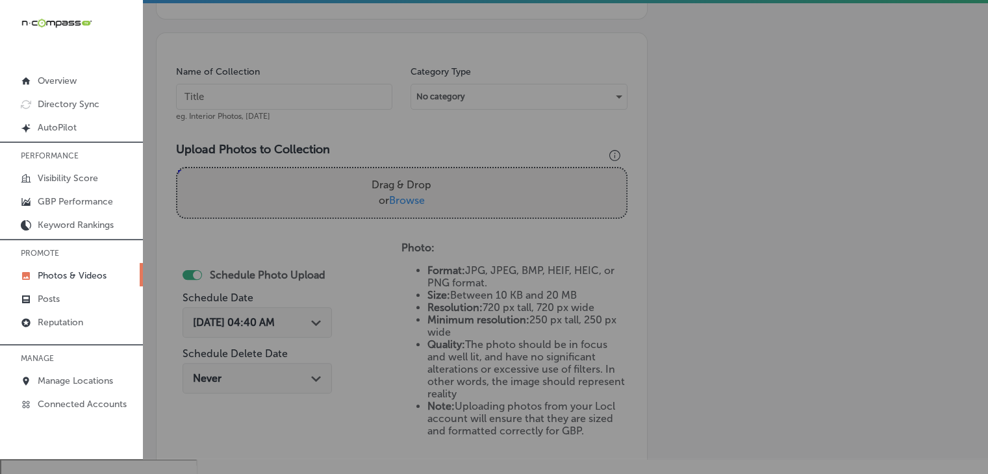
click at [315, 93] on input "text" at bounding box center [284, 97] width 216 height 26
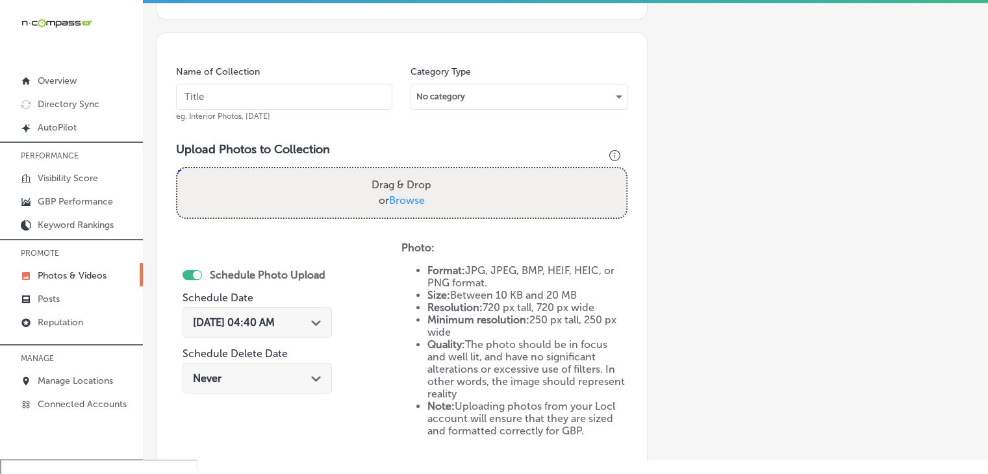
paste input "The Gift-Easy, [DATE], Week"
type input "The Gift-Easy, [DATE], Week 4"
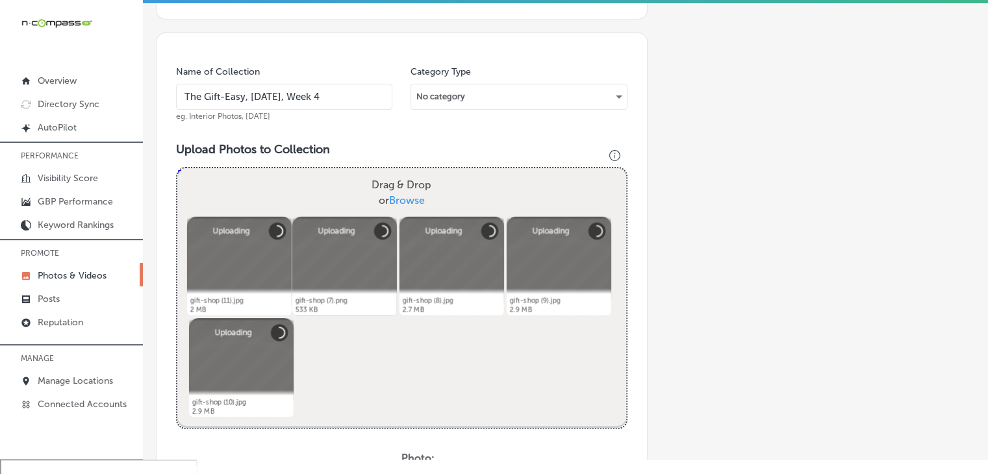
scroll to position [454, 0]
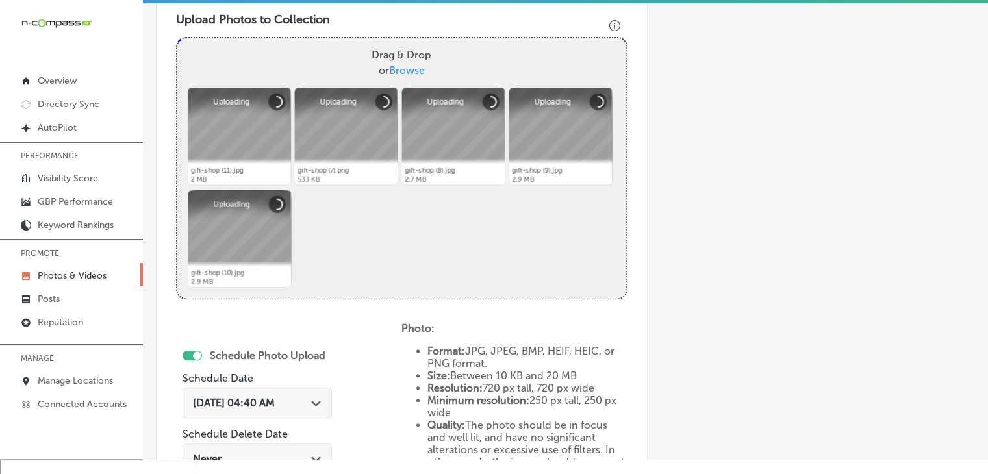
click at [270, 405] on span "[DATE] 04:40 AM" at bounding box center [234, 403] width 82 height 12
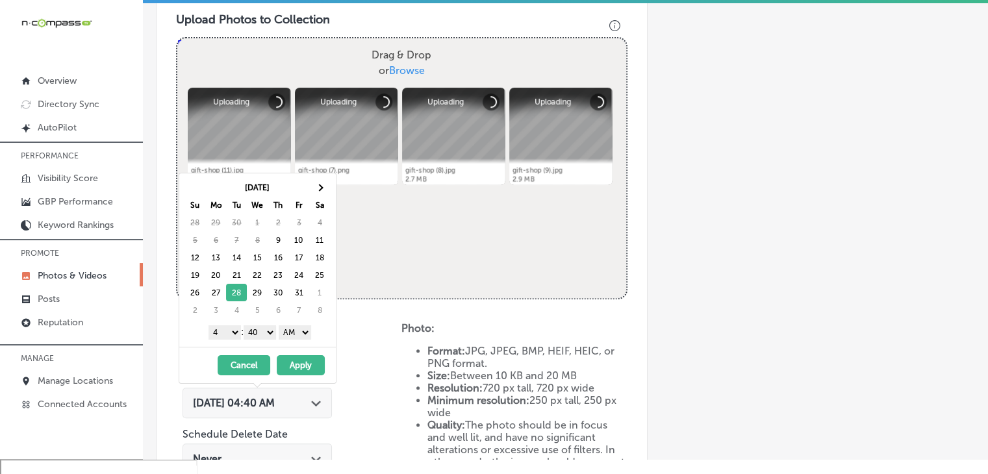
click at [227, 331] on select "1 2 3 4 5 6 7 8 9 10 11 12" at bounding box center [224, 332] width 32 height 14
click at [265, 331] on select "00 10 20 30 40 50" at bounding box center [260, 332] width 32 height 14
click at [288, 333] on select "AM PM" at bounding box center [295, 332] width 32 height 14
click at [289, 357] on button "Apply" at bounding box center [301, 365] width 48 height 20
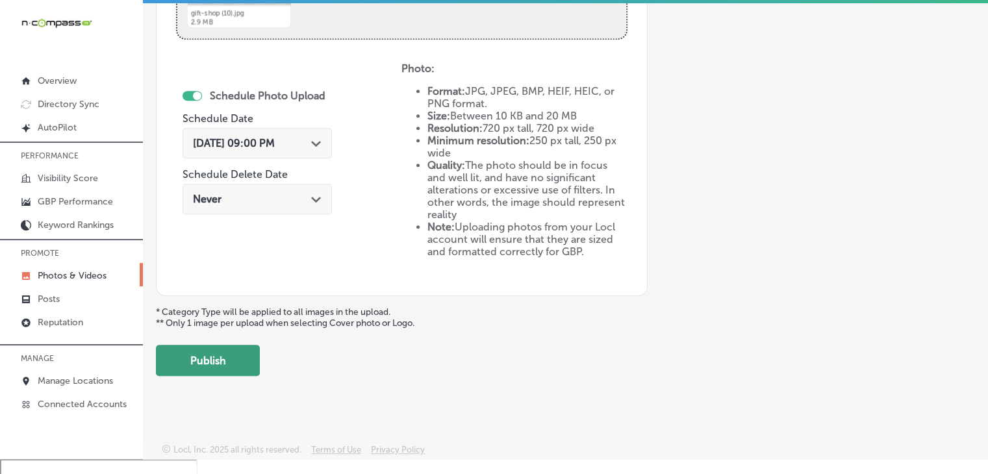
click at [236, 359] on button "Publish" at bounding box center [208, 360] width 104 height 31
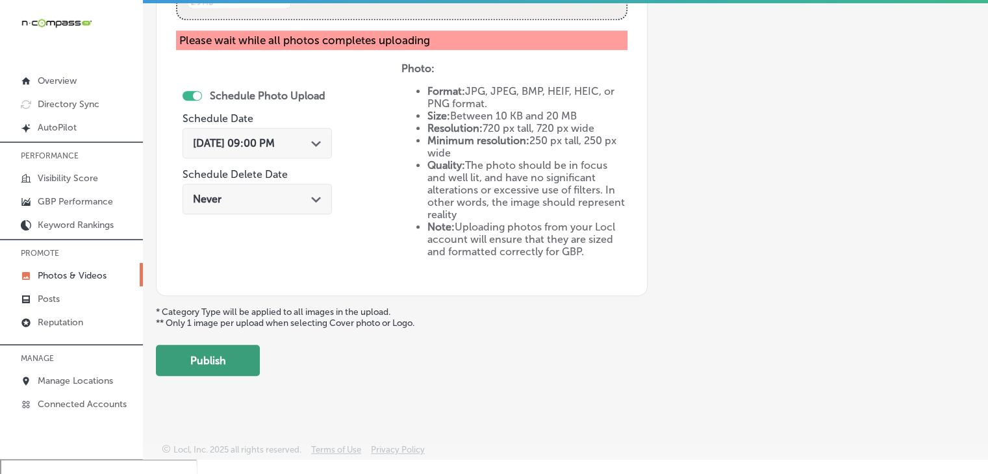
click at [253, 351] on button "Publish" at bounding box center [208, 360] width 104 height 31
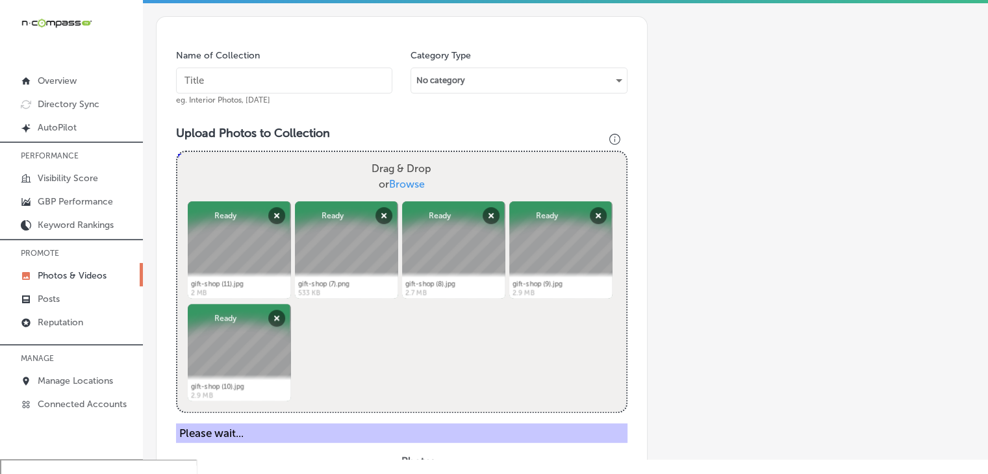
scroll to position [214, 0]
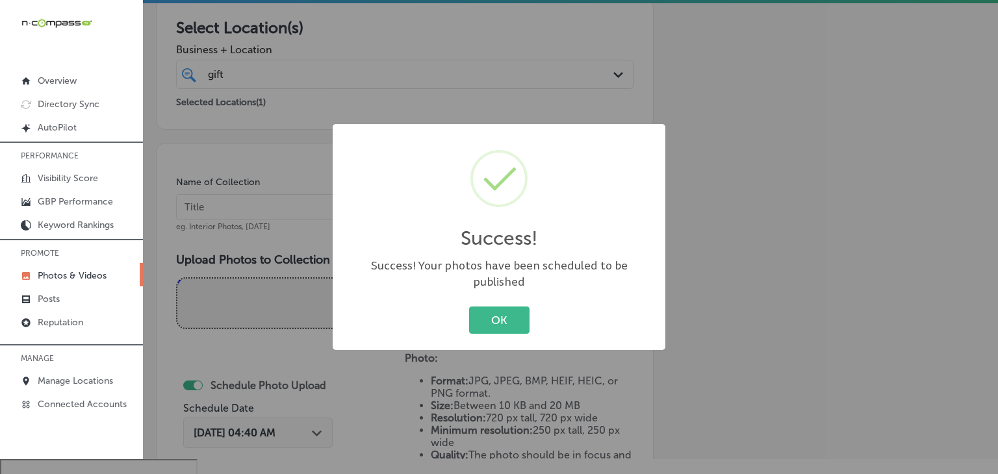
click at [327, 211] on div "Success! × Success! Your photos have been scheduled to be published OK Cancel" at bounding box center [499, 237] width 998 height 474
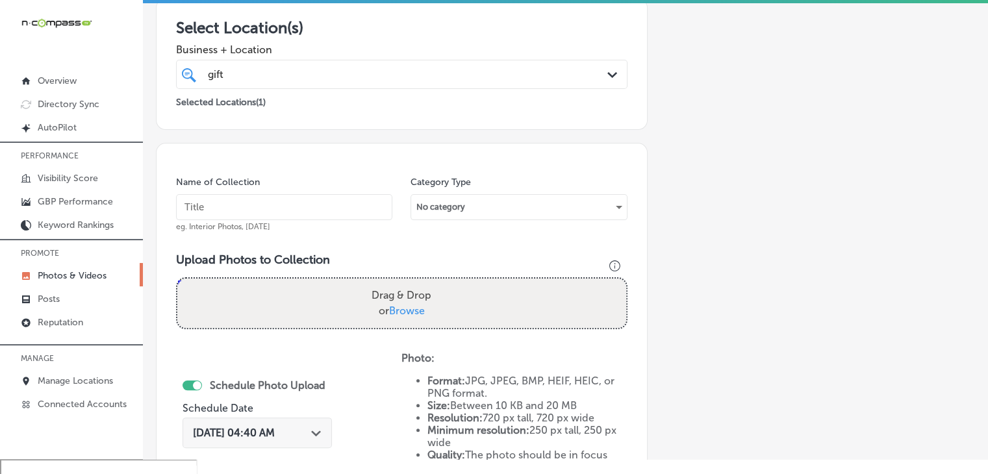
click at [320, 205] on input "text" at bounding box center [284, 207] width 216 height 26
paste input "The Gift-Easy, [DATE], Week"
click at [247, 203] on input "The Gift-Easy, [DATE], Week" at bounding box center [284, 207] width 216 height 26
click at [252, 202] on input "The Gift-Easy, [DATE], Week" at bounding box center [284, 207] width 216 height 26
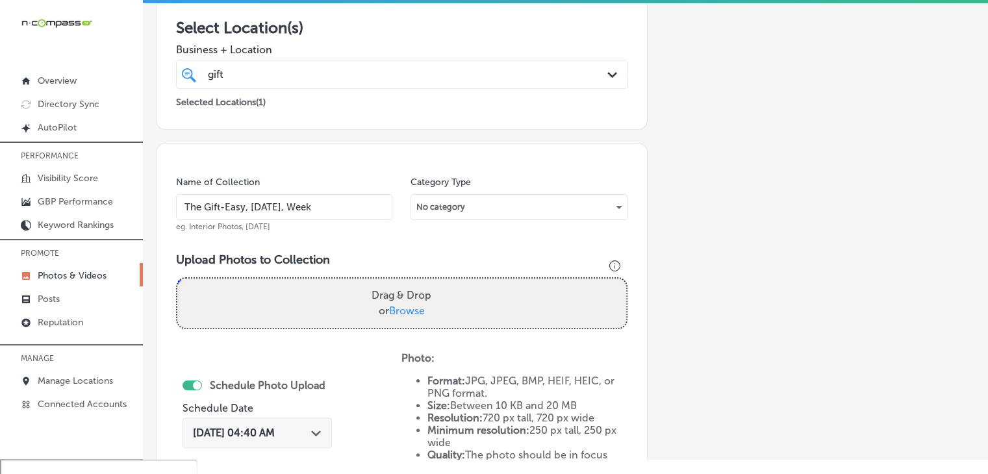
click at [252, 202] on input "The Gift-Easy, [DATE], Week" at bounding box center [284, 207] width 216 height 26
type input "The Gift-Easy, [DATE], Week 1"
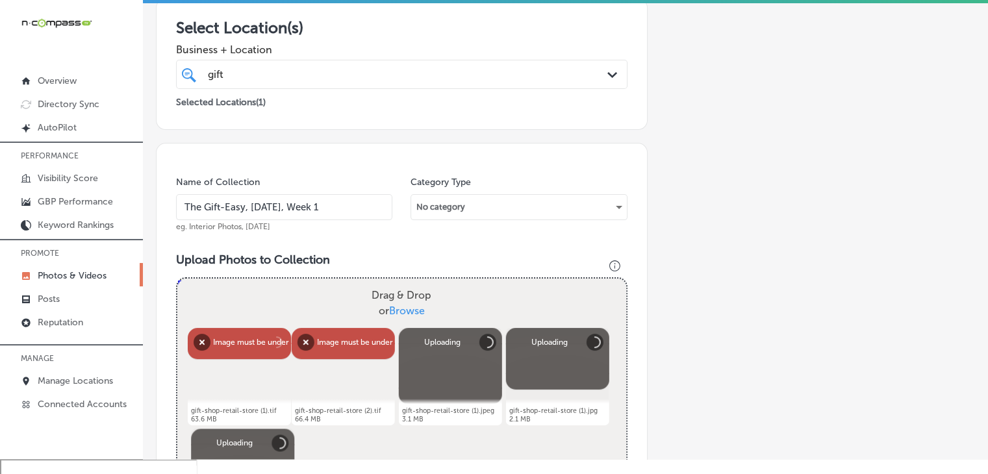
scroll to position [473, 0]
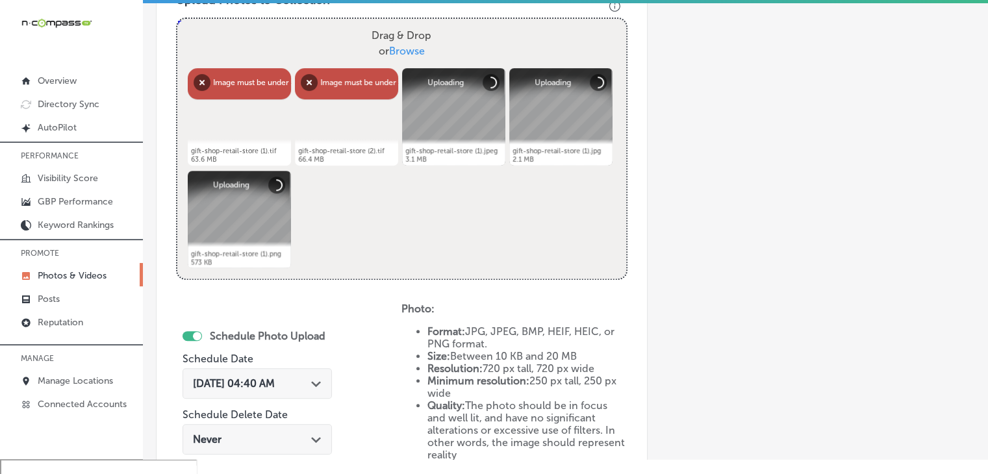
click at [182, 73] on div "Powered by PQINA Drag & Drop or Browse Abort Retry Remove Upload Cancel Retry R…" at bounding box center [401, 149] width 449 height 260
click at [200, 74] on button "Remove" at bounding box center [202, 82] width 17 height 17
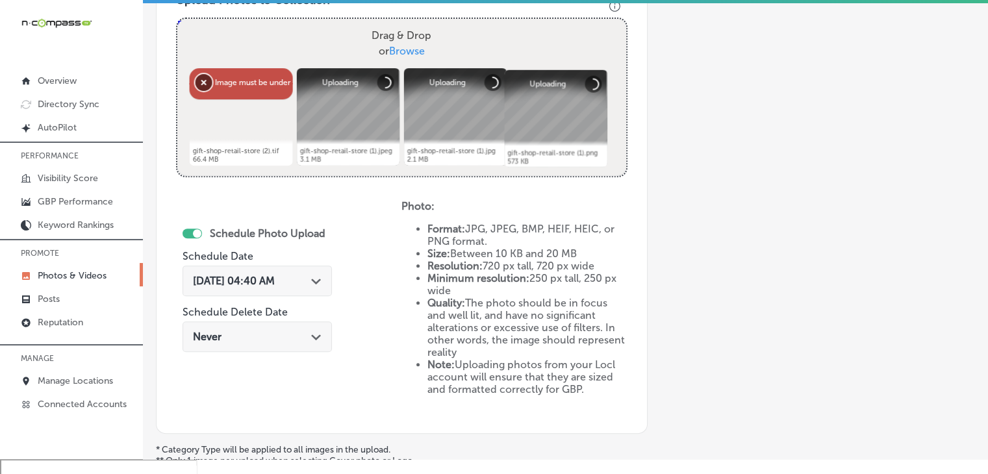
click at [203, 74] on button "Remove" at bounding box center [203, 82] width 17 height 17
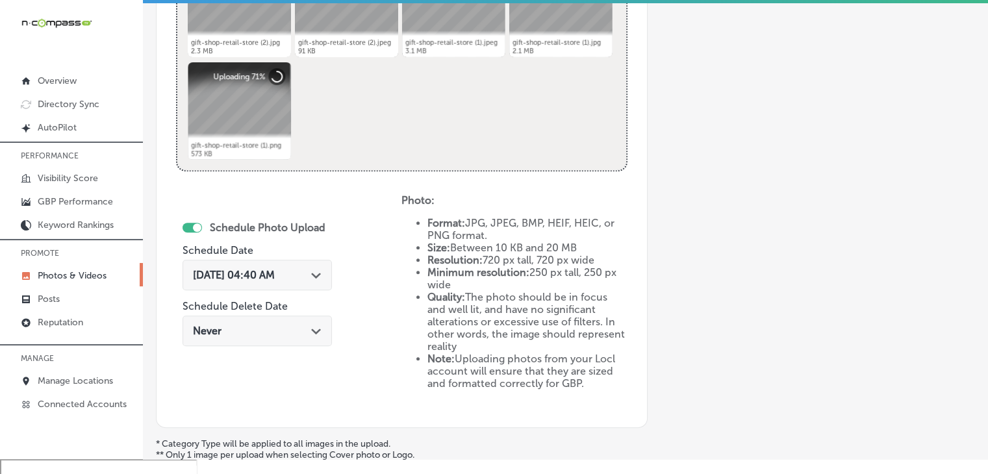
scroll to position [603, 0]
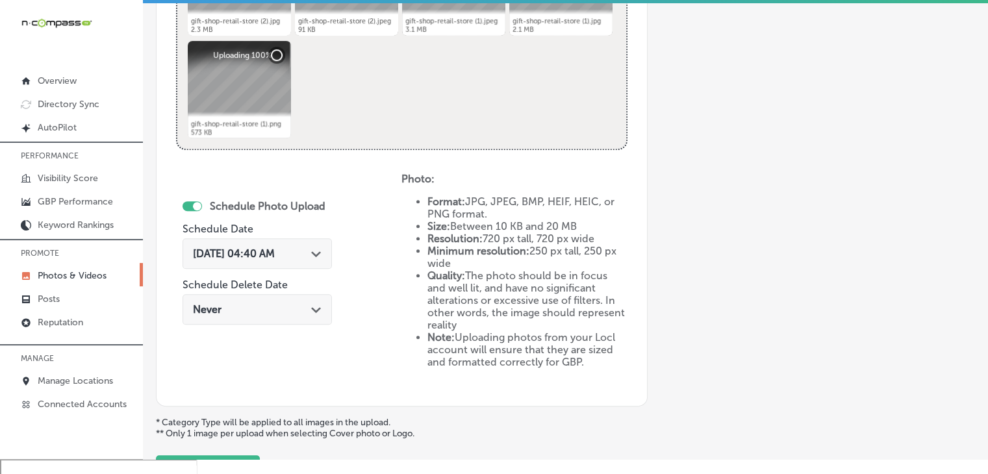
click at [271, 260] on div "[DATE] 04:40 AM Path Created with Sketch." at bounding box center [256, 253] width 149 height 31
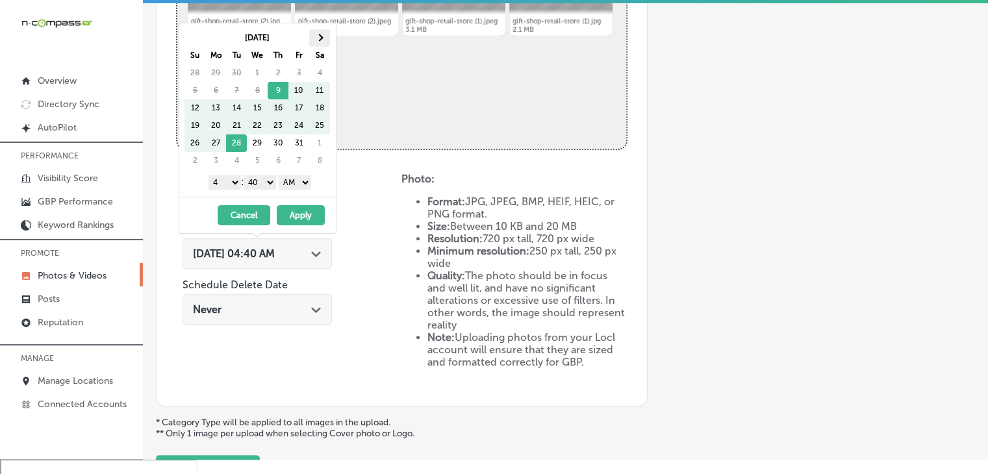
click at [325, 36] on th at bounding box center [319, 38] width 21 height 18
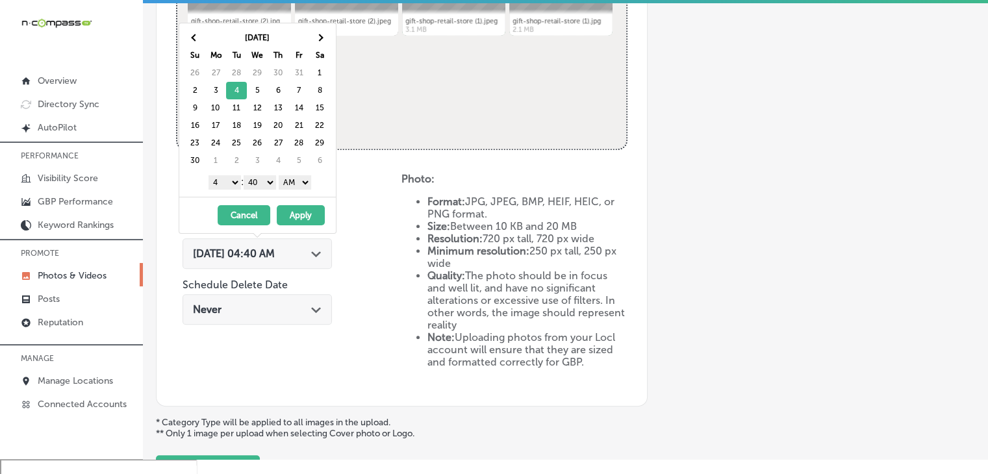
click at [231, 181] on select "1 2 3 4 5 6 7 8 9 10 11 12" at bounding box center [224, 182] width 32 height 14
click at [262, 175] on select "00 10 20 30 40 50" at bounding box center [260, 182] width 32 height 14
click at [299, 179] on select "AM PM" at bounding box center [295, 182] width 32 height 14
click at [281, 175] on select "AM PM" at bounding box center [295, 182] width 32 height 14
click at [303, 186] on select "AM PM" at bounding box center [295, 182] width 32 height 14
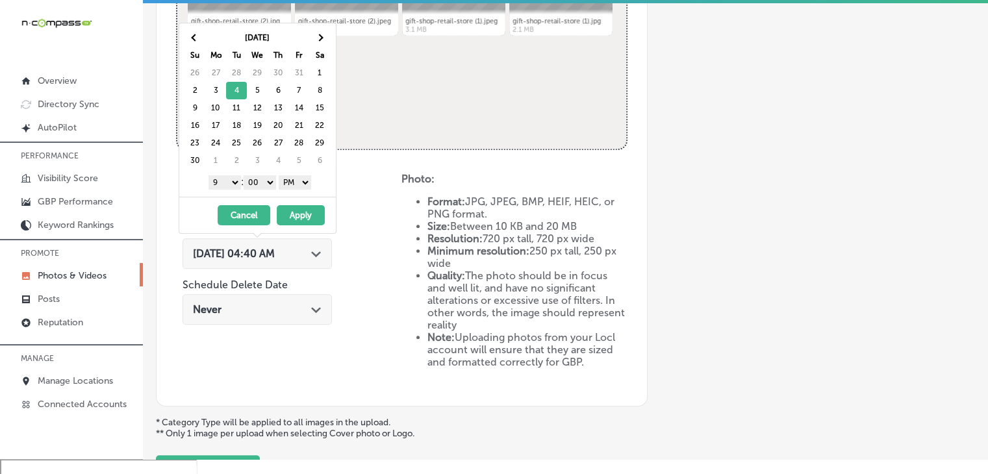
click at [294, 214] on button "Apply" at bounding box center [301, 215] width 48 height 20
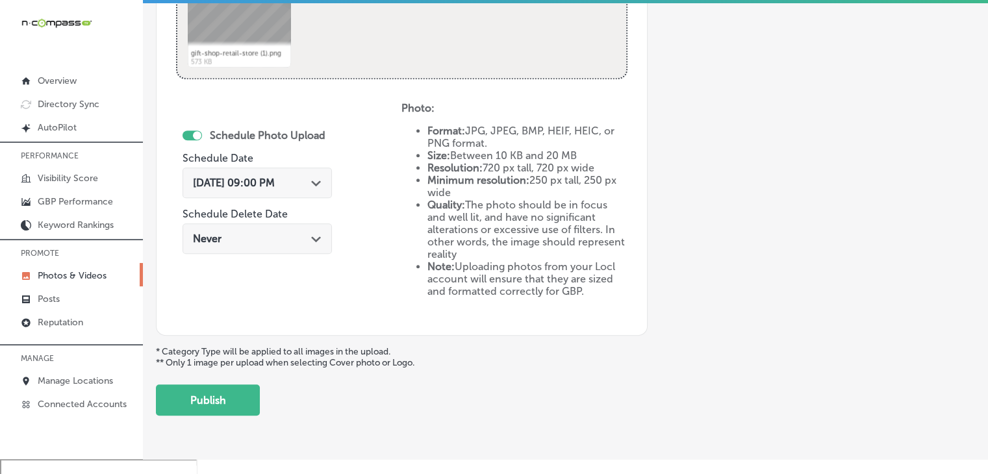
scroll to position [714, 0]
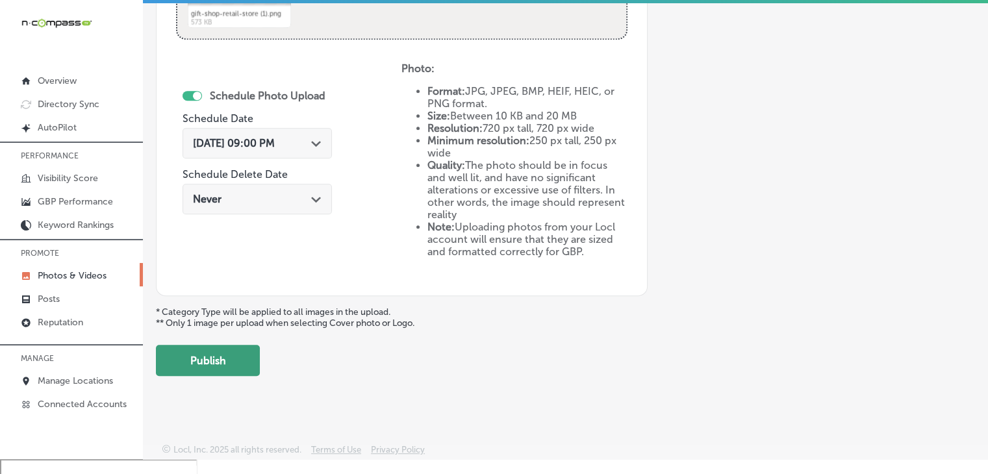
click at [246, 346] on button "Publish" at bounding box center [208, 360] width 104 height 31
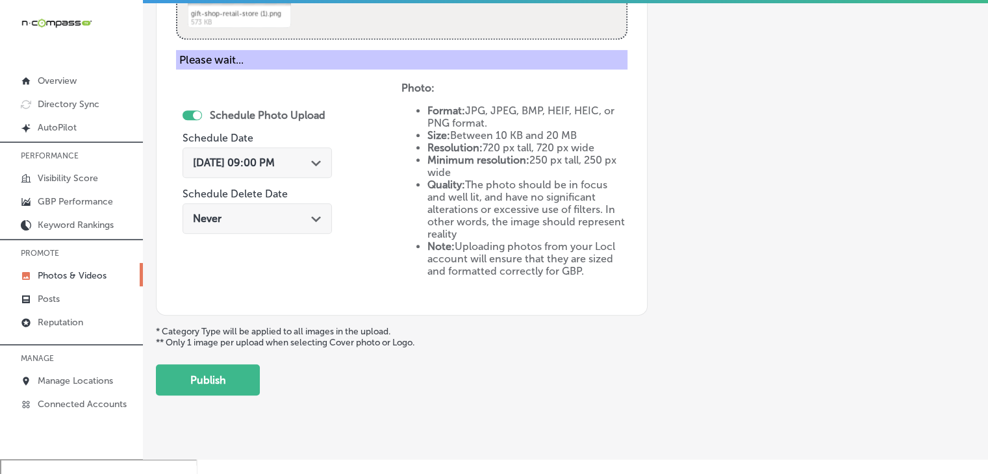
drag, startPoint x: 254, startPoint y: 338, endPoint x: 260, endPoint y: 335, distance: 6.7
click at [255, 338] on p "* Category Type will be applied to all images in the upload. ** Only 1 image pe…" at bounding box center [565, 337] width 819 height 22
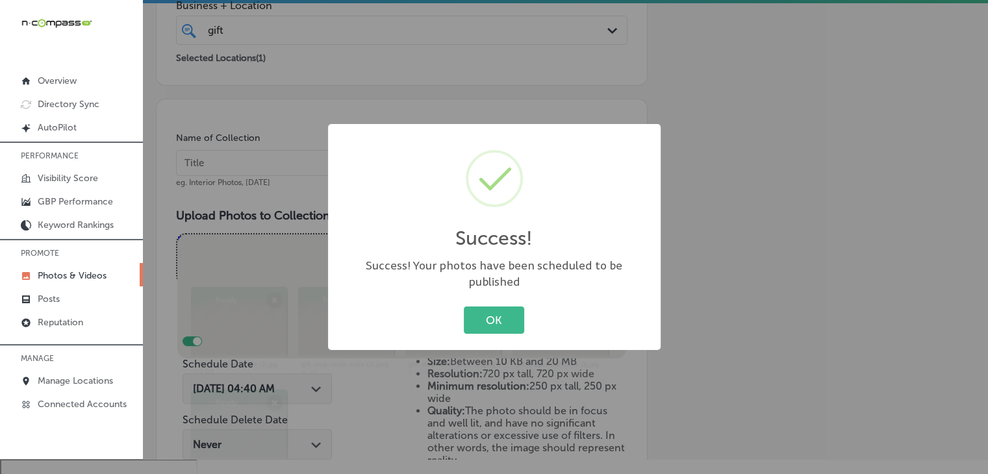
scroll to position [200, 0]
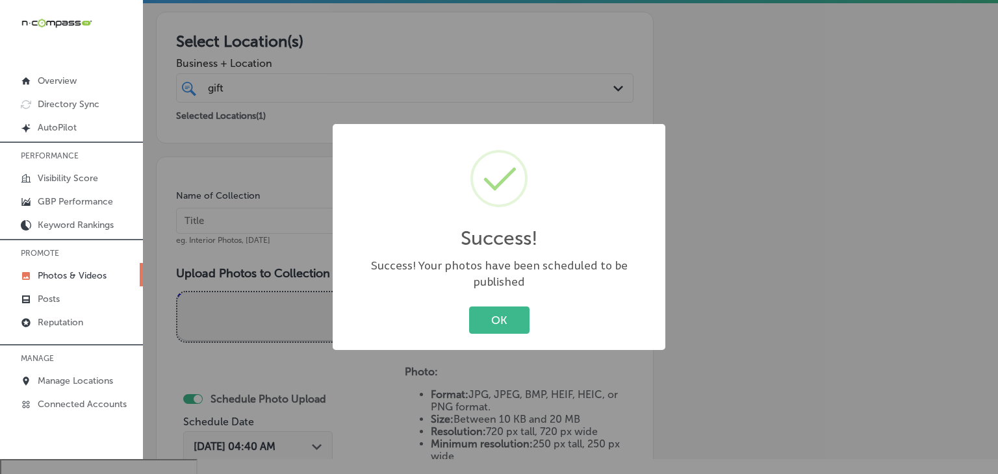
click at [278, 172] on div "Success! × Success! Your photos have been scheduled to be published OK Cancel" at bounding box center [499, 237] width 998 height 474
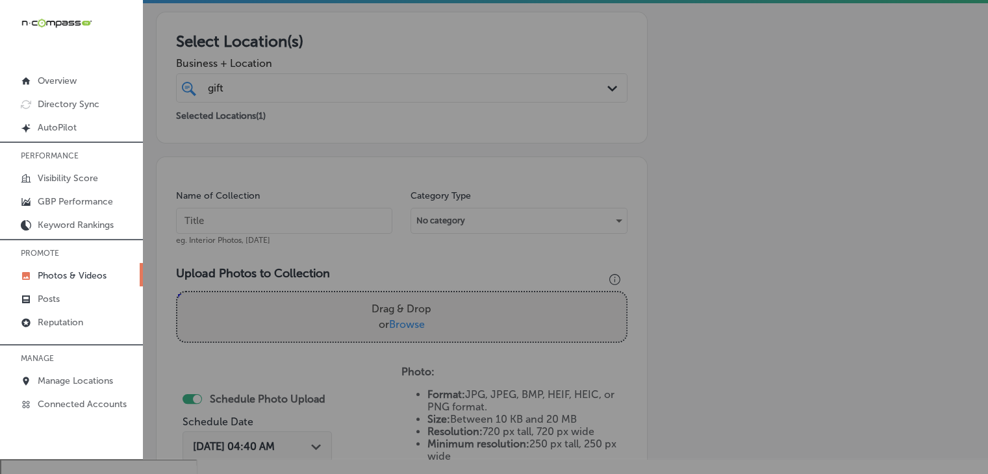
click at [270, 237] on span "eg. Interior Photos, [DATE]" at bounding box center [223, 240] width 94 height 9
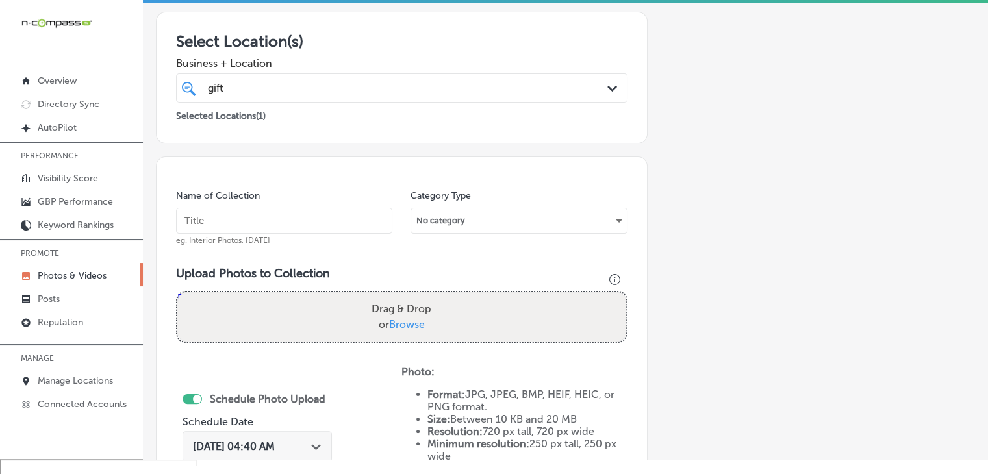
click at [278, 217] on input "text" at bounding box center [284, 221] width 216 height 26
paste input "The Gift-Easy, [DATE], Week"
type input "The Gift-Easy, [DATE], Week 2"
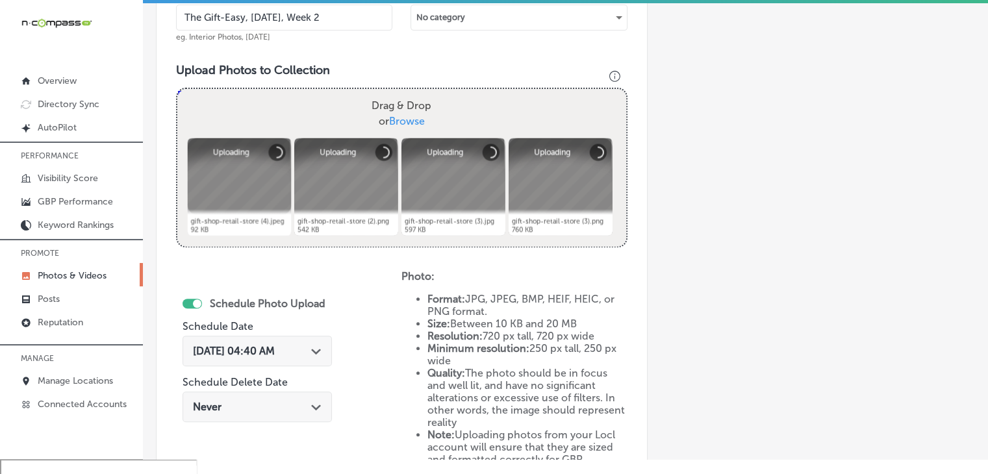
scroll to position [460, 0]
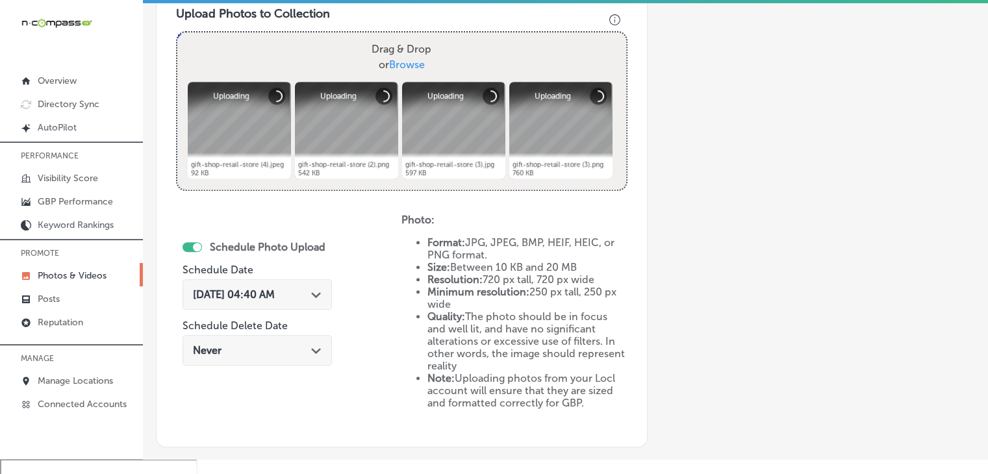
click at [317, 265] on div "Schedule Photo Upload Schedule Date [DATE] 04:40 AM Path Created with Sketch. S…" at bounding box center [256, 304] width 149 height 141
click at [316, 289] on div "Path Created with Sketch." at bounding box center [316, 293] width 10 height 10
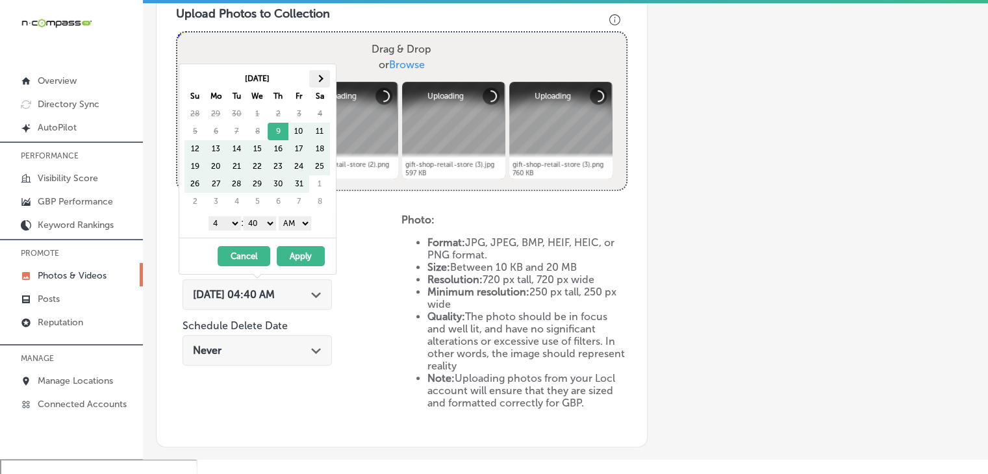
click at [320, 78] on span at bounding box center [319, 78] width 7 height 7
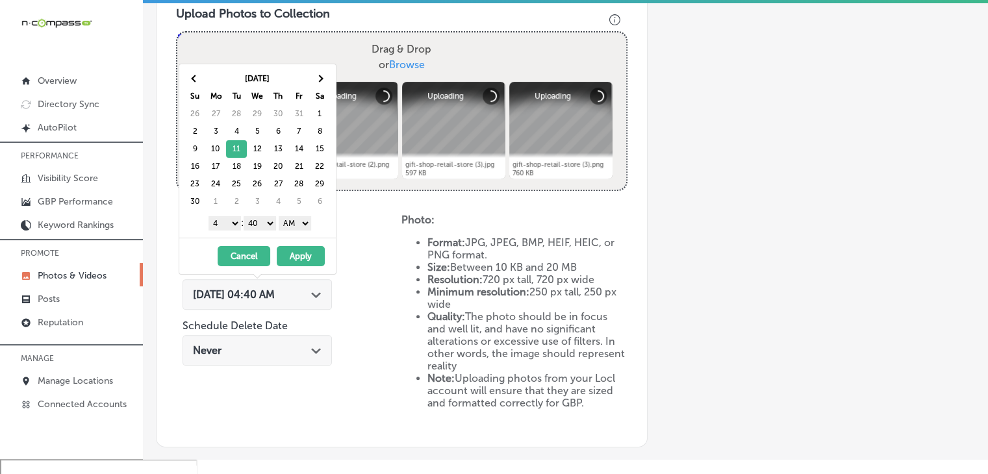
click at [225, 234] on div "[DATE] Su Mo Tu We Th Fr Sa 26 27 28 29 30 31 1 2 3 4 5 6 7 8 9 10 11 12 13 14 …" at bounding box center [257, 150] width 157 height 173
click at [227, 226] on select "1 2 3 4 5 6 7 8 9 10 11 12" at bounding box center [224, 223] width 32 height 14
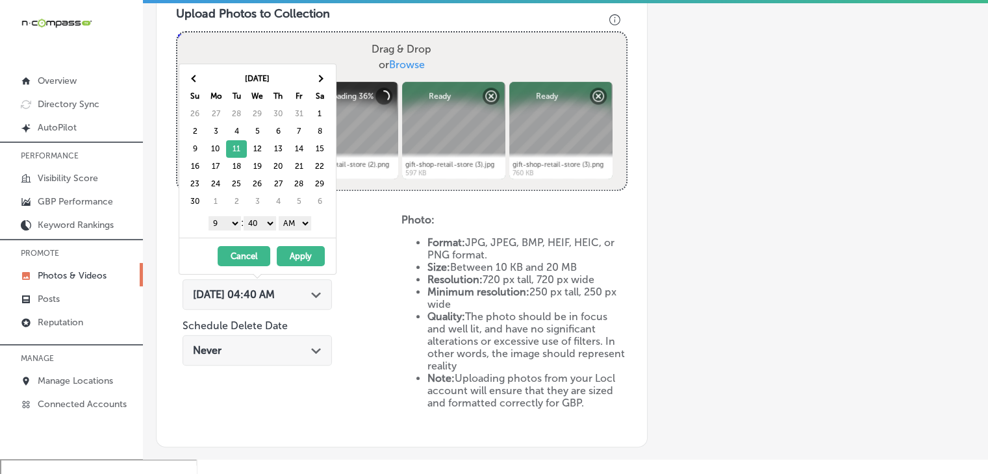
click at [267, 227] on select "00 10 20 30 40 50" at bounding box center [260, 223] width 32 height 14
click at [294, 221] on select "AM PM" at bounding box center [295, 223] width 32 height 14
click at [294, 246] on button "Apply" at bounding box center [301, 256] width 48 height 20
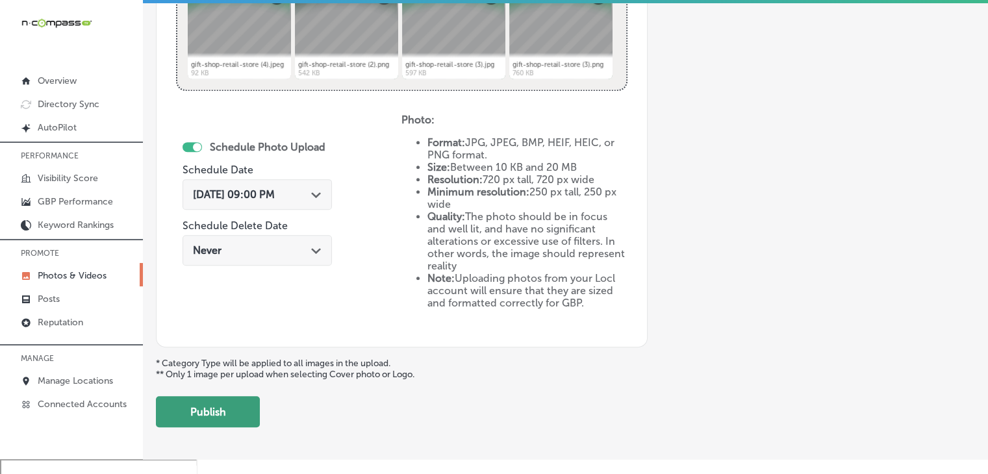
scroll to position [610, 0]
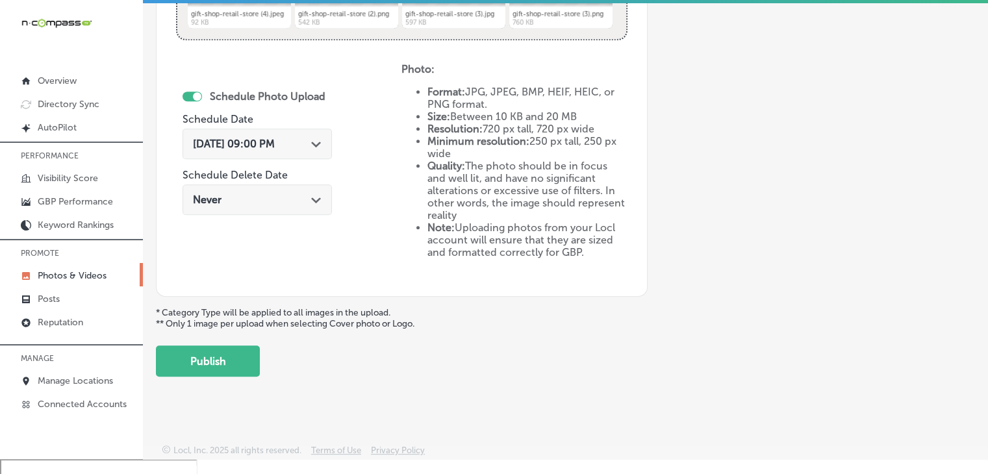
click at [247, 348] on button "Publish" at bounding box center [208, 360] width 104 height 31
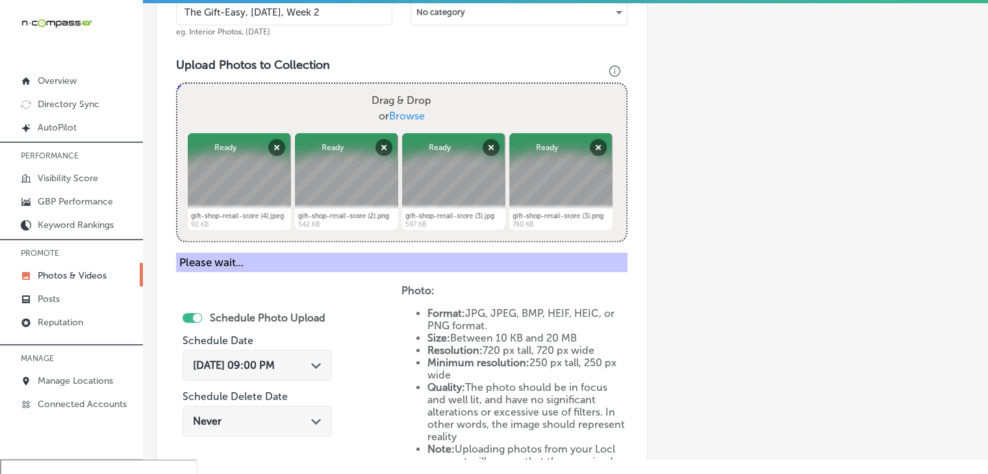
scroll to position [351, 0]
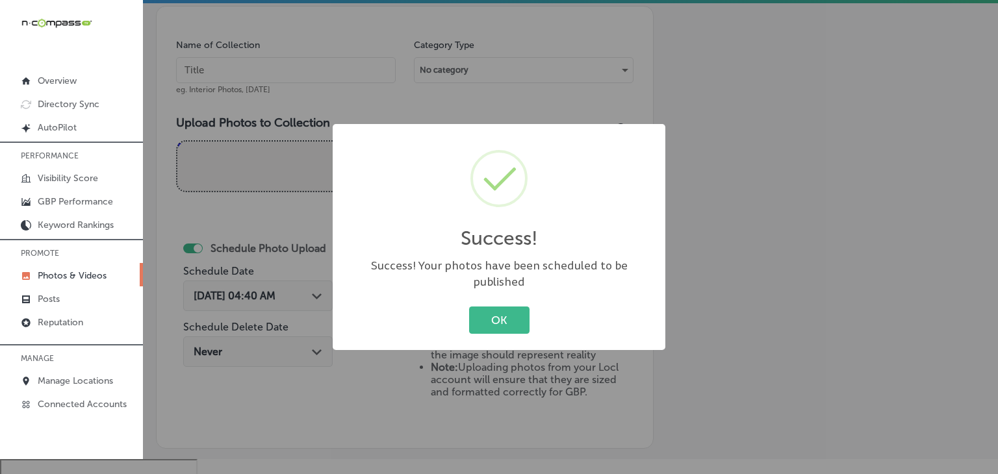
click at [323, 22] on div "Success! × Success! Your photos have been scheduled to be published OK Cancel" at bounding box center [499, 237] width 998 height 474
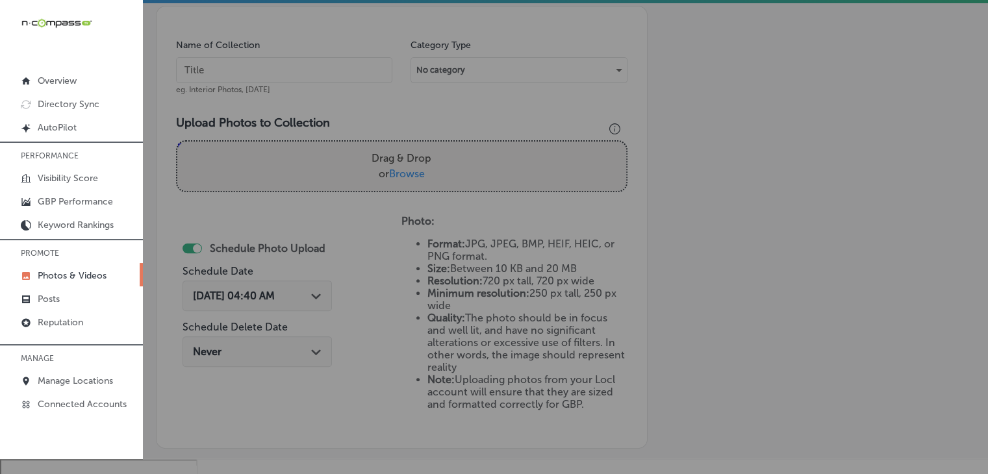
click at [323, 61] on input "text" at bounding box center [284, 70] width 216 height 26
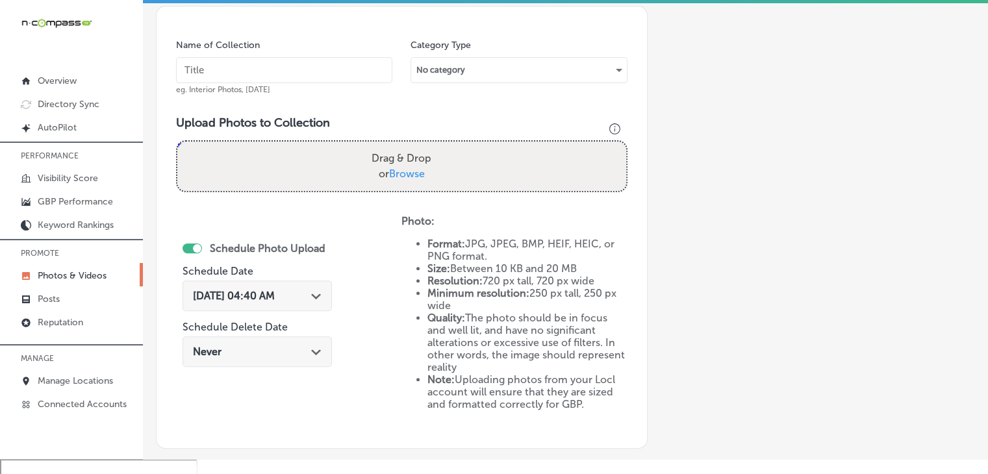
paste input "The Gift-Easy, [DATE], Week"
type input "The Gift-Easy, [DATE], Week 3"
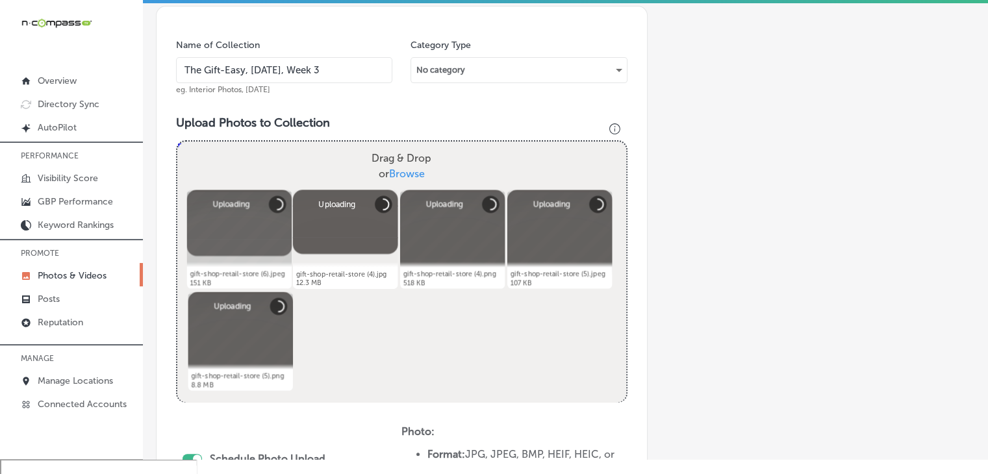
scroll to position [481, 0]
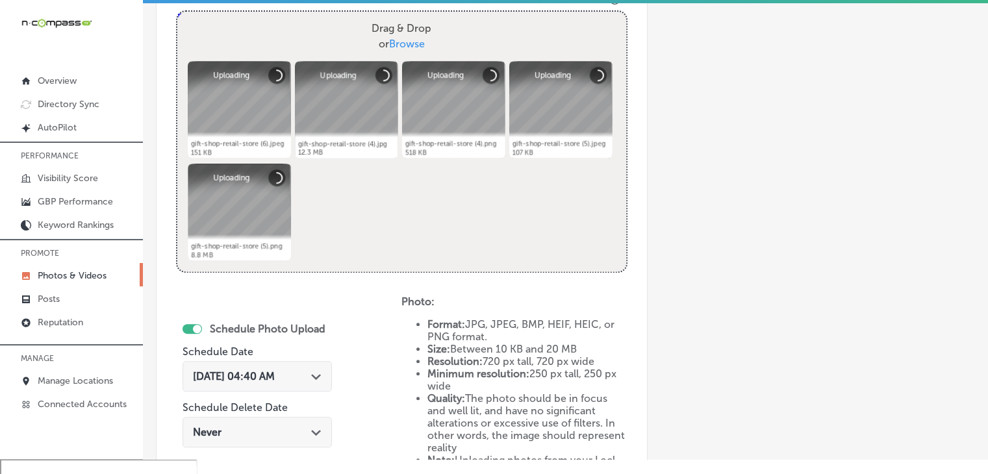
click at [299, 366] on div "[DATE] 04:40 AM Path Created with Sketch." at bounding box center [256, 376] width 149 height 31
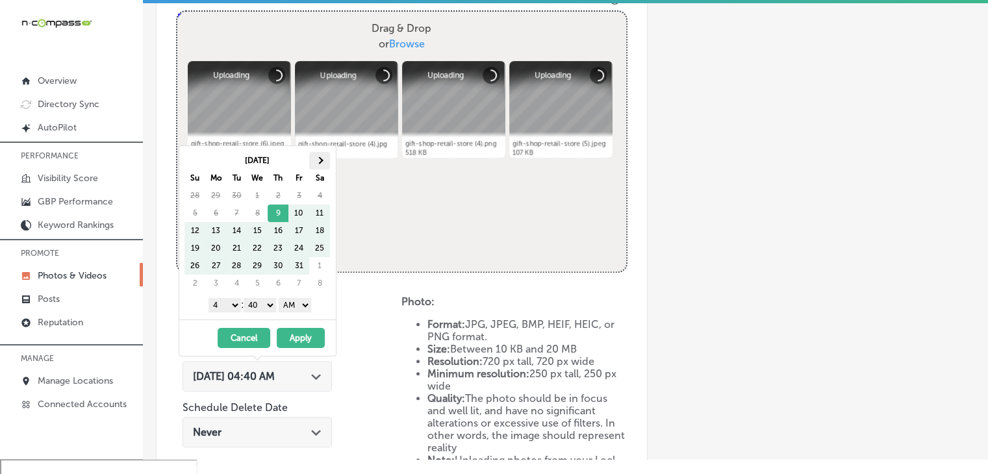
click at [321, 157] on th at bounding box center [319, 161] width 21 height 18
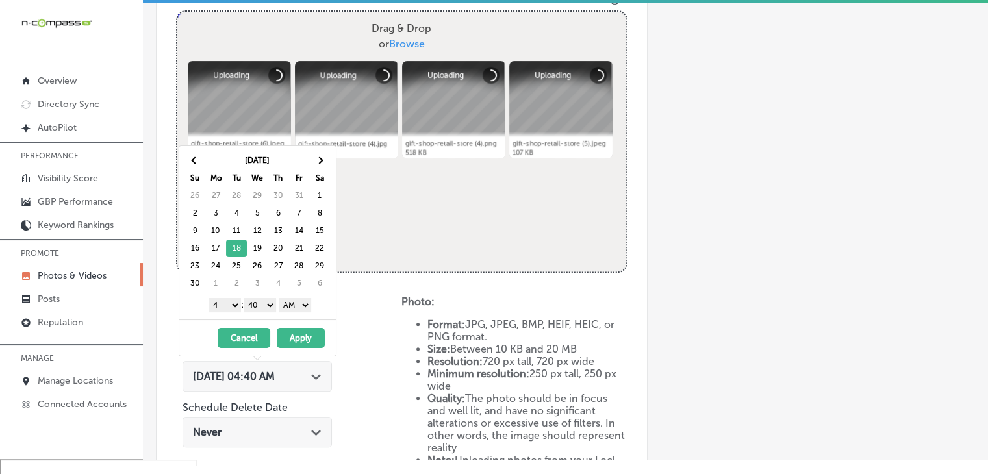
click at [234, 312] on div "1 2 3 4 5 6 7 8 9 10 11 12 : 00 10 20 30 40 50 AM PM" at bounding box center [259, 304] width 151 height 19
click at [236, 307] on select "1 2 3 4 5 6 7 8 9 10 11 12" at bounding box center [224, 305] width 32 height 14
click at [274, 308] on select "00 10 20 30 40 50" at bounding box center [260, 305] width 32 height 14
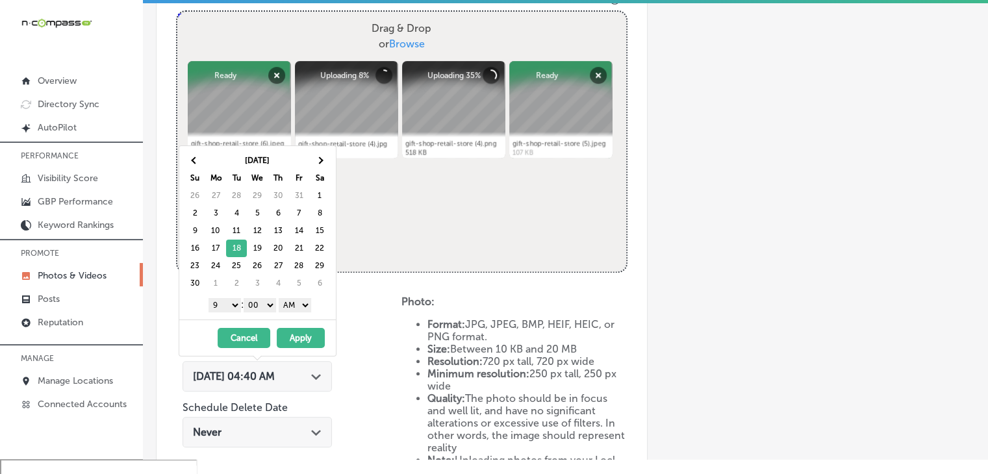
click at [286, 305] on select "AM PM" at bounding box center [295, 305] width 32 height 14
click at [281, 298] on select "AM PM" at bounding box center [295, 305] width 32 height 14
click at [299, 308] on select "AM PM" at bounding box center [295, 305] width 32 height 14
click at [299, 331] on button "Apply" at bounding box center [301, 338] width 48 height 20
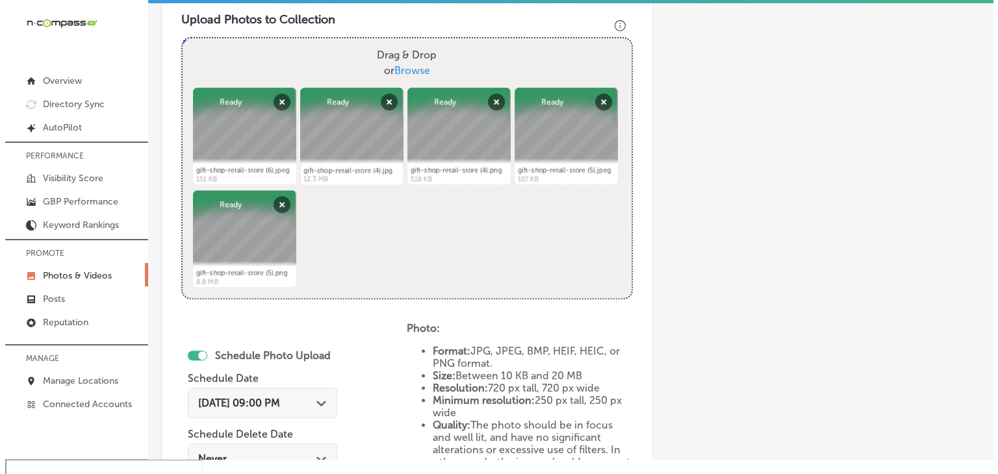
scroll to position [714, 0]
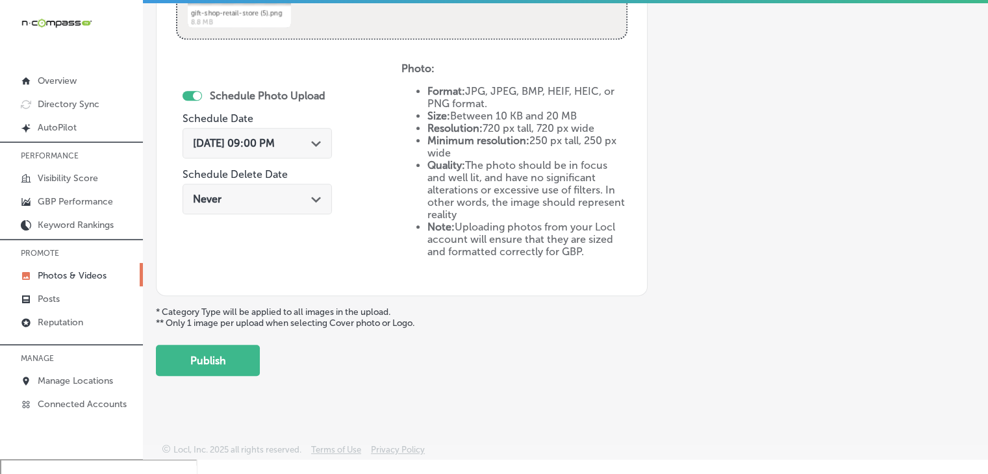
click at [221, 345] on button "Publish" at bounding box center [208, 360] width 104 height 31
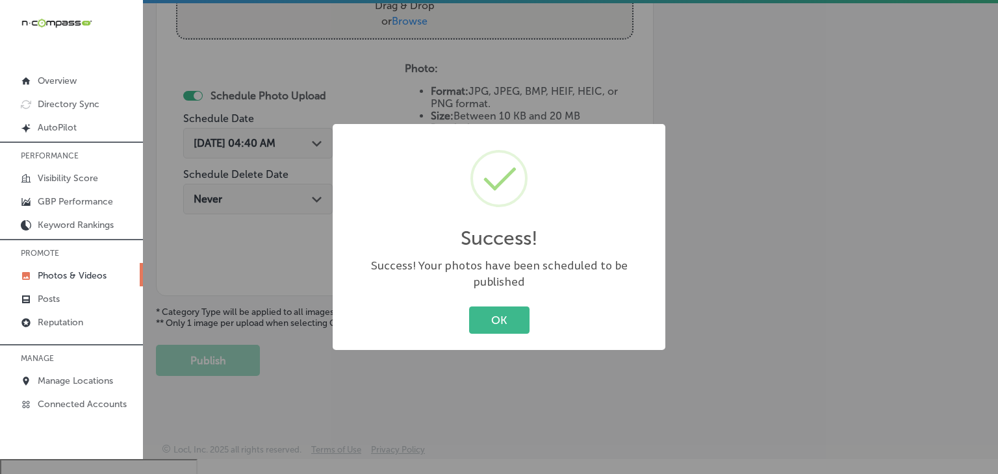
click at [300, 99] on div "Success! × Success! Your photos have been scheduled to be published OK Cancel" at bounding box center [499, 237] width 998 height 474
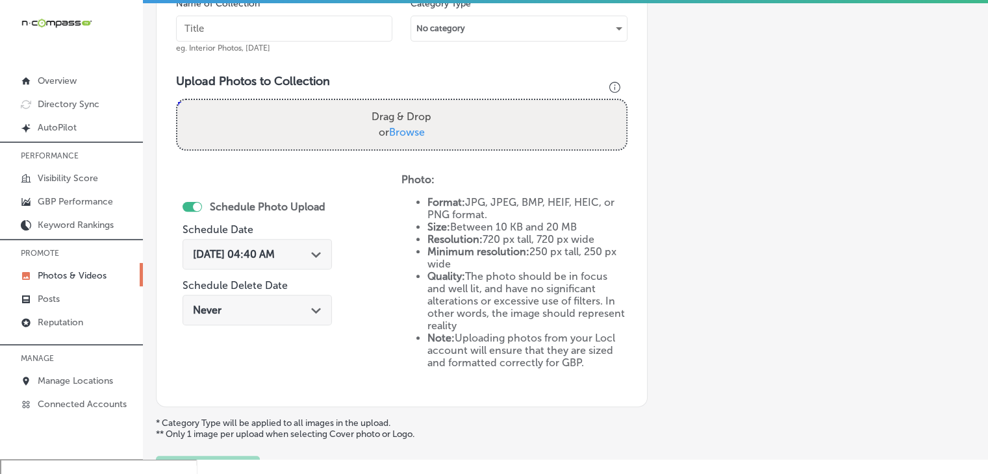
scroll to position [373, 0]
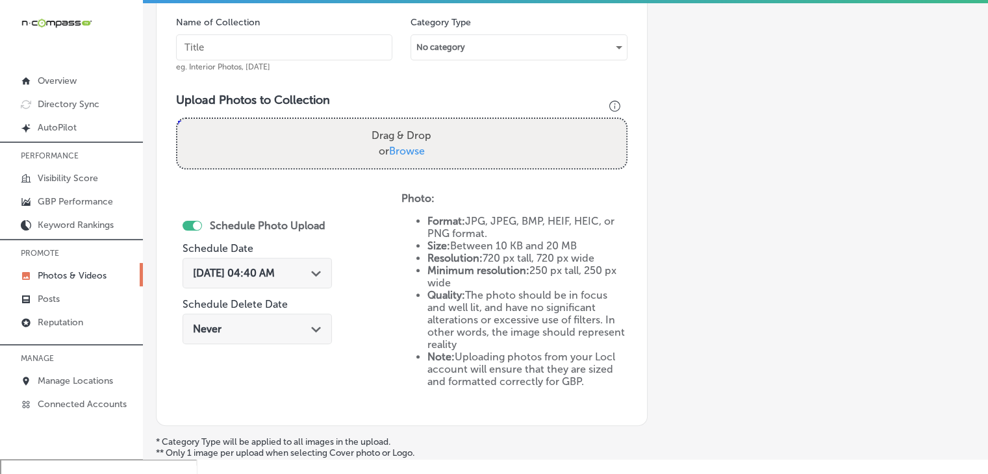
click at [306, 47] on input "text" at bounding box center [284, 47] width 216 height 26
paste input "The Gift-Easy, [DATE], Week"
type input "The Gift-Easy, [DATE], Week 4"
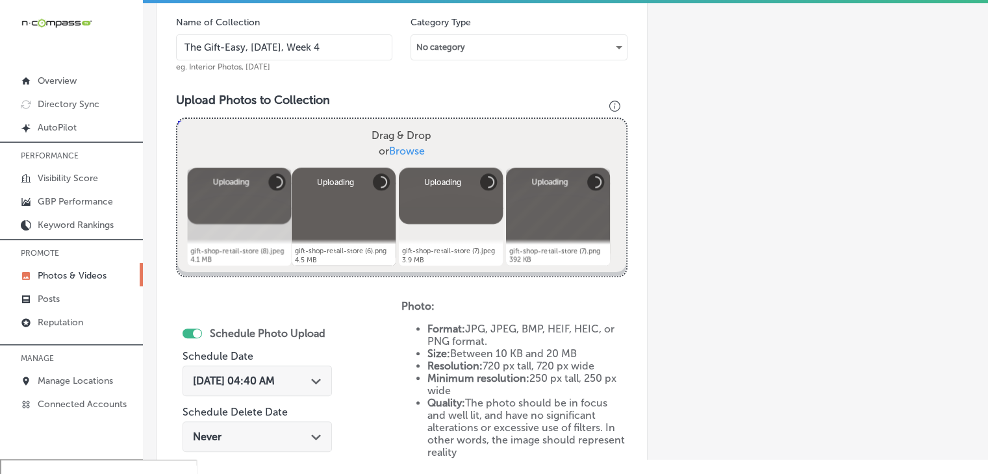
scroll to position [503, 0]
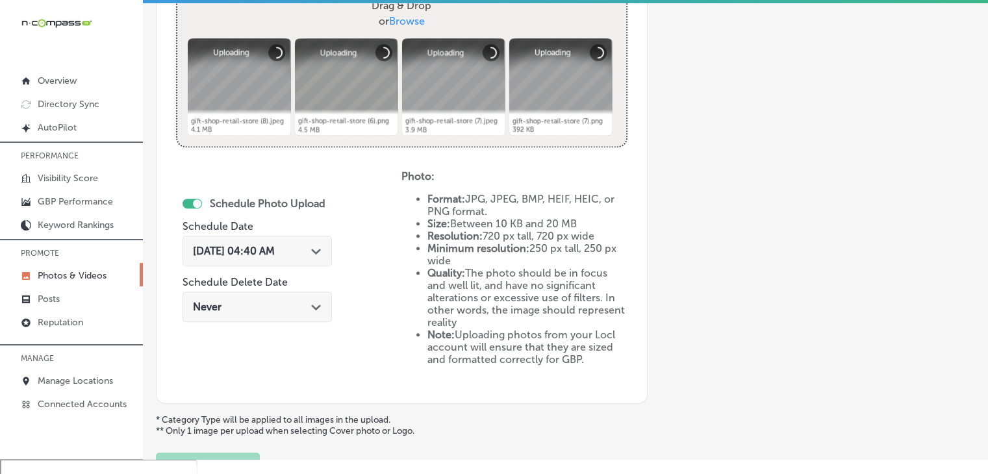
click at [282, 260] on div "[DATE] 04:40 AM Path Created with Sketch." at bounding box center [256, 251] width 149 height 31
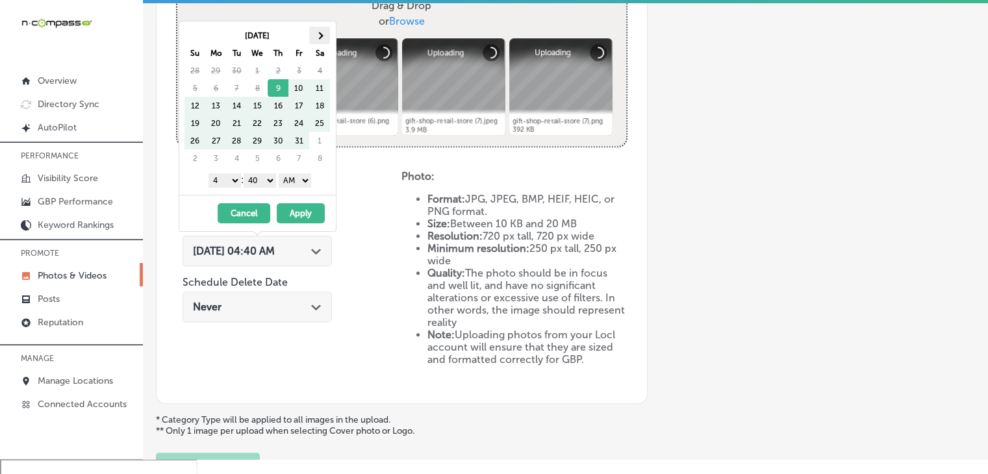
click at [327, 34] on th at bounding box center [319, 36] width 21 height 18
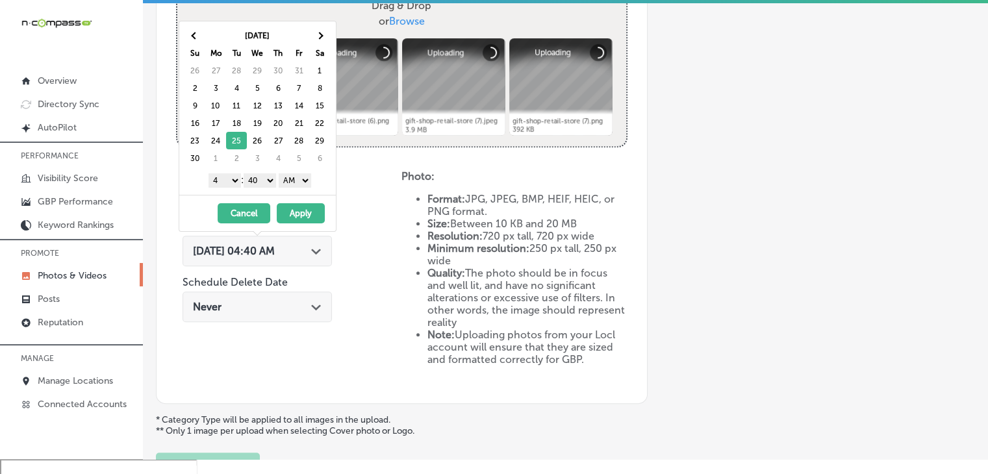
click at [216, 180] on select "1 2 3 4 5 6 7 8 9 10 11 12" at bounding box center [224, 180] width 32 height 14
drag, startPoint x: 266, startPoint y: 173, endPoint x: 265, endPoint y: 184, distance: 10.4
click at [266, 173] on select "00 10 20 30 40 50" at bounding box center [260, 180] width 32 height 14
click at [283, 181] on select "AM PM" at bounding box center [295, 180] width 32 height 14
click at [288, 208] on button "Apply" at bounding box center [301, 213] width 48 height 20
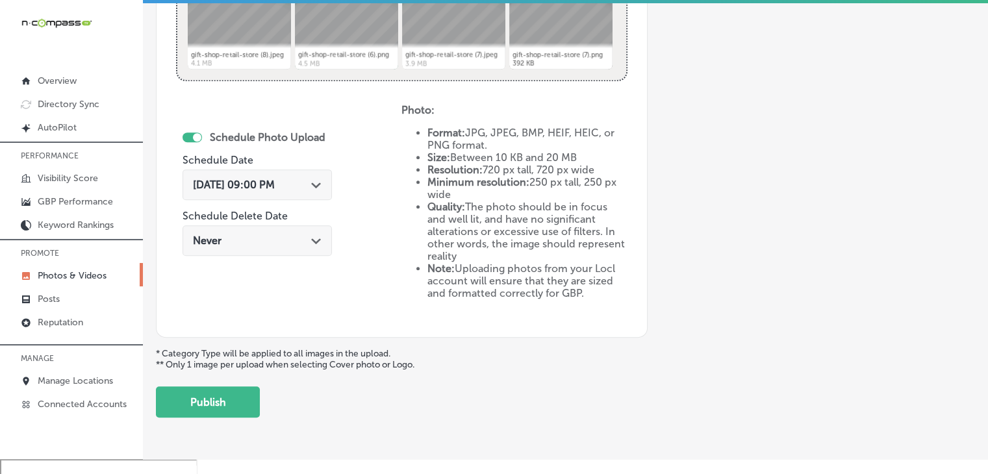
scroll to position [610, 0]
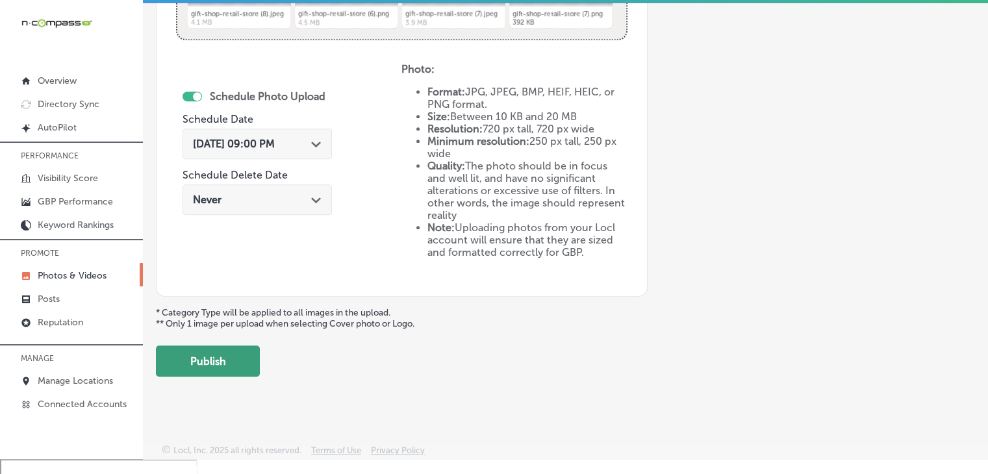
click at [201, 351] on button "Publish" at bounding box center [208, 360] width 104 height 31
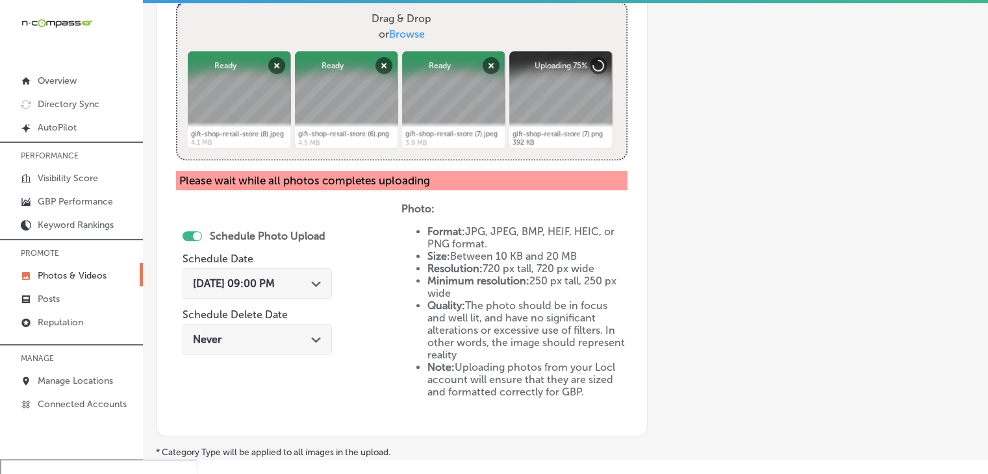
scroll to position [481, 0]
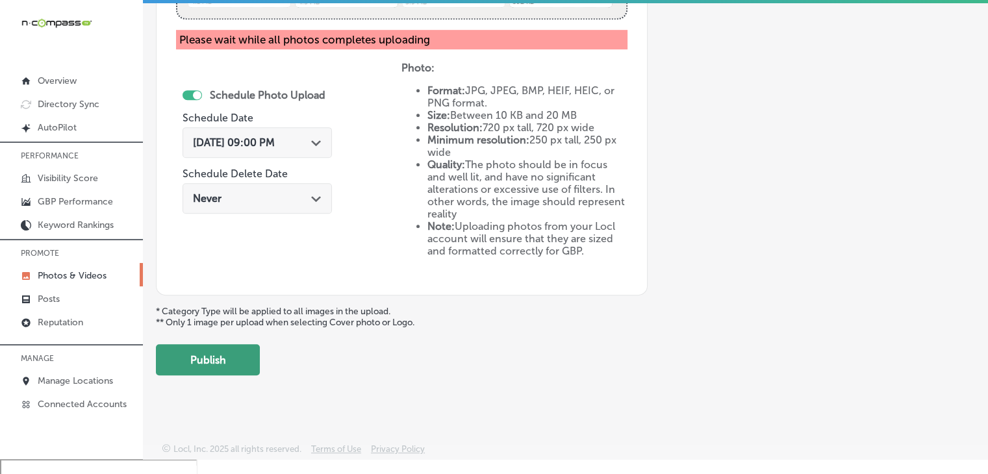
click at [229, 357] on button "Publish" at bounding box center [208, 359] width 104 height 31
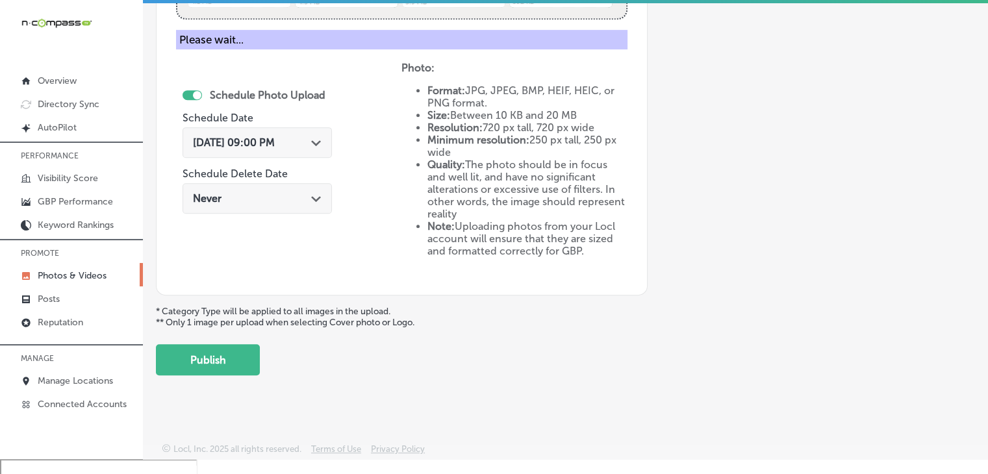
scroll to position [242, 0]
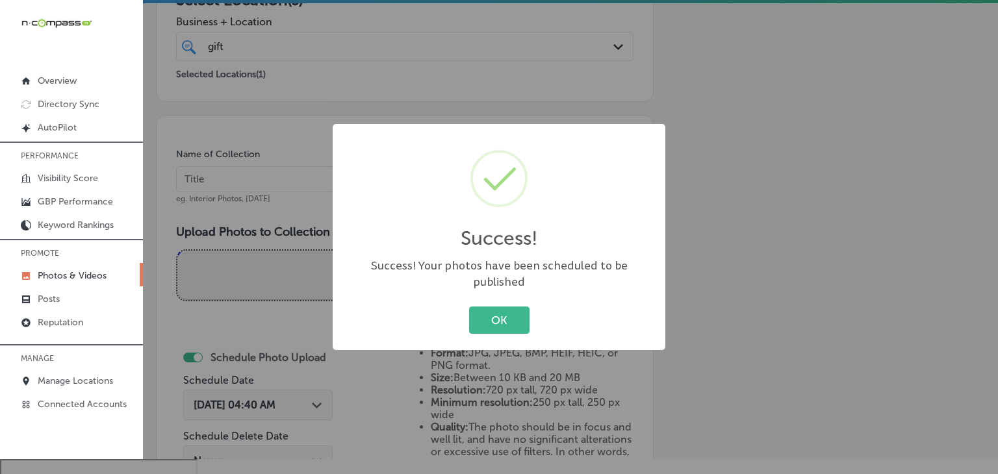
click at [333, 204] on div "Success! × Success! Your photos have been scheduled to be published OK Cancel" at bounding box center [499, 237] width 333 height 226
click at [320, 182] on div "Success! × Success! Your photos have been scheduled to be published OK Cancel" at bounding box center [499, 237] width 998 height 474
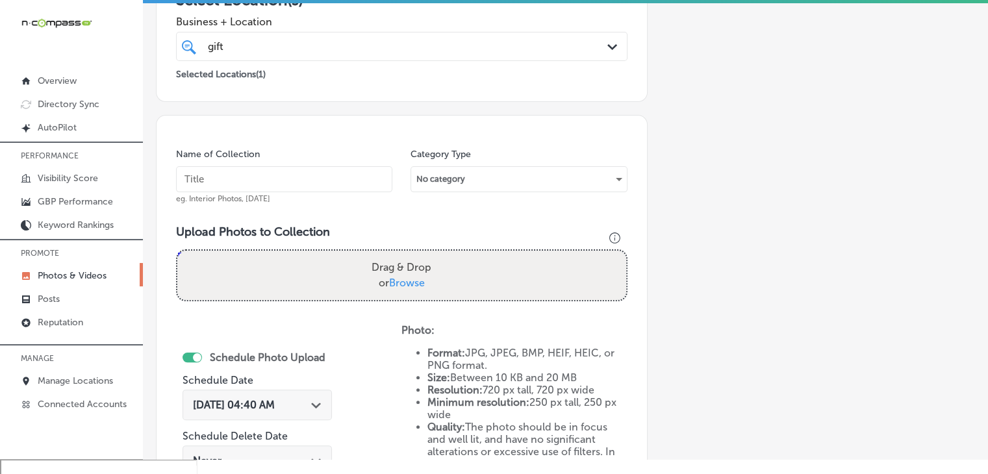
click at [320, 176] on input "text" at bounding box center [284, 179] width 216 height 26
paste input "The Gift-Easy, [DATE], Week"
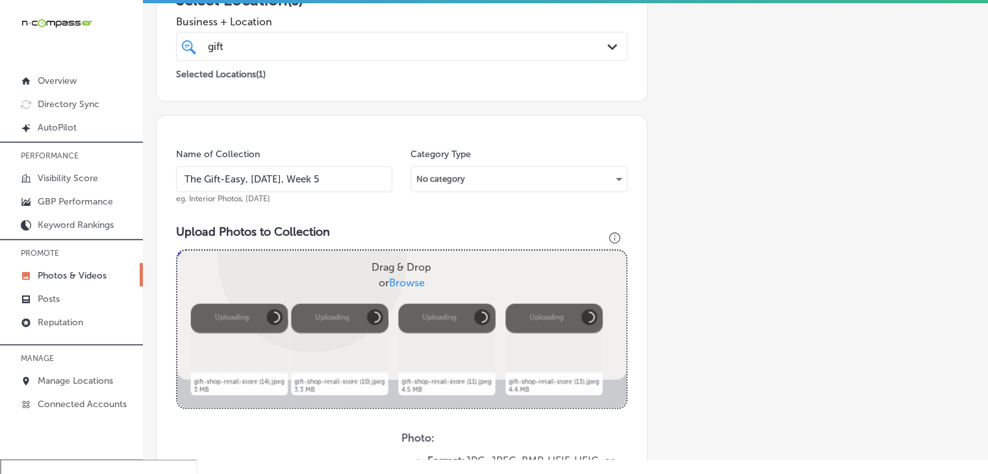
click at [342, 170] on input "The Gift-Easy, [DATE], Week 5" at bounding box center [284, 179] width 216 height 26
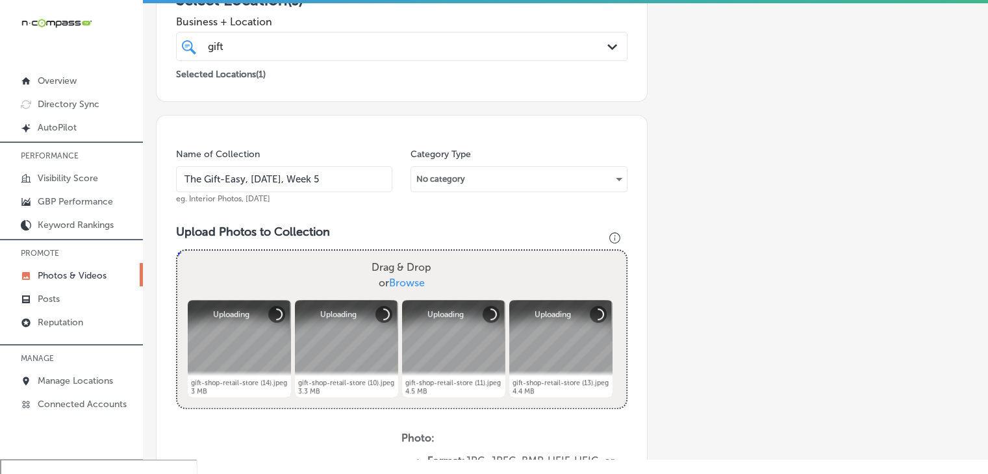
click at [262, 175] on input "The Gift-Easy, [DATE], Week 5" at bounding box center [284, 179] width 216 height 26
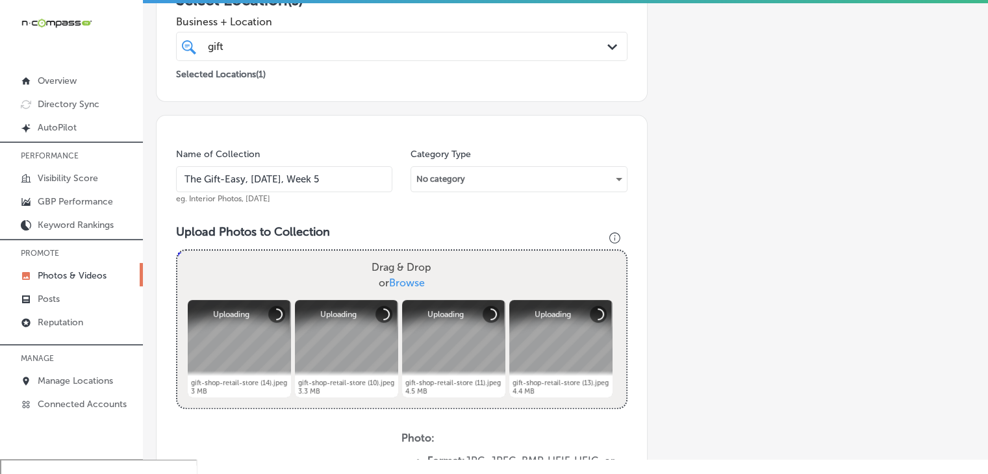
click at [262, 175] on input "The Gift-Easy, [DATE], Week 5" at bounding box center [284, 179] width 216 height 26
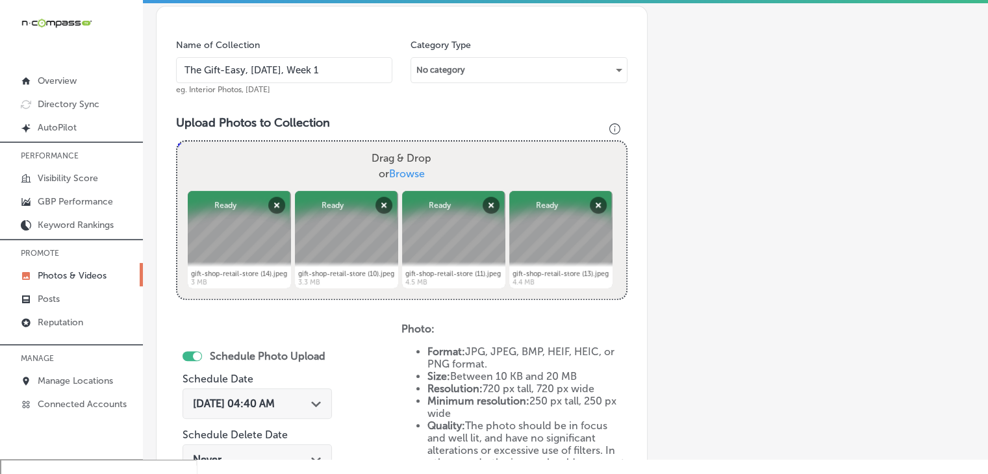
scroll to position [481, 0]
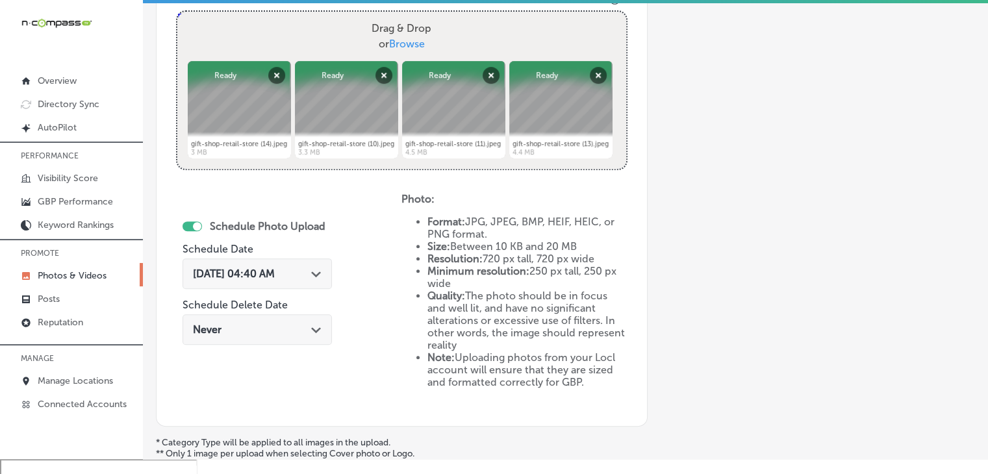
type input "The Gift-Easy, [DATE], Week 1"
click at [312, 255] on div "[DATE] 04:40 AM Path Created with Sketch." at bounding box center [256, 277] width 149 height 44
click at [309, 268] on div "[DATE] 04:40 AM Path Created with Sketch." at bounding box center [257, 274] width 129 height 12
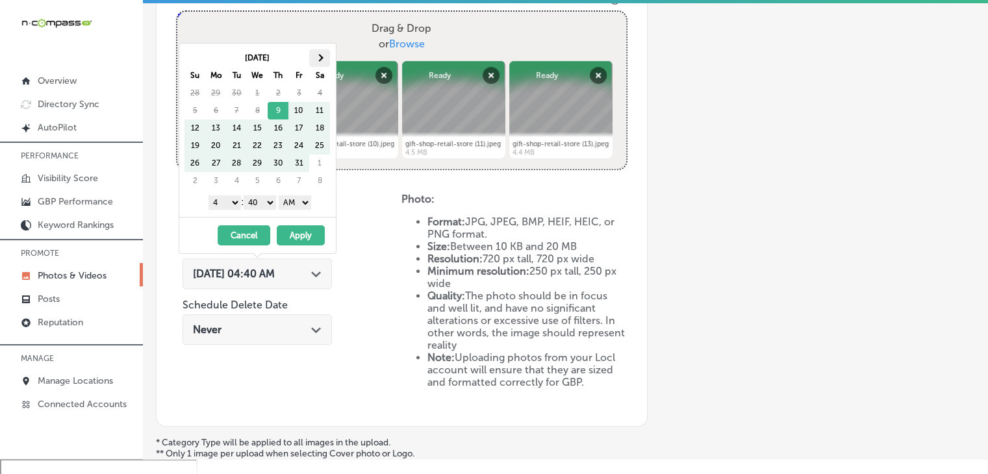
drag, startPoint x: 316, startPoint y: 68, endPoint x: 320, endPoint y: 56, distance: 11.5
click at [316, 67] on th "Sa" at bounding box center [319, 76] width 21 height 18
click at [320, 56] on span at bounding box center [319, 58] width 7 height 7
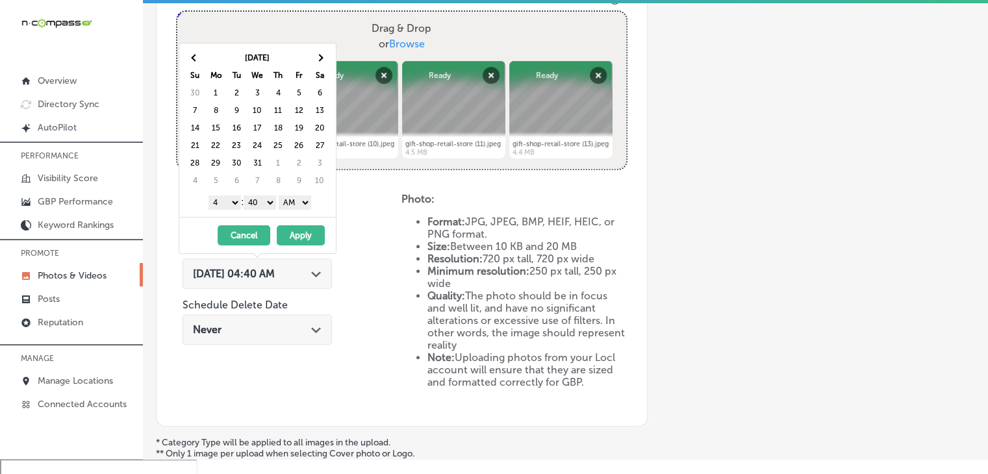
click at [184, 53] on table "[DATE] Su Mo Tu We Th Fr Sa 30 1 2 3 4 5 6 7 8 9 10 11 12 13 14 15 16 17 18 19 …" at bounding box center [257, 119] width 146 height 141
click at [186, 53] on th at bounding box center [194, 58] width 21 height 18
click at [225, 212] on div "[DATE] Su Mo Tu We Th Fr Sa 30 1 2 3 4 5 6 7 8 9 10 11 12 13 14 15 16 17 18 19 …" at bounding box center [257, 130] width 157 height 173
click at [229, 195] on select "1 2 3 4 5 6 7 8 9 10 11 12" at bounding box center [224, 202] width 32 height 14
click at [233, 203] on select "1 2 3 4 5 6 7 8 9 10 11 12" at bounding box center [224, 202] width 32 height 14
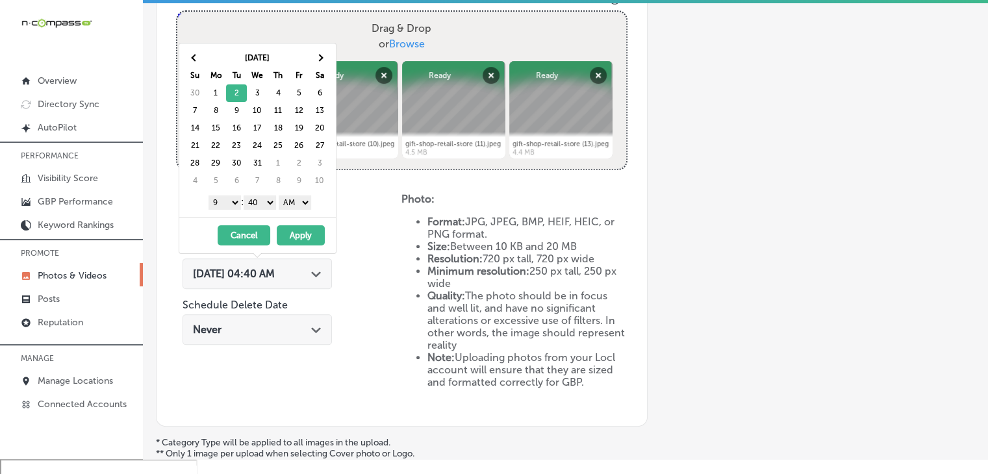
click at [268, 203] on select "00 10 20 30 40 50" at bounding box center [260, 202] width 32 height 14
drag, startPoint x: 282, startPoint y: 210, endPoint x: 303, endPoint y: 206, distance: 21.3
click at [303, 199] on select "AM PM" at bounding box center [295, 202] width 32 height 14
click at [216, 204] on select "1 2 3 4 5 6 7 8 9 10 11 12" at bounding box center [224, 202] width 32 height 14
click at [291, 230] on button "Apply" at bounding box center [301, 235] width 48 height 20
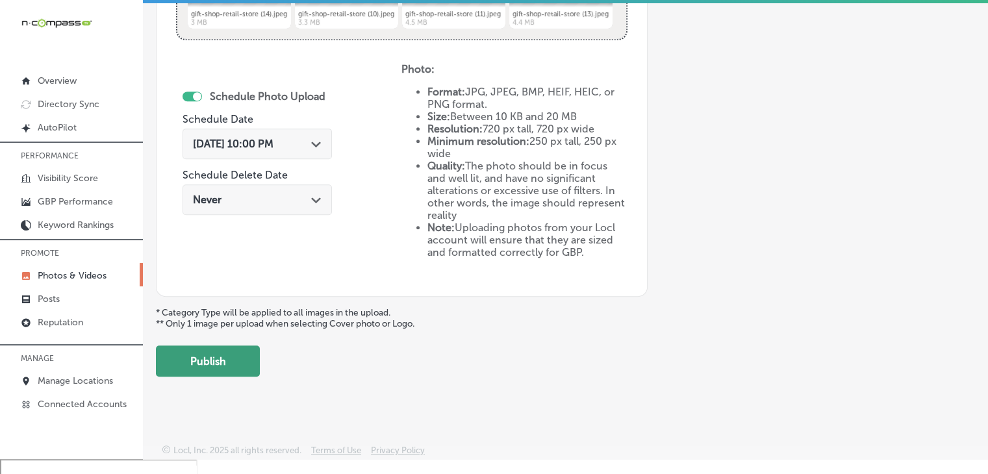
click at [227, 372] on button "Publish" at bounding box center [208, 360] width 104 height 31
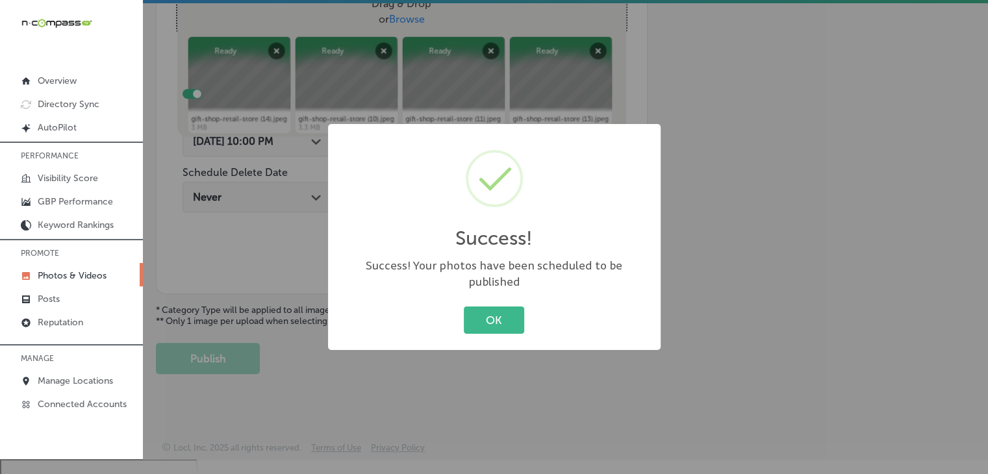
scroll to position [91, 0]
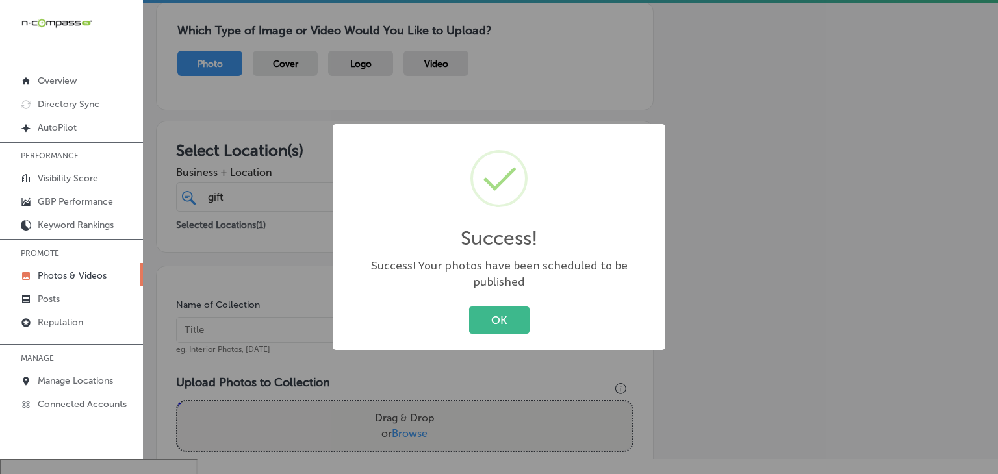
click at [255, 282] on div "Success! × Success! Your photos have been scheduled to be published OK Cancel" at bounding box center [499, 237] width 998 height 474
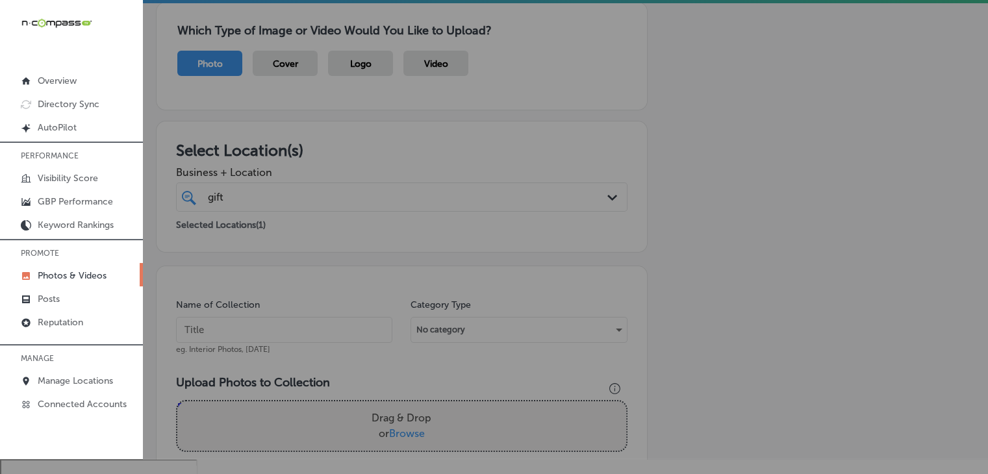
click at [255, 325] on input "text" at bounding box center [284, 330] width 216 height 26
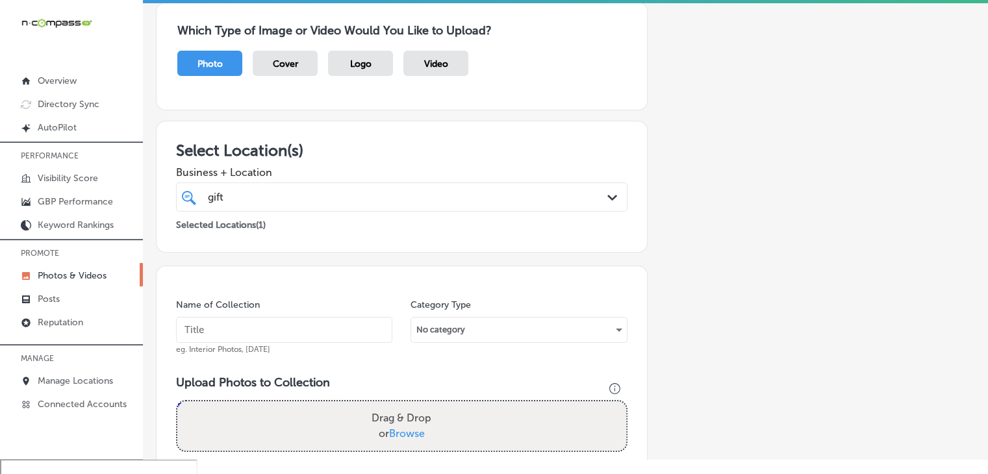
paste input "The Gift-Easy, [DATE], Week"
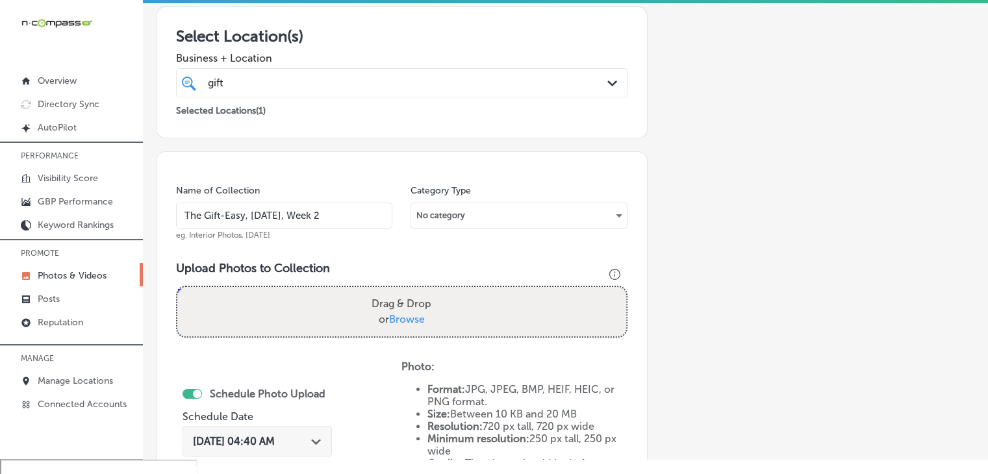
scroll to position [221, 0]
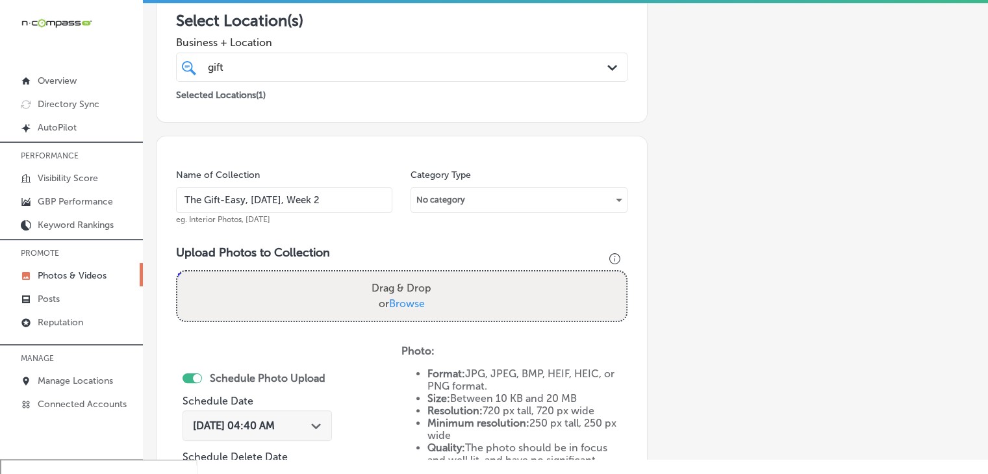
type input "The Gift-Easy, [DATE], Week 2"
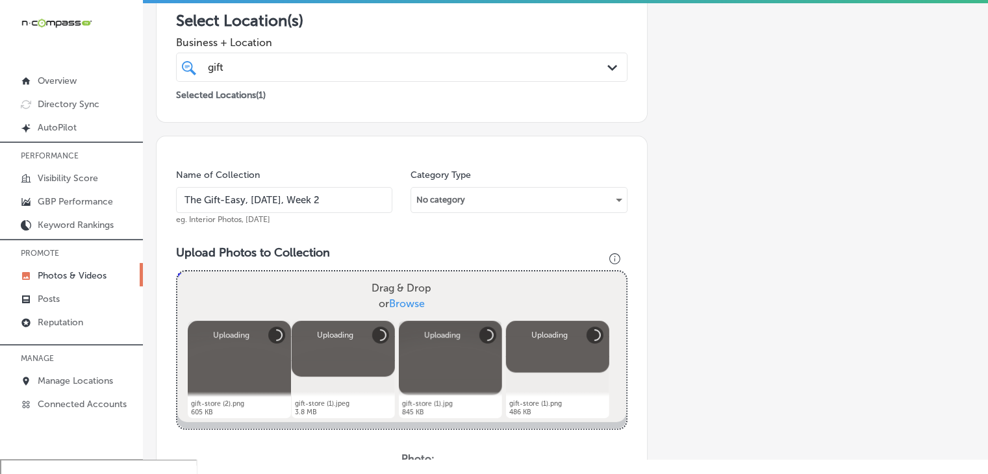
scroll to position [351, 0]
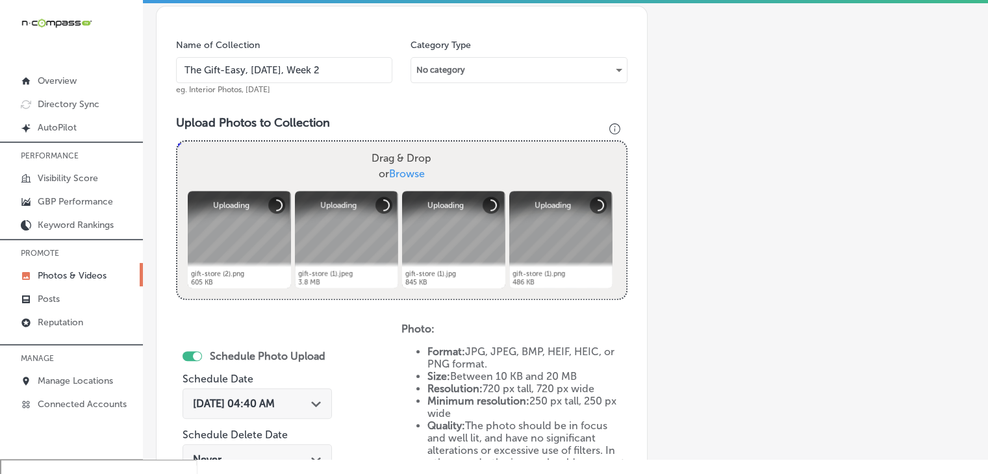
click at [247, 419] on div "[DATE] 04:40 AM Path Created with Sketch." at bounding box center [256, 407] width 149 height 44
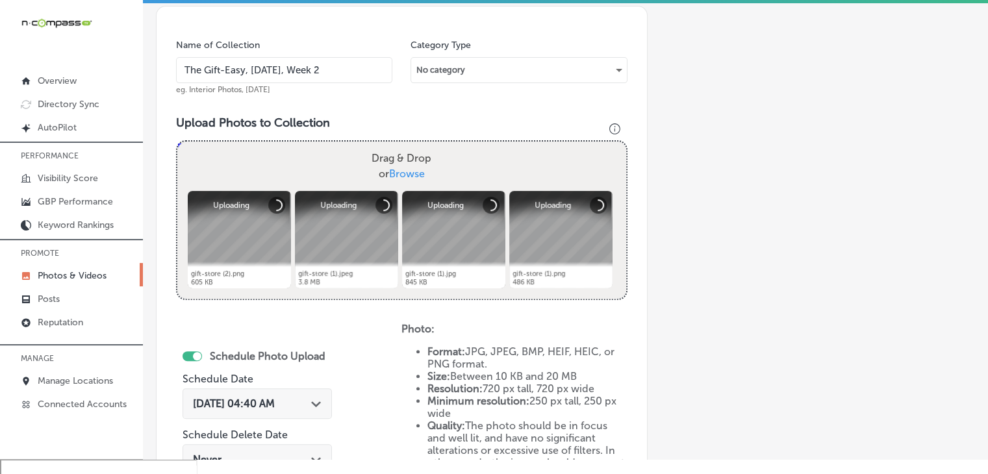
click at [264, 397] on span "[DATE] 04:40 AM" at bounding box center [234, 403] width 82 height 12
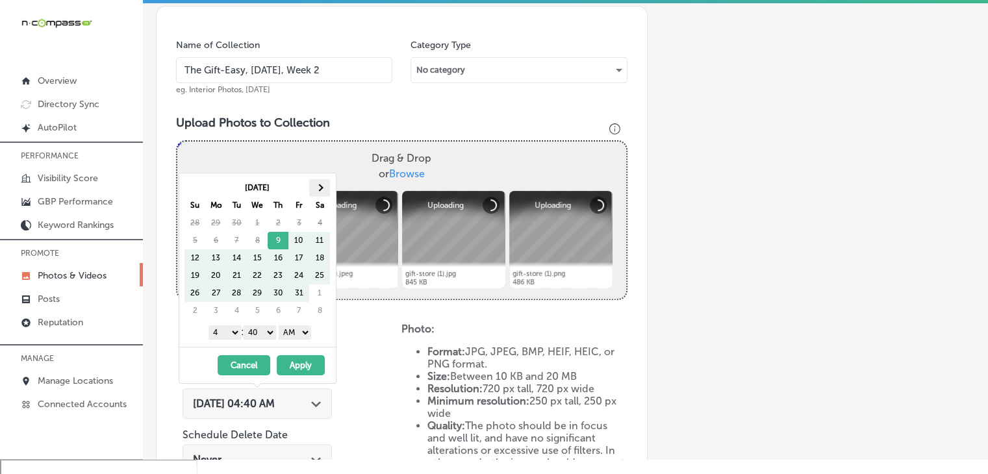
click at [317, 181] on th at bounding box center [319, 188] width 21 height 18
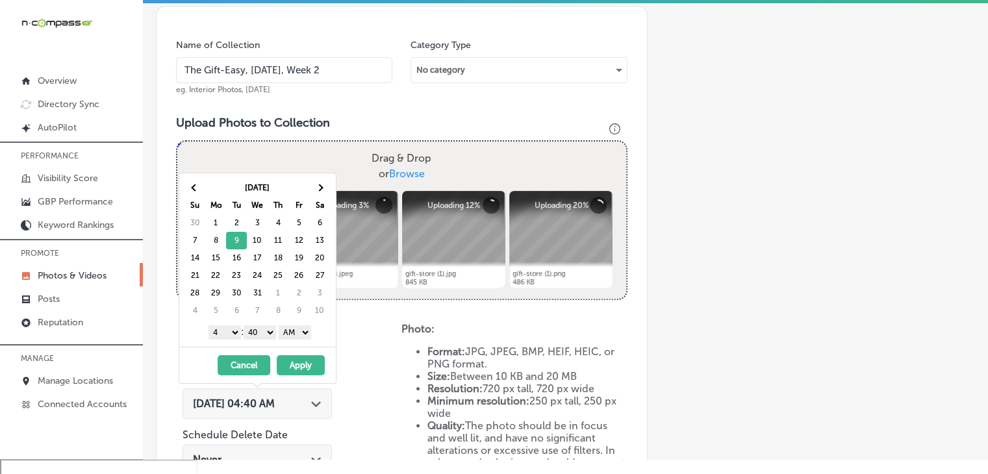
click at [226, 332] on select "1 2 3 4 5 6 7 8 9 10 11 12" at bounding box center [224, 332] width 32 height 14
drag, startPoint x: 258, startPoint y: 330, endPoint x: 260, endPoint y: 336, distance: 7.0
click at [258, 330] on select "00 10 20 30 40 50" at bounding box center [260, 332] width 32 height 14
click at [305, 332] on select "AM PM" at bounding box center [295, 332] width 32 height 14
click at [239, 338] on div "1 2 3 4 5 6 7 8 9 10 11 12 : 00 10 20 30 40 50 AM PM" at bounding box center [259, 331] width 151 height 19
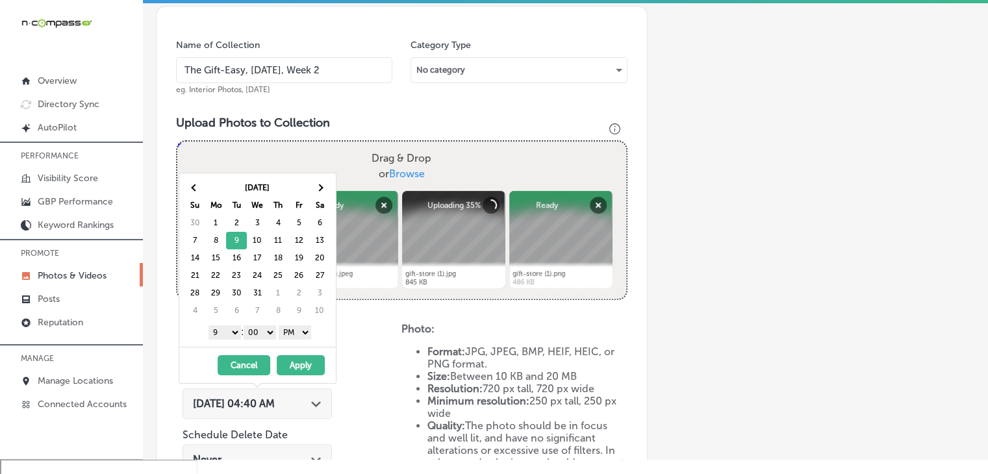
click at [225, 333] on select "1 2 3 4 5 6 7 8 9 10 11 12" at bounding box center [224, 332] width 32 height 14
click at [298, 362] on button "Apply" at bounding box center [301, 365] width 48 height 20
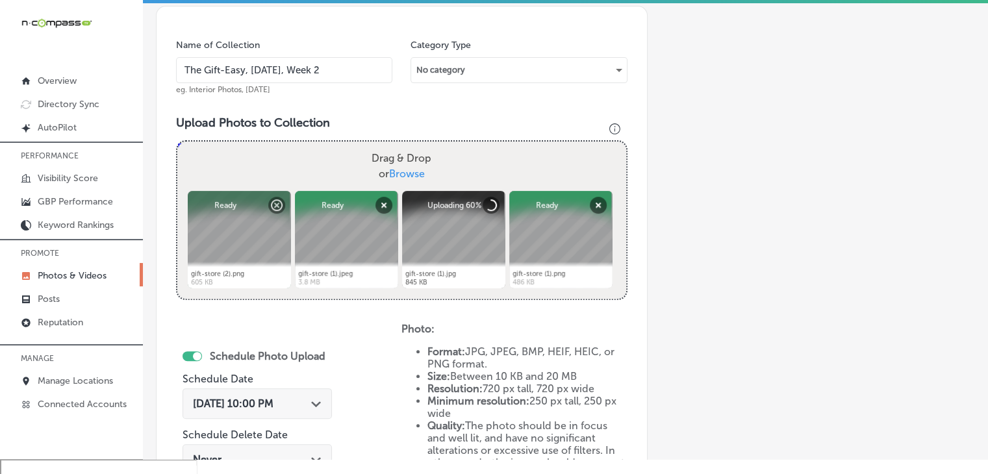
scroll to position [610, 0]
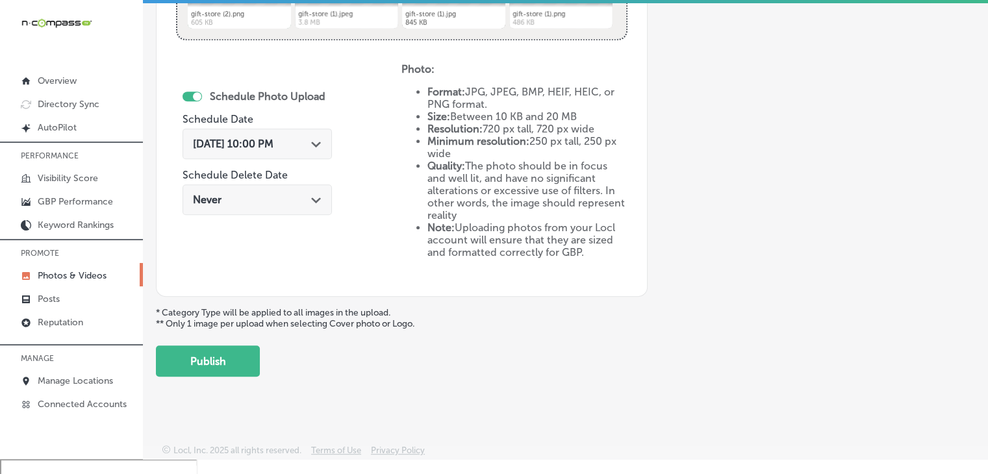
click at [252, 353] on button "Publish" at bounding box center [208, 360] width 104 height 31
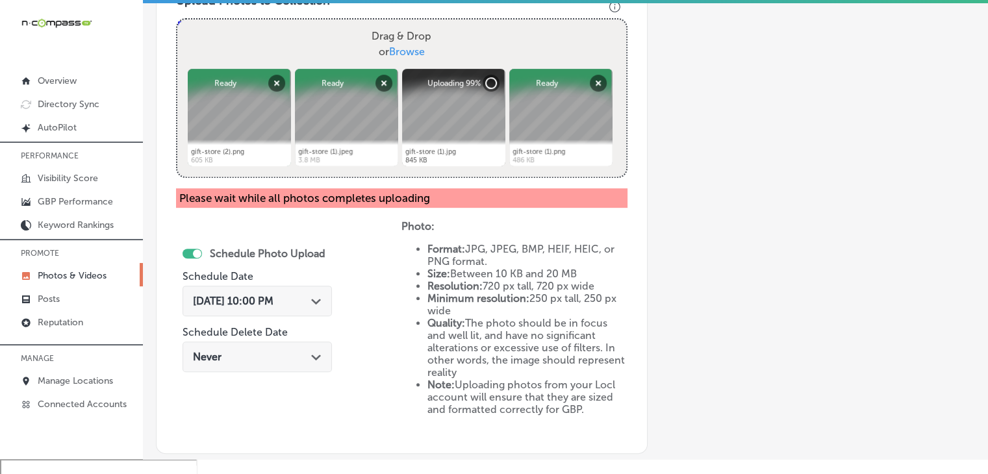
scroll to position [481, 0]
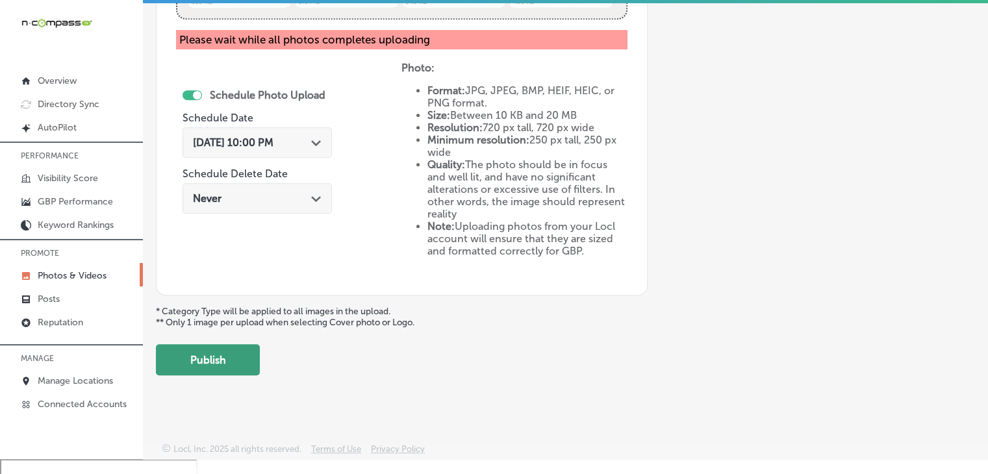
click at [238, 349] on button "Publish" at bounding box center [208, 359] width 104 height 31
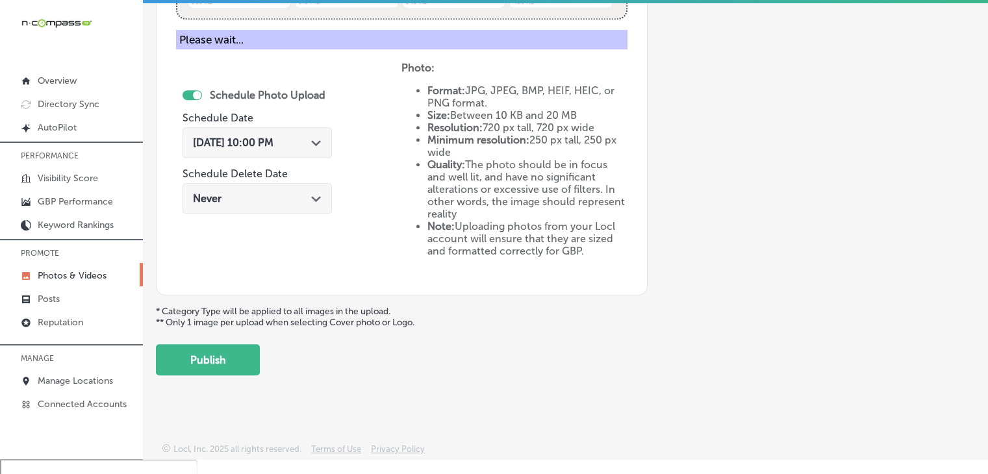
scroll to position [371, 0]
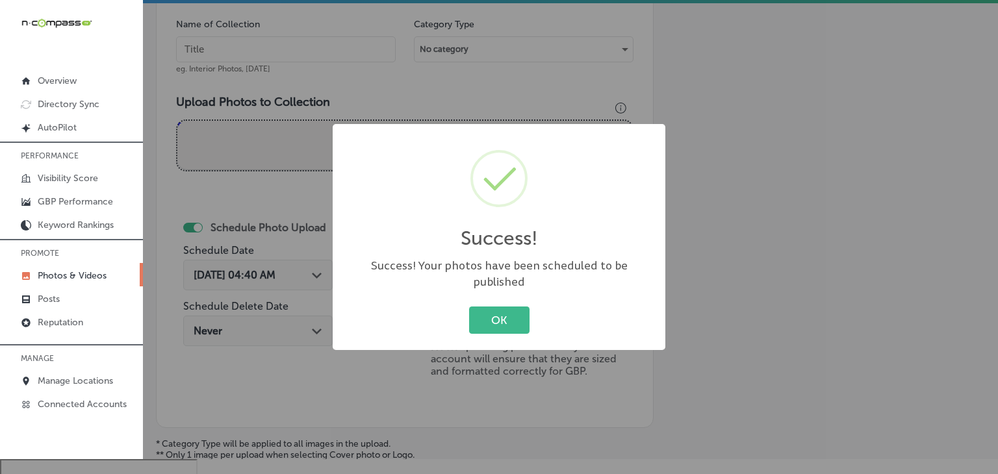
click at [275, 66] on div "Success! × Success! Your photos have been scheduled to be published OK Cancel" at bounding box center [499, 237] width 998 height 474
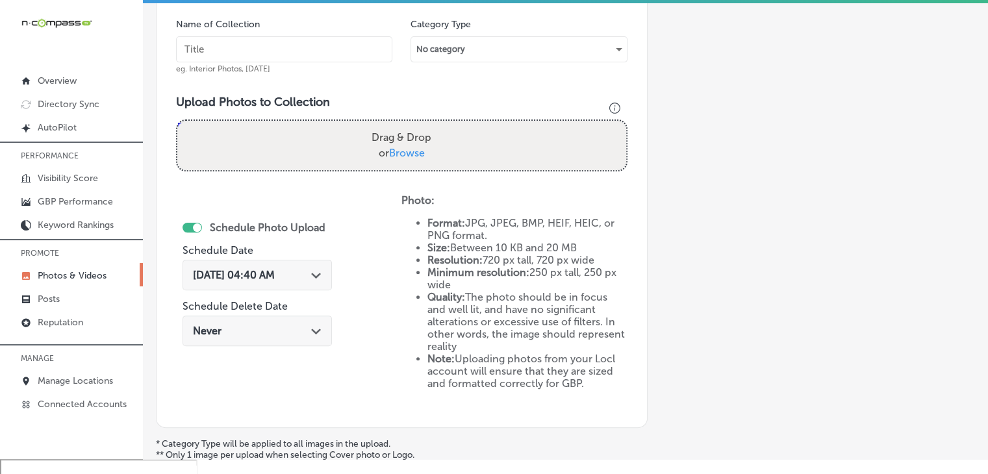
click at [280, 50] on input "text" at bounding box center [284, 49] width 216 height 26
paste input "The Gift-Easy, [DATE], Week"
type input "The Gift-Easy, [DATE], Week 3"
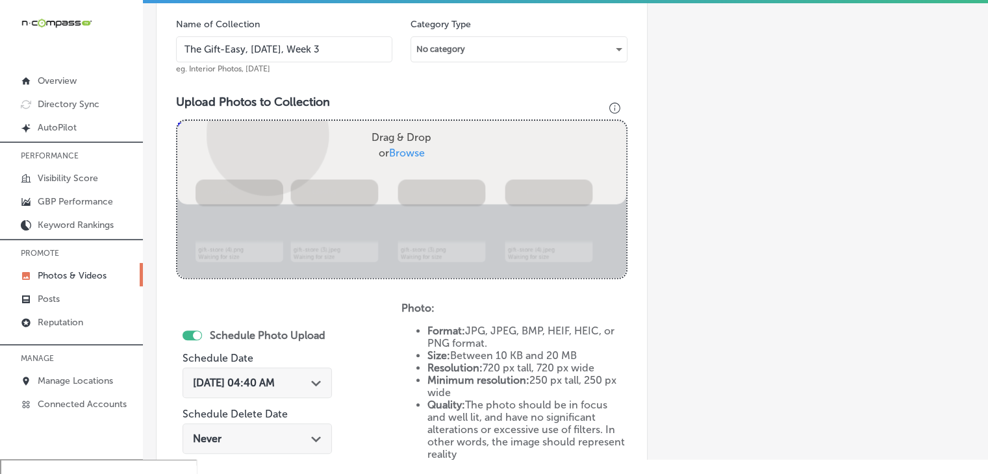
click at [281, 393] on div "[DATE] 04:40 AM Path Created with Sketch." at bounding box center [256, 383] width 149 height 31
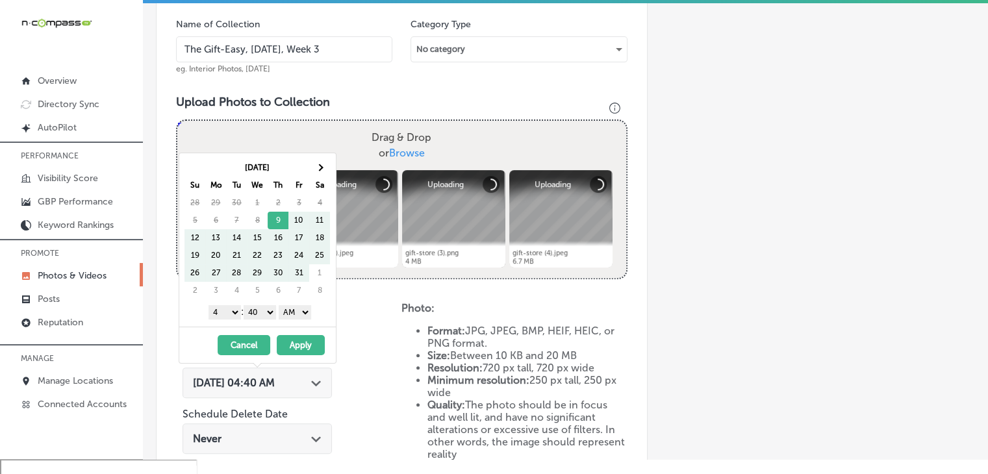
click at [307, 167] on th "[DATE]" at bounding box center [257, 168] width 104 height 18
click at [309, 167] on th at bounding box center [319, 168] width 21 height 18
click at [319, 170] on th at bounding box center [319, 168] width 21 height 18
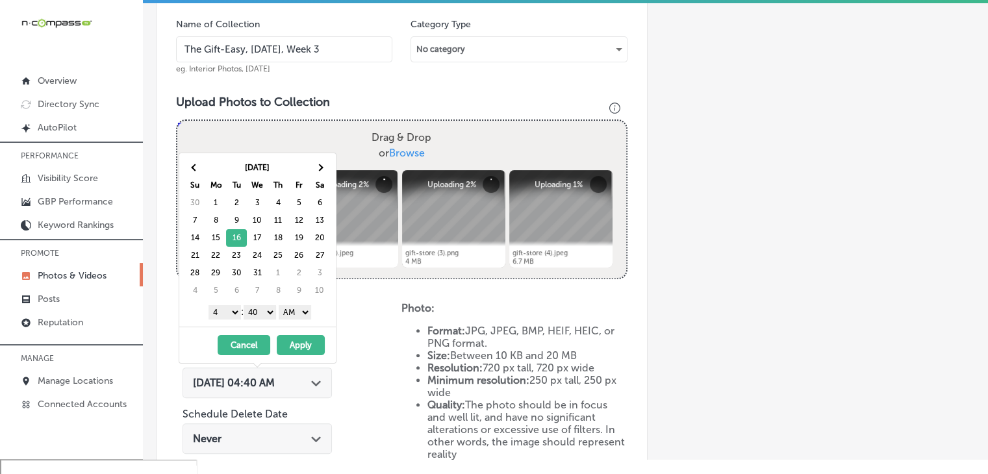
click at [223, 315] on select "1 2 3 4 5 6 7 8 9 10 11 12" at bounding box center [224, 312] width 32 height 14
click at [273, 310] on select "00 10 20 30 40 50" at bounding box center [260, 312] width 32 height 14
drag, startPoint x: 283, startPoint y: 313, endPoint x: 280, endPoint y: 334, distance: 21.0
click at [283, 313] on select "AM PM" at bounding box center [295, 312] width 32 height 14
click at [280, 336] on button "Apply" at bounding box center [301, 345] width 48 height 20
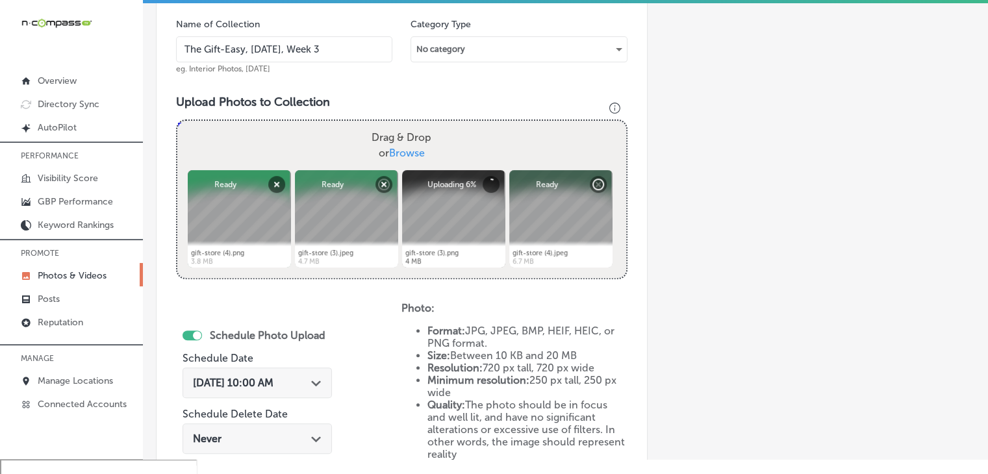
click at [294, 373] on div "[DATE] 10:00 AM Path Created with Sketch." at bounding box center [256, 383] width 149 height 31
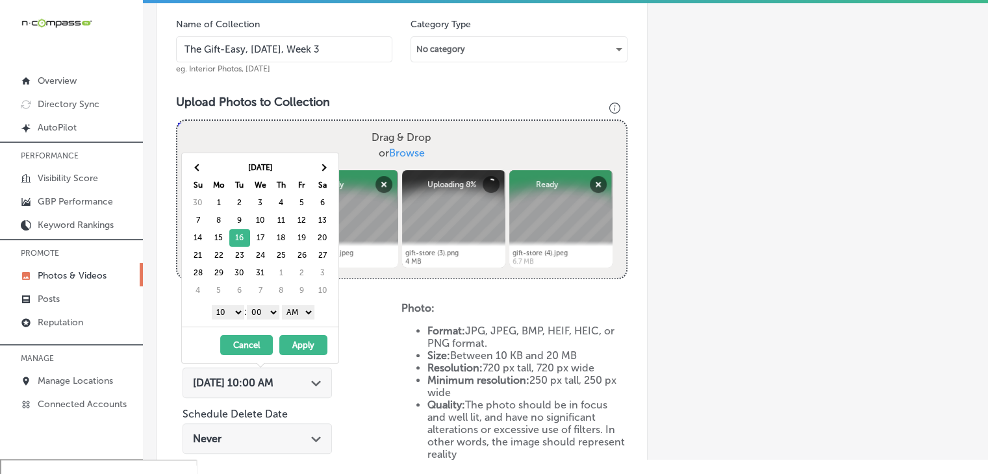
click at [322, 310] on div "1 2 3 4 5 6 7 8 9 10 11 12 : 00 10 20 30 40 50 AM PM" at bounding box center [262, 311] width 151 height 19
click at [310, 310] on select "AM PM" at bounding box center [298, 312] width 32 height 14
click at [310, 344] on button "Apply" at bounding box center [303, 345] width 48 height 20
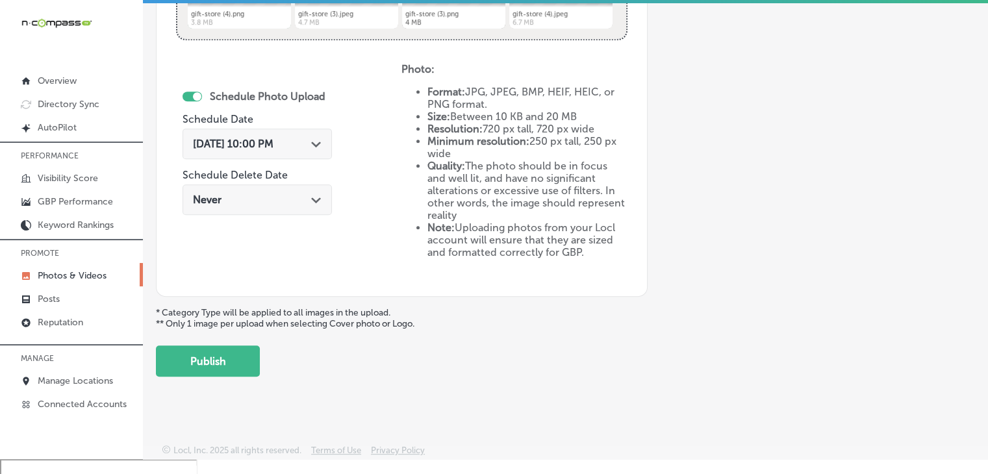
click at [249, 354] on button "Publish" at bounding box center [208, 360] width 104 height 31
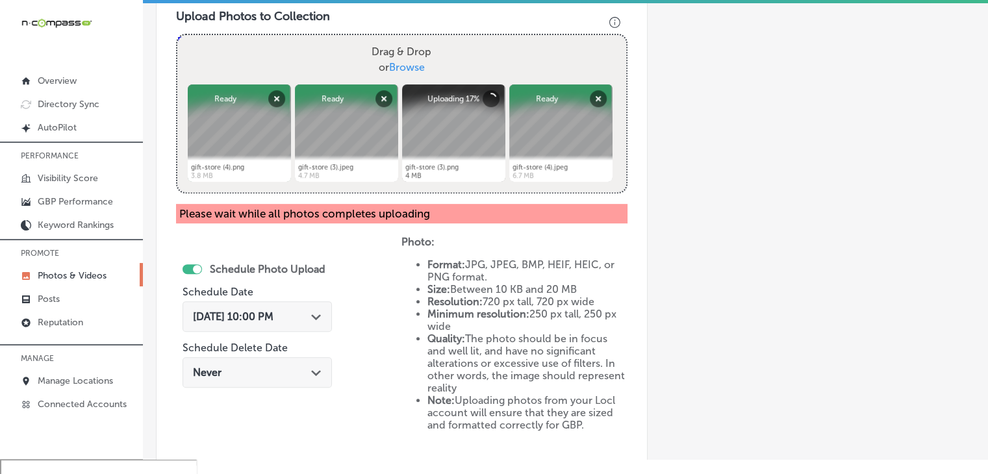
scroll to position [481, 0]
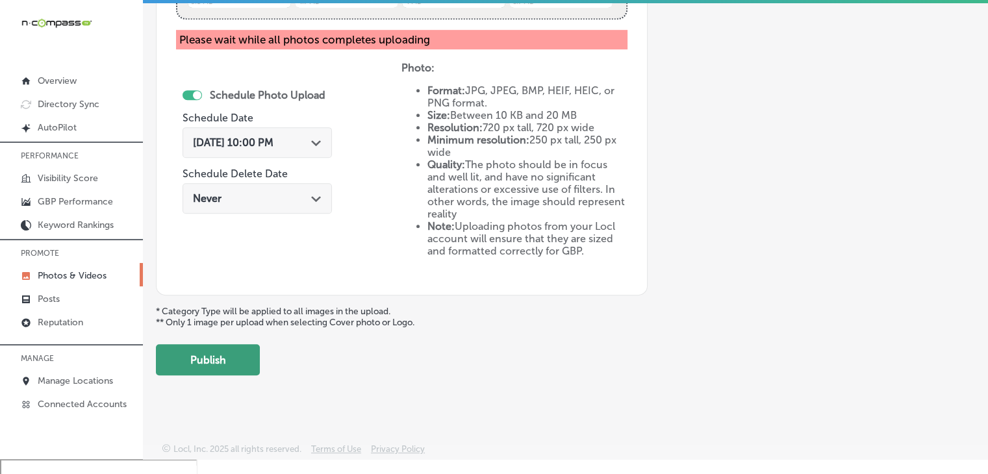
click at [236, 353] on button "Publish" at bounding box center [208, 359] width 104 height 31
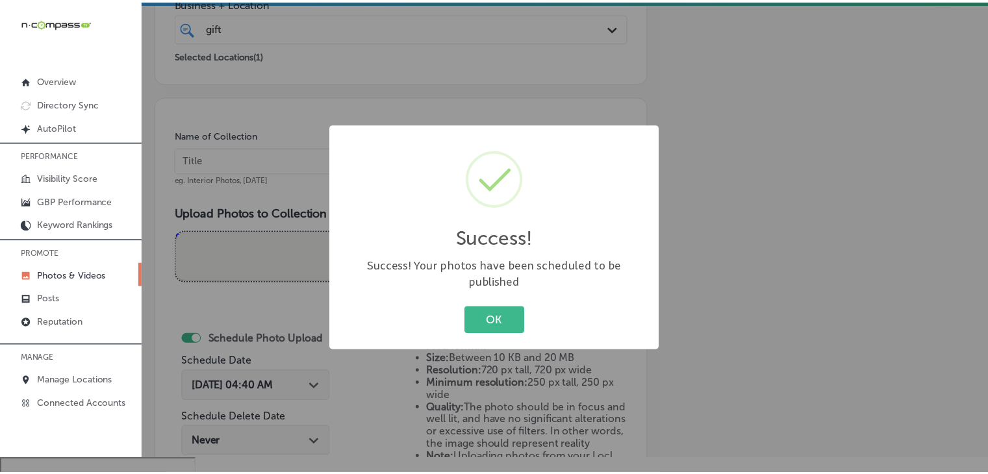
scroll to position [242, 0]
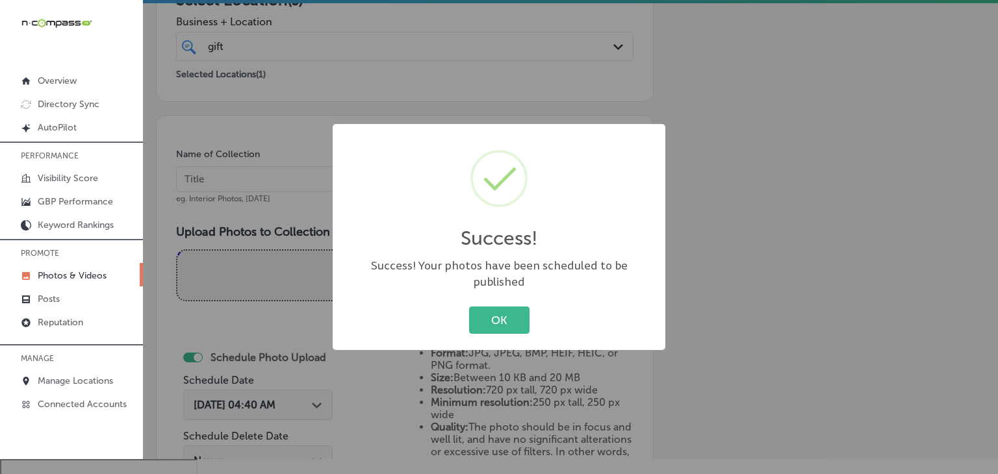
click at [348, 116] on div "Success! × Success! Your photos have been scheduled to be published OK Cancel" at bounding box center [499, 237] width 998 height 474
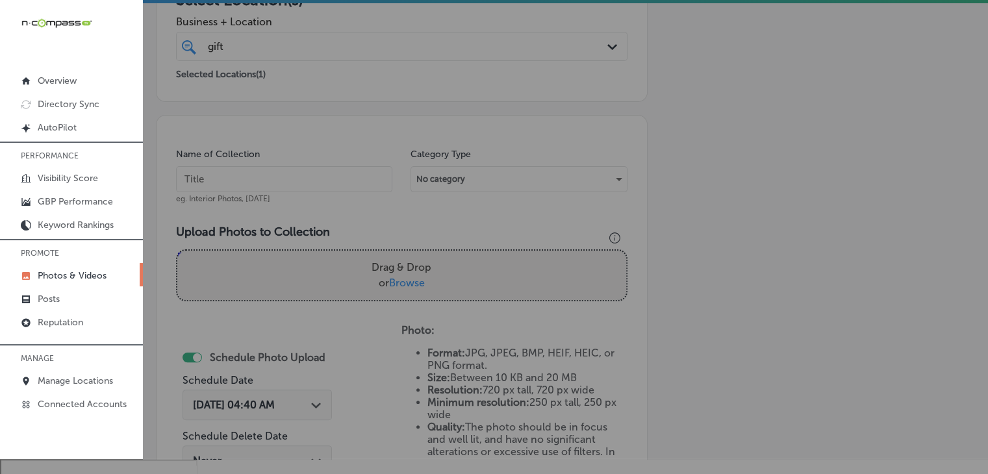
drag, startPoint x: 258, startPoint y: 184, endPoint x: 258, endPoint y: 195, distance: 10.4
click at [258, 195] on div "Name of Collection eg. Interior Photos, [DATE]" at bounding box center [284, 176] width 216 height 56
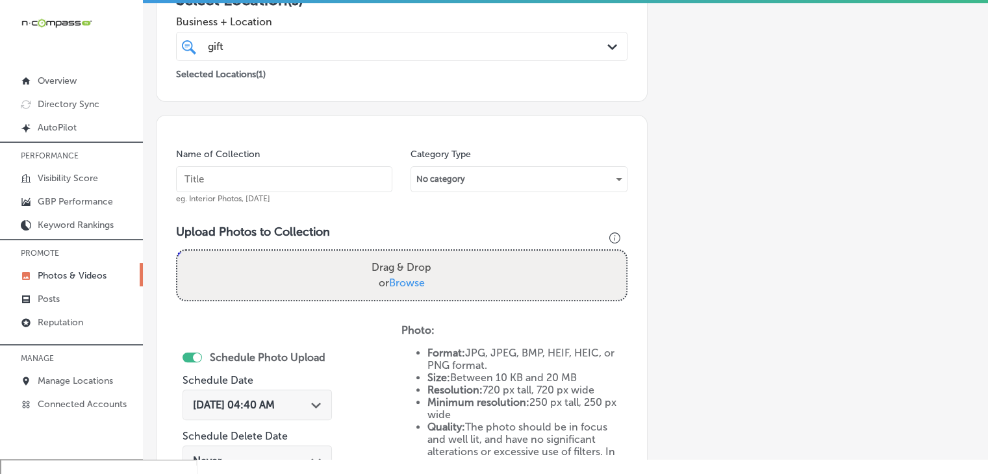
click at [268, 184] on input "text" at bounding box center [284, 179] width 216 height 26
paste input "The Gift-Easy, [DATE], Week"
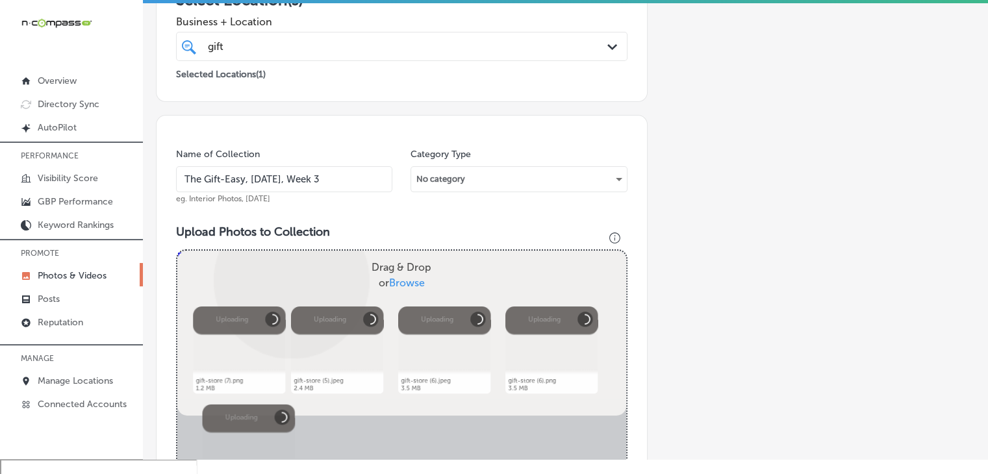
click at [364, 175] on input "The Gift-Easy, [DATE], Week 3" at bounding box center [284, 179] width 216 height 26
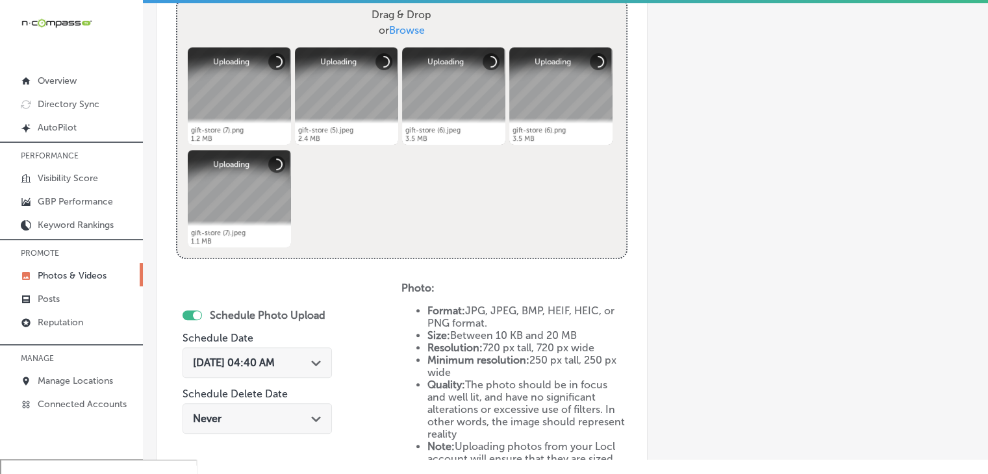
scroll to position [501, 0]
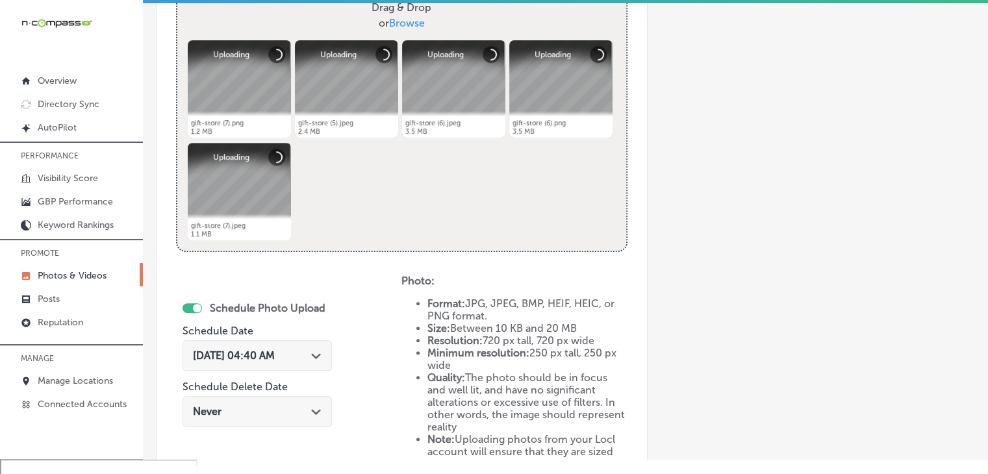
type input "The Gift-Easy, [DATE], Week 4"
click at [251, 360] on span "[DATE] 04:40 AM" at bounding box center [234, 355] width 82 height 12
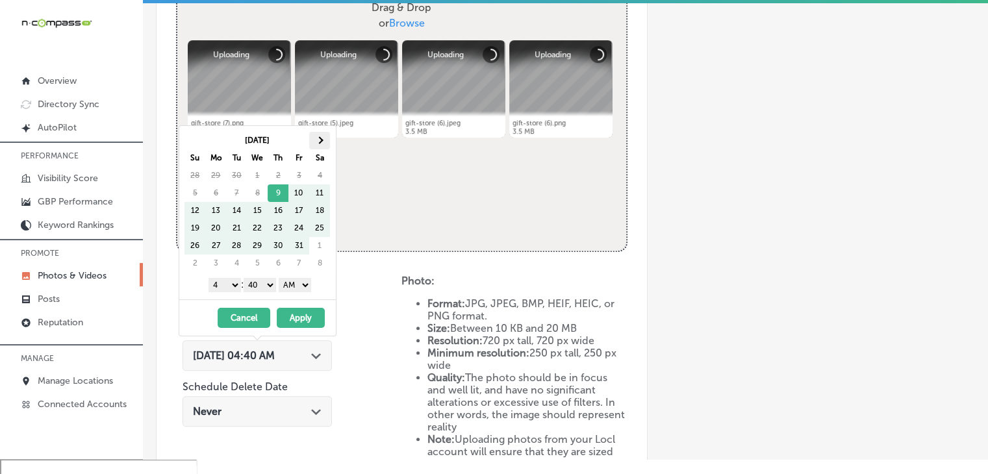
click at [325, 139] on th at bounding box center [319, 141] width 21 height 18
click at [327, 138] on th at bounding box center [319, 141] width 21 height 18
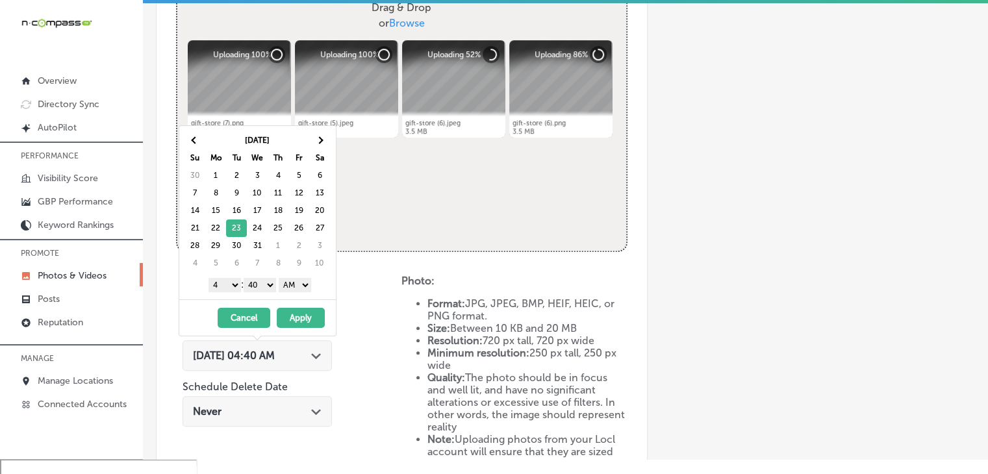
click at [213, 284] on select "1 2 3 4 5 6 7 8 9 10 11 12" at bounding box center [224, 285] width 32 height 14
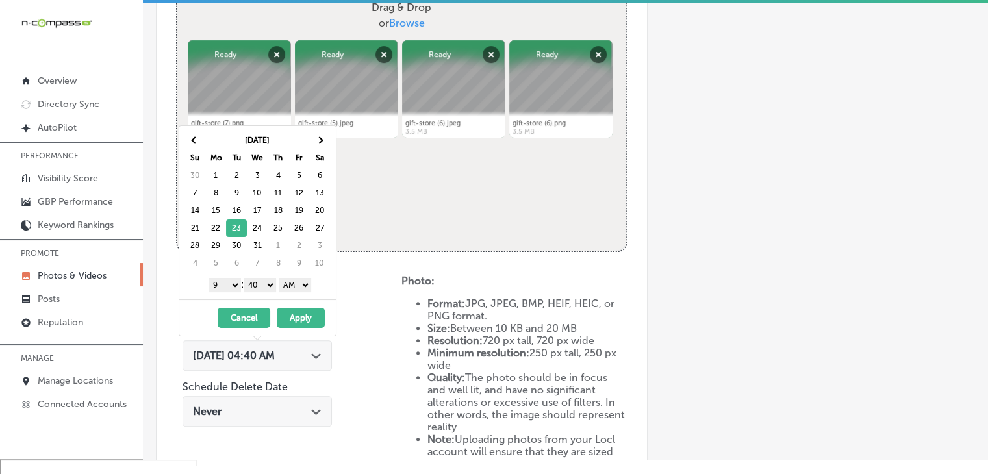
click at [275, 297] on div "[DATE] Su Mo Tu We Th Fr Sa 30 1 2 3 4 5 6 7 8 9 10 11 12 13 14 15 16 17 18 19 …" at bounding box center [257, 212] width 157 height 173
click at [273, 292] on div "1 2 3 4 5 6 7 8 9 10 11 12 : 00 10 20 30 40 50 AM PM" at bounding box center [259, 284] width 151 height 19
click at [271, 290] on div "1 2 3 4 5 6 7 8 9 10 11 12 : 00 10 20 30 40 50 AM PM" at bounding box center [259, 284] width 151 height 19
click at [266, 282] on select "00 10 20 30 40 50" at bounding box center [260, 285] width 32 height 14
drag, startPoint x: 277, startPoint y: 292, endPoint x: 299, endPoint y: 289, distance: 22.2
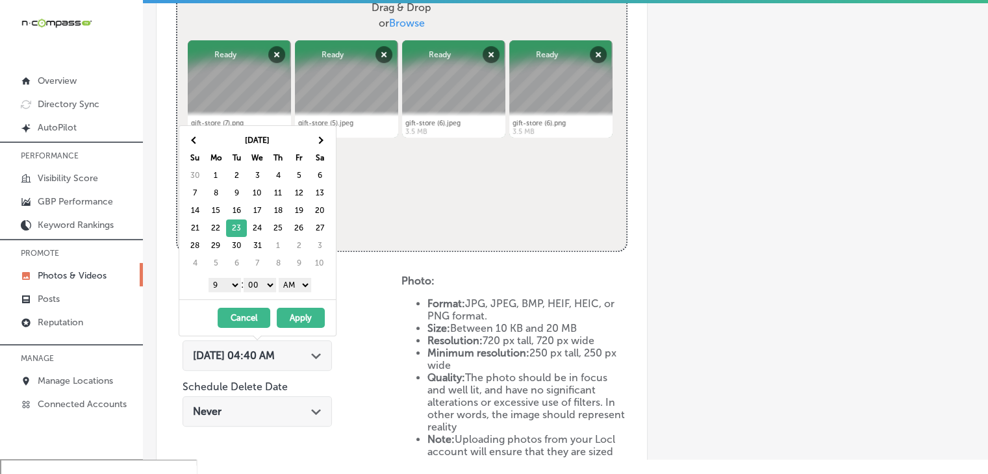
click at [301, 284] on select "AM PM" at bounding box center [295, 285] width 32 height 14
click at [281, 278] on select "AM PM" at bounding box center [295, 285] width 32 height 14
click at [299, 289] on select "AM PM" at bounding box center [295, 285] width 32 height 14
click at [284, 318] on button "Apply" at bounding box center [301, 318] width 48 height 20
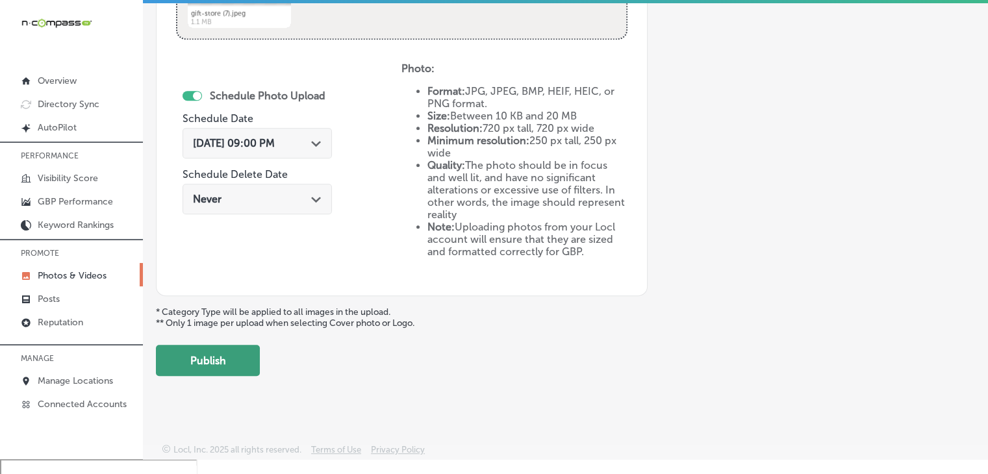
click at [247, 359] on button "Publish" at bounding box center [208, 360] width 104 height 31
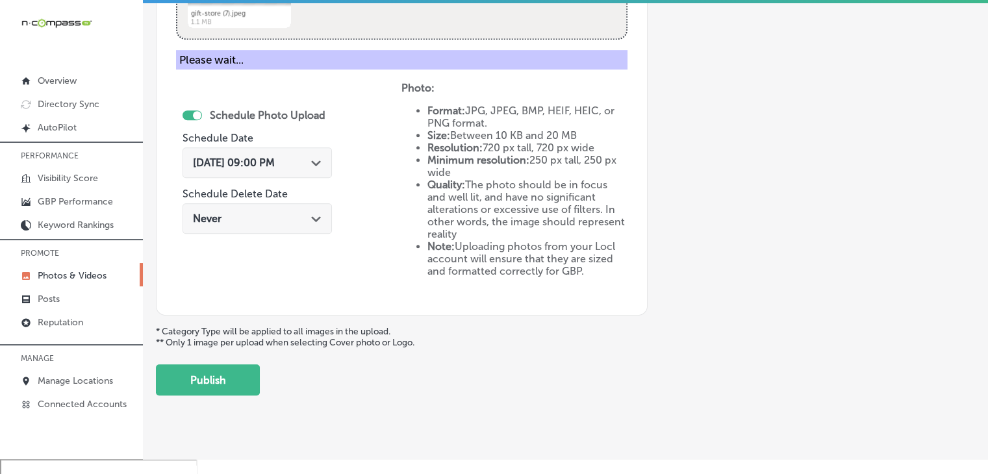
scroll to position [194, 0]
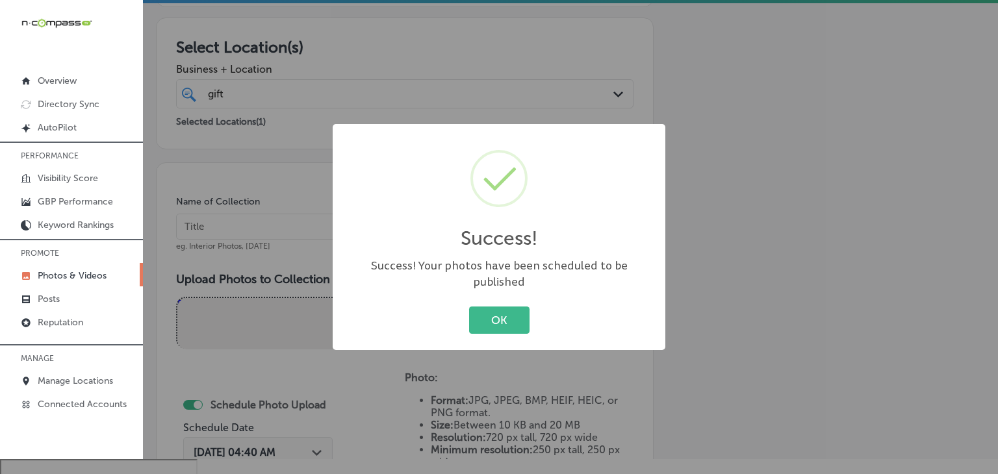
click at [293, 255] on div "Success! × Success! Your photos have been scheduled to be published OK Cancel" at bounding box center [499, 237] width 998 height 474
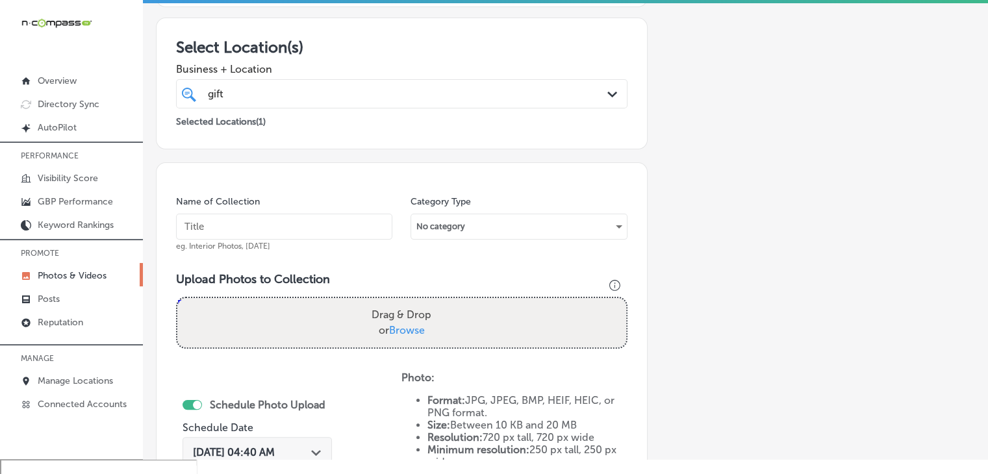
click at [301, 233] on input "text" at bounding box center [284, 227] width 216 height 26
paste input "The Gift-Easy, [DATE], Week"
type input "The Gift-Easy, [DATE], Week 5"
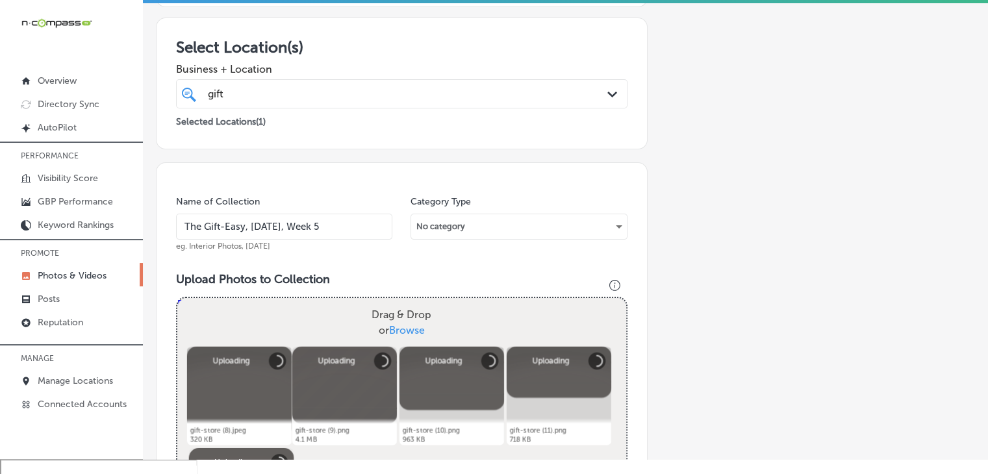
scroll to position [454, 0]
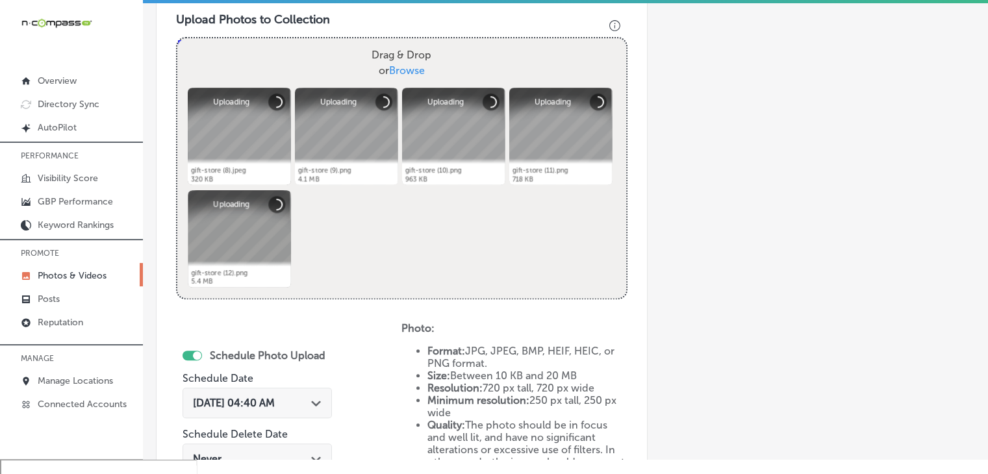
click at [284, 395] on div "[DATE] 04:40 AM Path Created with Sketch." at bounding box center [256, 403] width 149 height 31
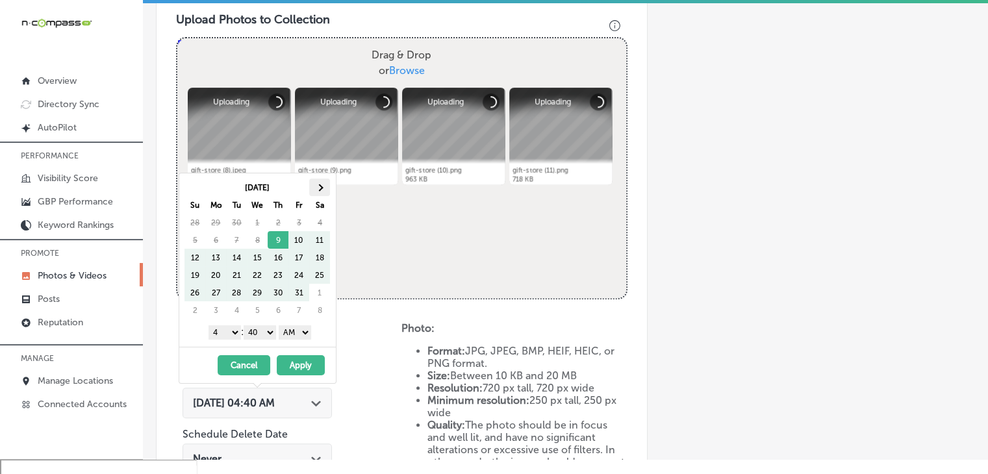
click at [319, 186] on span at bounding box center [319, 187] width 7 height 7
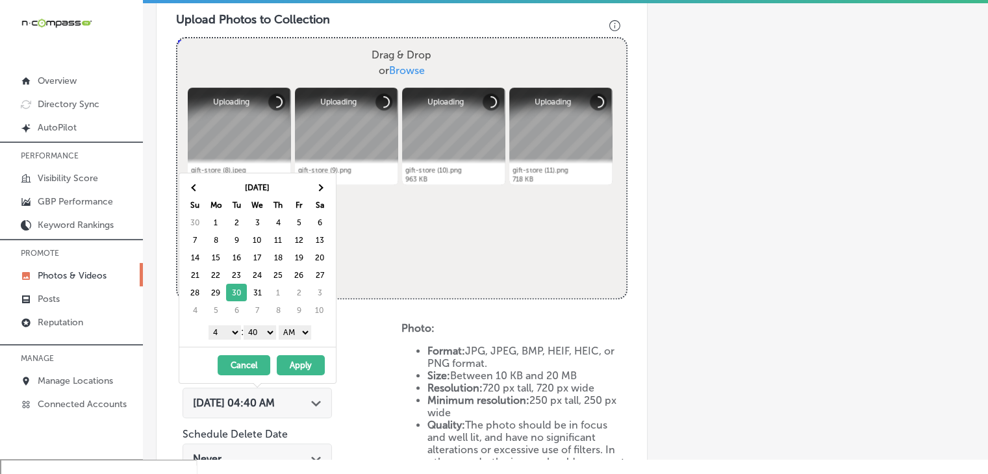
click at [228, 330] on select "1 2 3 4 5 6 7 8 9 10 11 12" at bounding box center [224, 332] width 32 height 14
click at [281, 327] on select "AM PM" at bounding box center [295, 332] width 32 height 14
click at [268, 331] on select "00 10 20 30 40 50" at bounding box center [260, 332] width 32 height 14
drag, startPoint x: 238, startPoint y: 331, endPoint x: 234, endPoint y: 343, distance: 13.1
click at [237, 330] on select "1 2 3 4 5 6 7 8 9 10 11 12" at bounding box center [224, 332] width 32 height 14
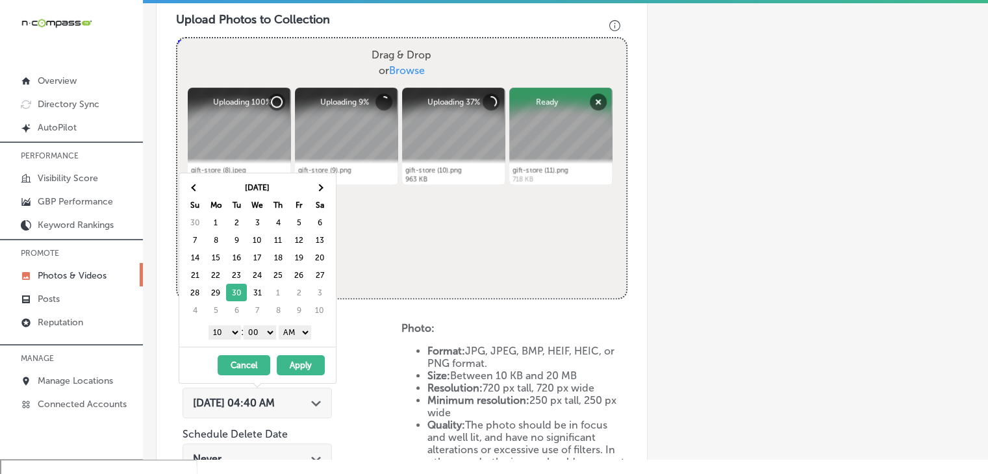
click at [297, 336] on select "AM PM" at bounding box center [295, 332] width 32 height 14
click at [295, 358] on button "Apply" at bounding box center [301, 365] width 48 height 20
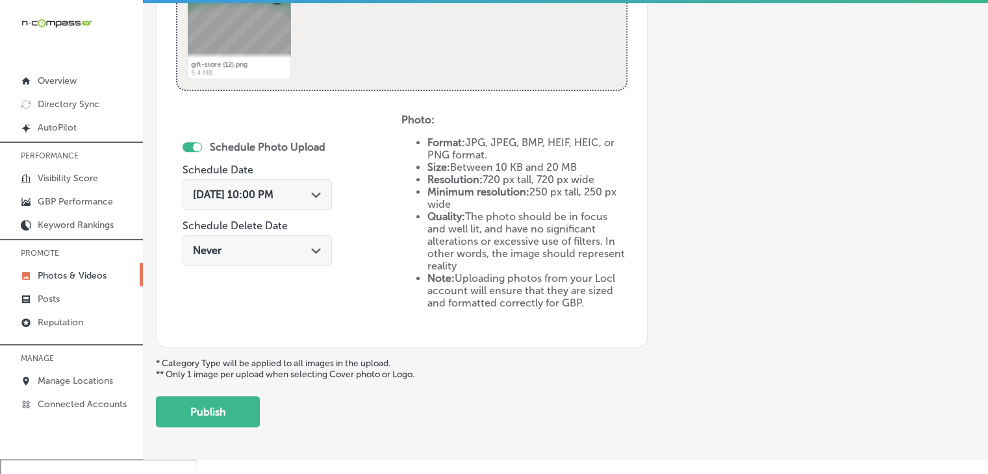
scroll to position [714, 0]
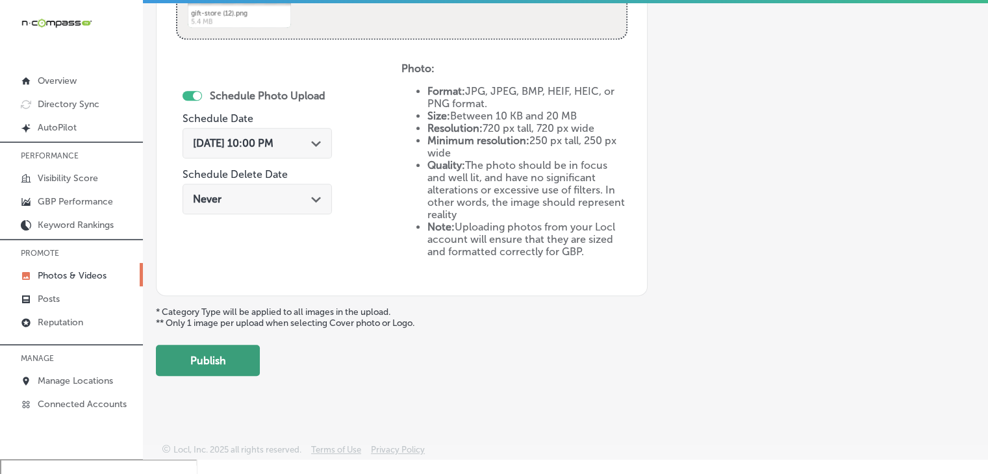
click at [241, 345] on button "Publish" at bounding box center [208, 360] width 104 height 31
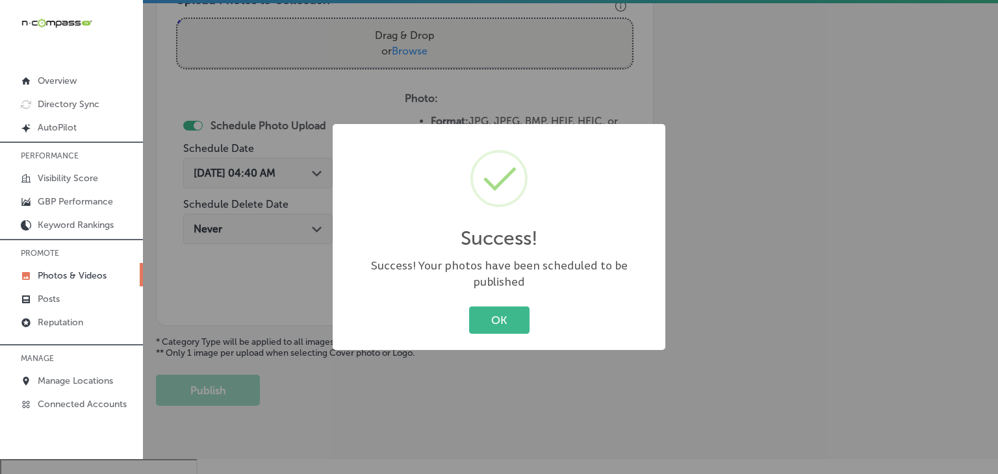
click at [304, 149] on div "Success! × Success! Your photos have been scheduled to be published OK Cancel" at bounding box center [499, 237] width 998 height 474
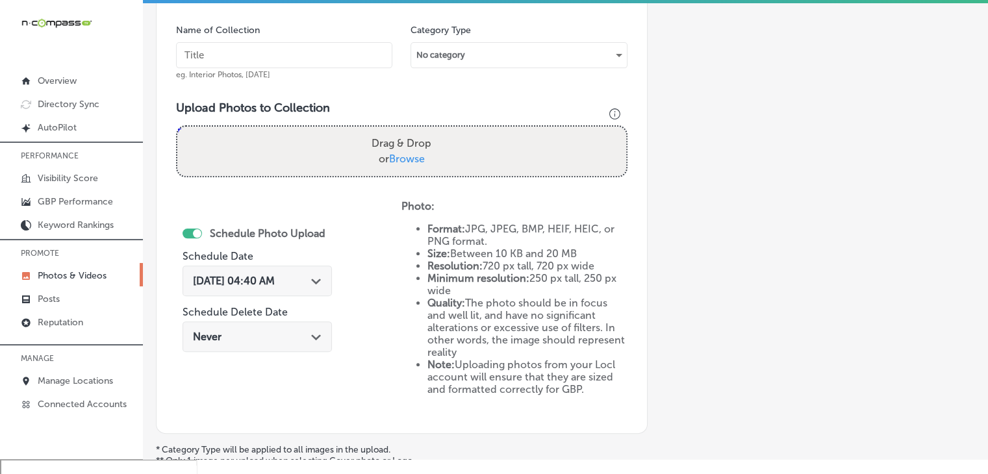
scroll to position [344, 0]
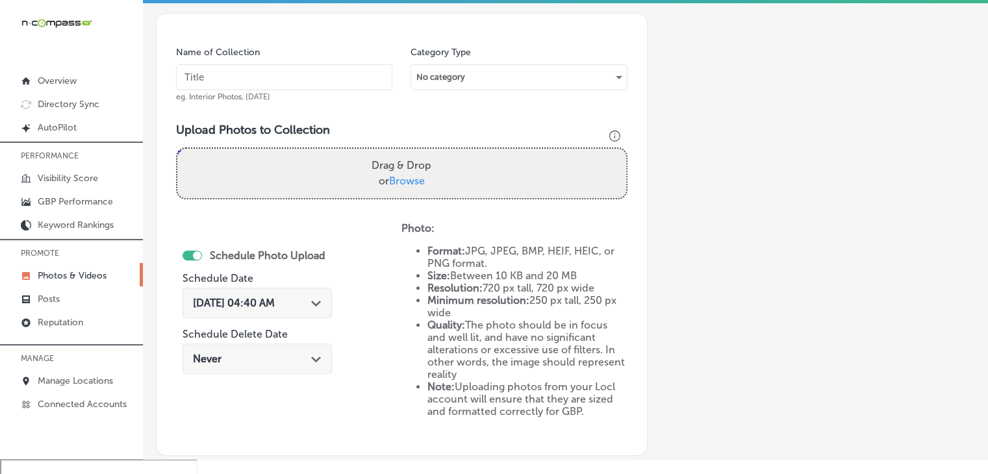
click at [313, 29] on div "Name of Collection eg. Interior Photos, [DATE] Category Type No category Upload…" at bounding box center [402, 234] width 492 height 443
drag, startPoint x: 314, startPoint y: 55, endPoint x: 314, endPoint y: 71, distance: 16.2
click at [314, 56] on div "Name of Collection eg. Interior Photos, [DATE]" at bounding box center [284, 74] width 216 height 56
click at [314, 71] on input "text" at bounding box center [284, 77] width 216 height 26
paste input "The Gift-Easy, [DATE], Week"
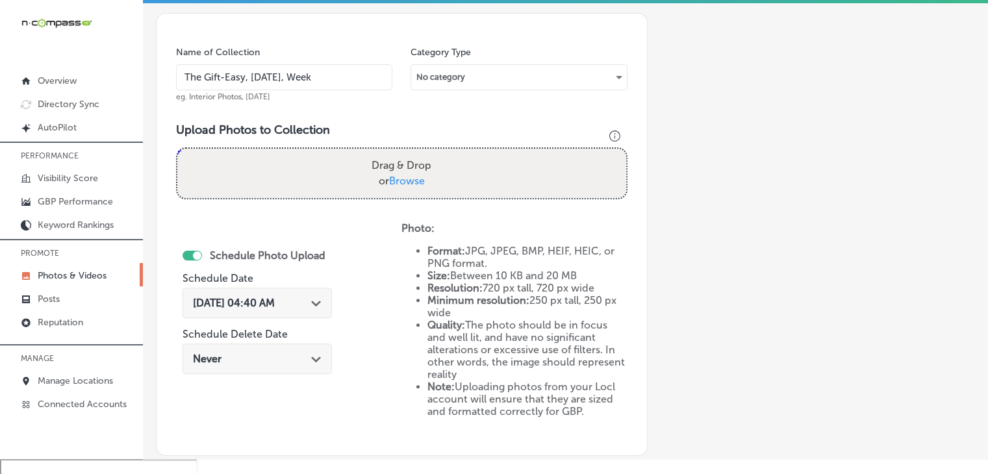
click at [258, 69] on input "The Gift-Easy, [DATE], Week" at bounding box center [284, 77] width 216 height 26
click at [258, 68] on input "The Gift-Easy, [DATE], Week" at bounding box center [284, 77] width 216 height 26
type input "The Gift-Easy, [DATE], Week 1"
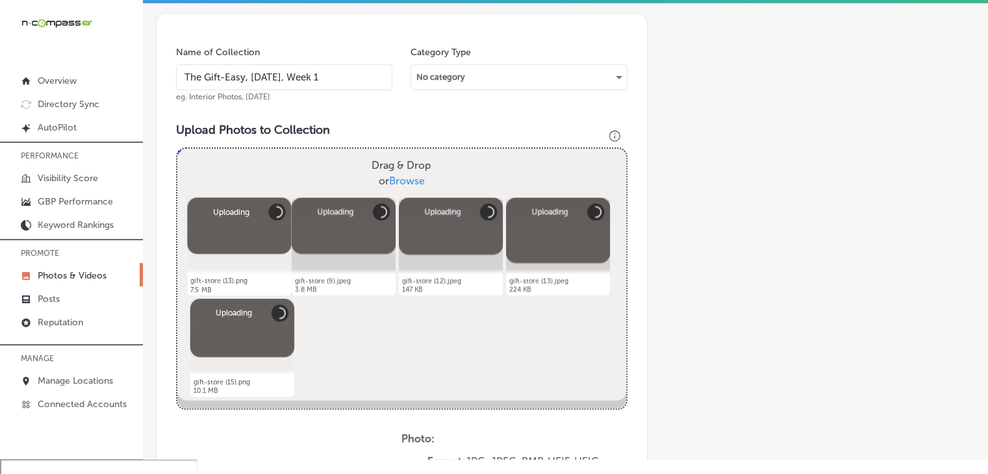
scroll to position [473, 0]
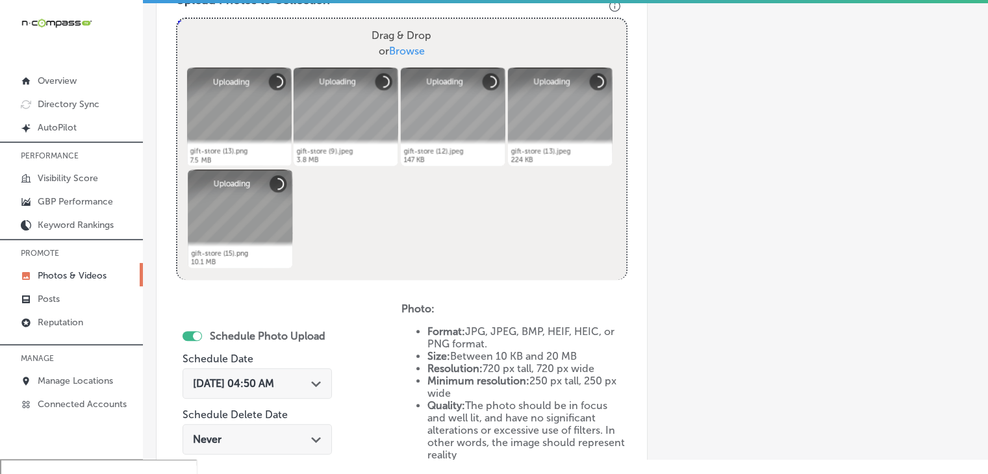
click at [320, 377] on div "Path Created with Sketch." at bounding box center [316, 382] width 10 height 10
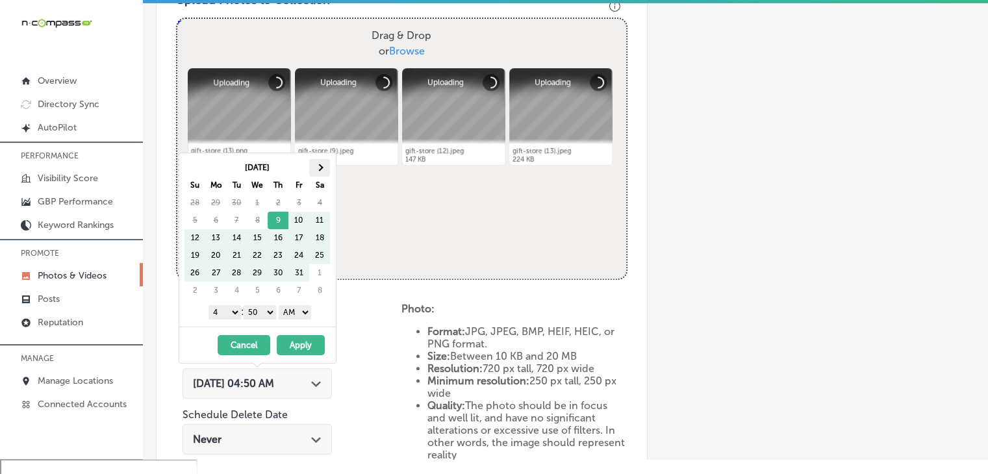
click at [317, 167] on span at bounding box center [319, 167] width 7 height 7
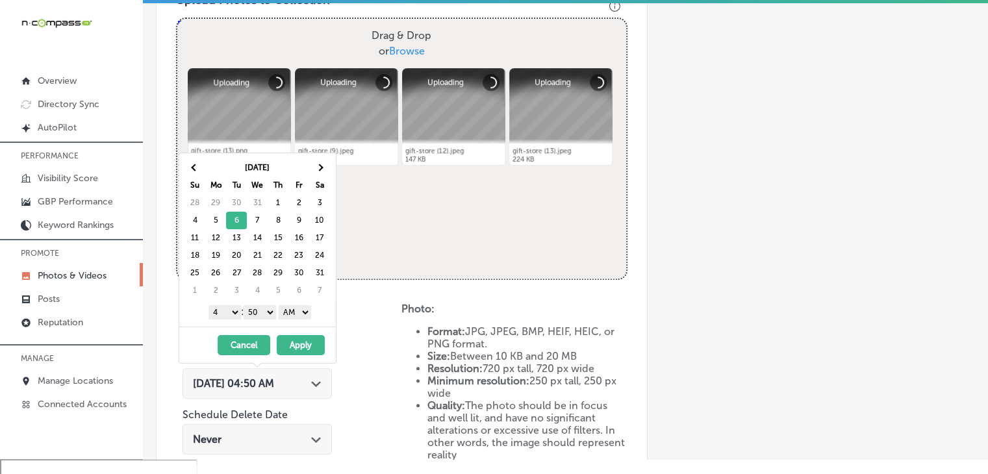
drag, startPoint x: 229, startPoint y: 312, endPoint x: 229, endPoint y: 304, distance: 8.4
click at [229, 312] on select "1 2 3 4 5 6 7 8 9 10 11 12" at bounding box center [224, 312] width 32 height 14
click at [262, 308] on select "00 10 20 30 40 50" at bounding box center [260, 312] width 32 height 14
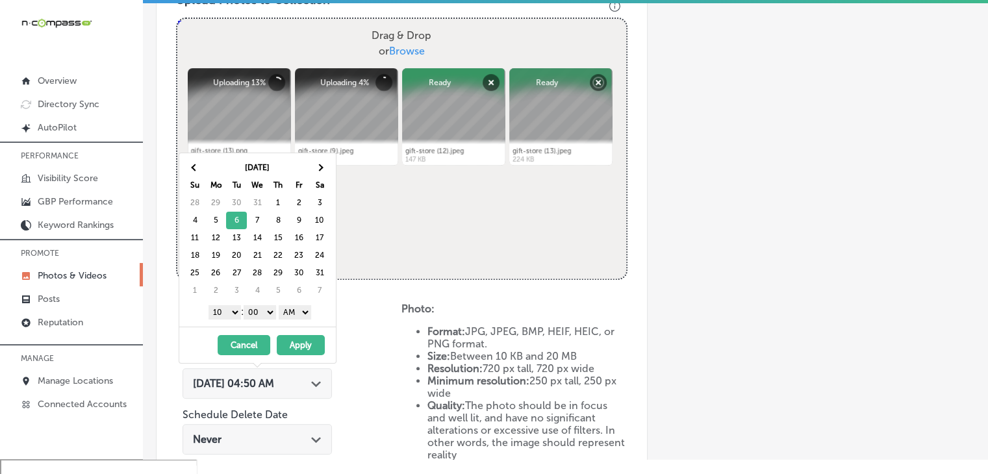
click at [299, 315] on select "AM PM" at bounding box center [295, 312] width 32 height 14
click at [297, 336] on button "Apply" at bounding box center [301, 345] width 48 height 20
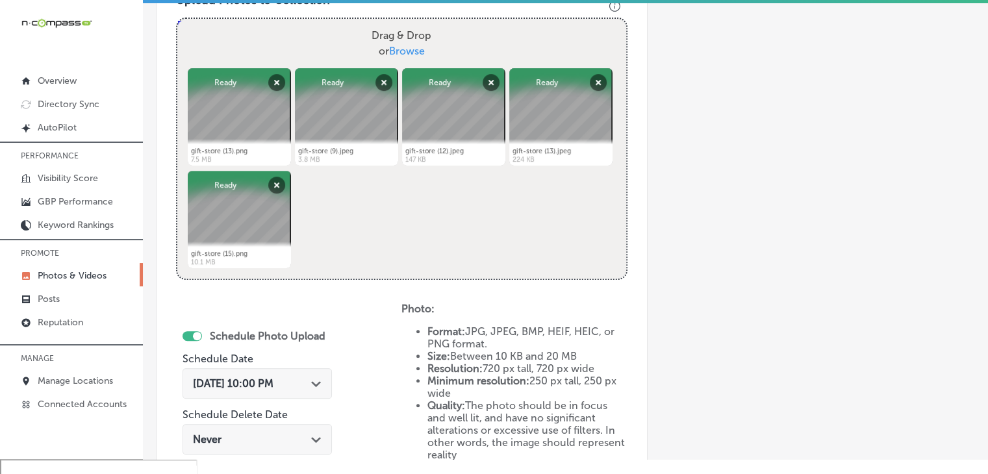
scroll to position [714, 0]
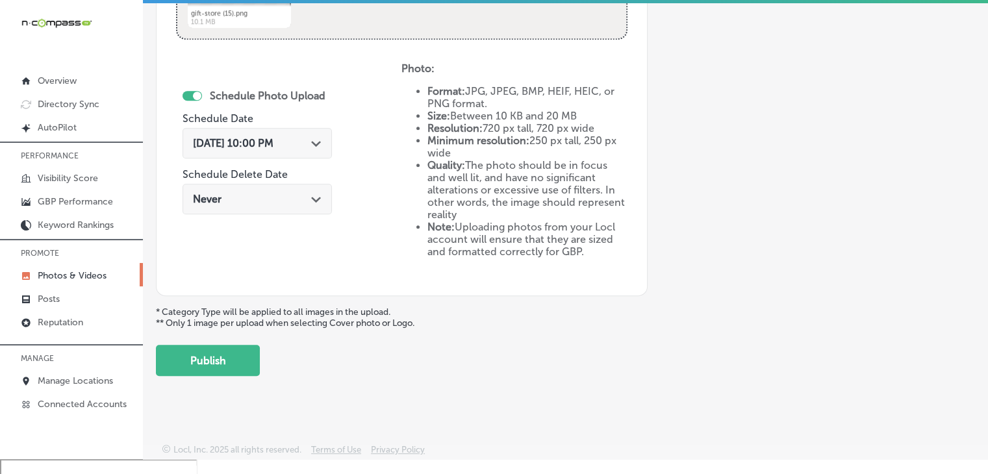
click at [257, 352] on button "Publish" at bounding box center [208, 360] width 104 height 31
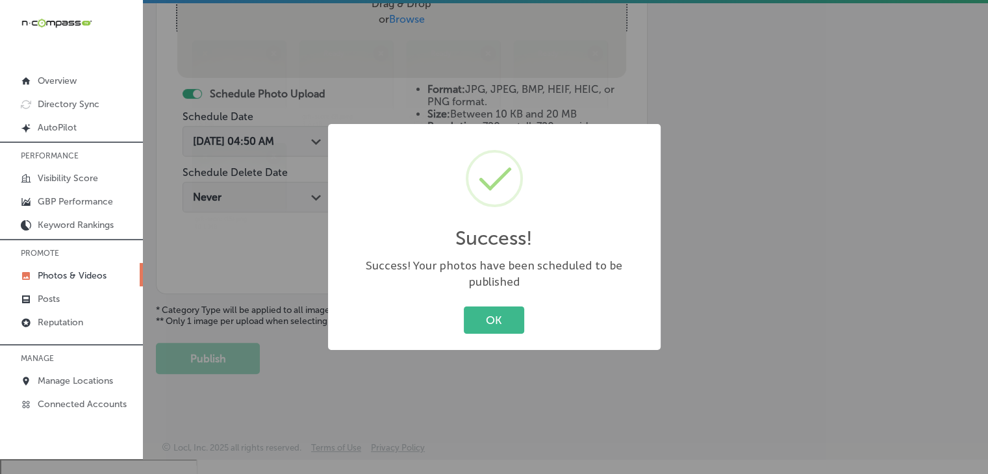
scroll to position [503, 0]
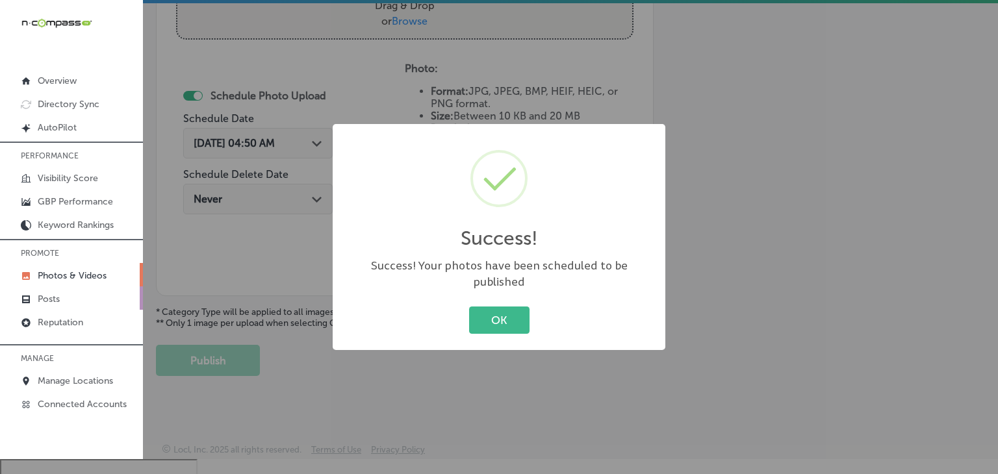
click at [108, 301] on link "Posts" at bounding box center [71, 297] width 143 height 23
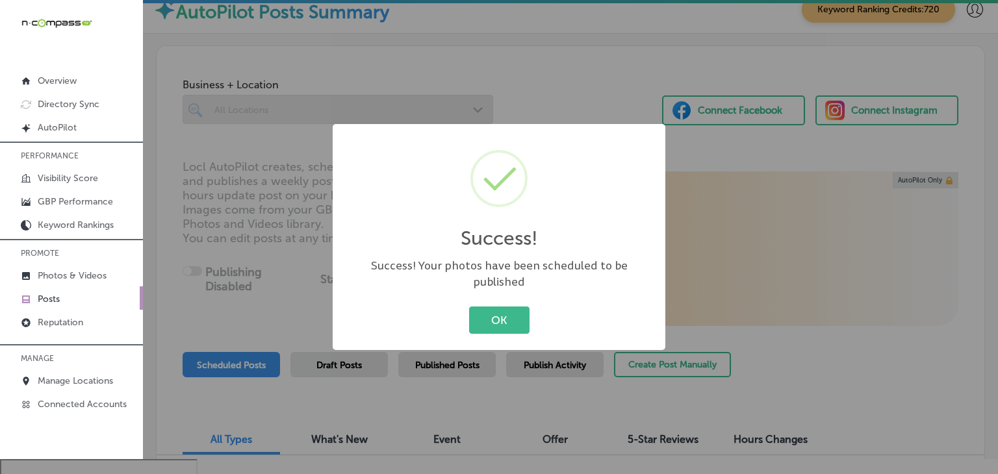
click at [356, 182] on div "Success! ×" at bounding box center [498, 197] width 307 height 121
click at [338, 187] on div "Success! × Success! Your photos have been scheduled to be published OK Cancel" at bounding box center [499, 237] width 333 height 226
click at [312, 189] on div "Success! × Success! Your photos have been scheduled to be published OK Cancel" at bounding box center [499, 237] width 998 height 474
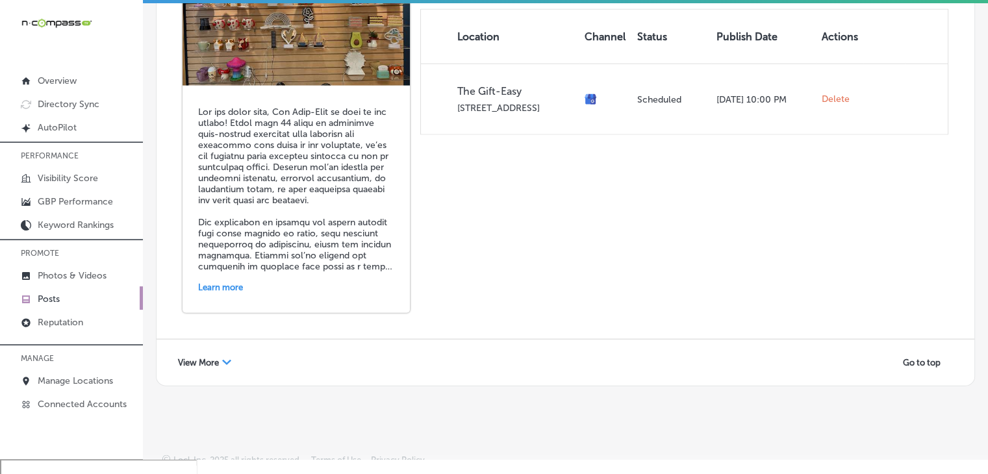
scroll to position [2918, 0]
click at [234, 355] on div "View More Path Created with Sketch." at bounding box center [204, 362] width 70 height 20
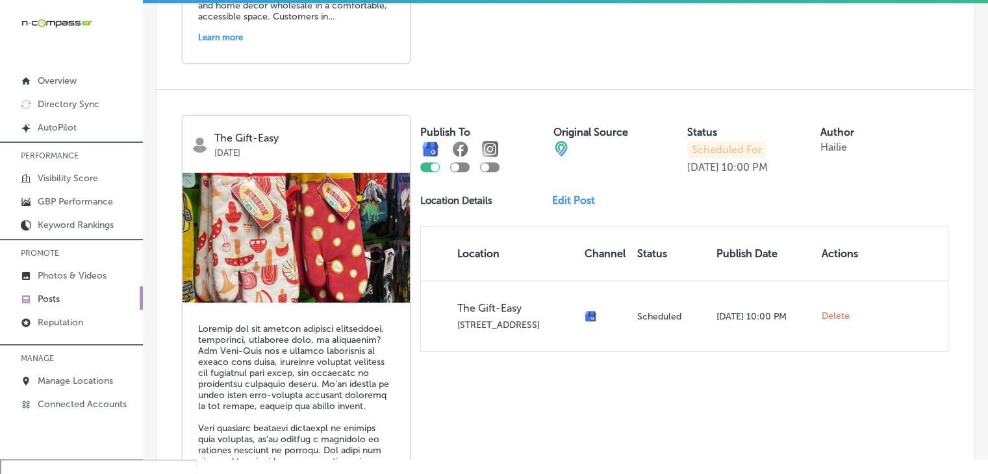
scroll to position [5448, 0]
